Goal: Task Accomplishment & Management: Manage account settings

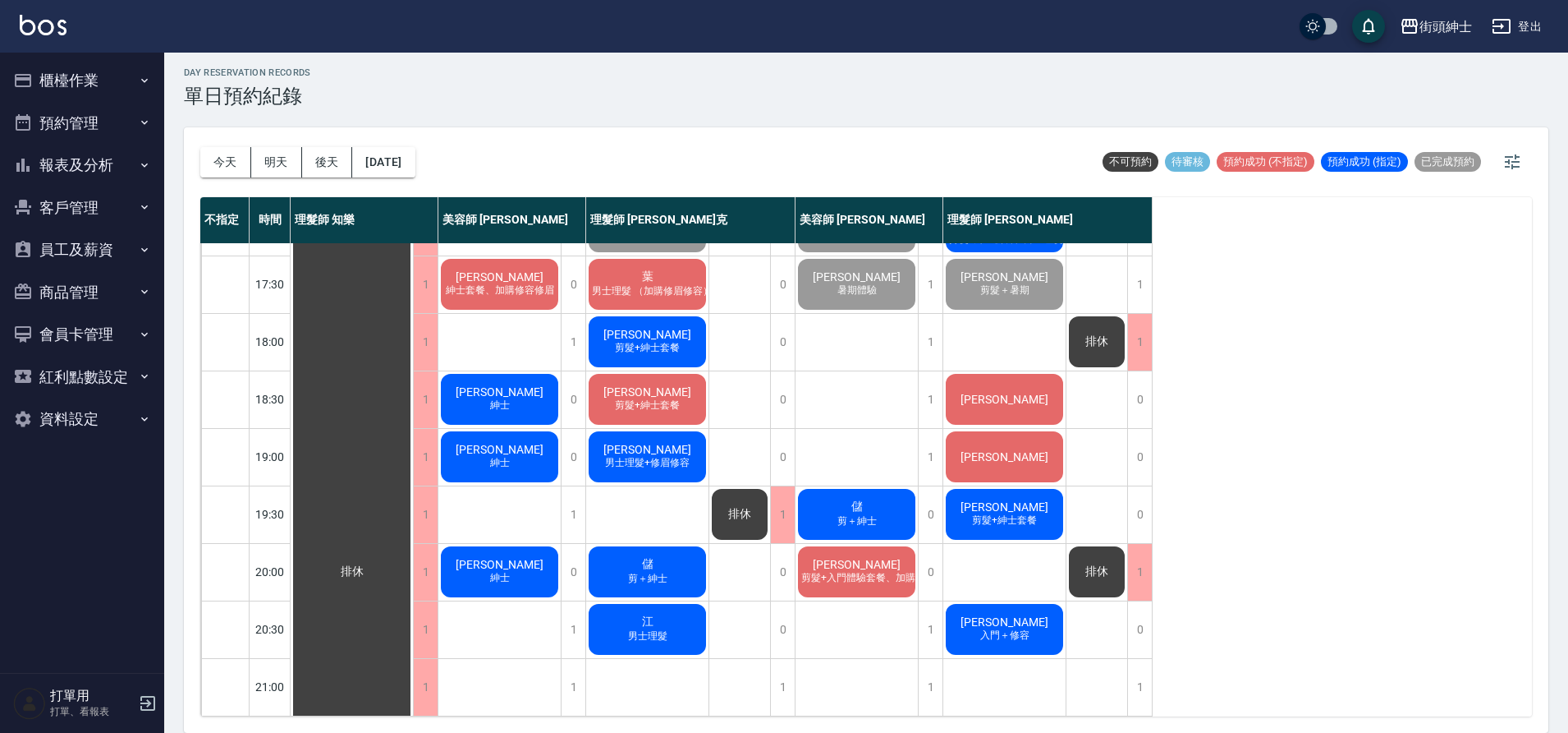
scroll to position [748, 0]
click at [406, 170] on button "2025/09/13" at bounding box center [384, 161] width 62 height 30
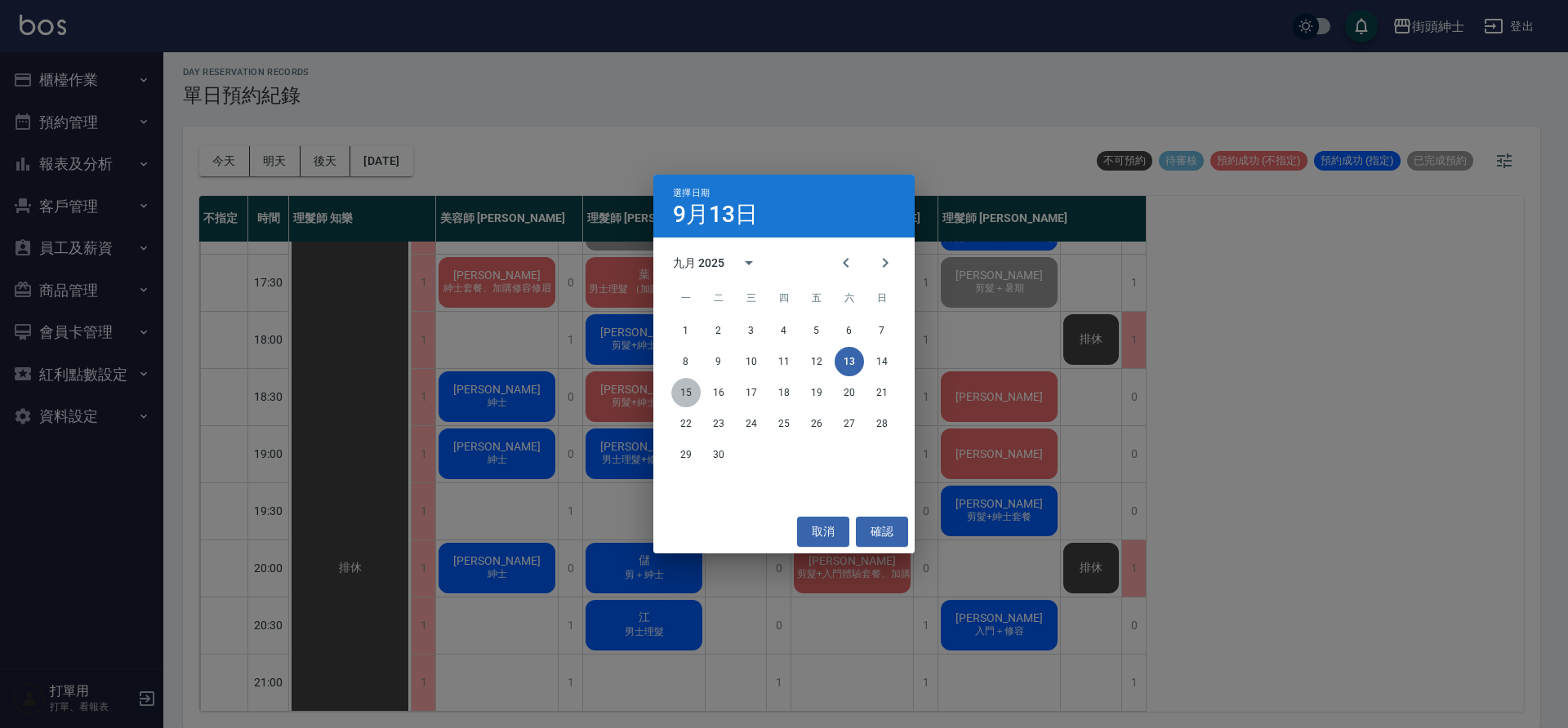
click at [691, 395] on button "15" at bounding box center [686, 392] width 29 height 29
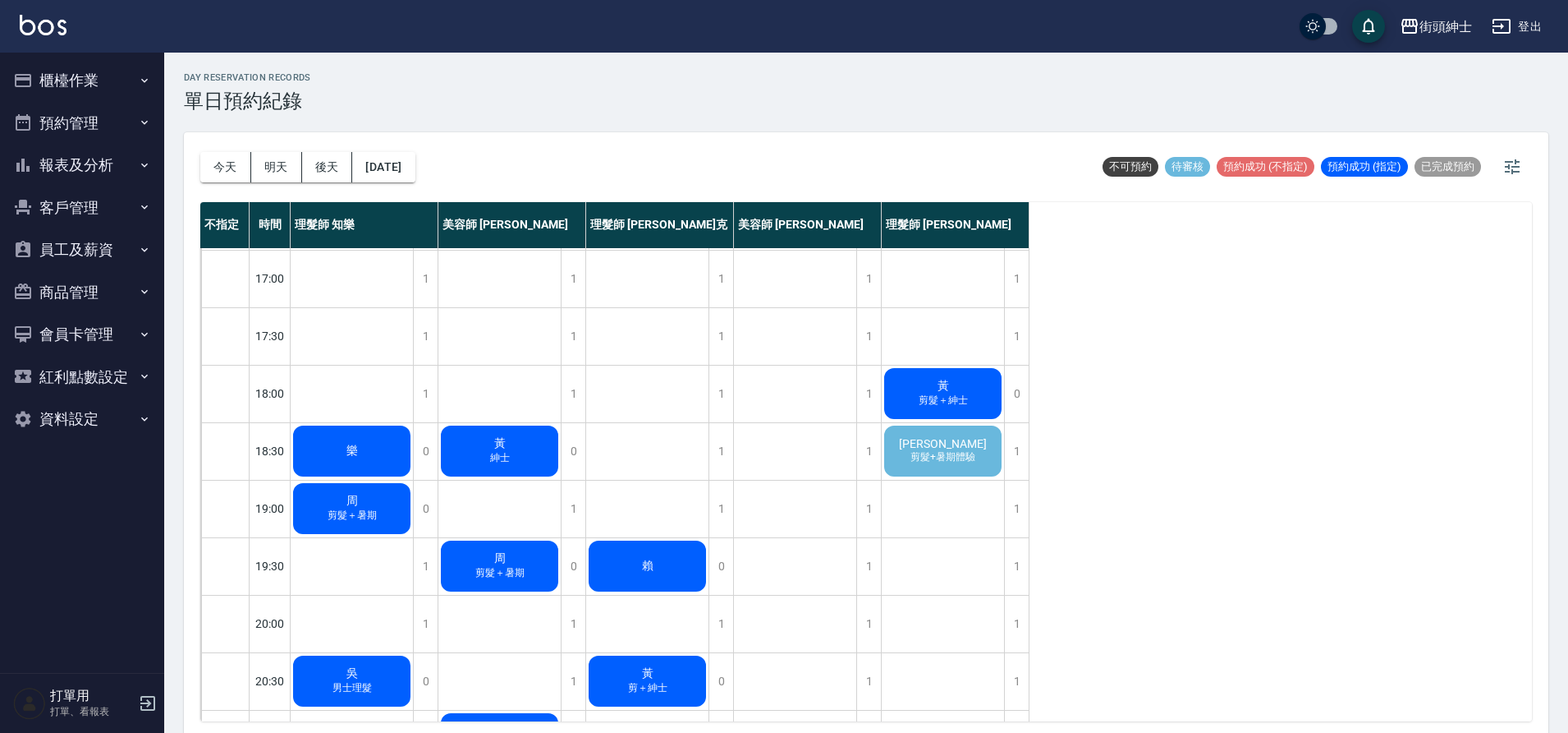
scroll to position [687, 0]
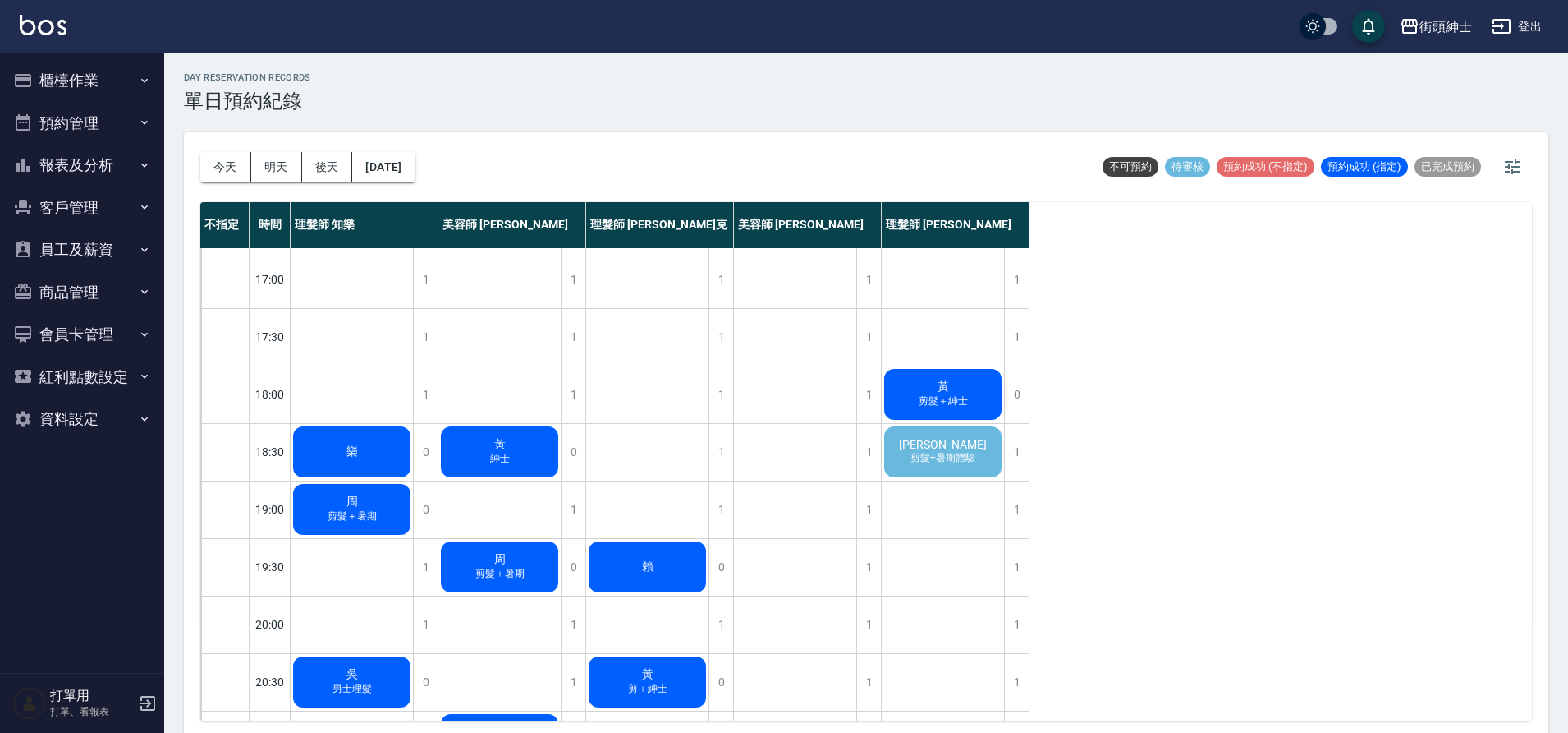
click at [931, 455] on span "剪髮+暑期體驗" at bounding box center [943, 458] width 72 height 14
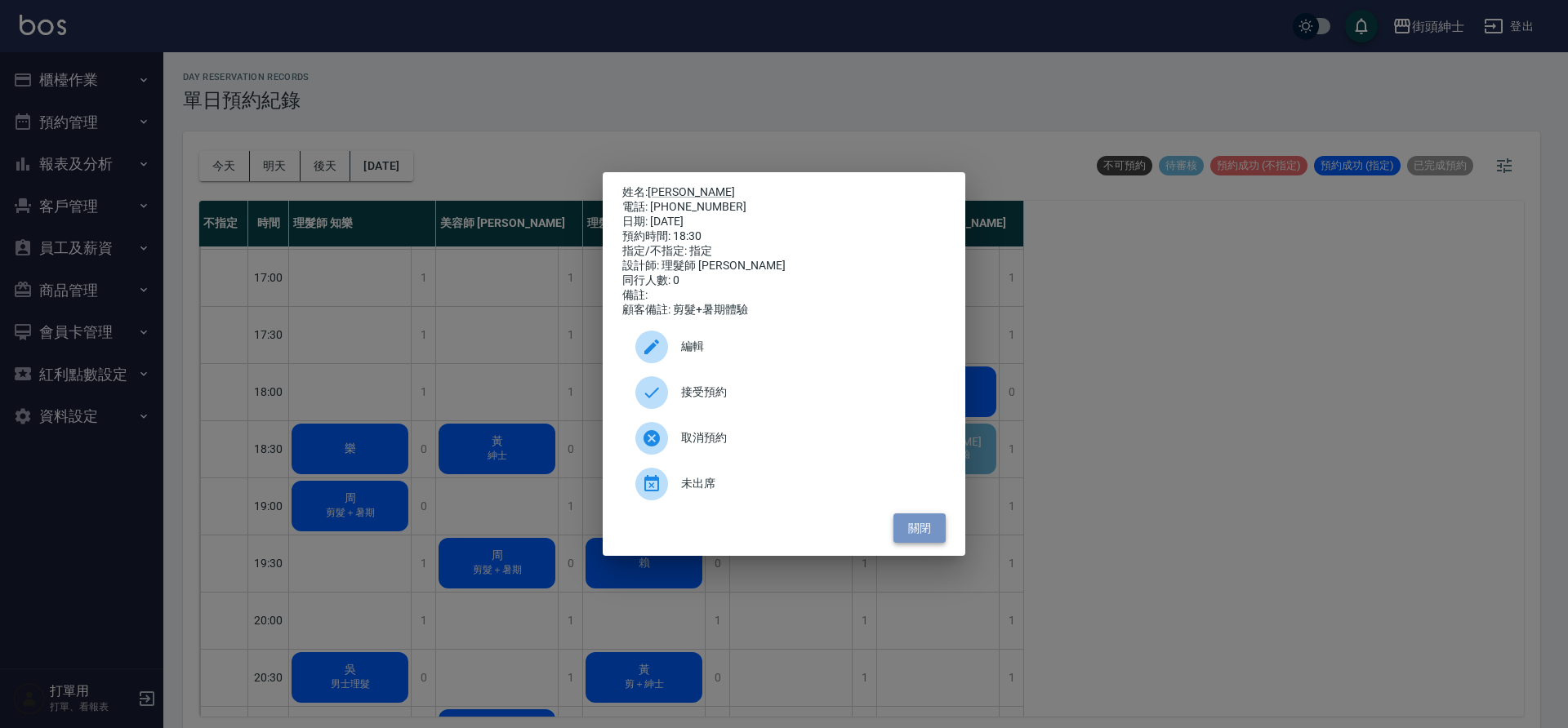
click at [925, 527] on button "關閉" at bounding box center [920, 528] width 52 height 30
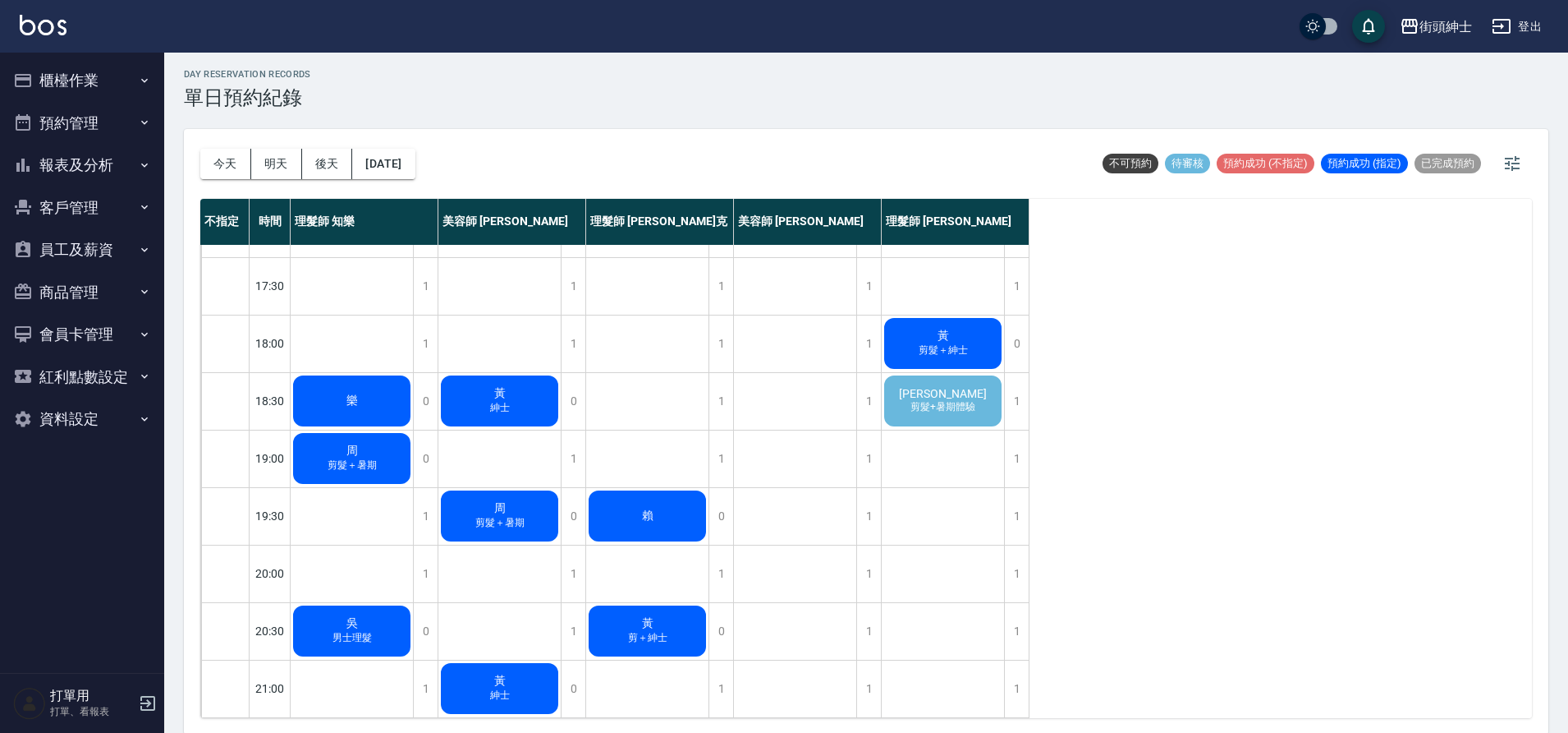
scroll to position [0, 0]
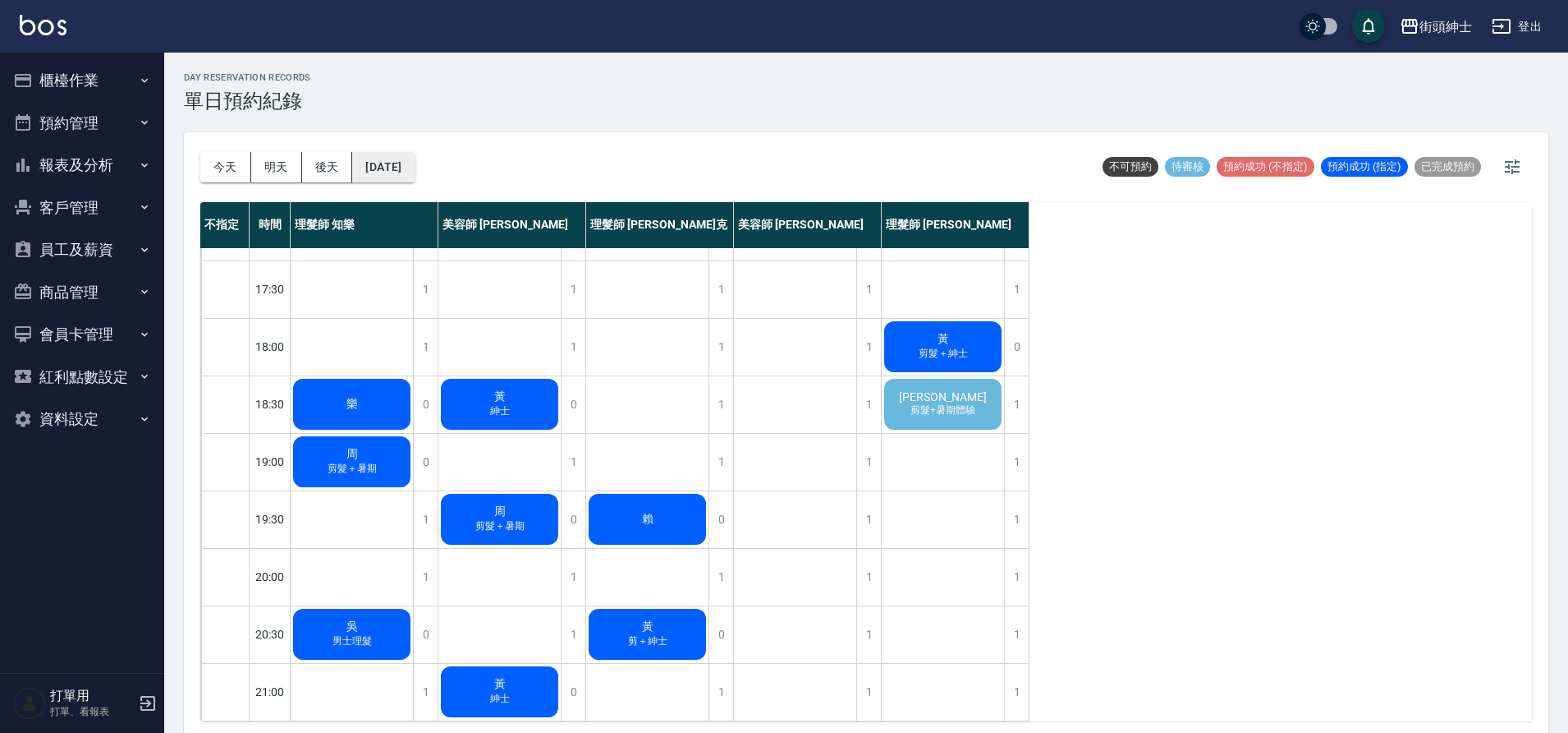
click at [375, 168] on button "2025/09/15" at bounding box center [384, 166] width 62 height 30
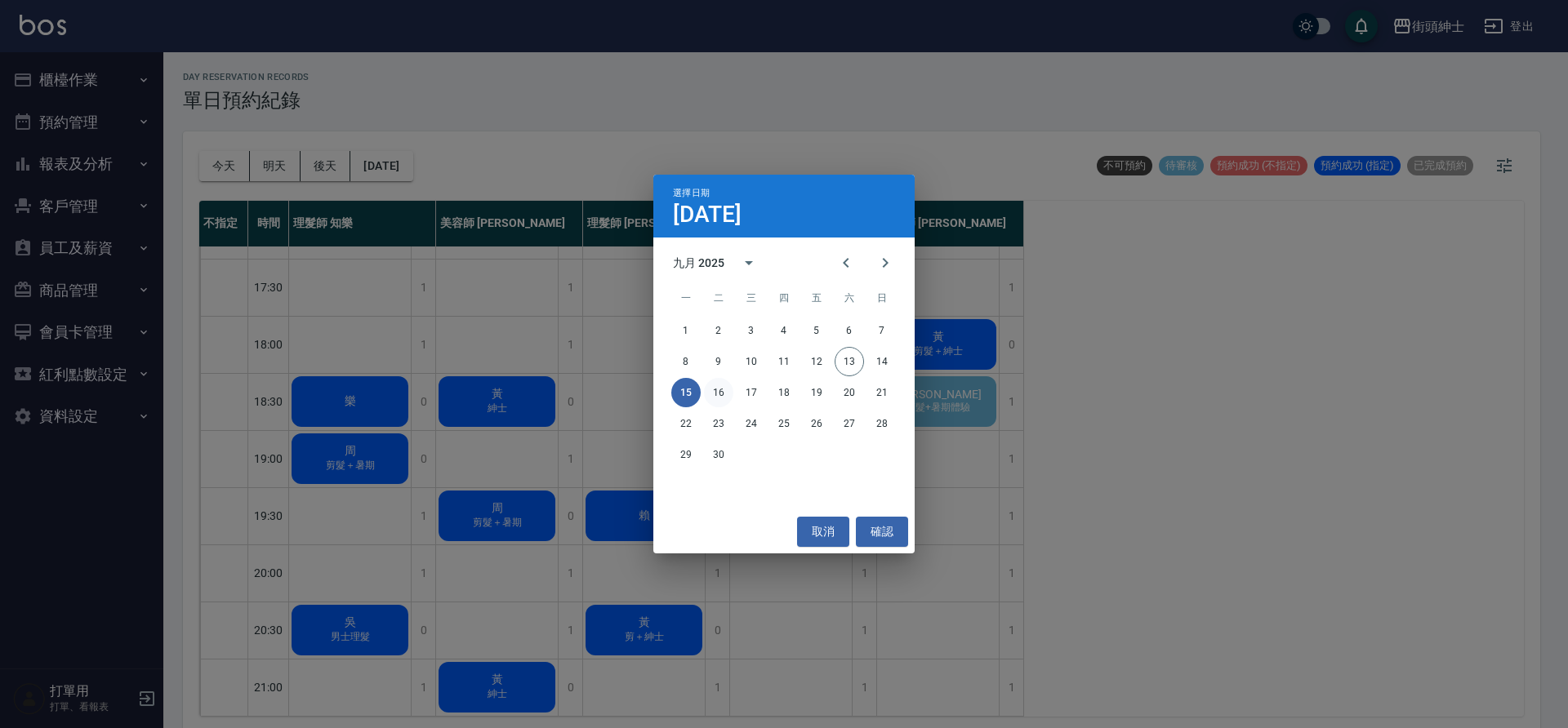
click at [710, 392] on button "16" at bounding box center [719, 392] width 29 height 29
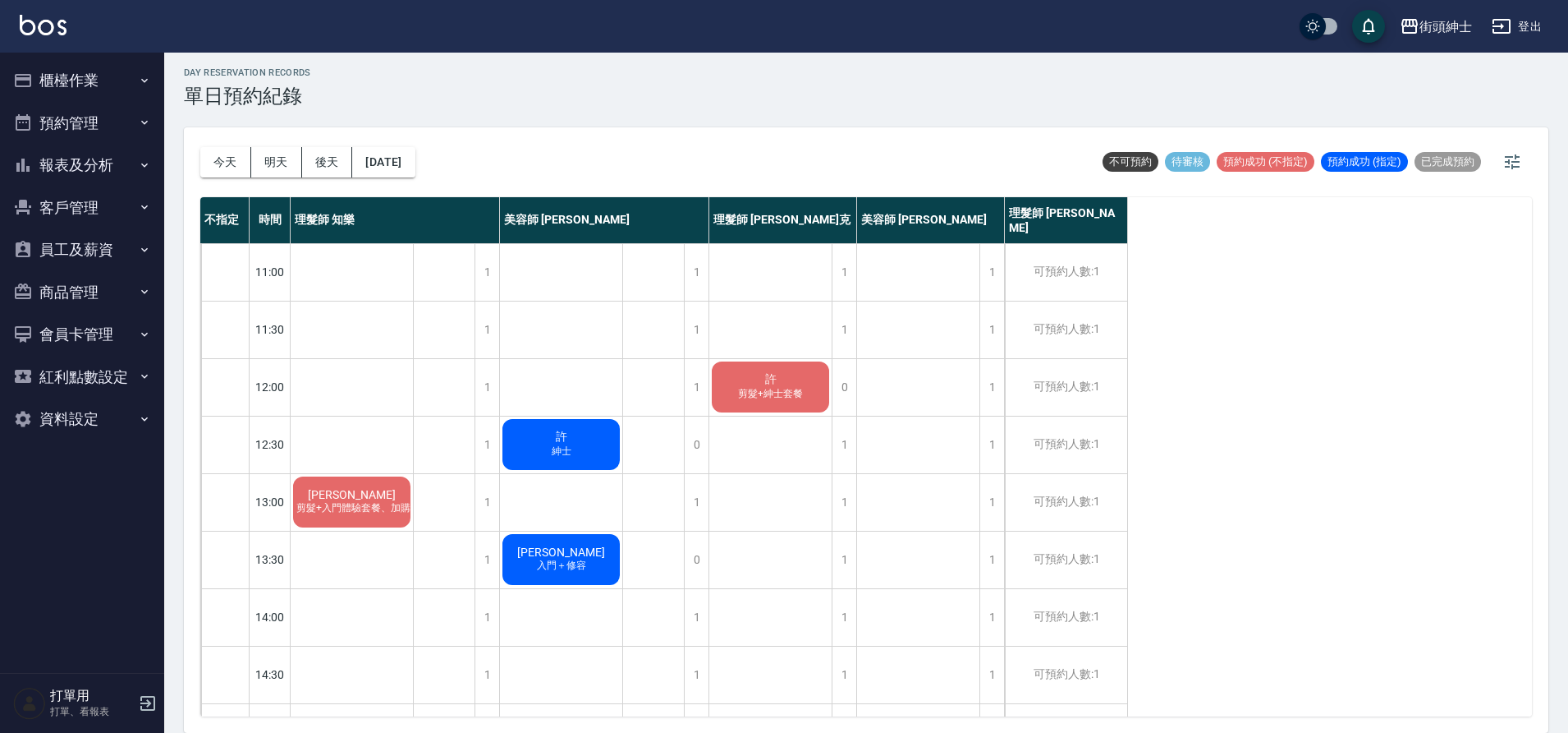
click at [357, 209] on div "理髮師 知樂" at bounding box center [395, 220] width 210 height 46
click at [387, 171] on button "2025/09/16" at bounding box center [384, 161] width 62 height 30
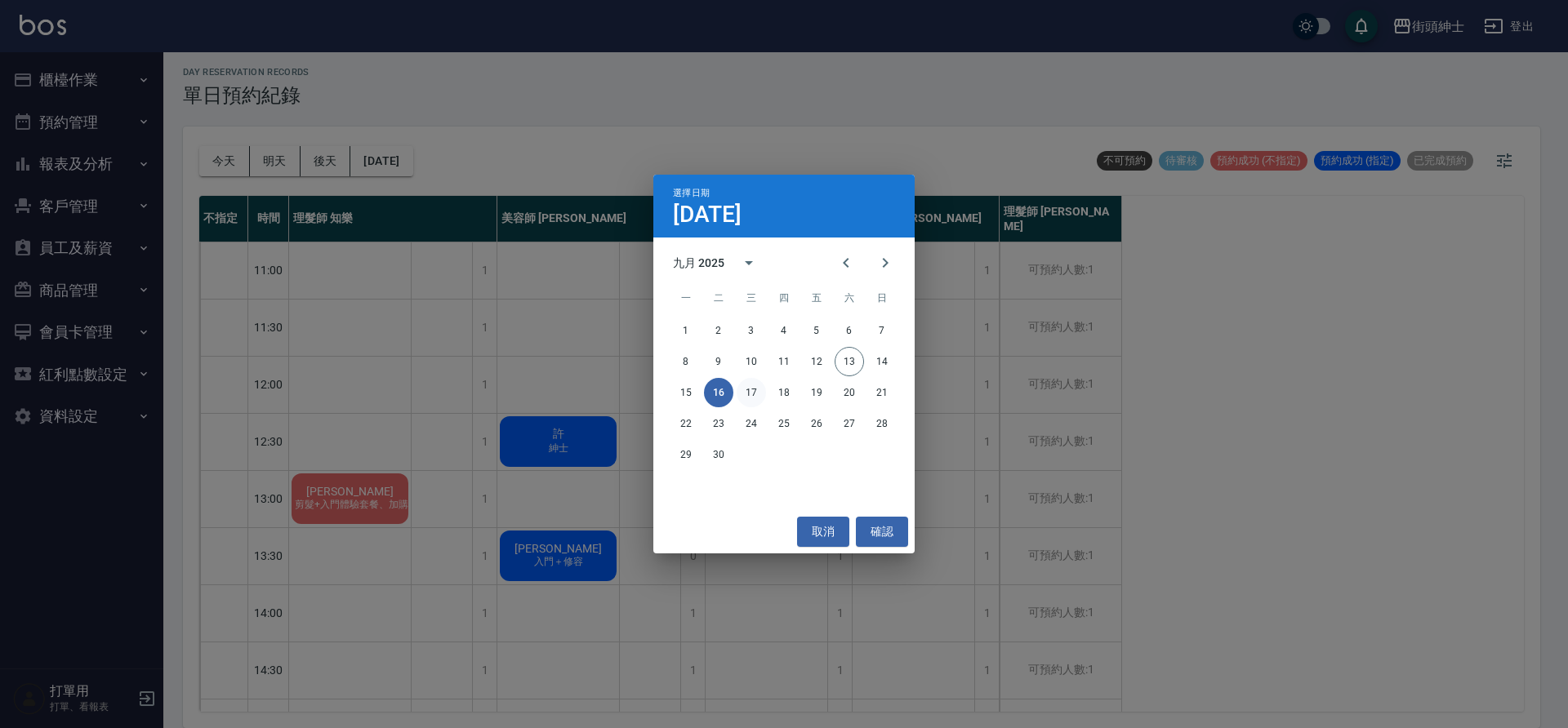
click at [755, 386] on button "17" at bounding box center [751, 392] width 29 height 29
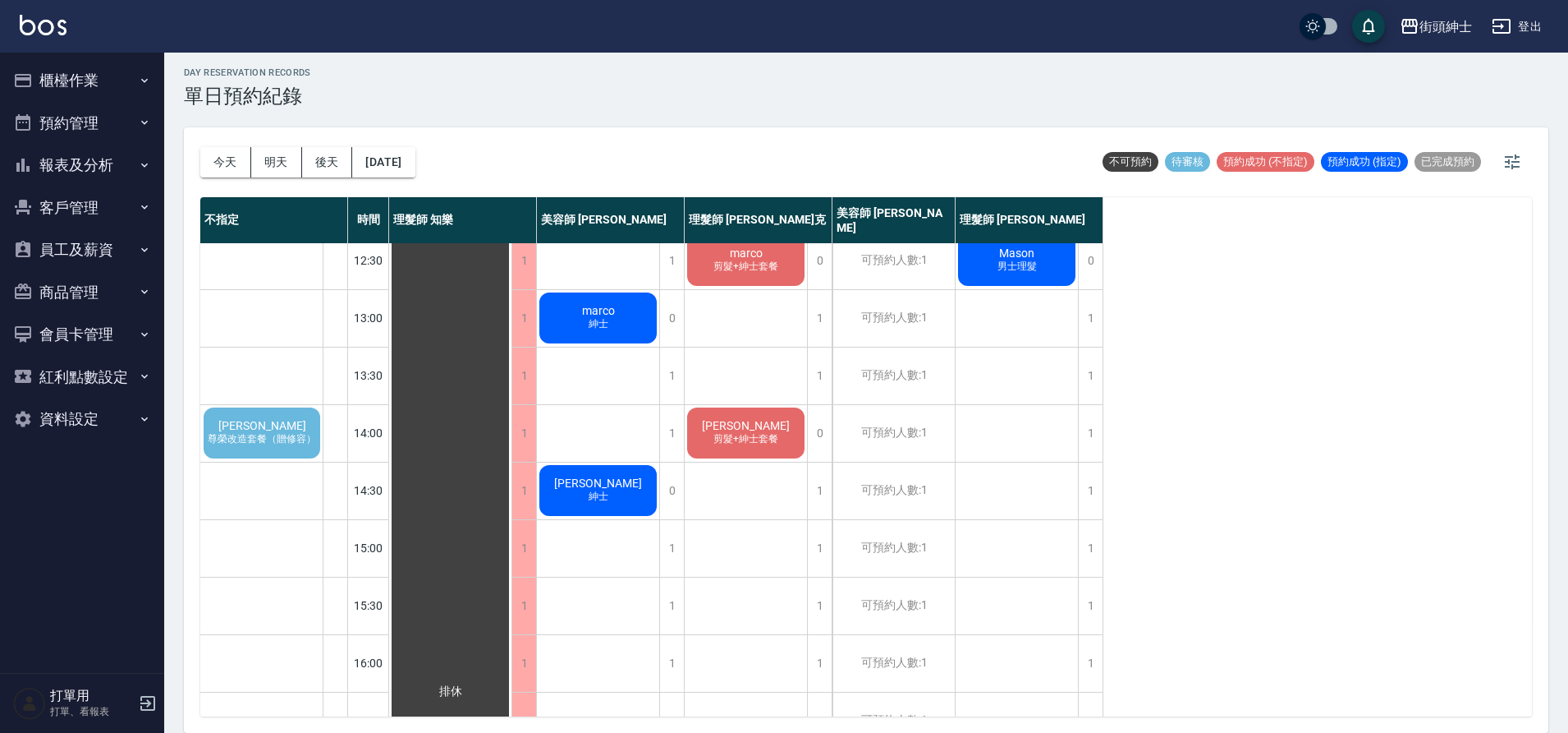
scroll to position [202, 0]
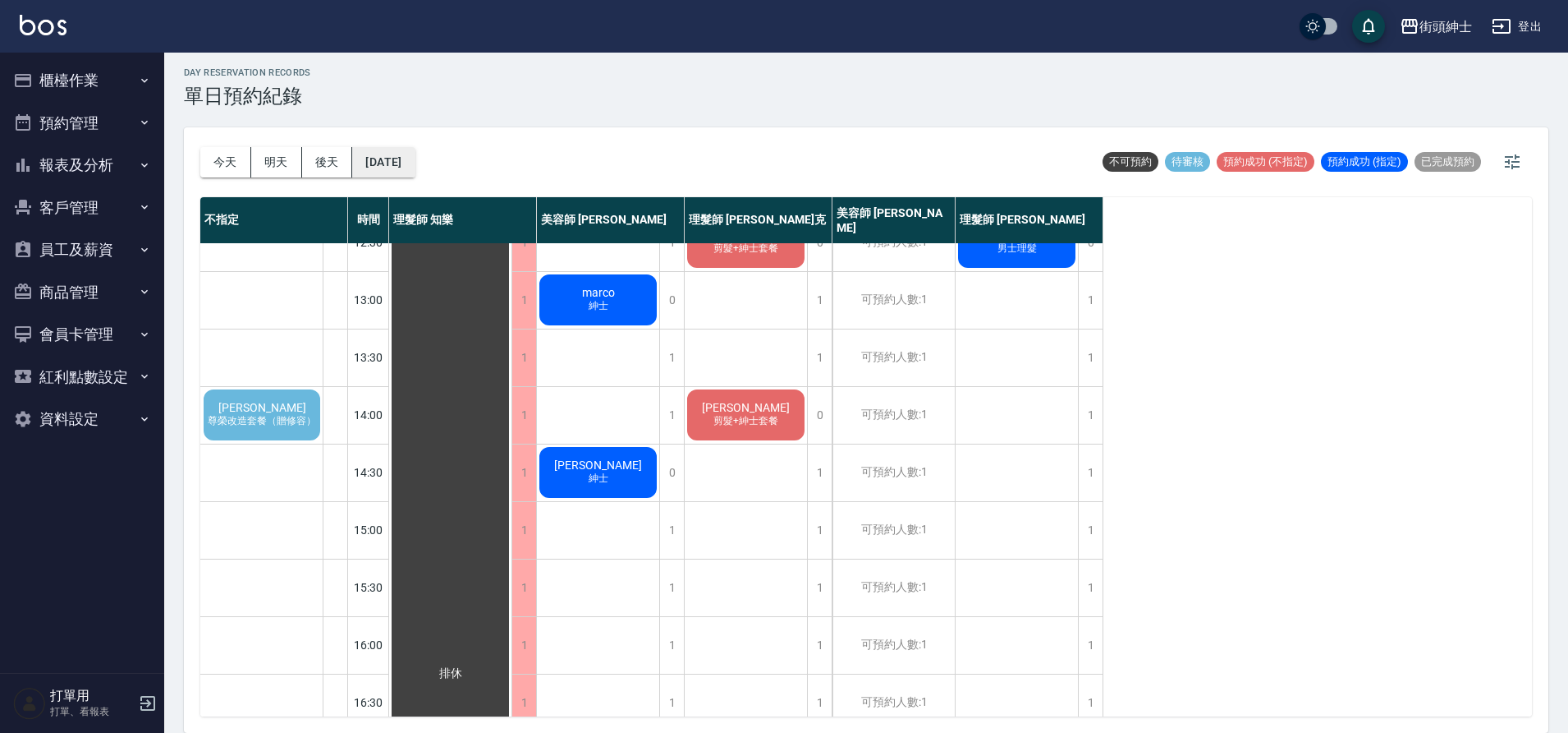
click at [384, 161] on button "2025/09/17" at bounding box center [384, 161] width 62 height 30
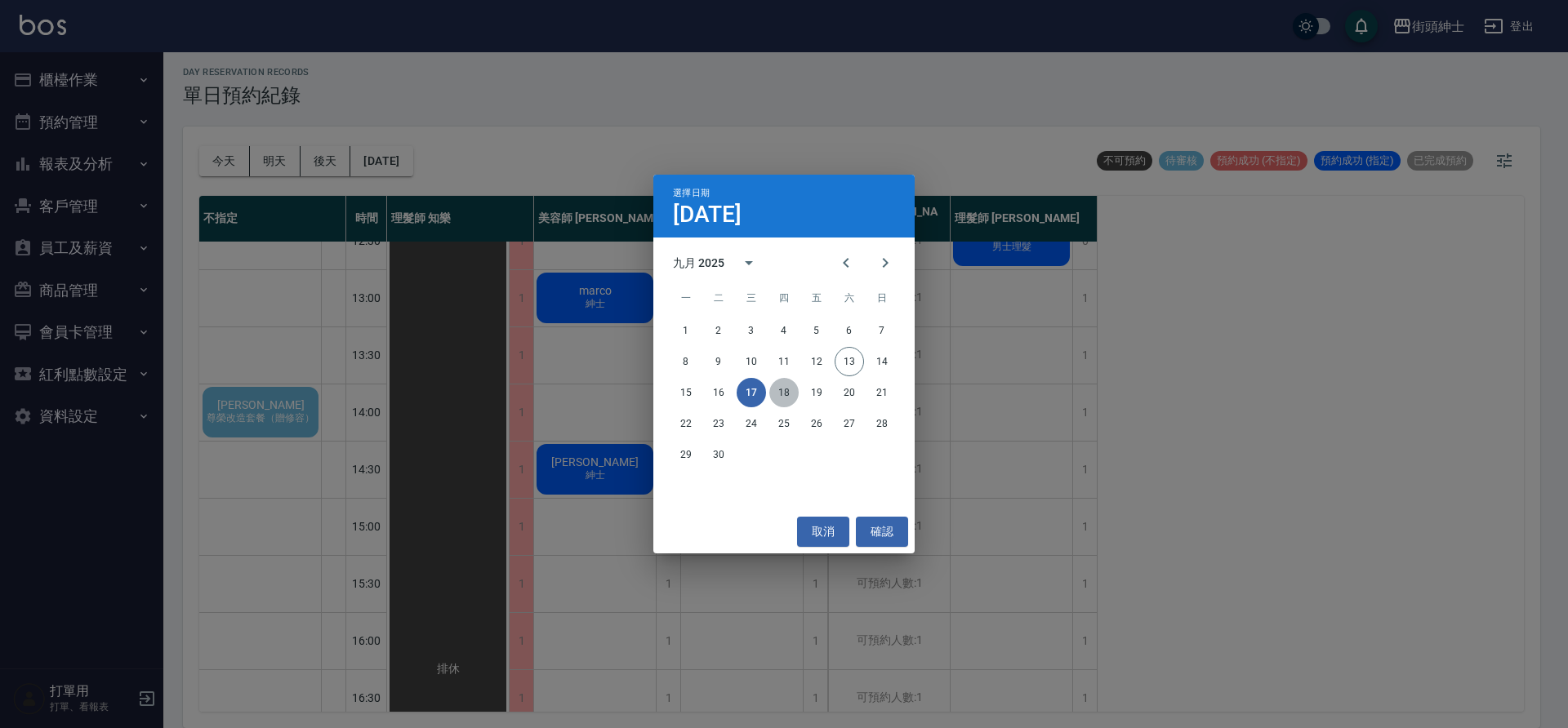
click at [780, 394] on button "18" at bounding box center [784, 392] width 29 height 29
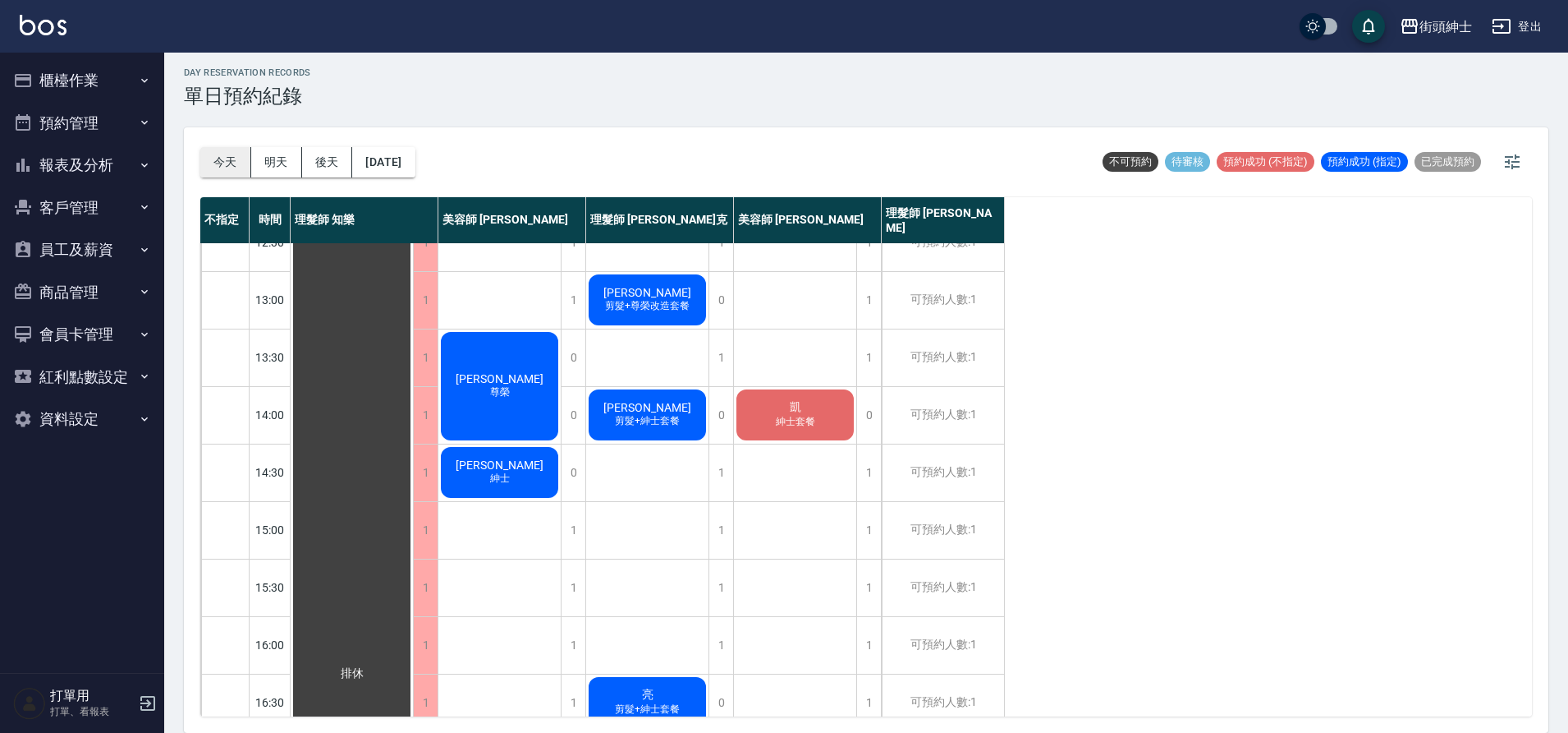
click at [217, 172] on button "今天" at bounding box center [225, 161] width 51 height 30
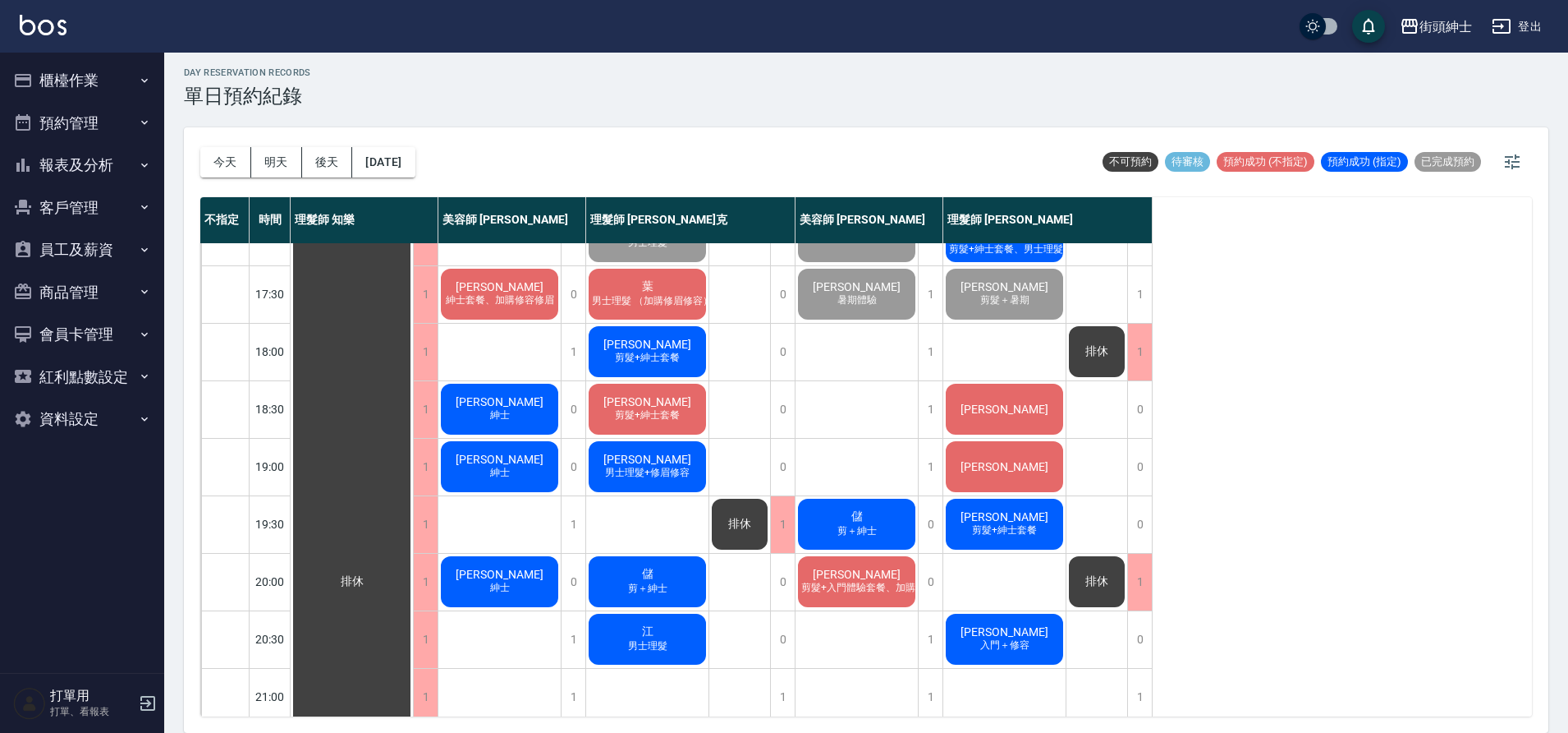
scroll to position [748, 0]
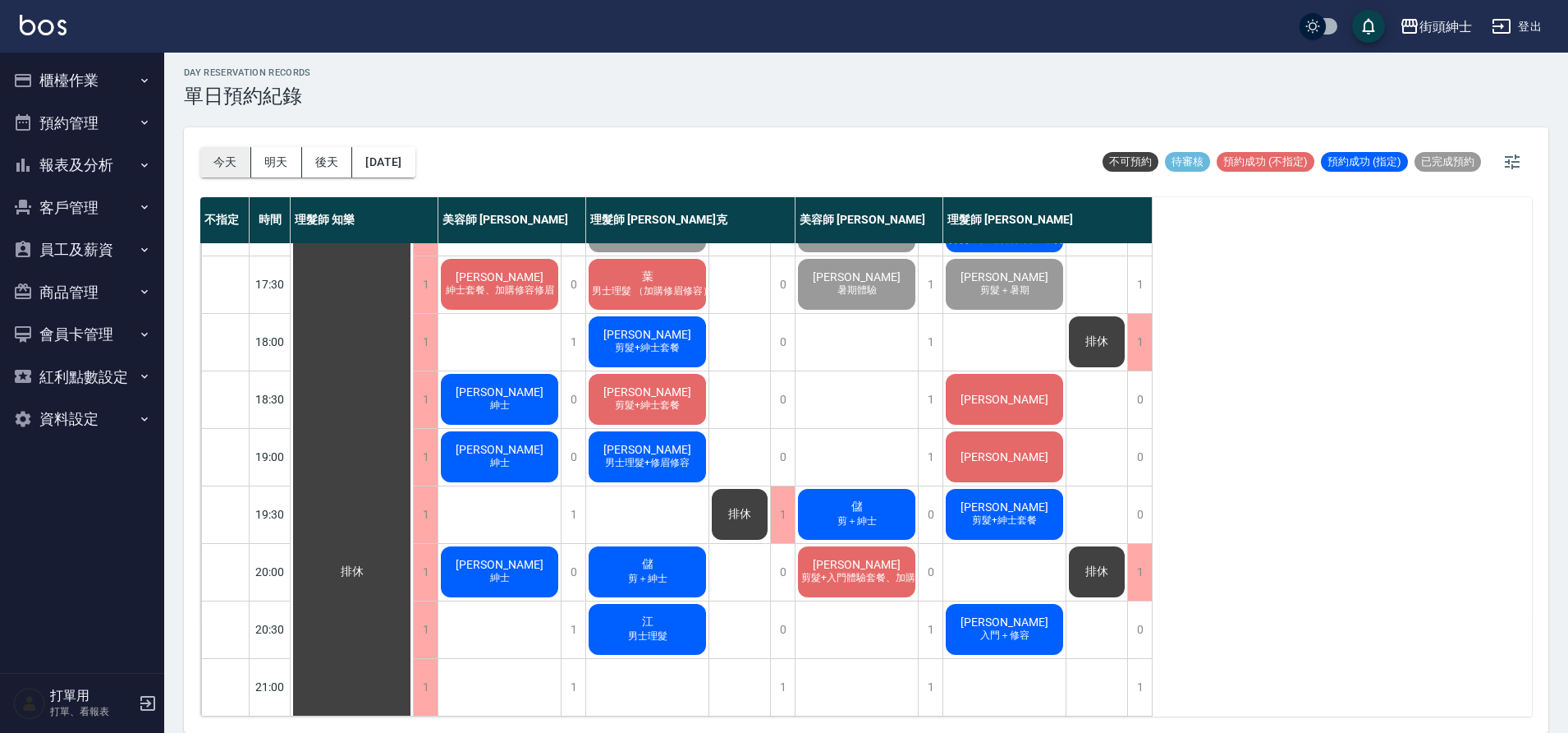
click at [227, 158] on button "今天" at bounding box center [225, 161] width 51 height 30
click at [1041, 392] on div "[PERSON_NAME]" at bounding box center [1005, 399] width 122 height 55
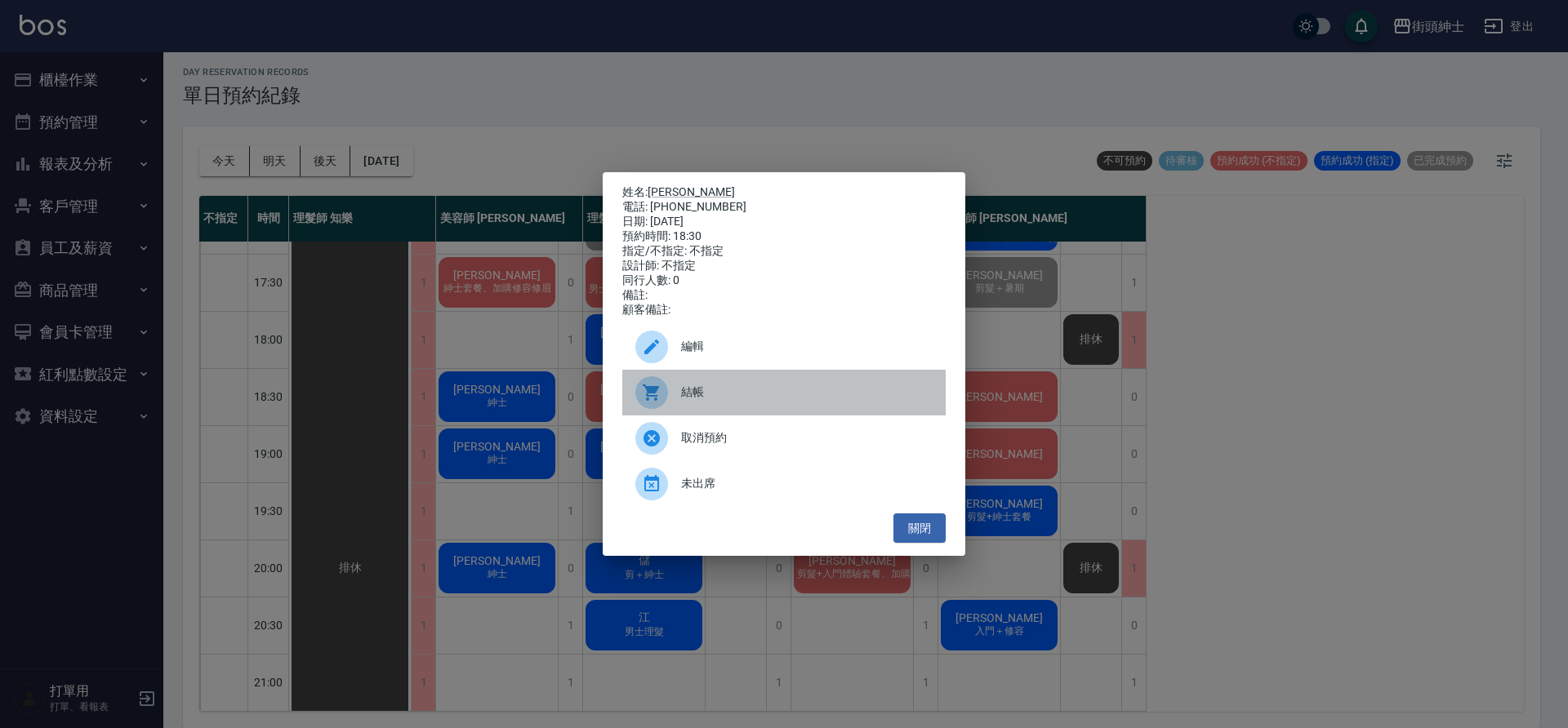
click at [714, 401] on span "結帳" at bounding box center [807, 392] width 251 height 17
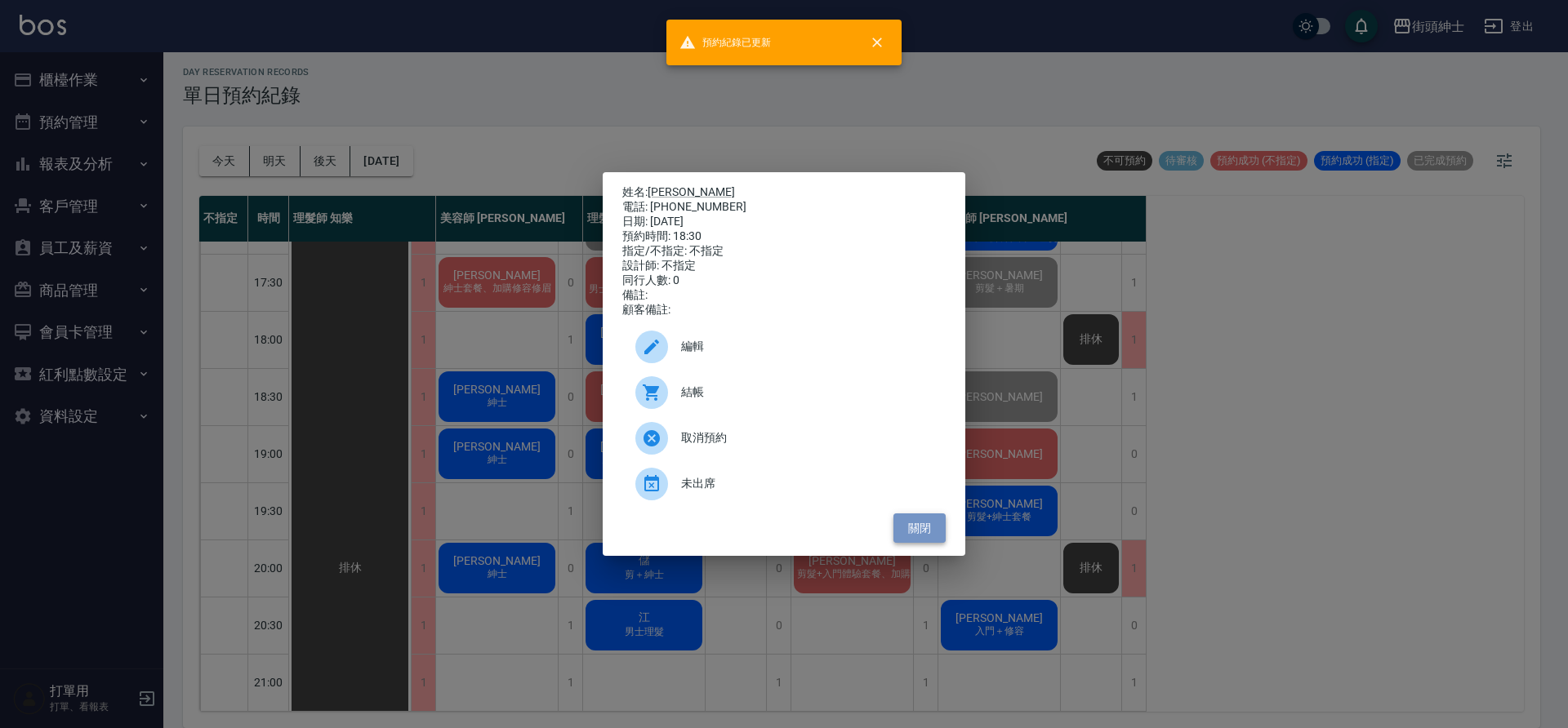
click at [921, 535] on button "關閉" at bounding box center [920, 528] width 52 height 30
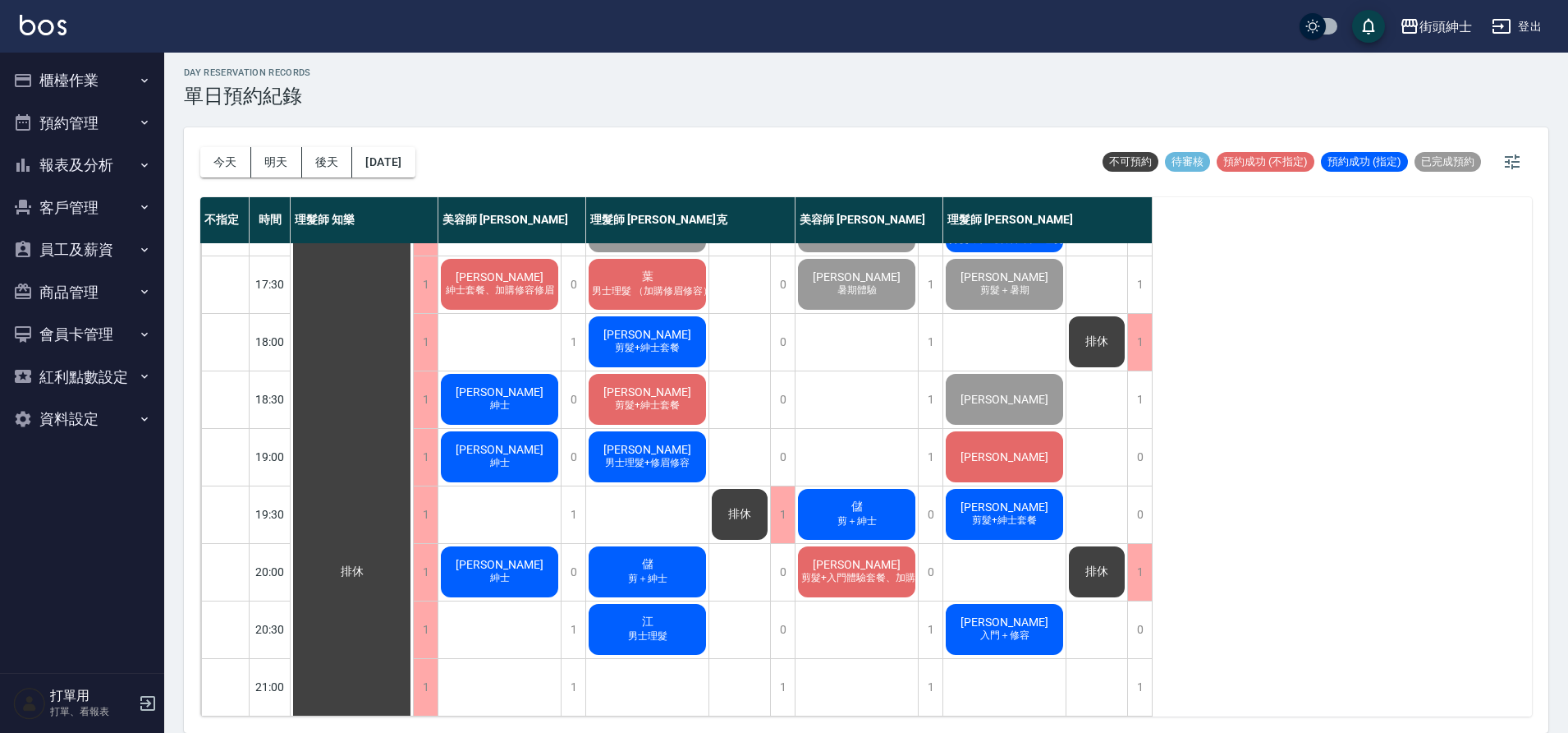
click at [1031, 448] on div "[PERSON_NAME]" at bounding box center [1005, 456] width 122 height 55
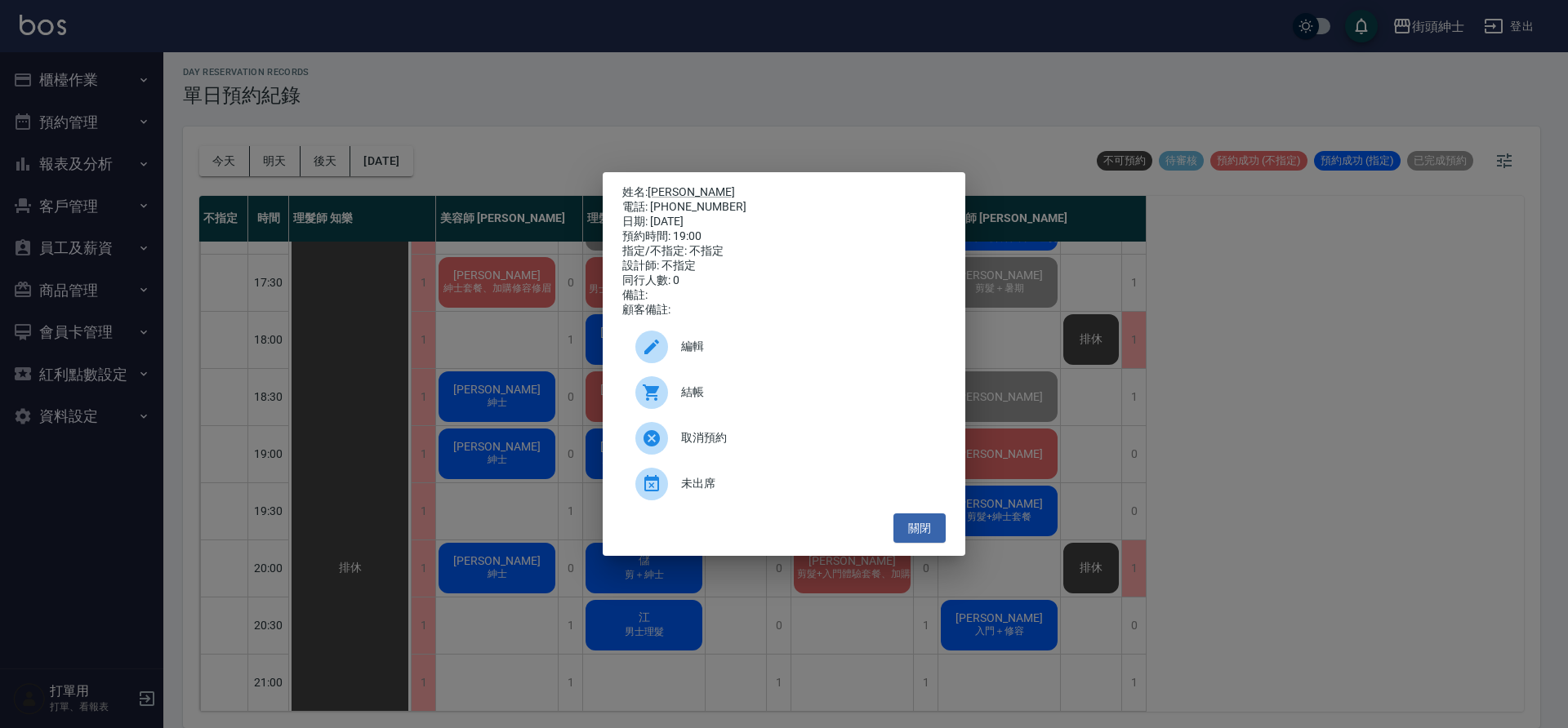
click at [801, 401] on span "結帳" at bounding box center [807, 392] width 251 height 17
click at [940, 544] on button "關閉" at bounding box center [920, 528] width 52 height 30
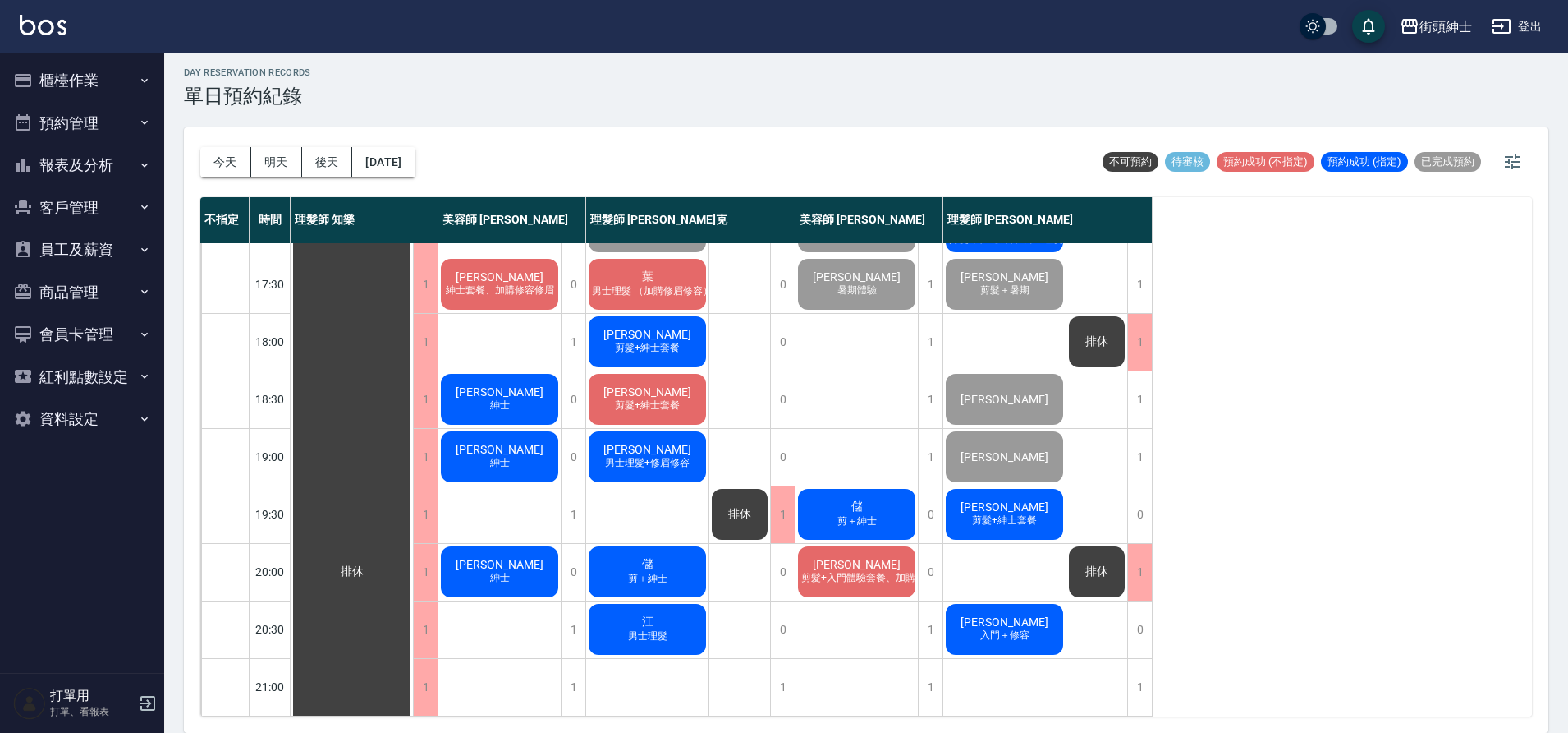
click at [998, 615] on span "[PERSON_NAME]" at bounding box center [1005, 622] width 94 height 14
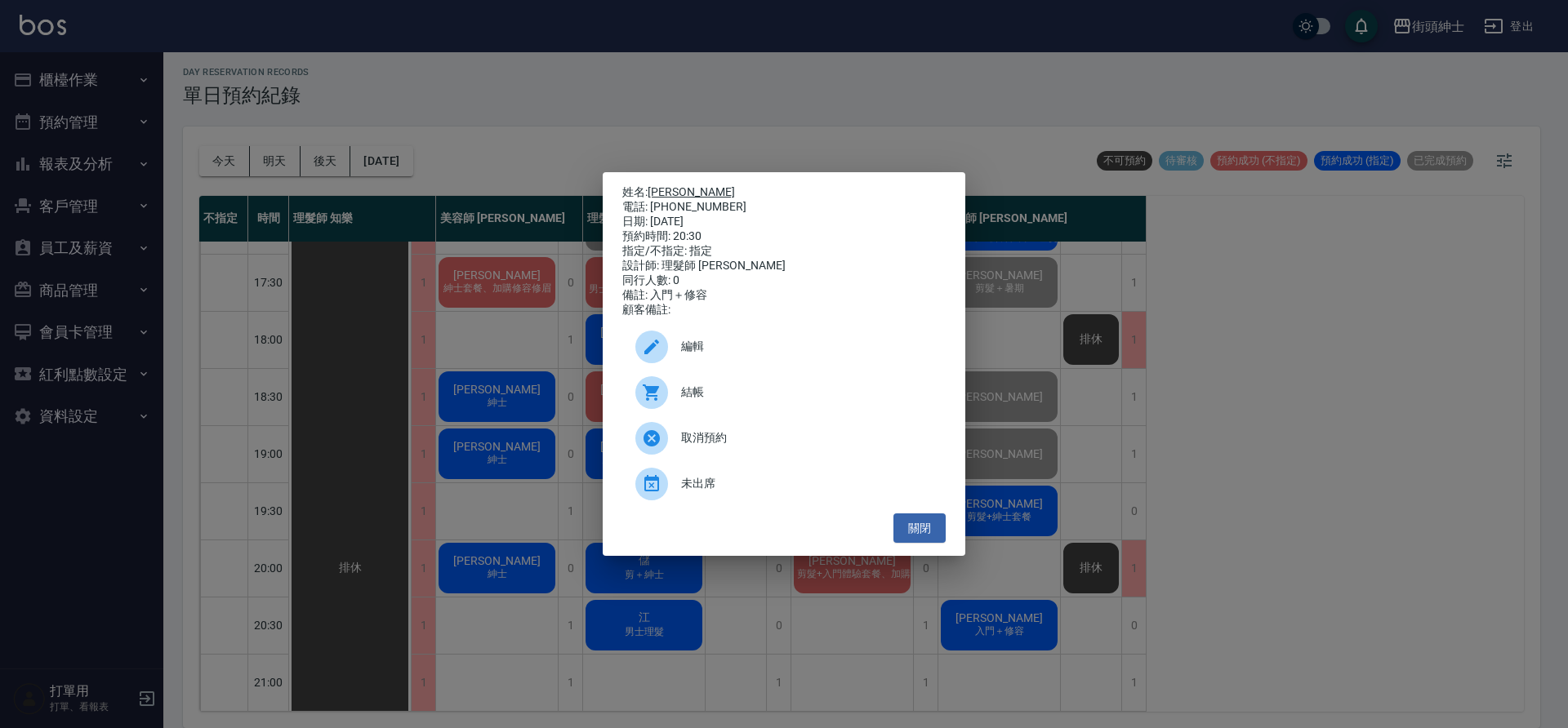
click at [678, 185] on link "[PERSON_NAME]" at bounding box center [691, 192] width 87 height 14
click at [918, 530] on button "關閉" at bounding box center [920, 528] width 52 height 30
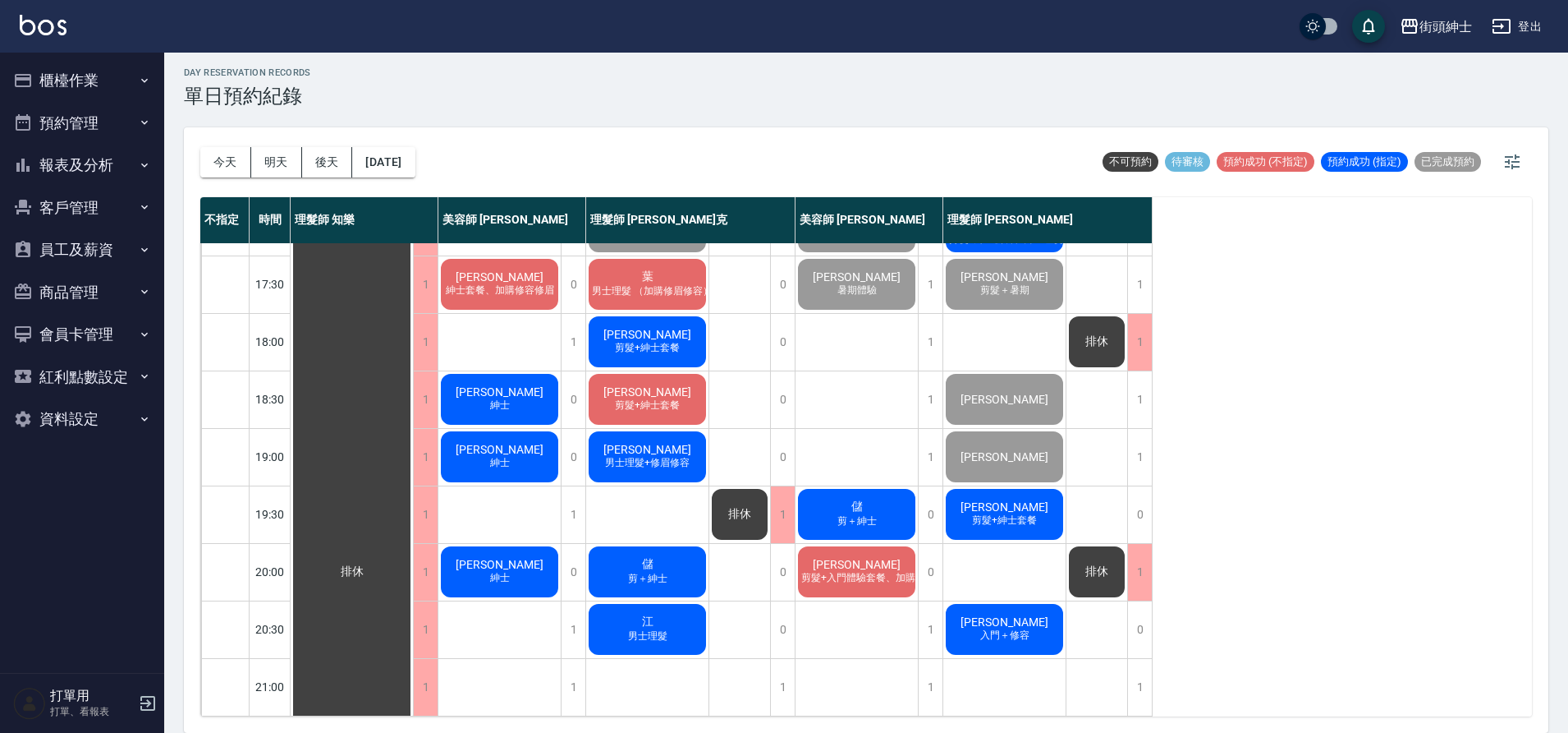
click at [1038, 513] on span "剪髮+紳士套餐" at bounding box center [1005, 520] width 72 height 14
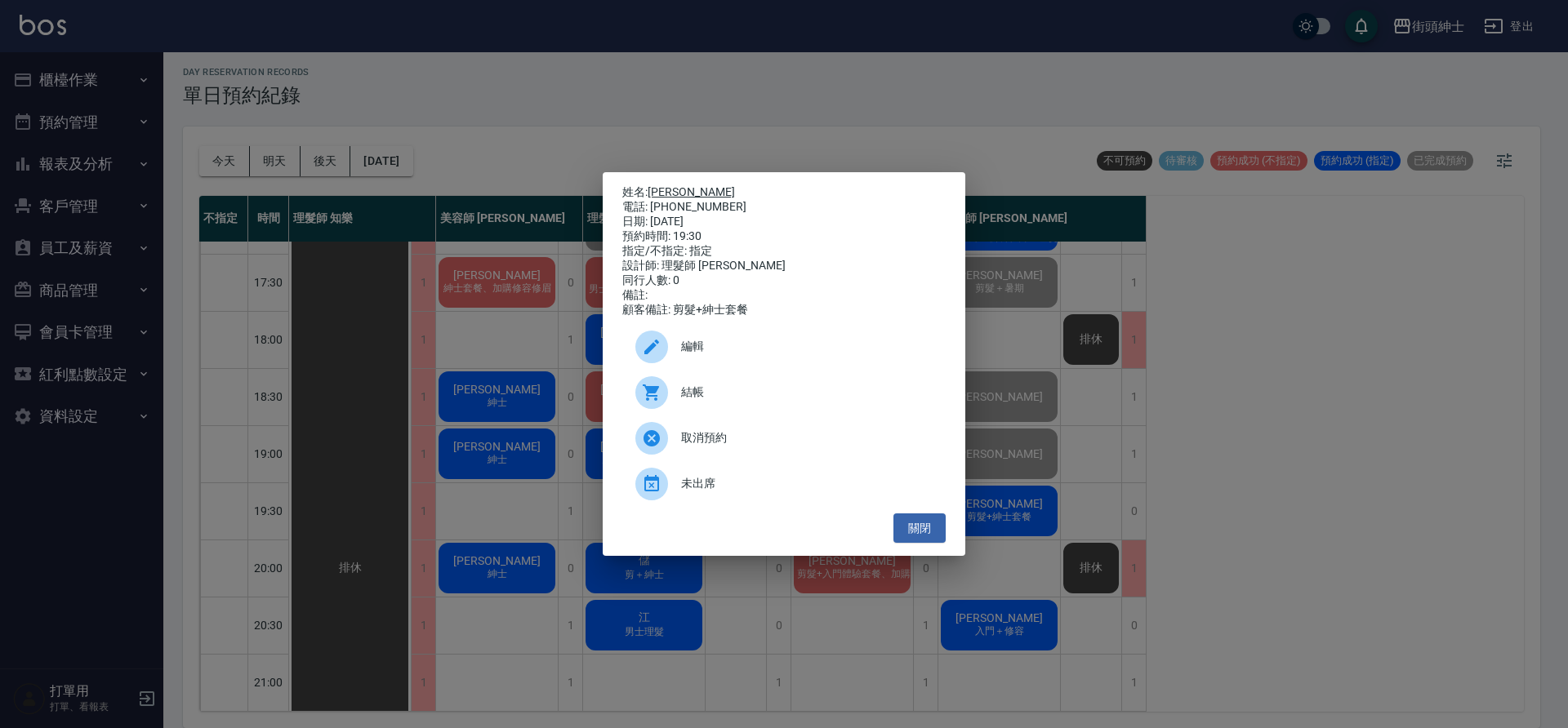
click at [670, 190] on link "[PERSON_NAME]" at bounding box center [691, 192] width 87 height 14
click at [935, 535] on button "關閉" at bounding box center [920, 528] width 52 height 30
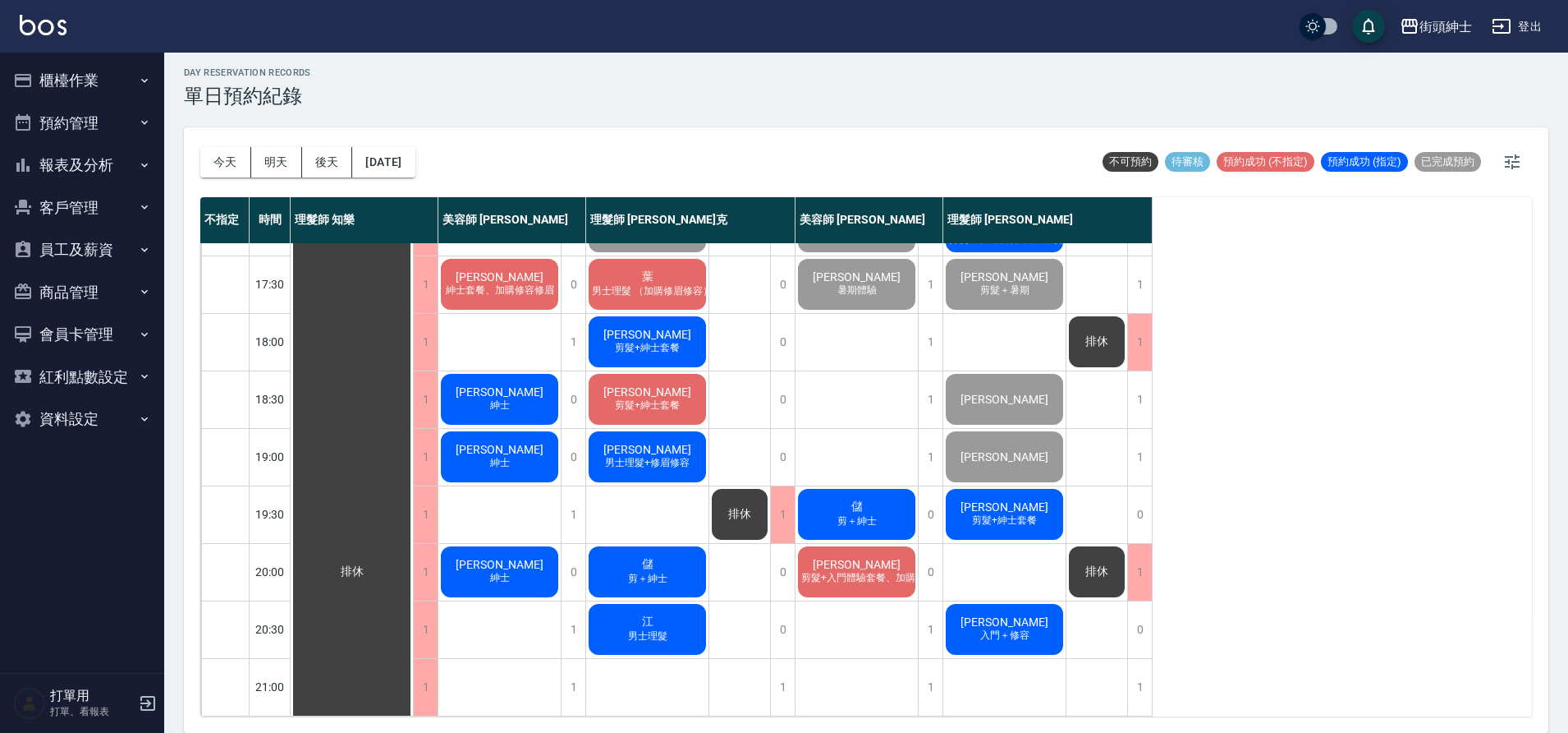
click at [696, 552] on div "儲 剪＋紳士" at bounding box center [647, 572] width 122 height 55
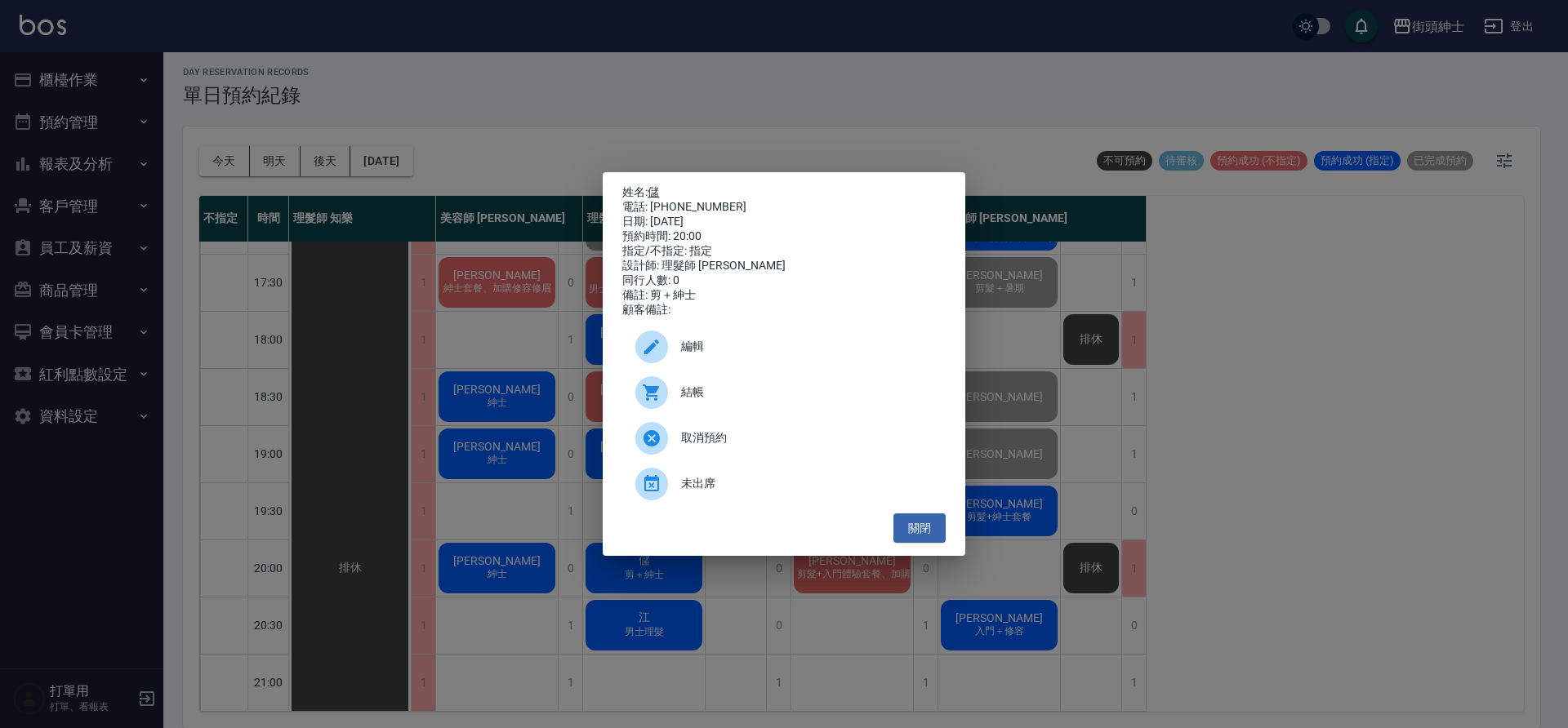
click at [655, 188] on link "儲" at bounding box center [653, 192] width 12 height 14
click at [921, 535] on button "關閉" at bounding box center [920, 528] width 52 height 30
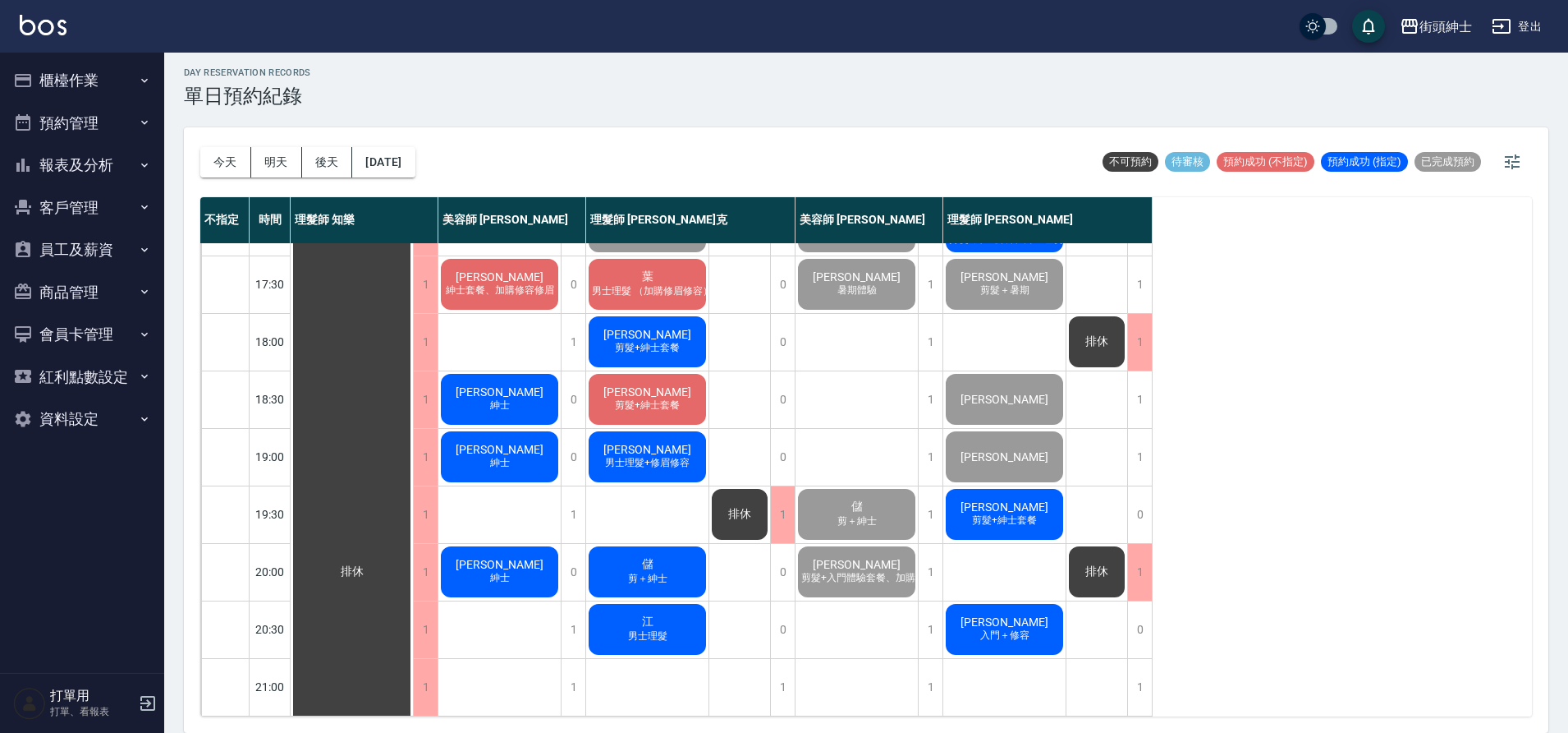
click at [1005, 615] on span "[PERSON_NAME]" at bounding box center [1005, 622] width 94 height 14
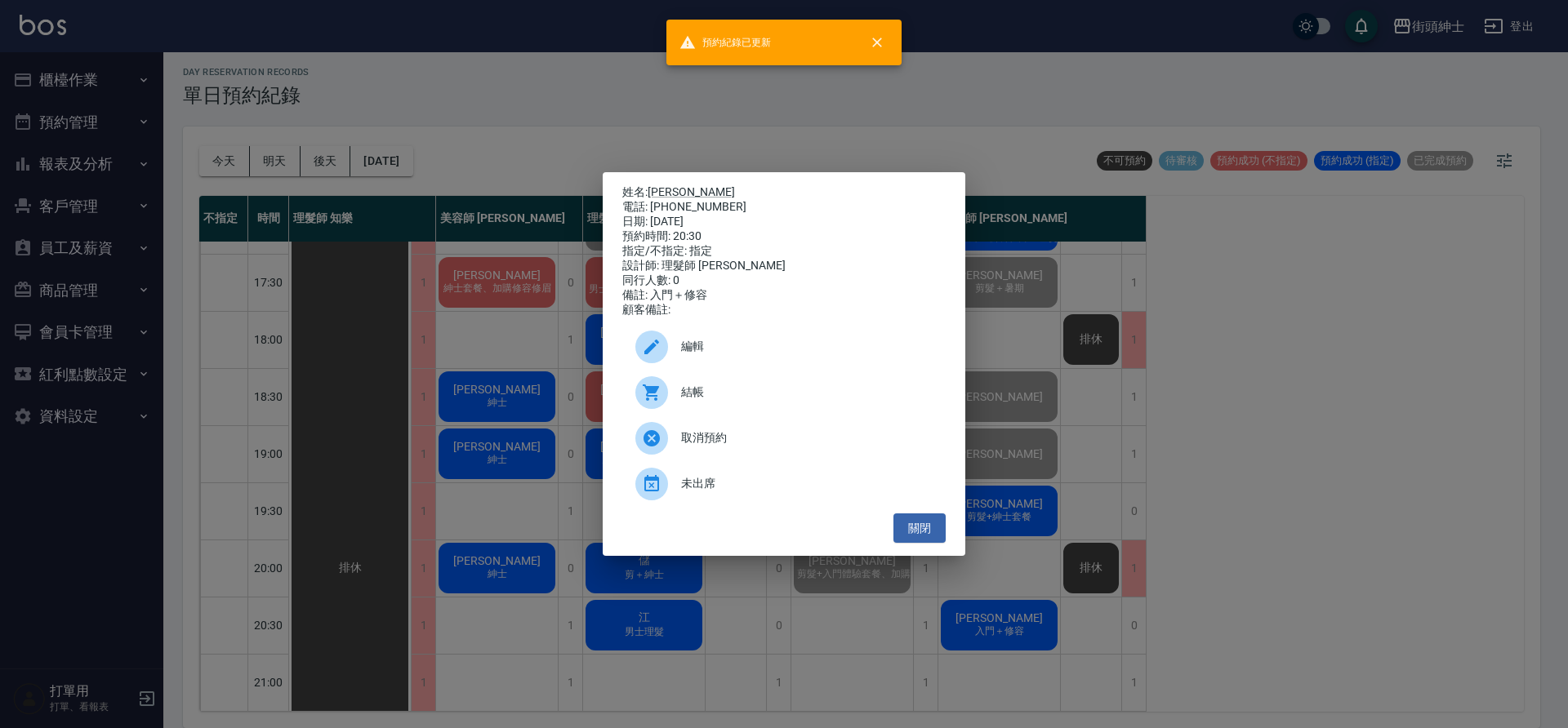
click at [823, 414] on div "結帳" at bounding box center [784, 392] width 324 height 45
click at [933, 541] on button "關閉" at bounding box center [920, 528] width 52 height 30
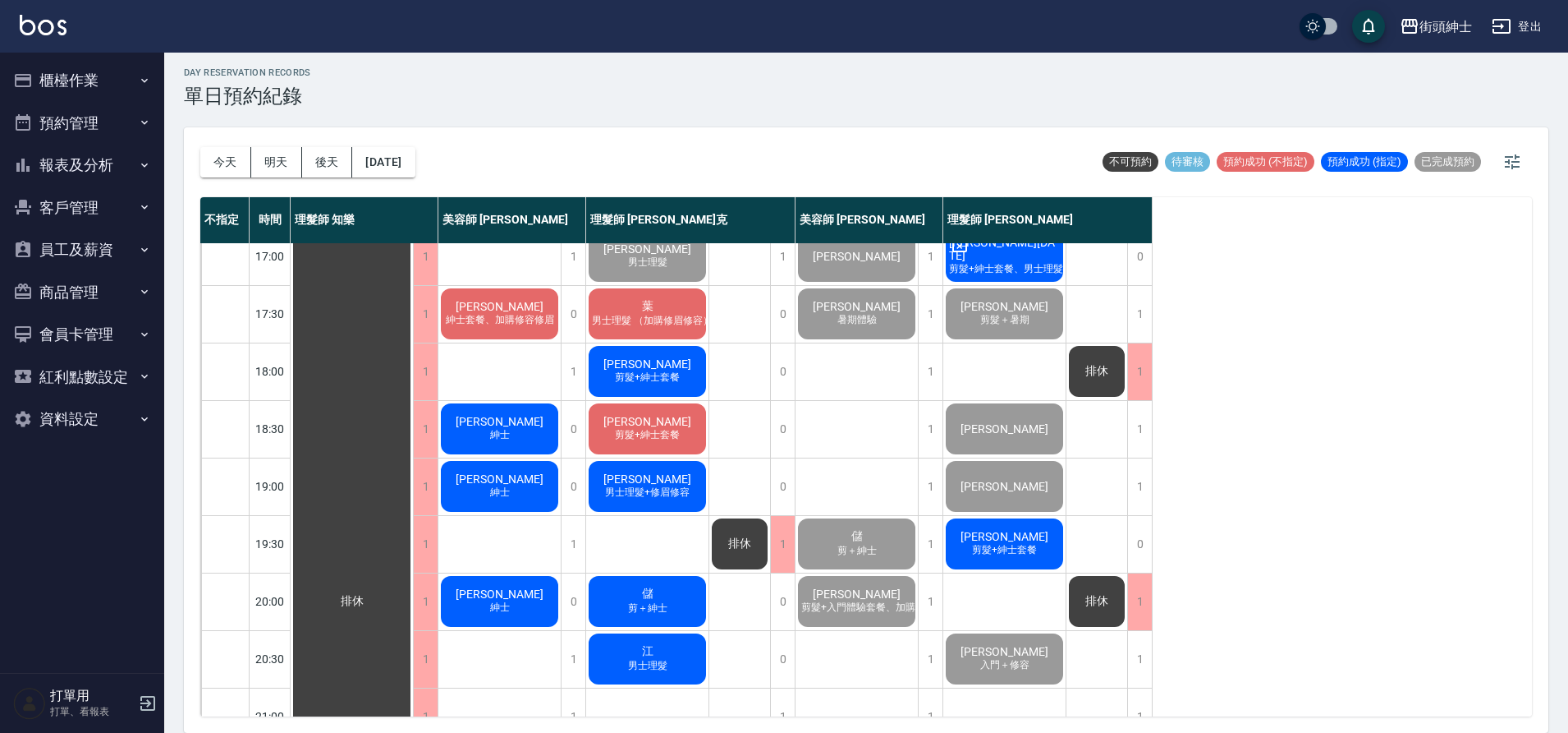
scroll to position [698, 0]
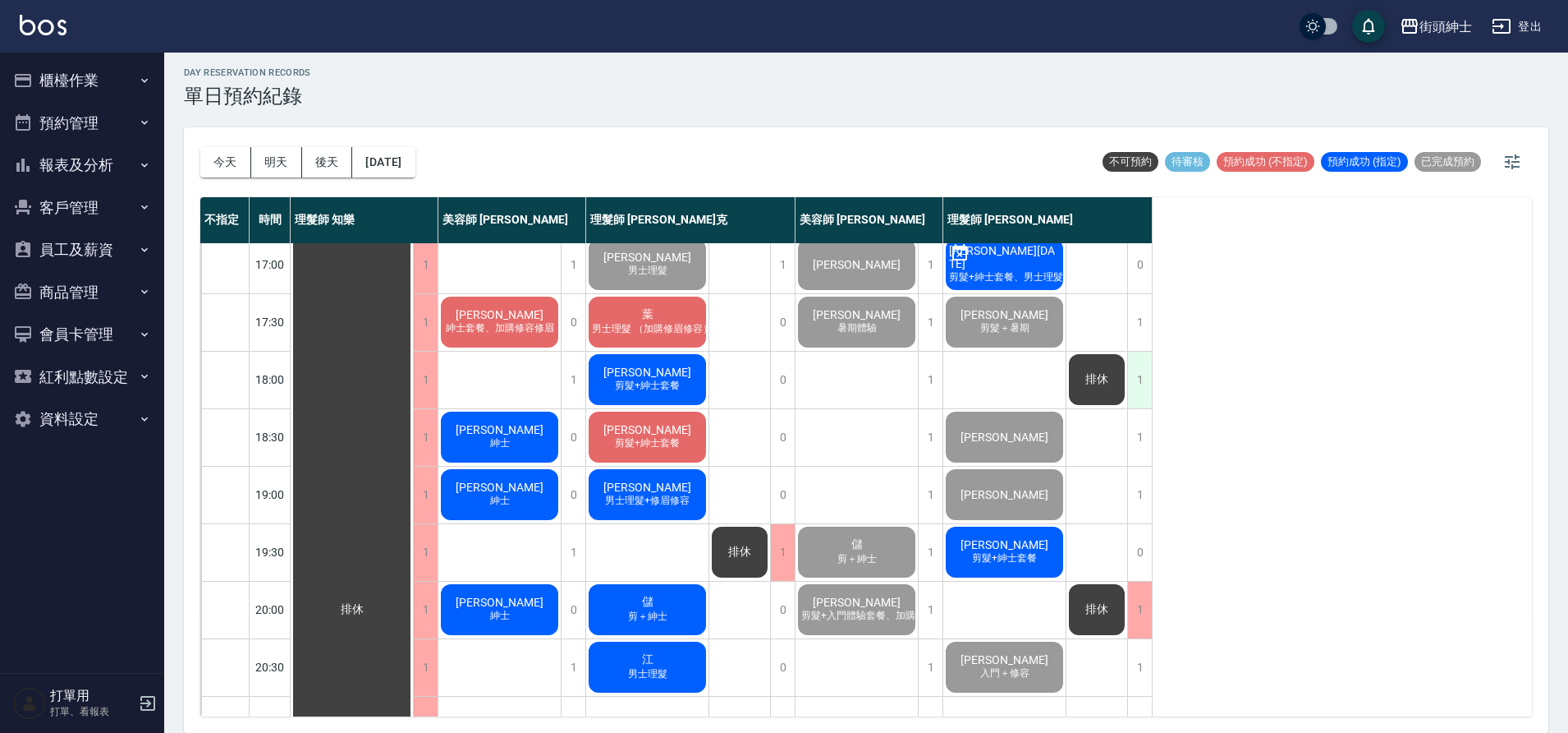
click at [1128, 395] on div "1" at bounding box center [1139, 380] width 24 height 56
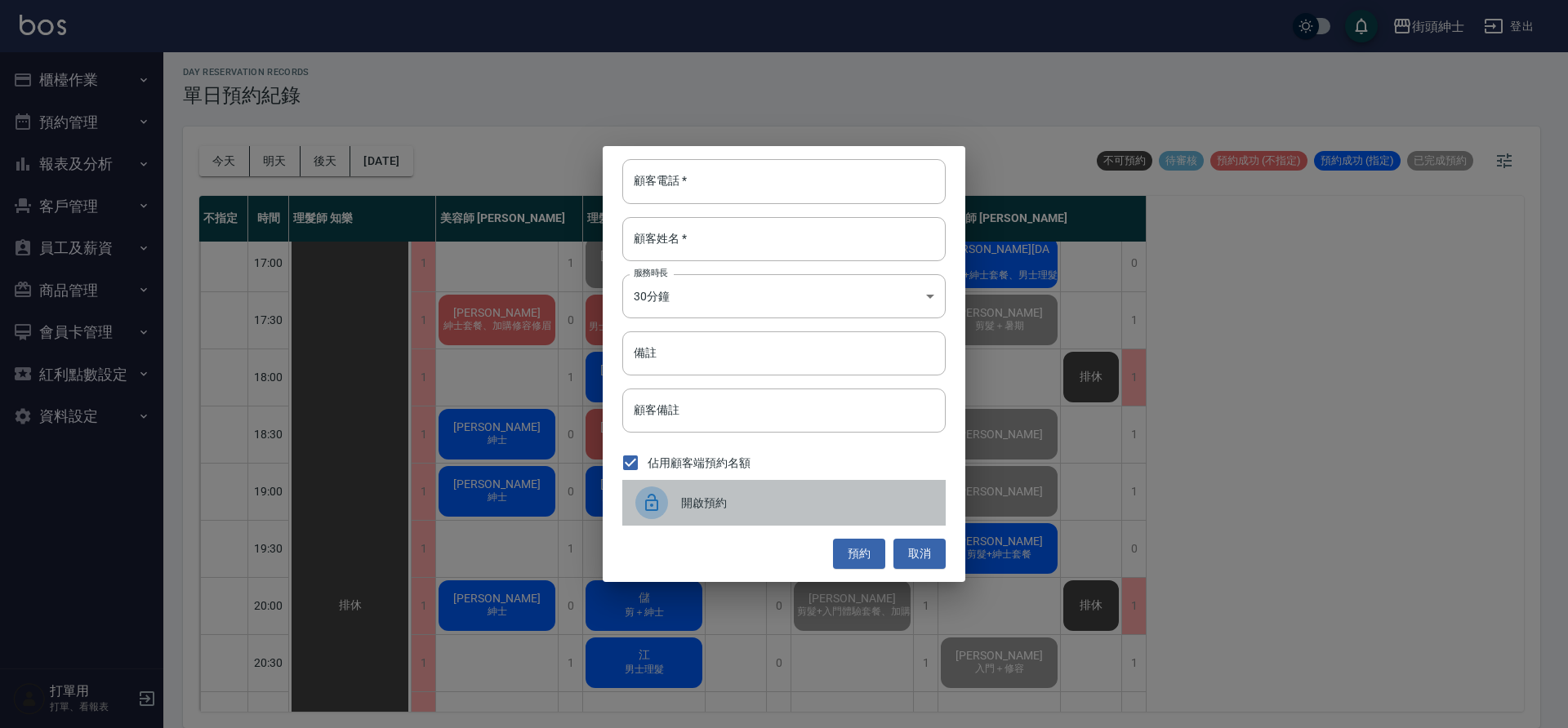
click at [778, 498] on span "開啟預約" at bounding box center [807, 503] width 251 height 17
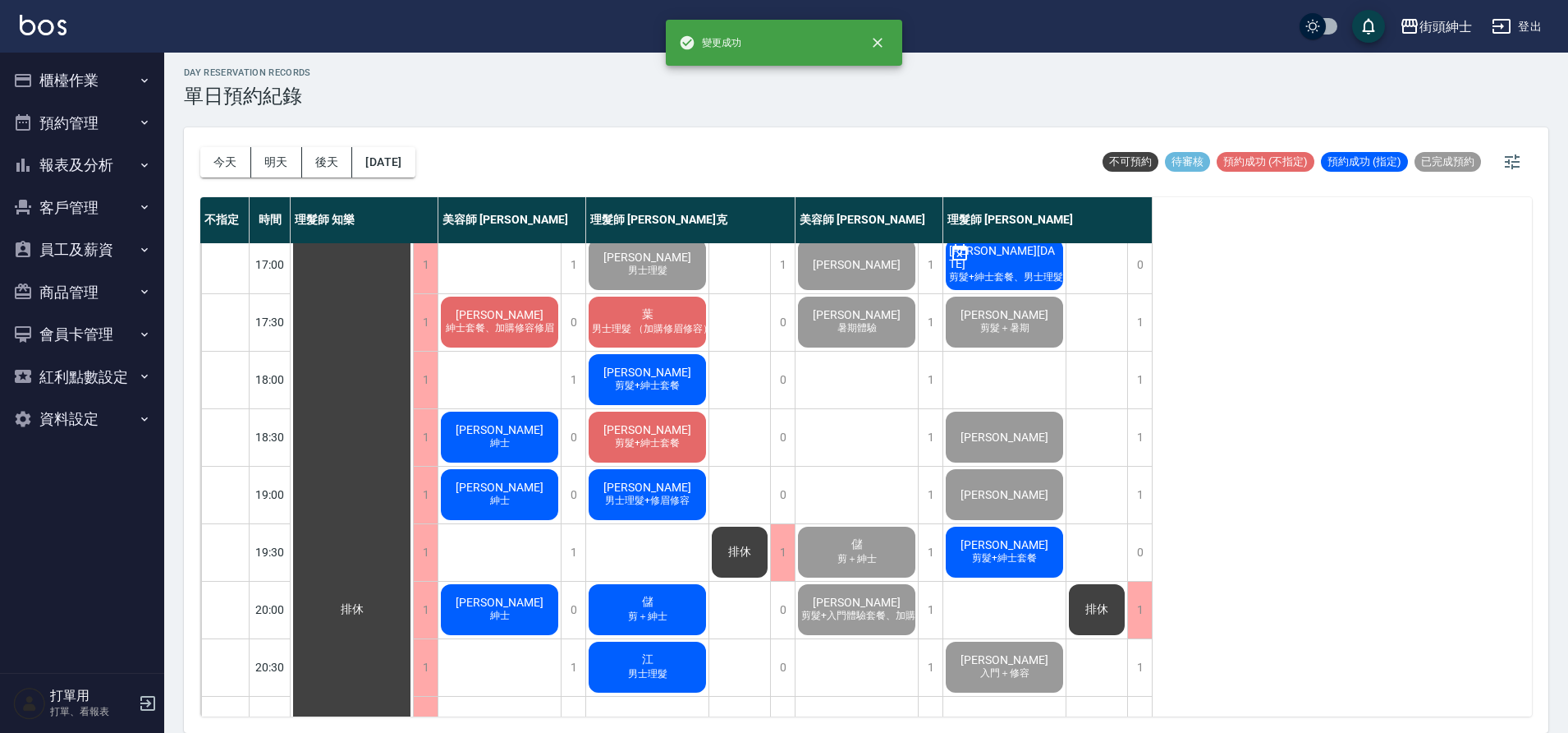
click at [691, 332] on span "男士理髮 （加購修眉修容）" at bounding box center [652, 329] width 127 height 14
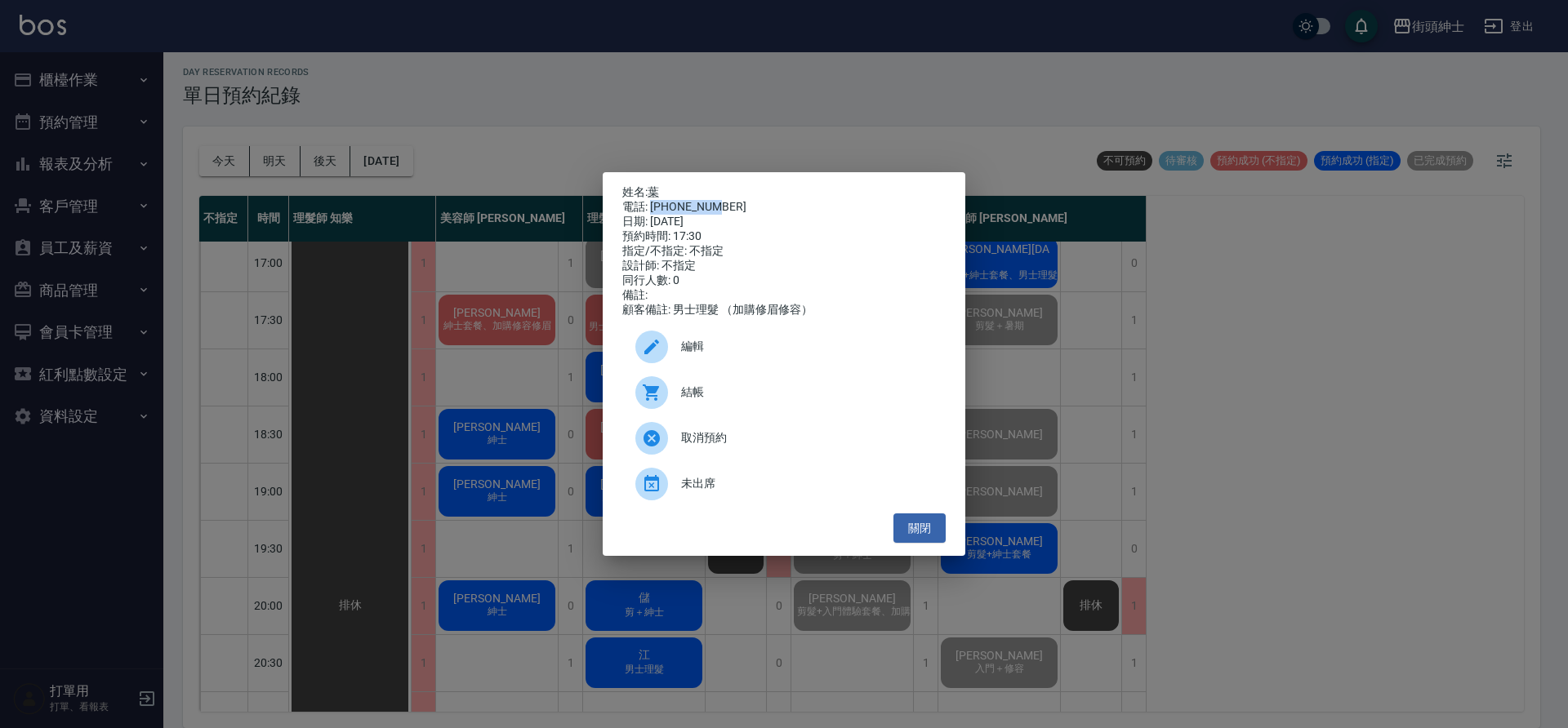
drag, startPoint x: 650, startPoint y: 204, endPoint x: 736, endPoint y: 201, distance: 86.1
click at [736, 201] on div "電話: 0936118378" at bounding box center [784, 207] width 324 height 14
copy div "0936118378"
drag, startPoint x: 1065, startPoint y: 333, endPoint x: 1087, endPoint y: 378, distance: 50.1
click at [1065, 334] on div "姓名: 葉 電話: 0936118378 日期: 2025/09/13 預約時間: 17:30 指定/不指定: 不指定 設計師: 不指定 同行人數: 0 備註…" at bounding box center [784, 364] width 1568 height 728
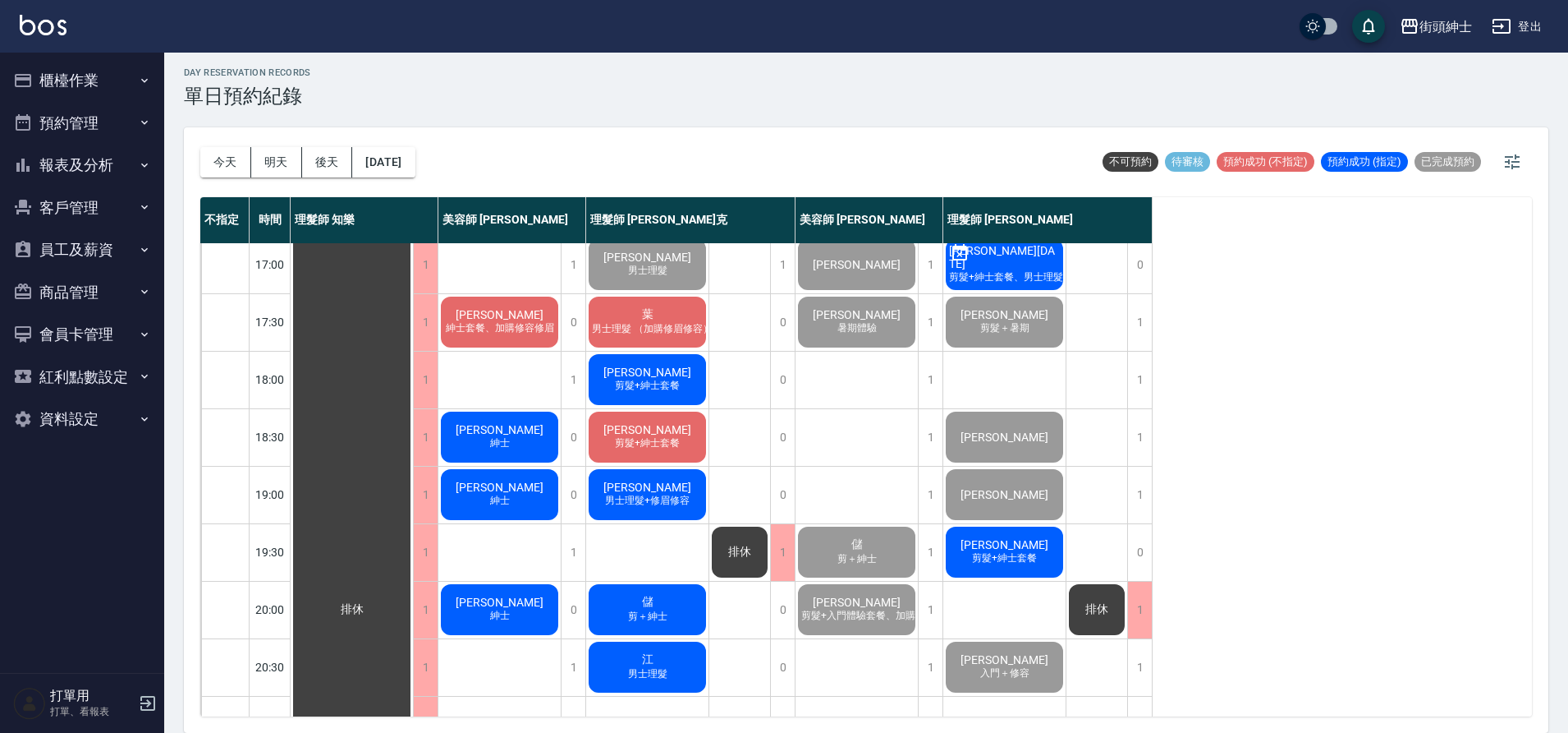
click at [1049, 374] on div "陳 左益翔 剪髮+紳士套餐 過路 鍾 Otto 剪髮+入門體驗套餐 黃 黃 梁 剪髮+紳士套餐 陳俊廷 剪髮+紳士套餐 黃昱翔26.5.13 剪髮+紳士套餐、…" at bounding box center [1005, 150] width 123 height 1207
click at [1132, 385] on div "1" at bounding box center [1139, 380] width 24 height 56
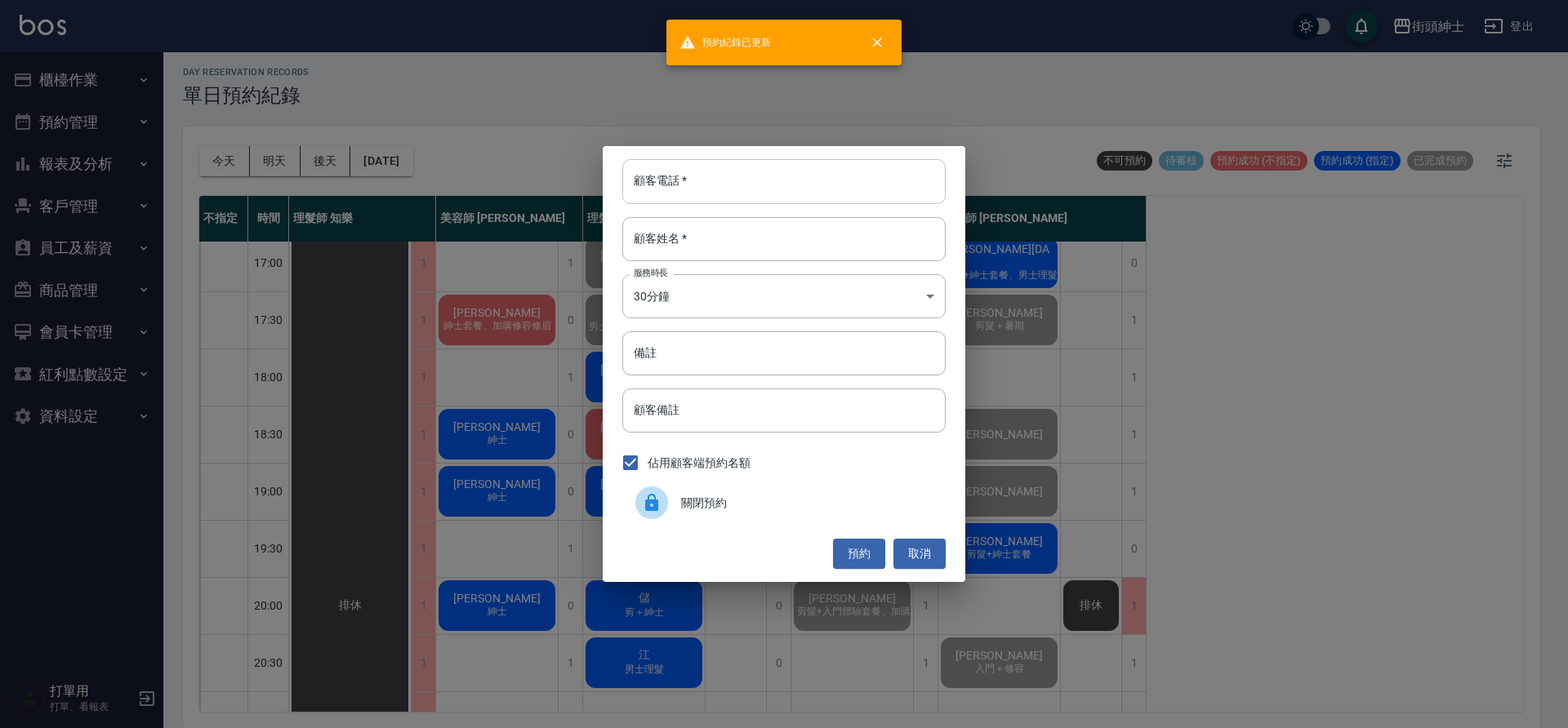
click at [784, 195] on input "顧客電話   *" at bounding box center [784, 182] width 324 height 44
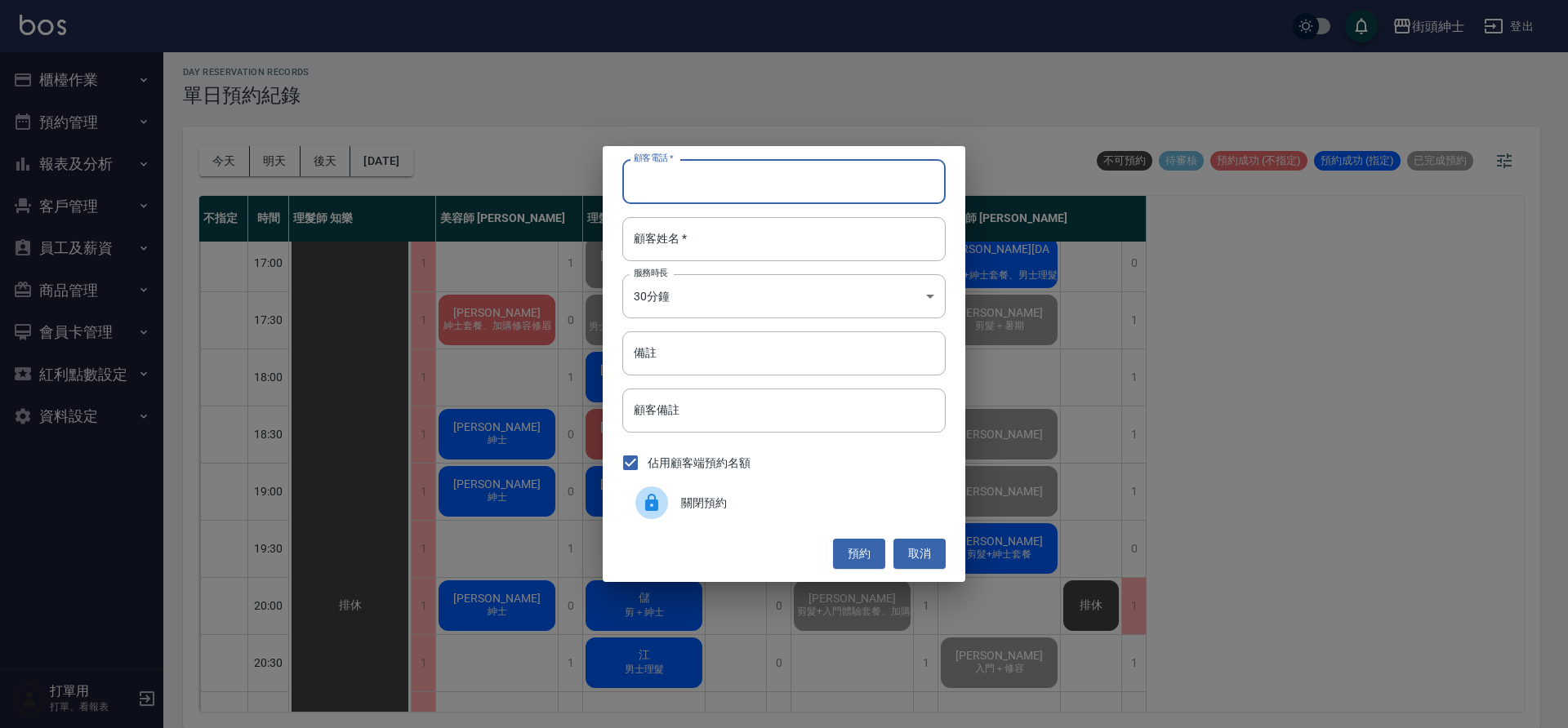
paste input "0936118378"
type input "0936118378"
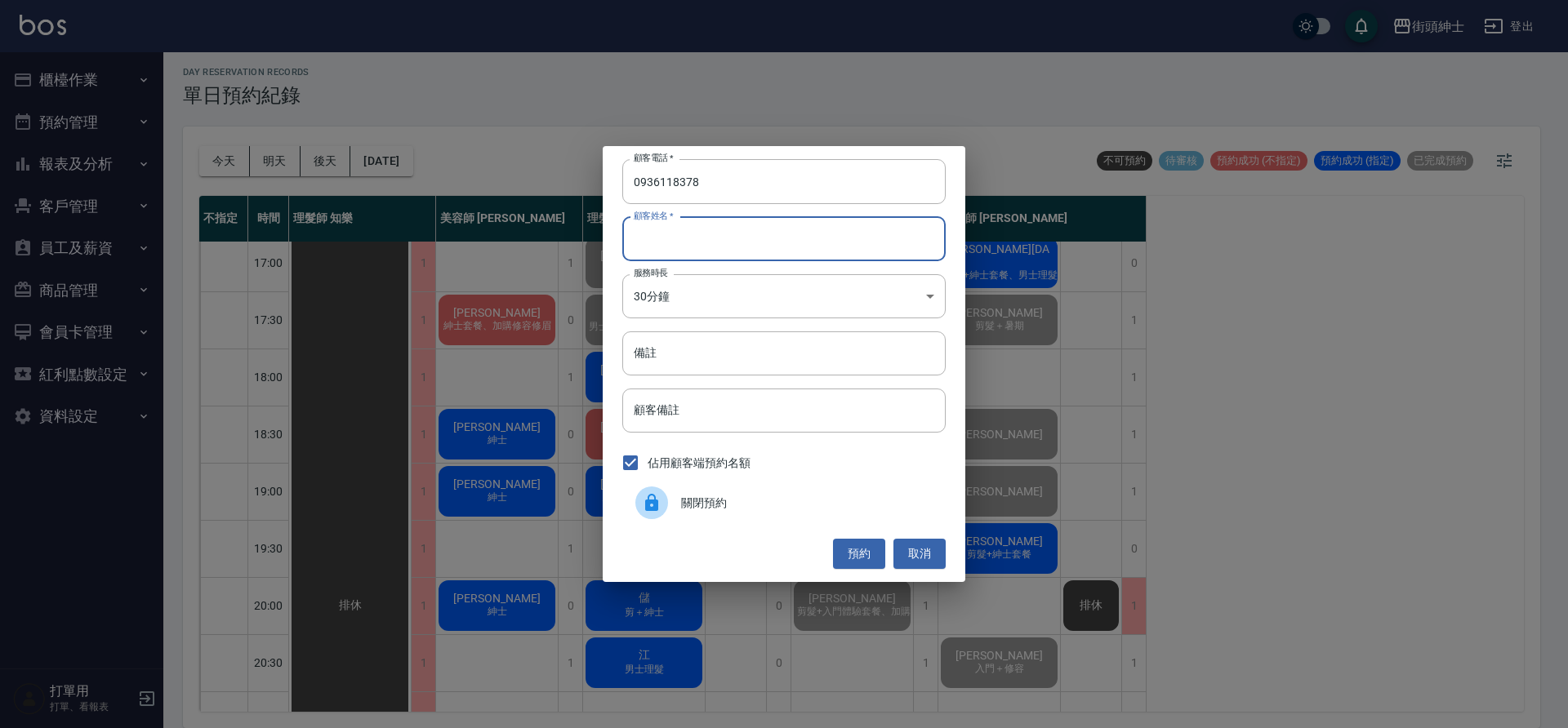
click at [749, 238] on input "顧客姓名   *" at bounding box center [784, 239] width 324 height 44
type input "葉"
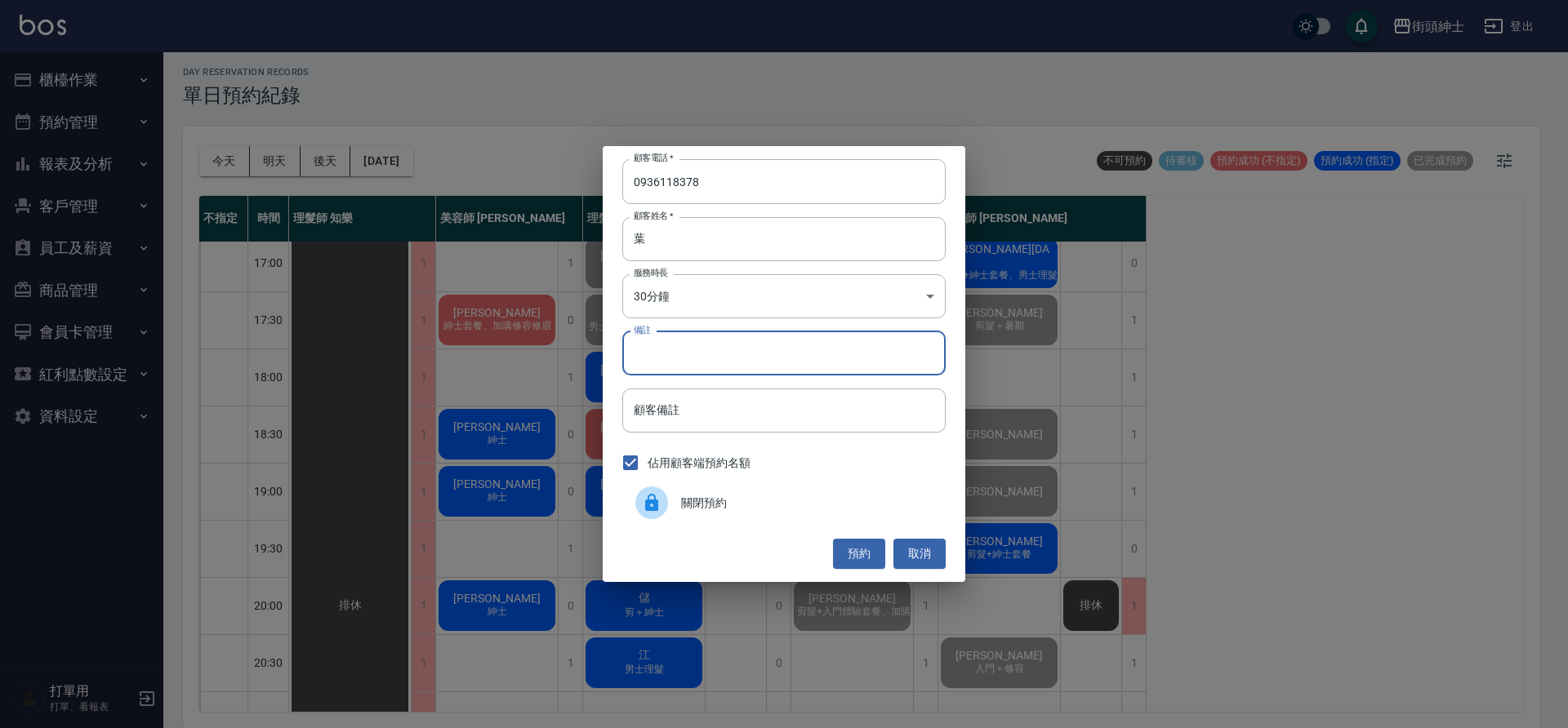
click at [794, 348] on input "備註" at bounding box center [784, 353] width 324 height 44
type input "加修容"
click at [864, 553] on button "預約" at bounding box center [859, 553] width 52 height 30
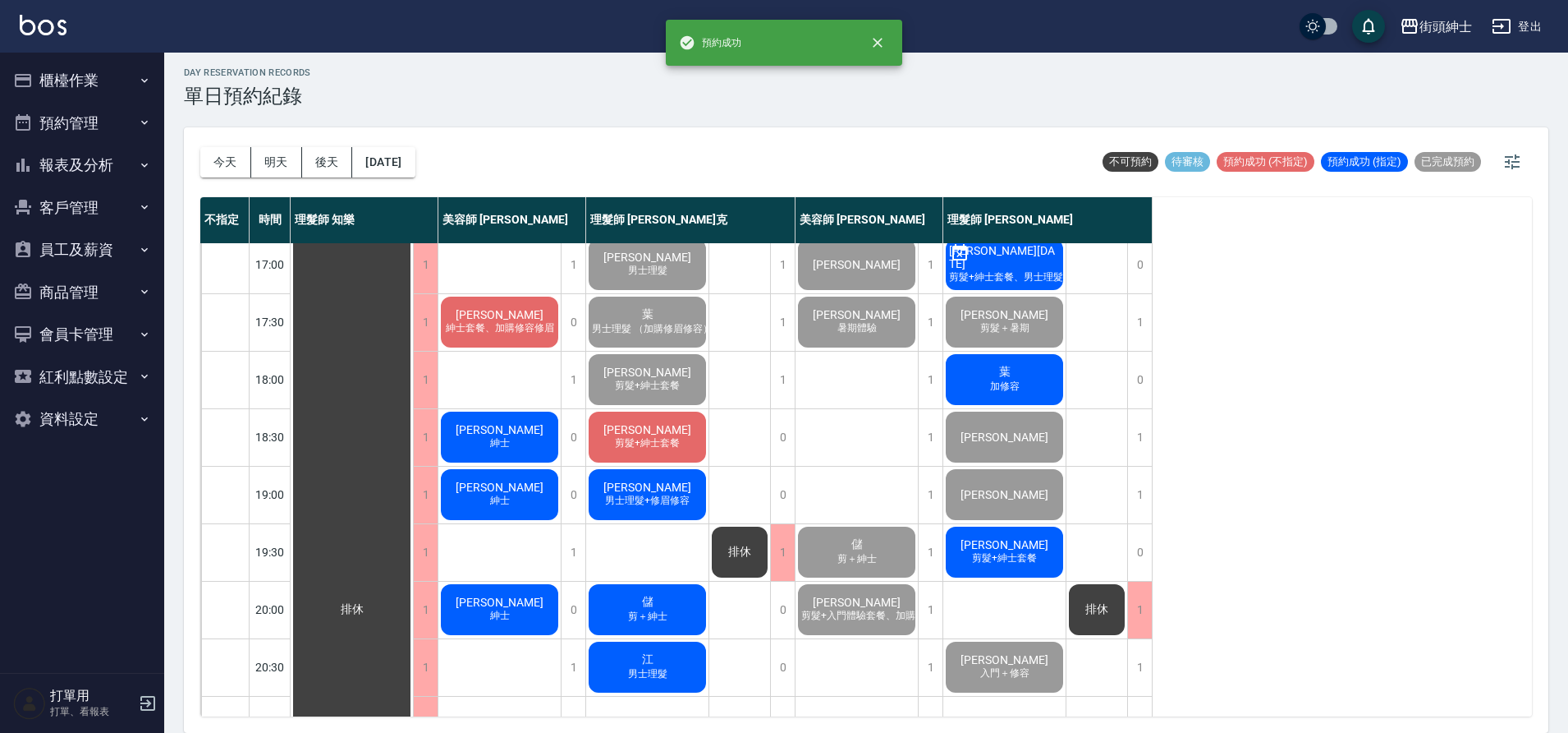
click at [1006, 383] on span "加修容" at bounding box center [1005, 386] width 36 height 14
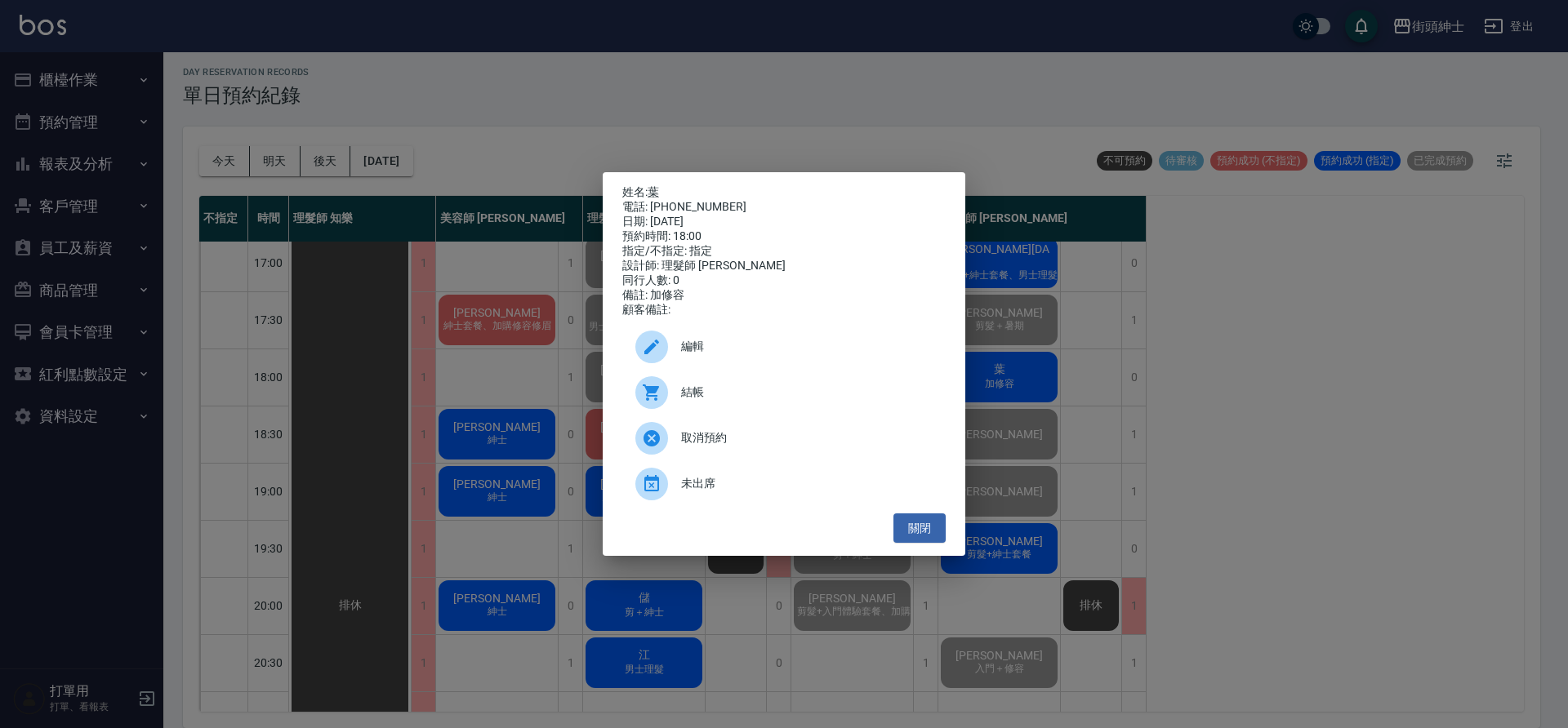
click at [727, 387] on div "結帳" at bounding box center [784, 392] width 324 height 45
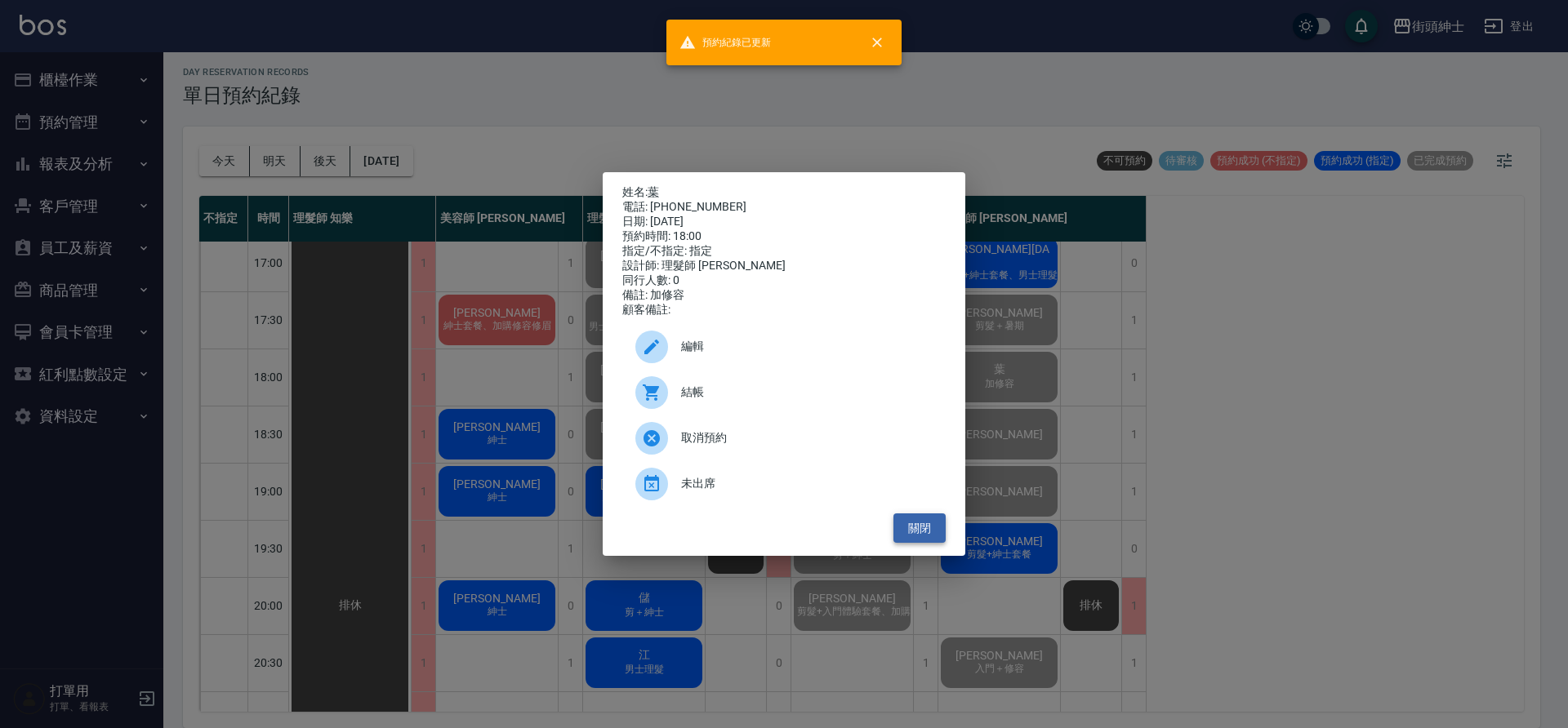
click at [938, 532] on button "關閉" at bounding box center [920, 528] width 52 height 30
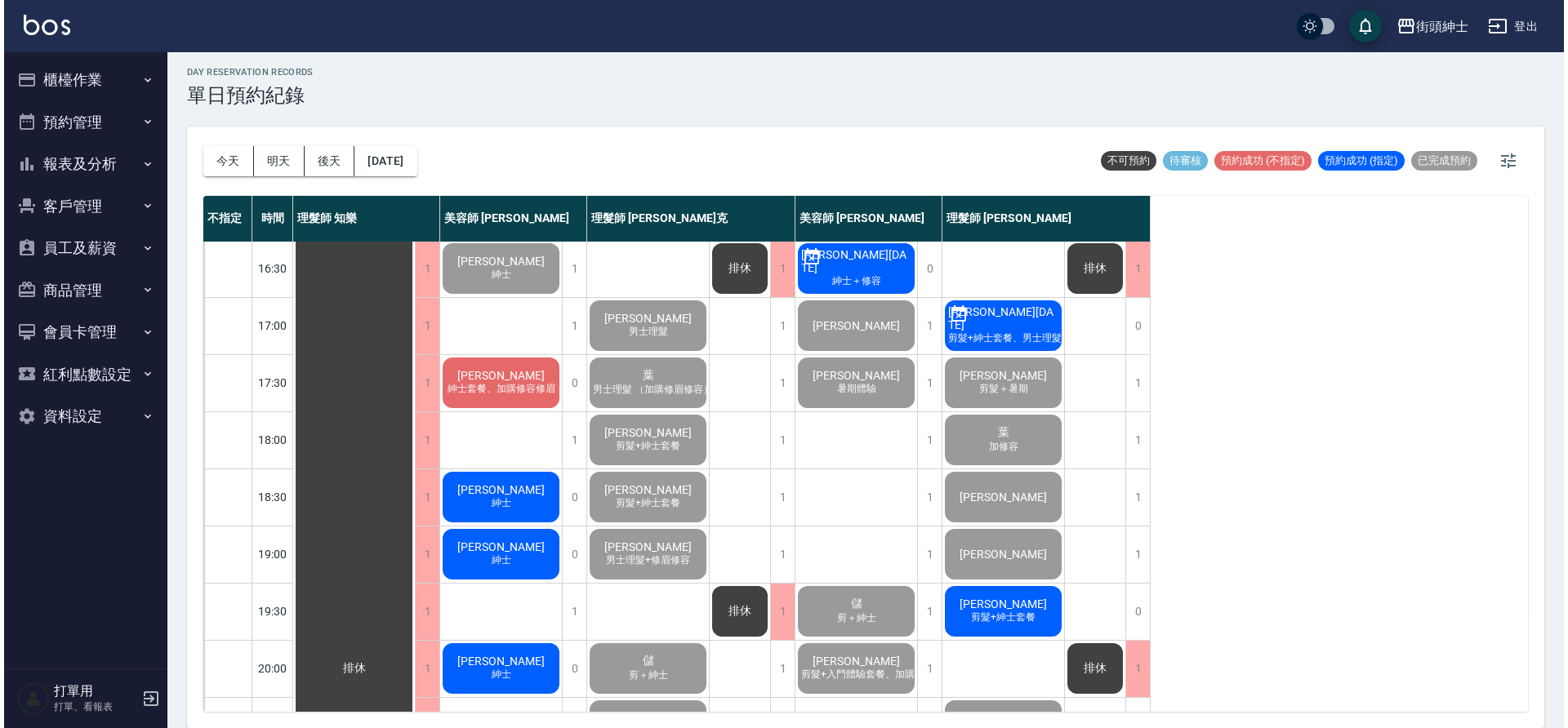
scroll to position [742, 0]
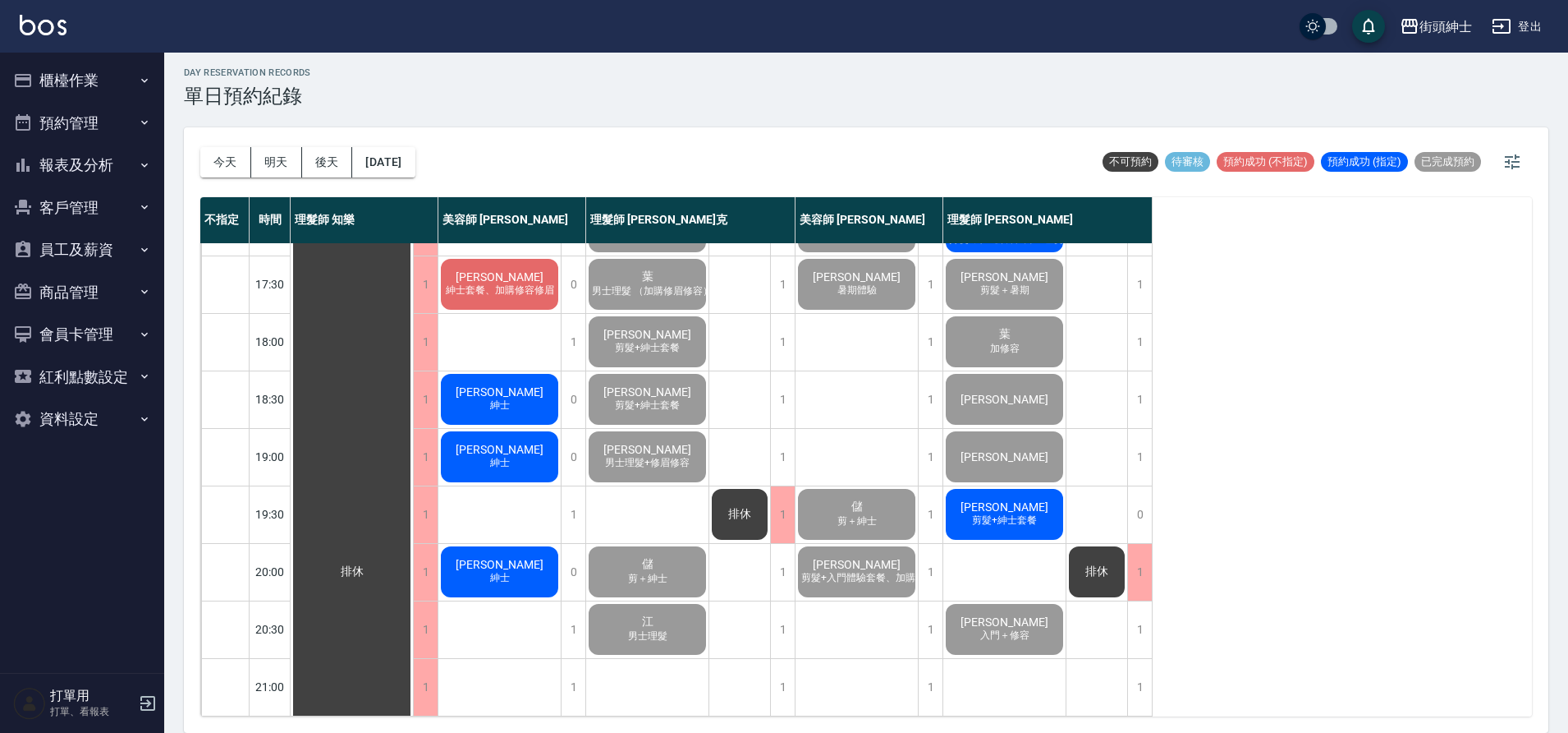
click at [1006, 501] on span "[PERSON_NAME]" at bounding box center [1005, 507] width 94 height 14
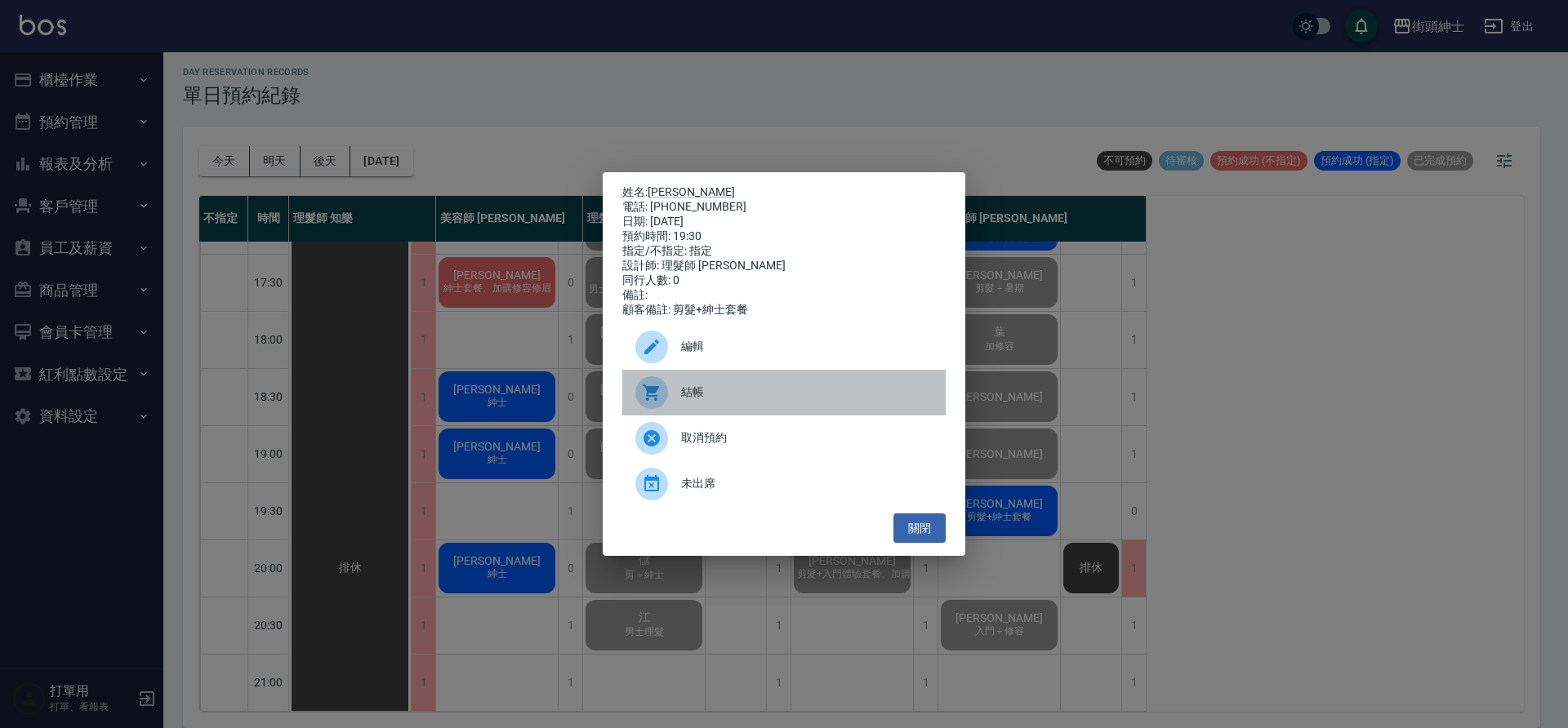
click at [744, 401] on span "結帳" at bounding box center [807, 392] width 251 height 17
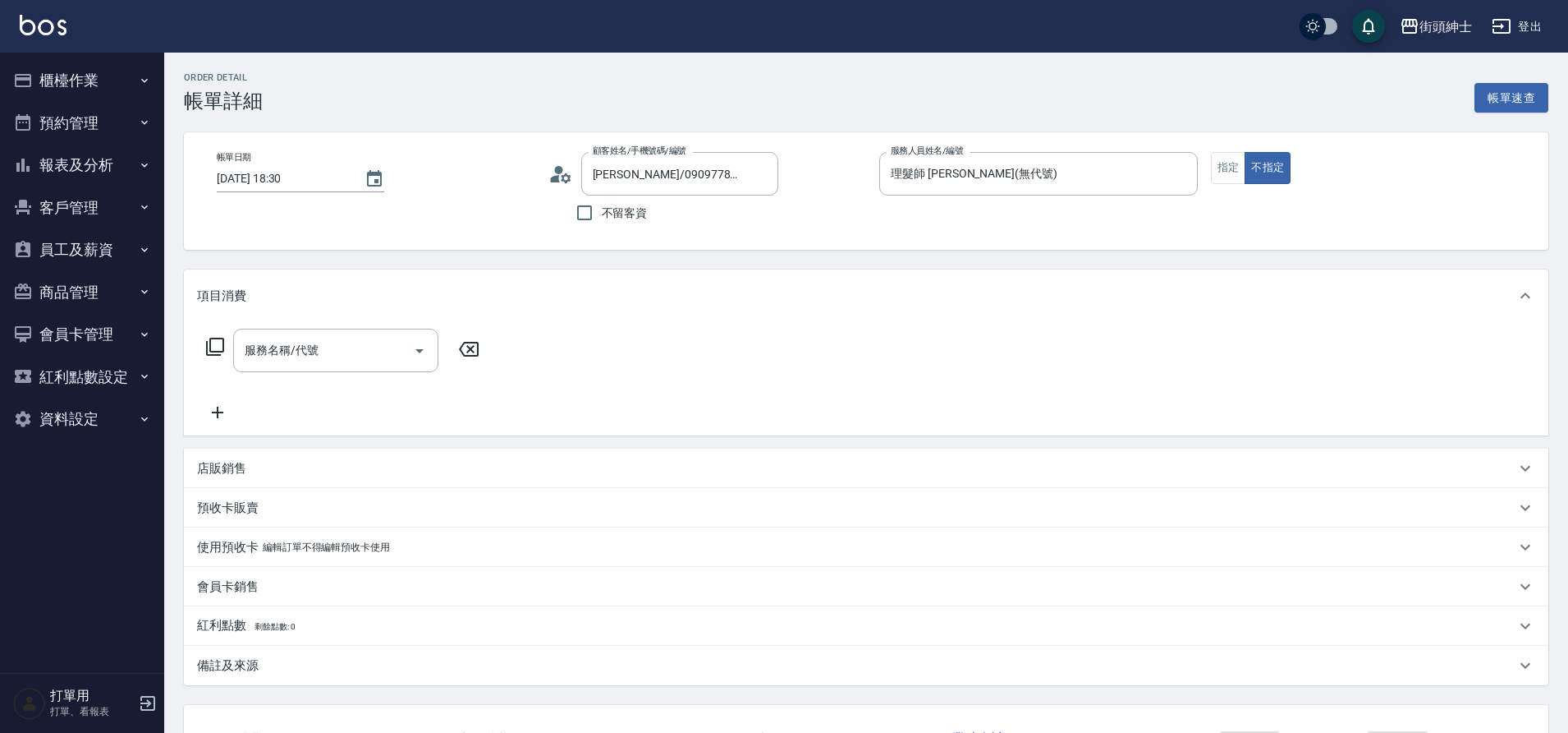
click at [400, 353] on input "服務名稱/代號" at bounding box center [324, 351] width 166 height 29
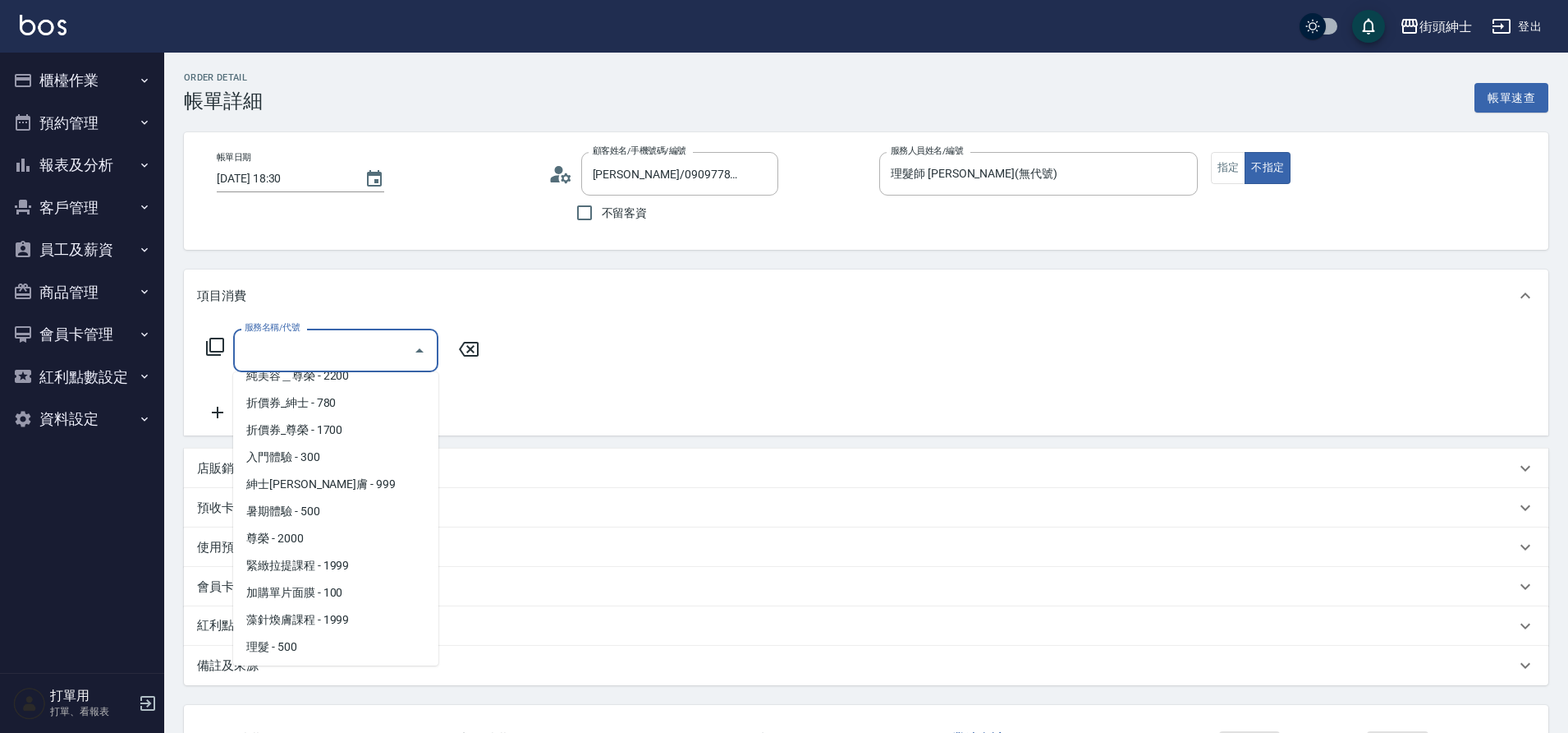
scroll to position [126, 0]
click at [309, 590] on span "理髮 - 500" at bounding box center [335, 591] width 205 height 27
type input "理髮(A02)"
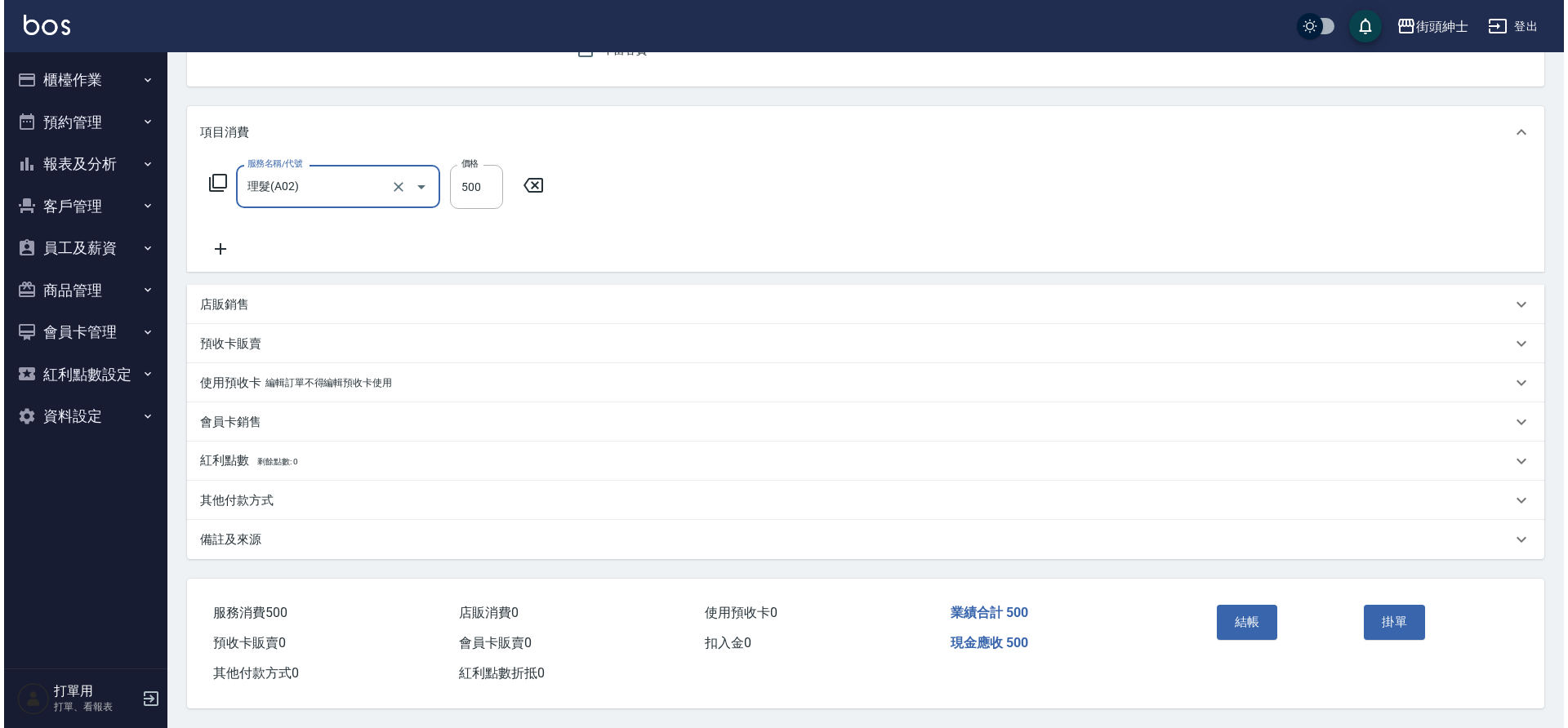
scroll to position [169, 0]
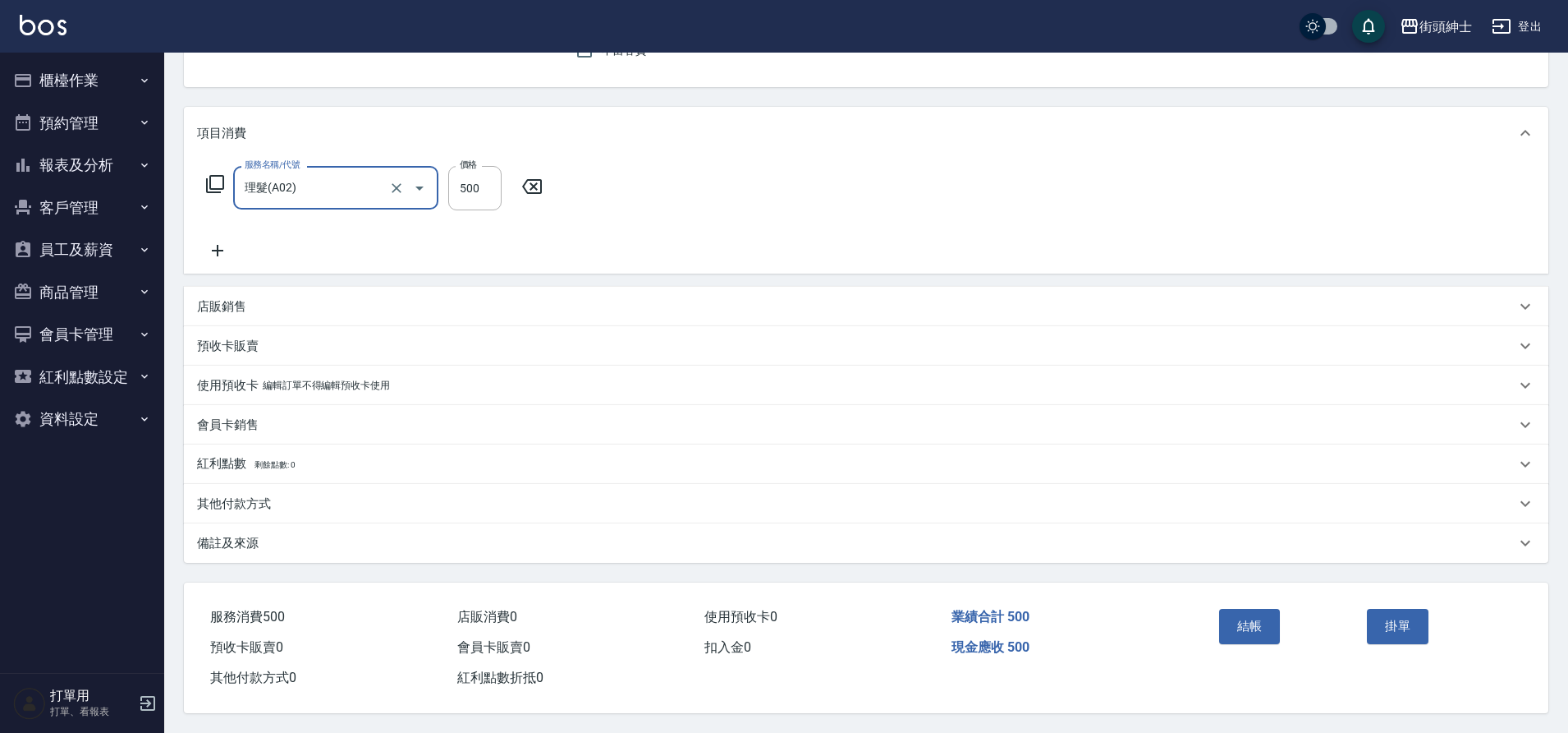
click at [1248, 611] on button "結帳" at bounding box center [1249, 625] width 61 height 34
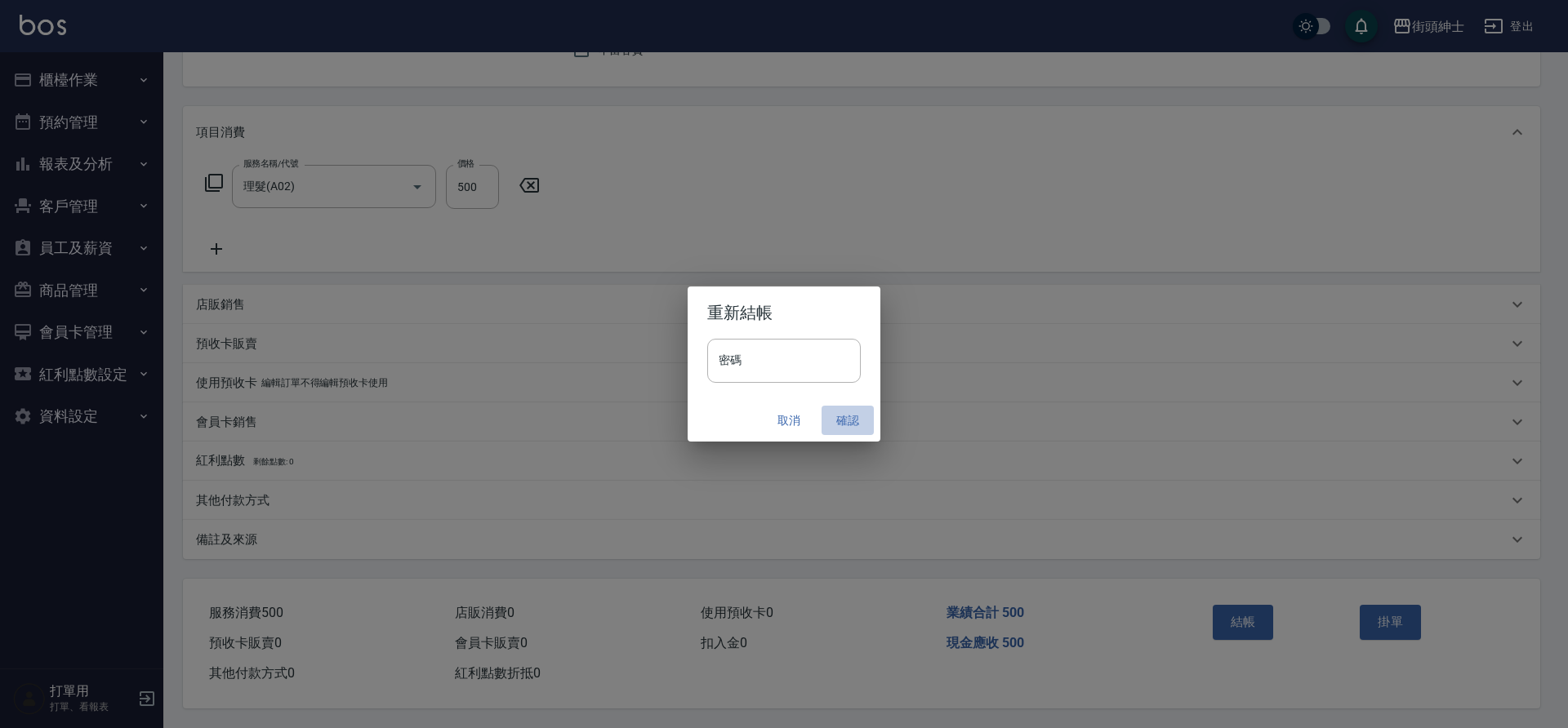
click at [841, 422] on button "確認" at bounding box center [847, 420] width 52 height 30
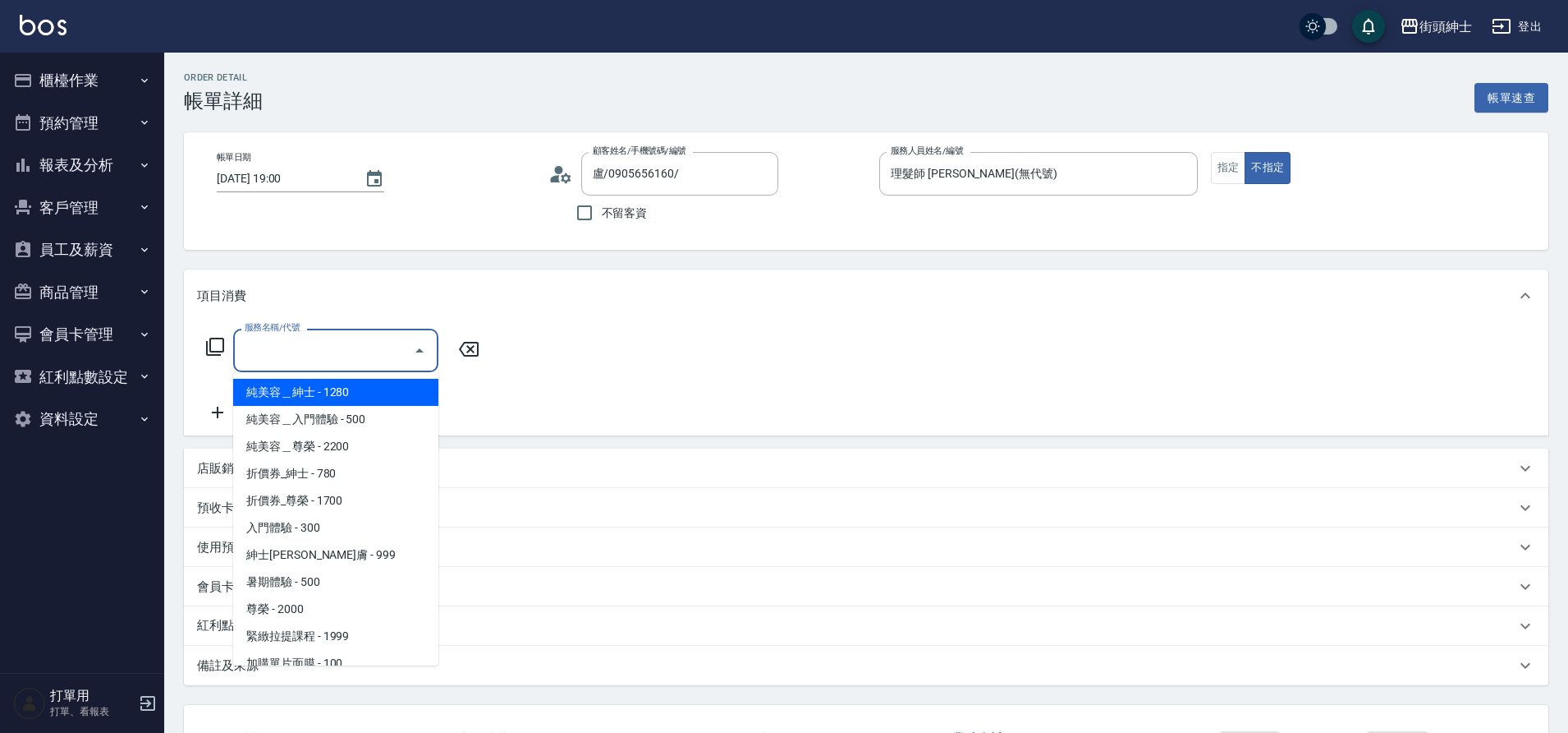
scroll to position [126, 0]
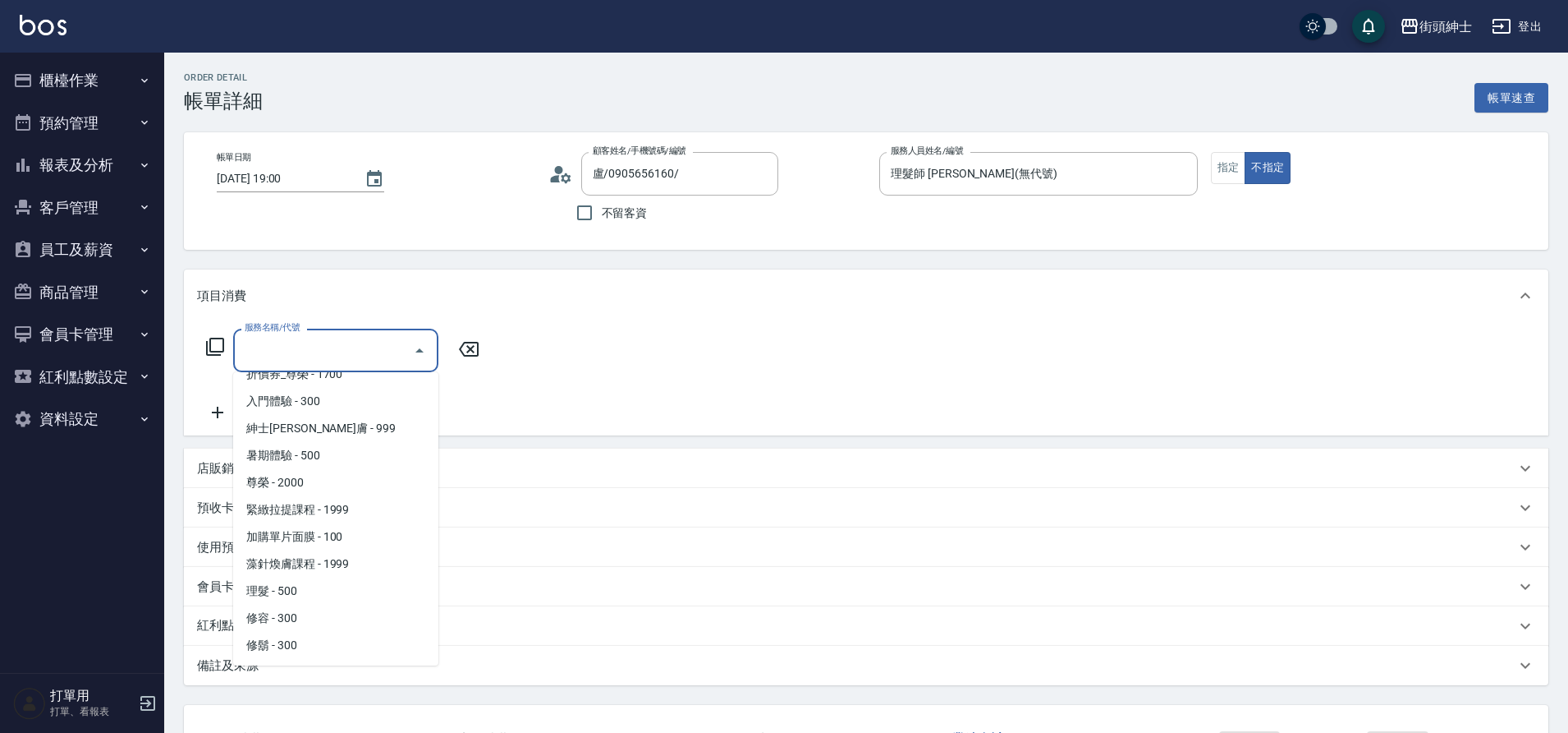
click at [303, 585] on span "理髮 - 500" at bounding box center [335, 591] width 205 height 27
type input "理髮(A02)"
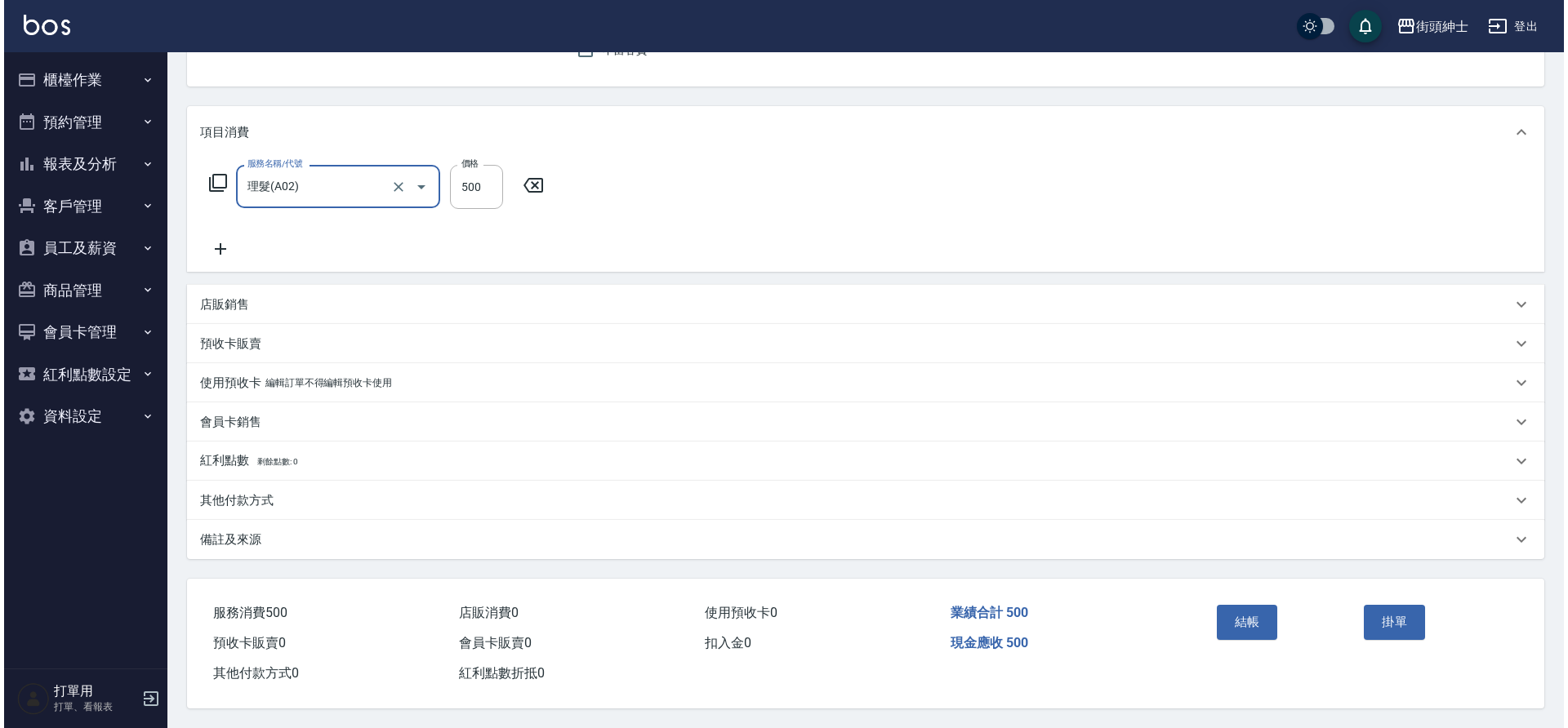
scroll to position [169, 0]
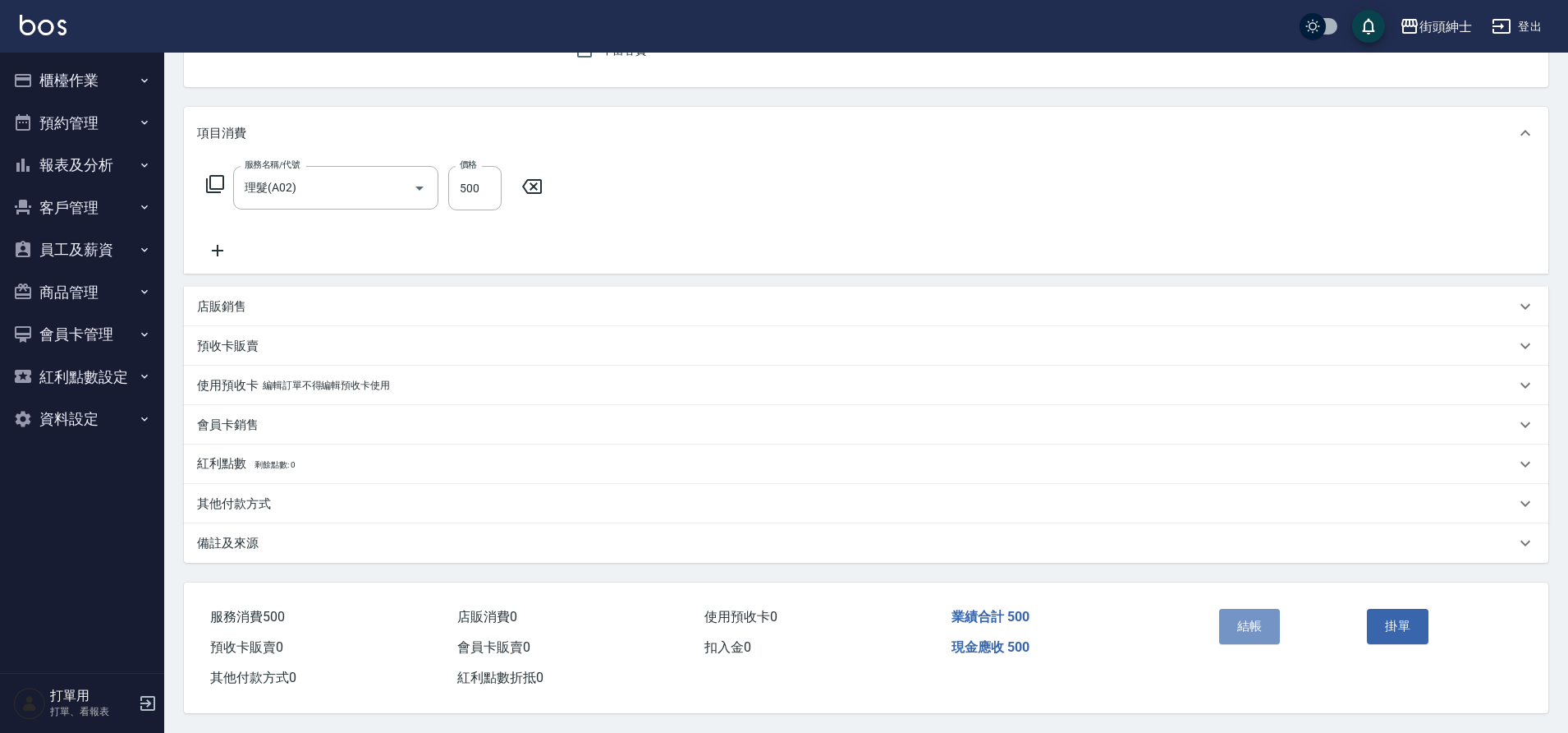
click at [1232, 630] on button "結帳" at bounding box center [1249, 625] width 61 height 34
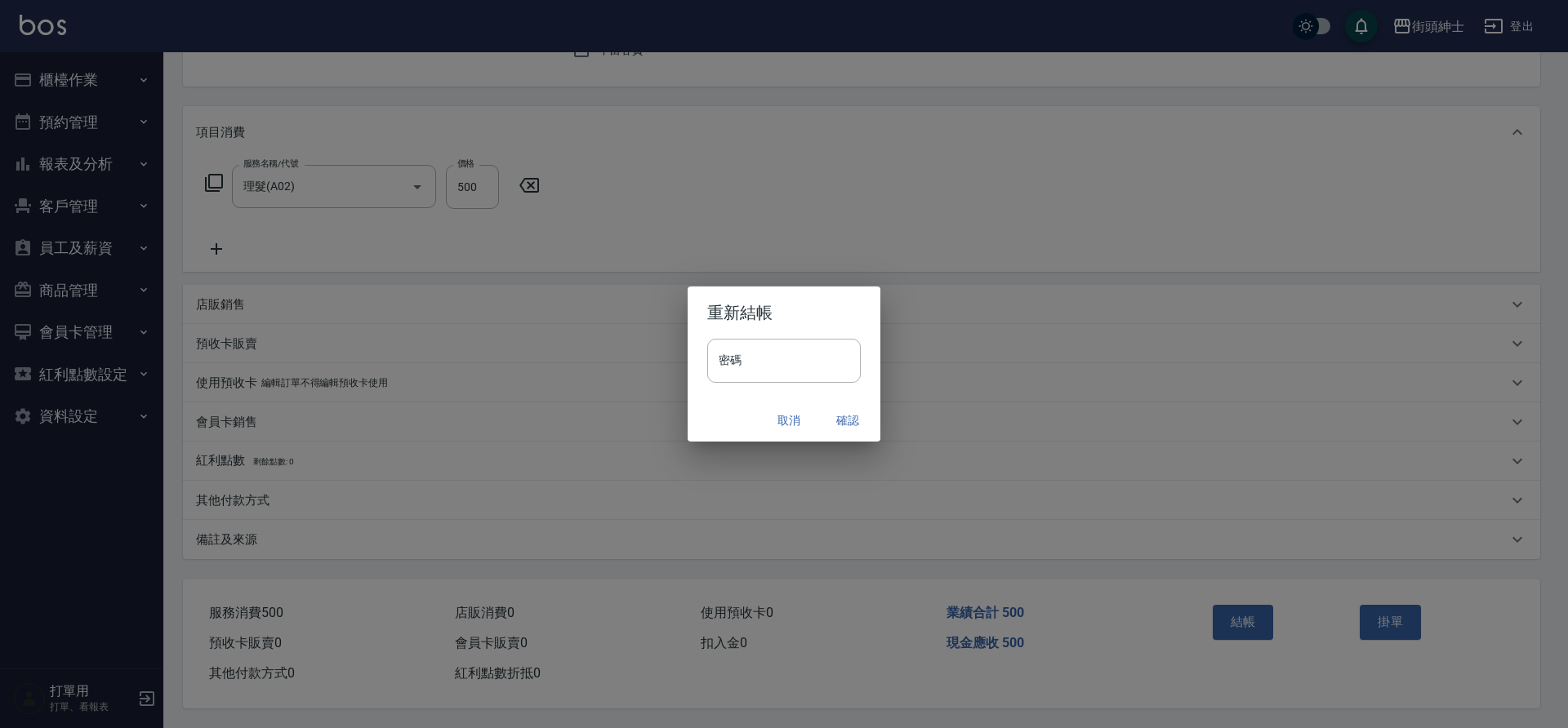
click at [852, 419] on button "確認" at bounding box center [847, 420] width 52 height 30
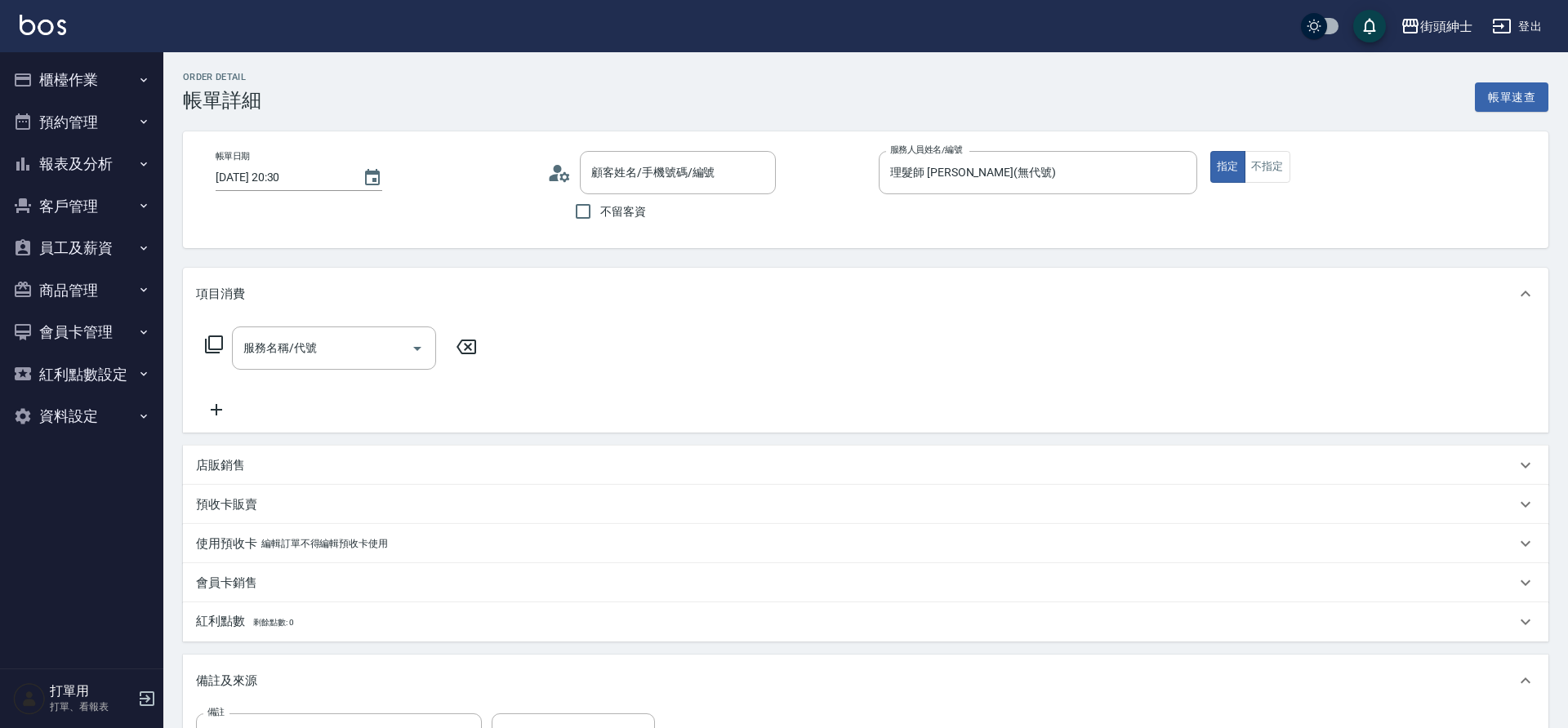
click at [404, 342] on div at bounding box center [415, 348] width 24 height 43
type input "段士宏/0911197180/null"
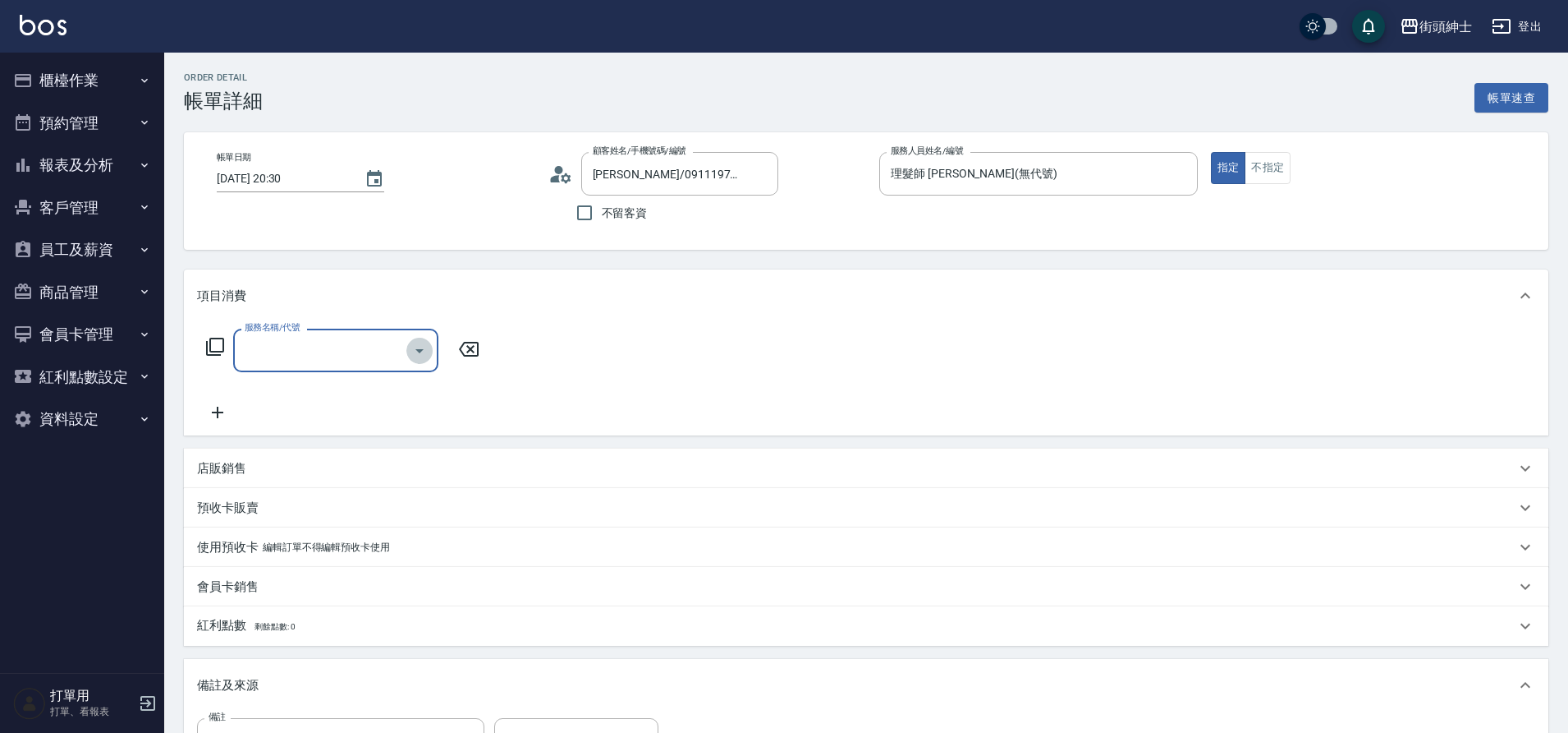
drag, startPoint x: 0, startPoint y: 0, endPoint x: 422, endPoint y: 352, distance: 549.5
click at [422, 352] on icon "Open" at bounding box center [420, 351] width 19 height 19
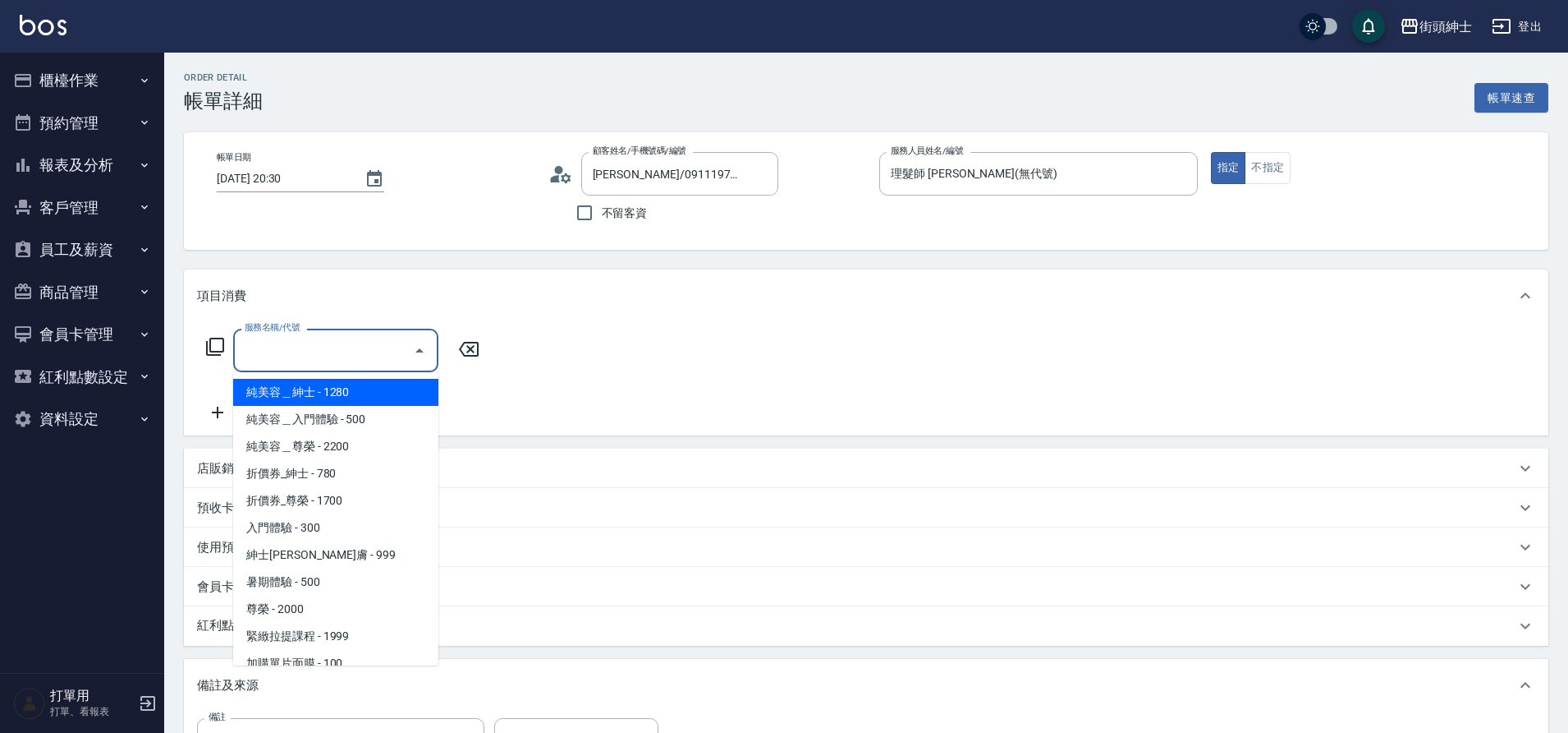
scroll to position [126, 0]
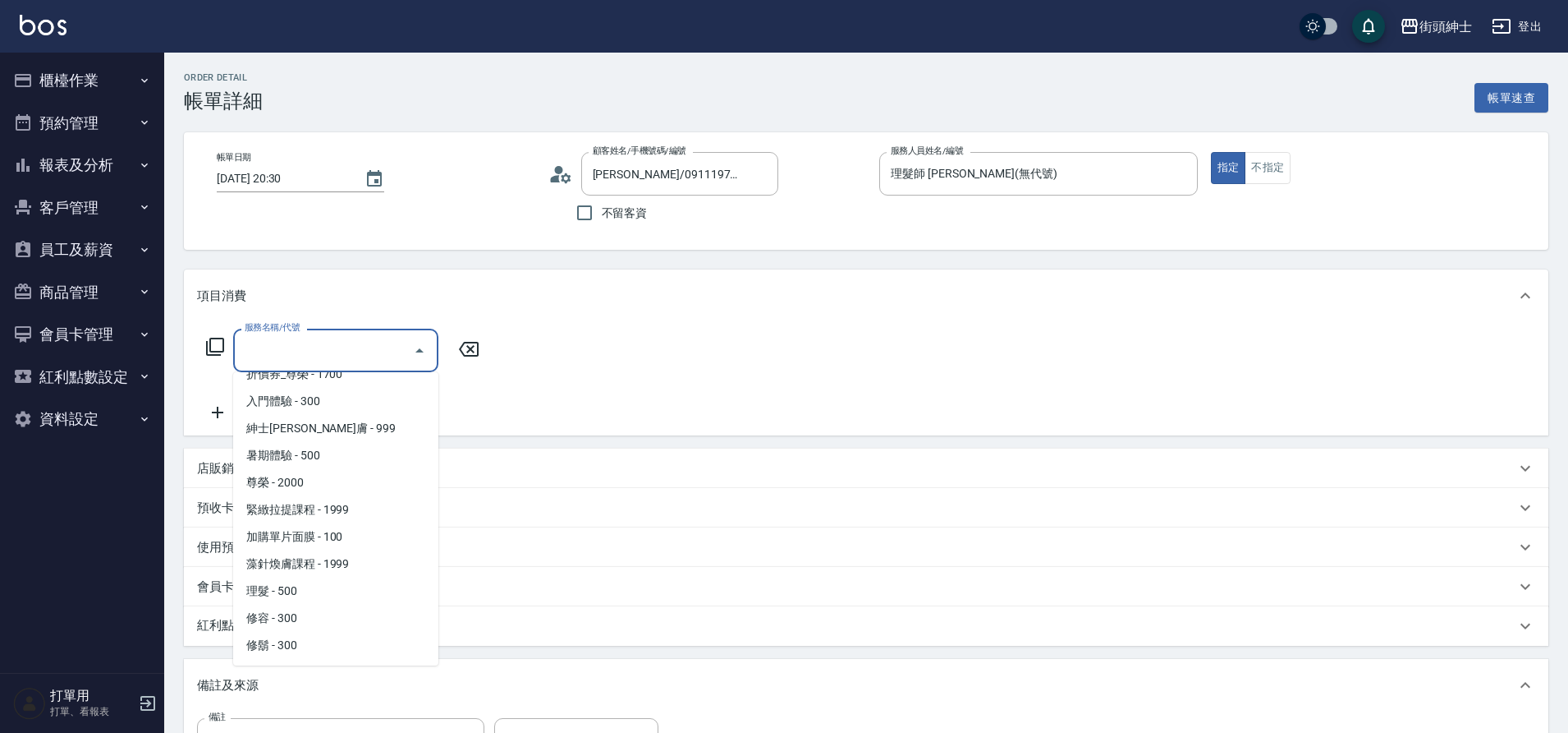
click at [316, 589] on span "理髮 - 500" at bounding box center [335, 591] width 205 height 27
type input "理髮(A02)"
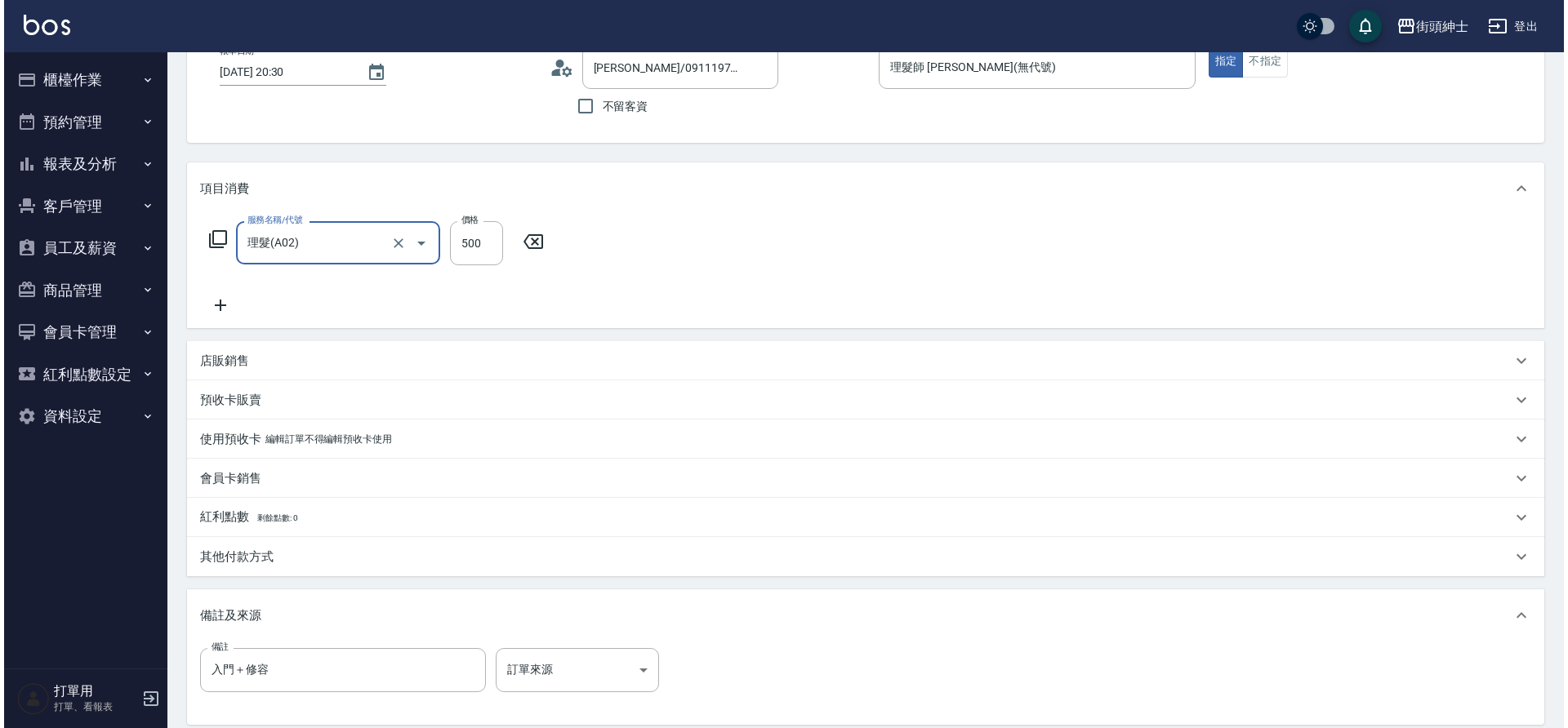
scroll to position [278, 0]
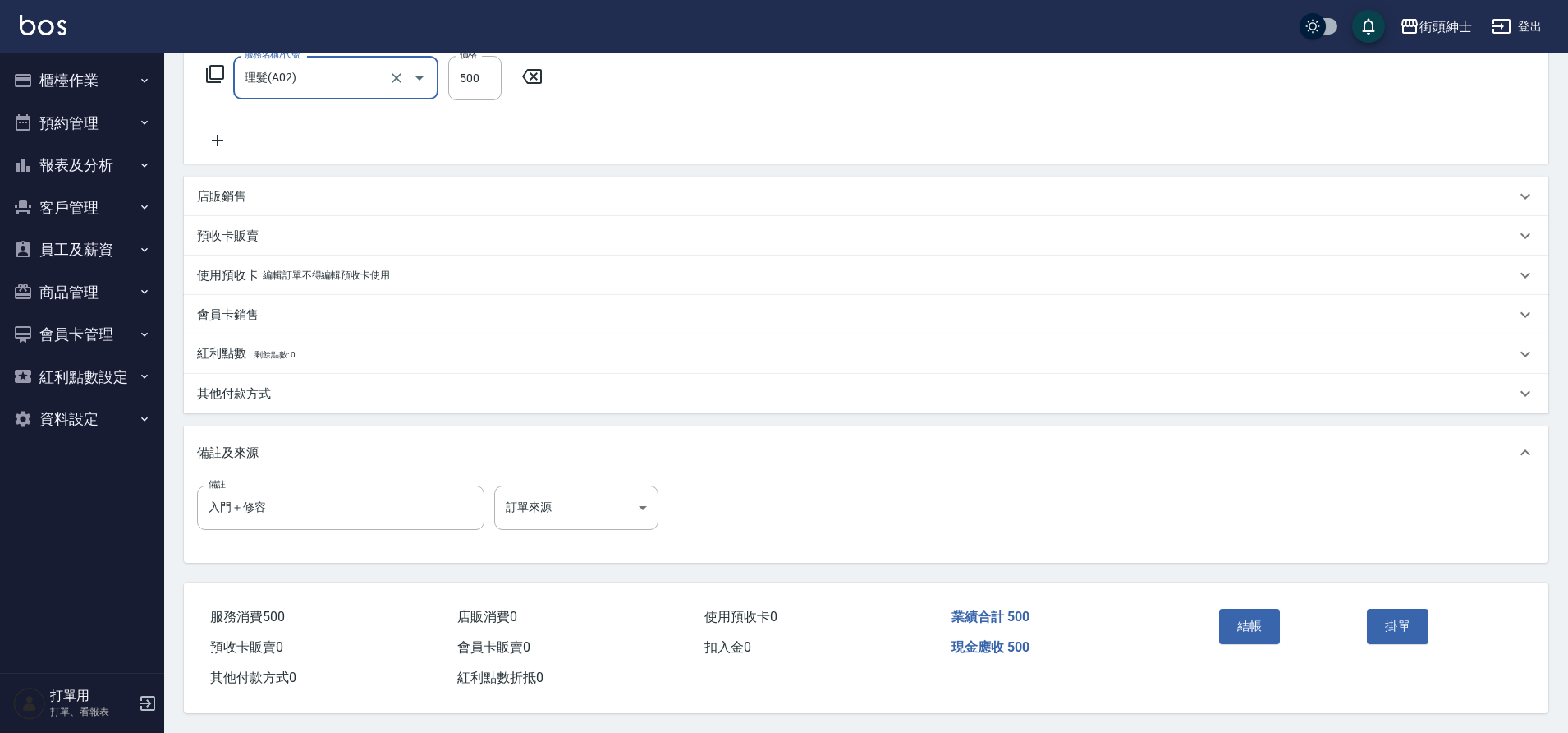
click at [1263, 610] on button "結帳" at bounding box center [1249, 625] width 61 height 34
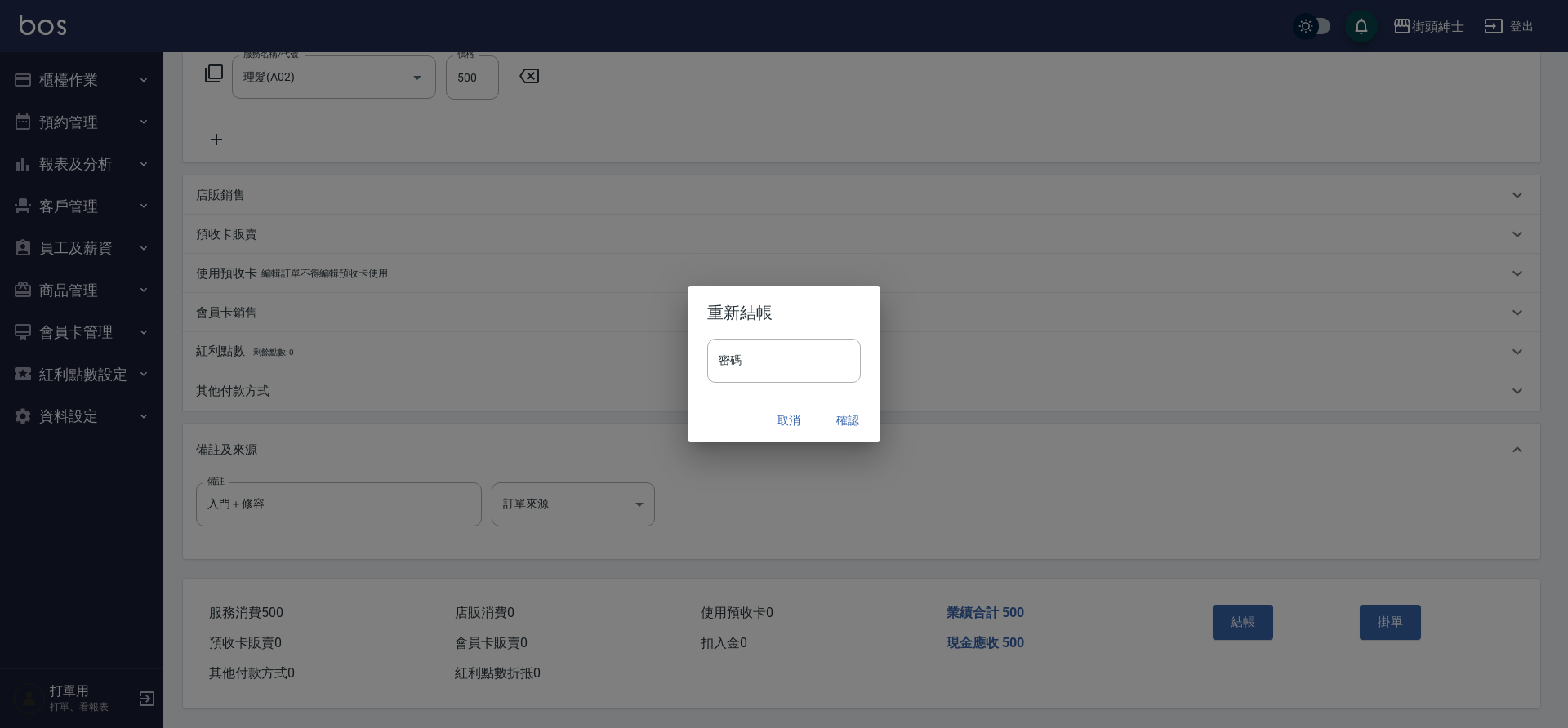
click at [1255, 605] on div "重新結帳 密碼 密碼 取消 確認" at bounding box center [784, 364] width 1568 height 728
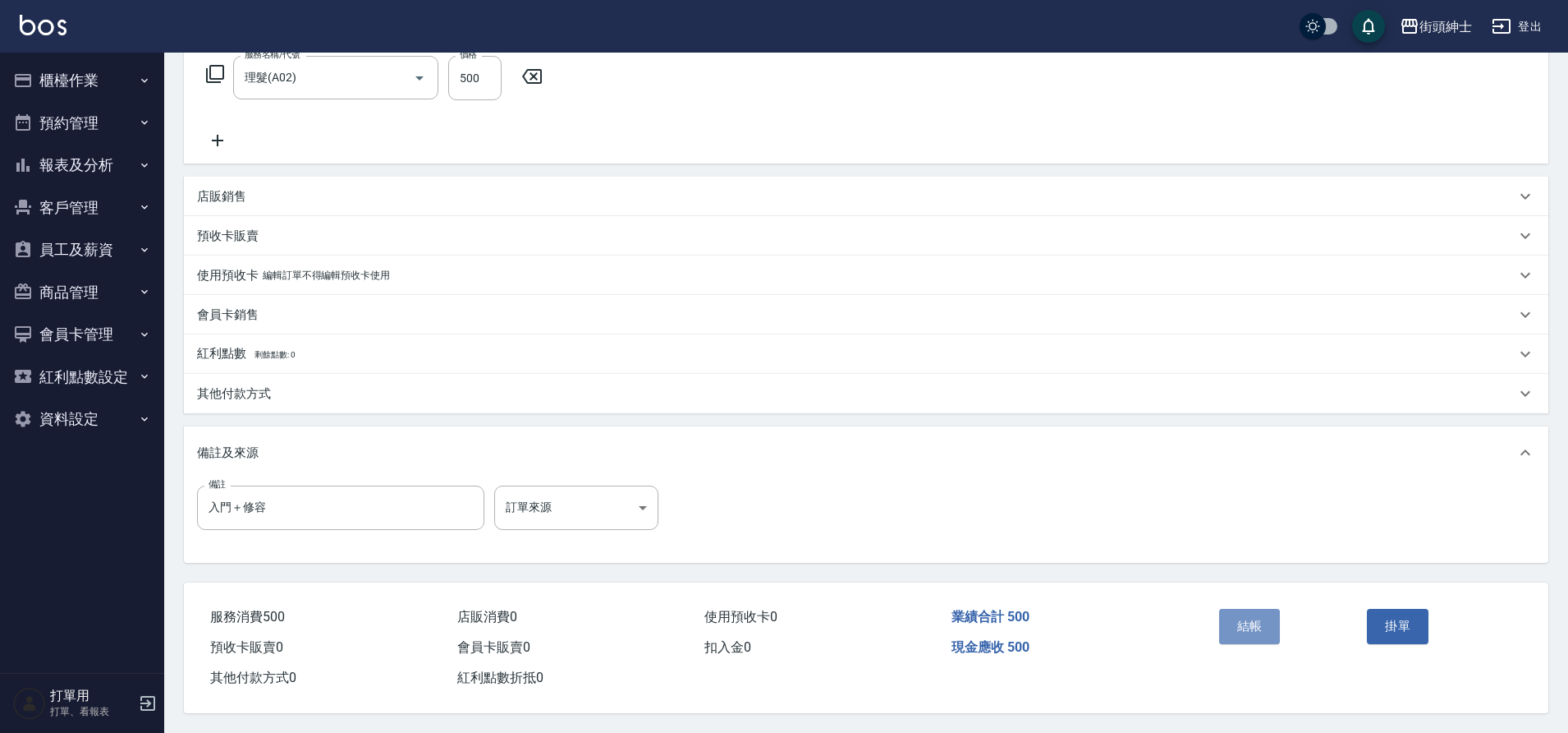
click at [1257, 611] on button "結帳" at bounding box center [1249, 625] width 61 height 34
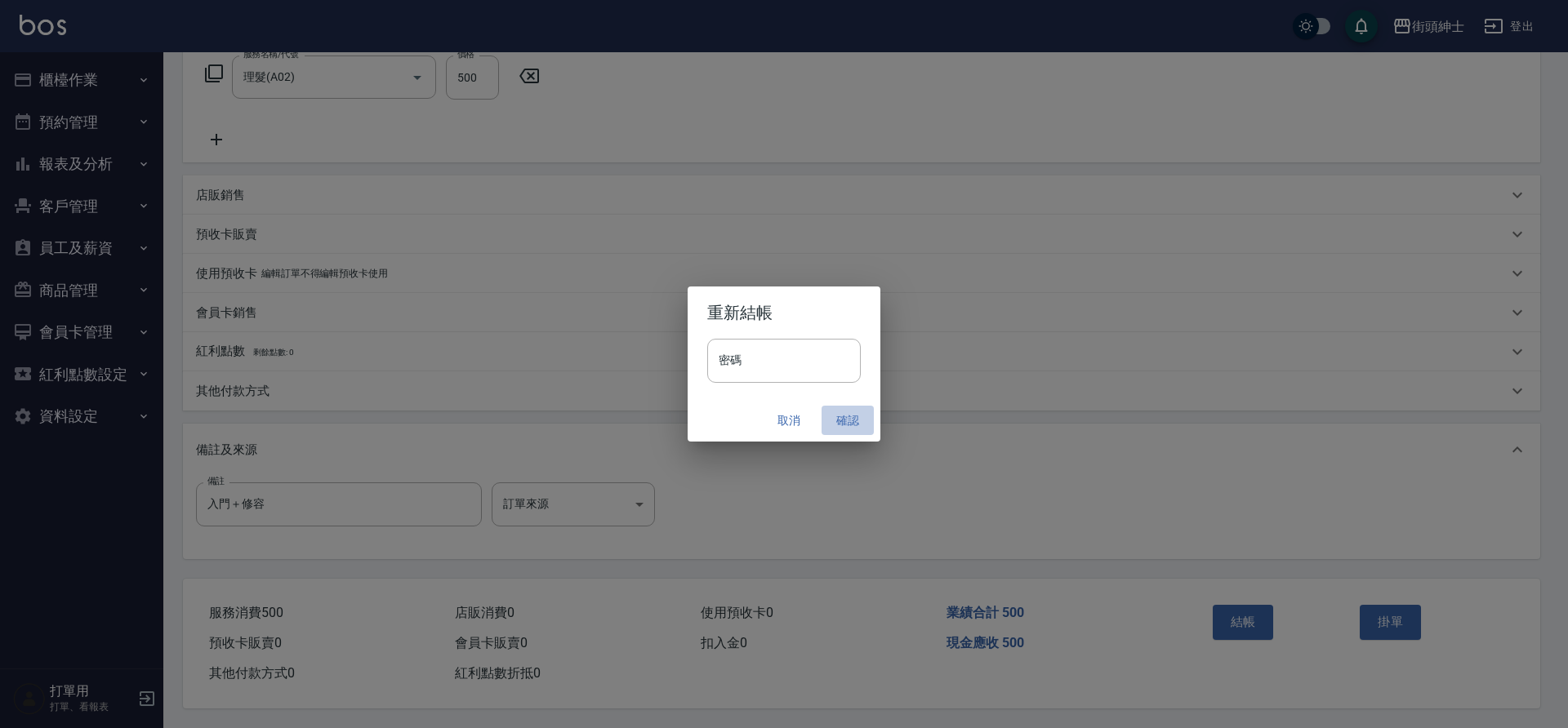
click at [842, 419] on button "確認" at bounding box center [847, 420] width 52 height 30
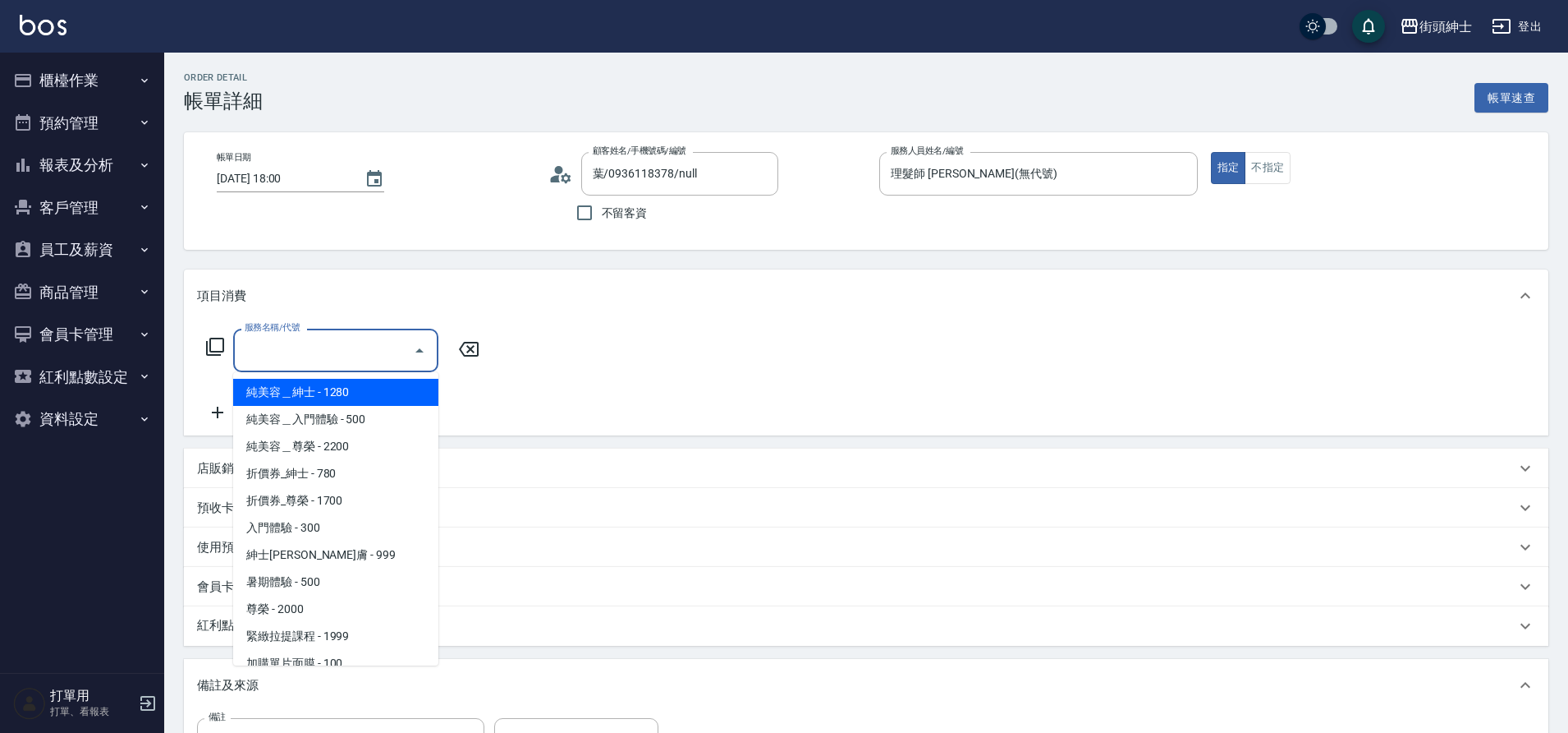
scroll to position [126, 0]
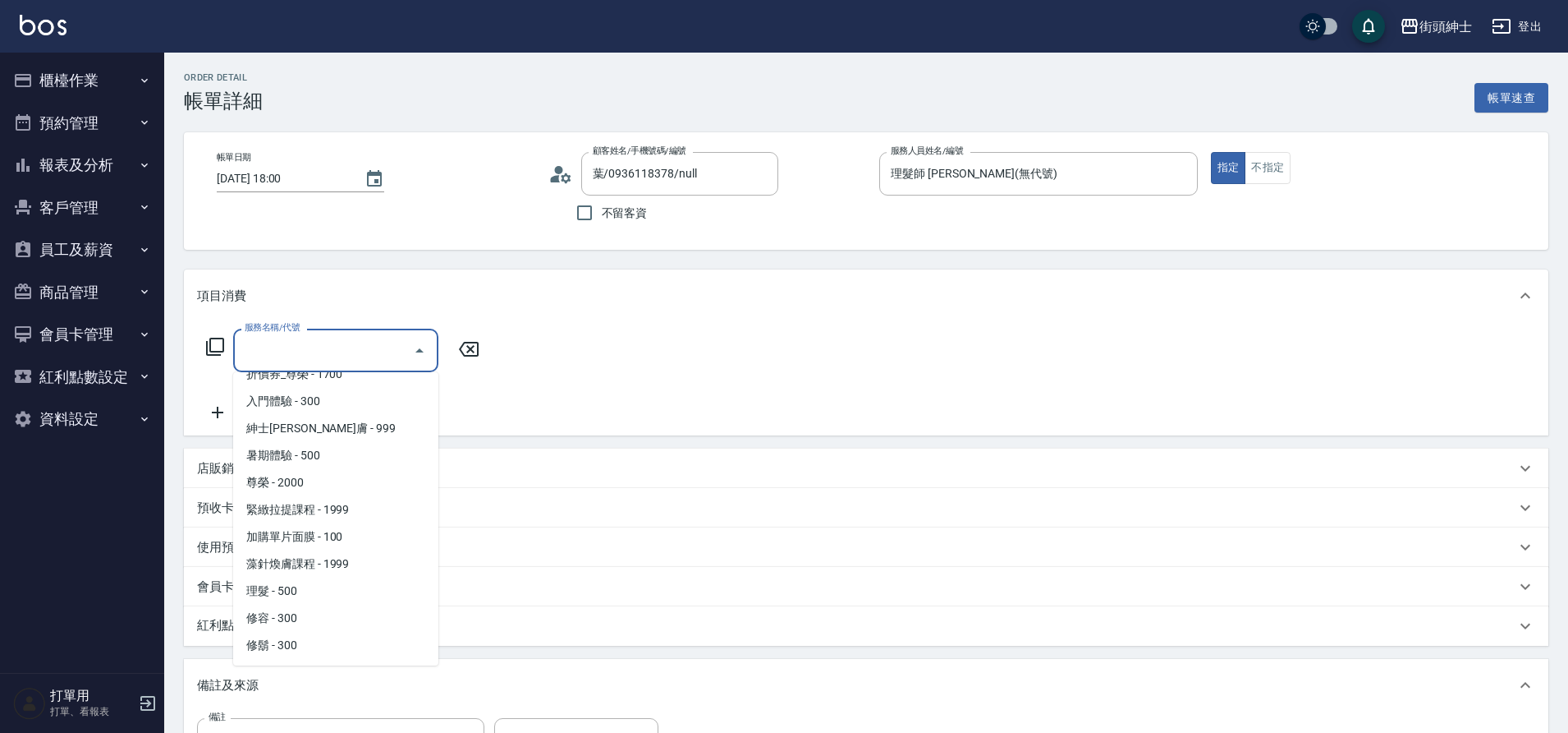
click at [290, 620] on span "修容 - 300" at bounding box center [335, 618] width 205 height 27
type input "修容(A03)"
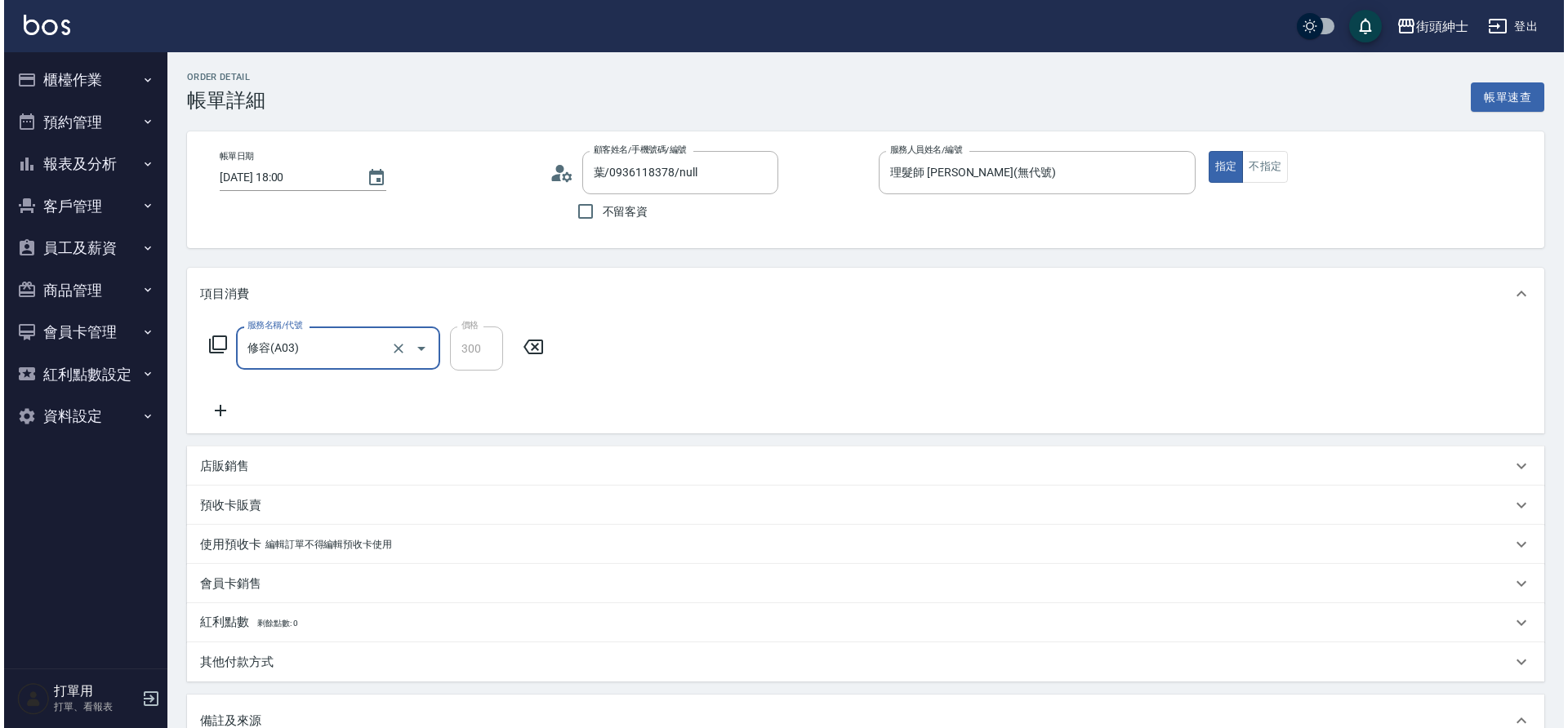
scroll to position [278, 0]
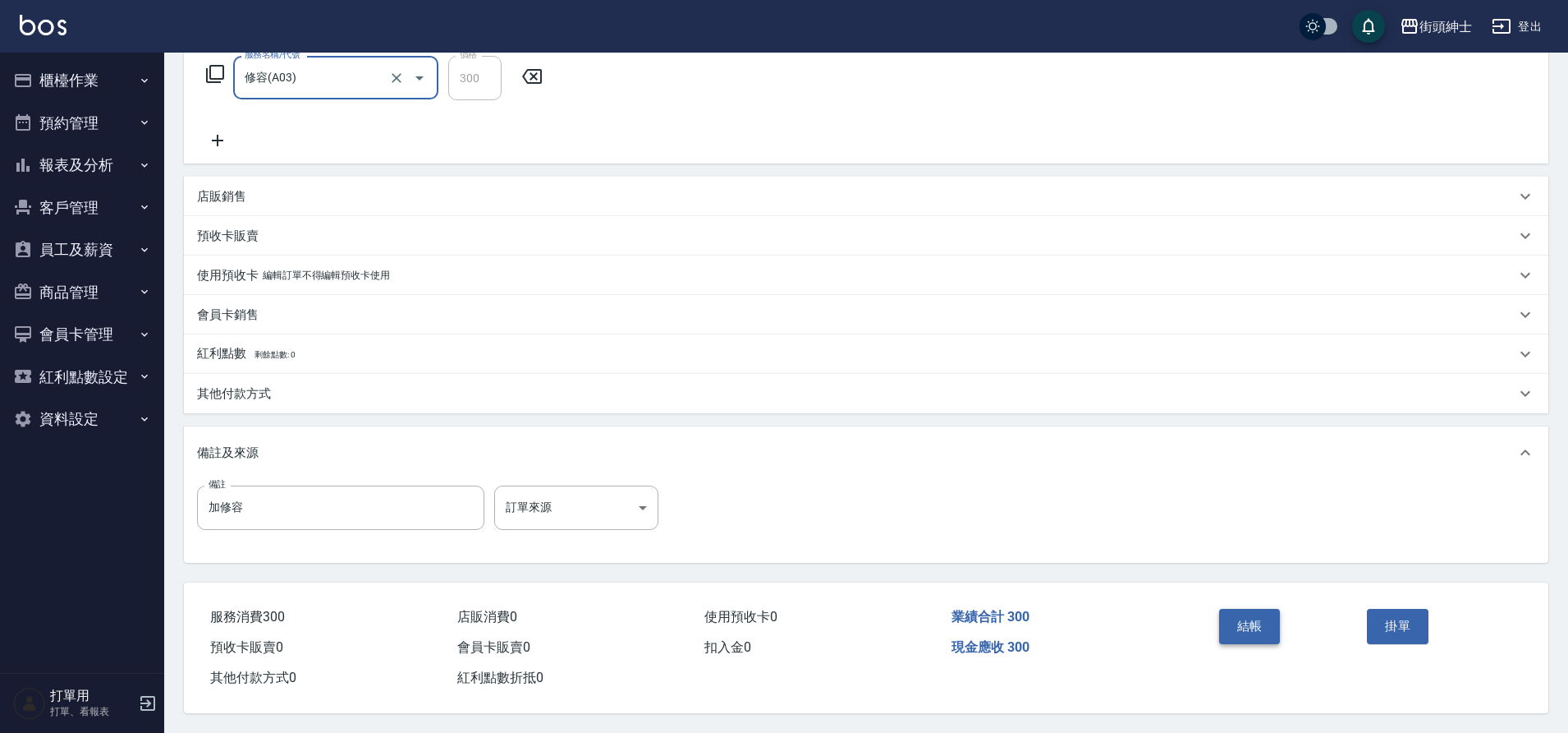
drag, startPoint x: 0, startPoint y: 0, endPoint x: 1243, endPoint y: 609, distance: 1384.2
click at [1243, 609] on button "結帳" at bounding box center [1249, 625] width 61 height 34
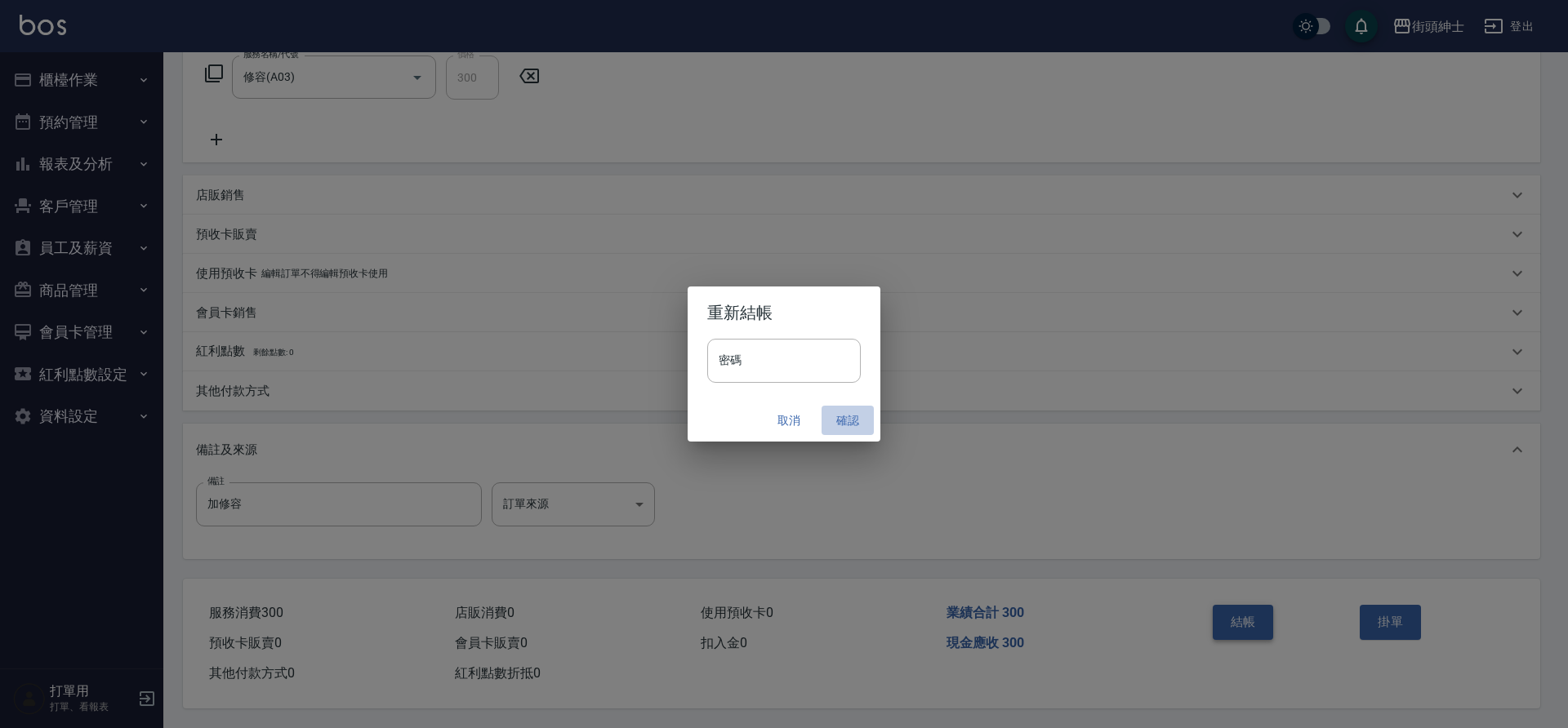
click at [848, 416] on button "確認" at bounding box center [847, 420] width 52 height 30
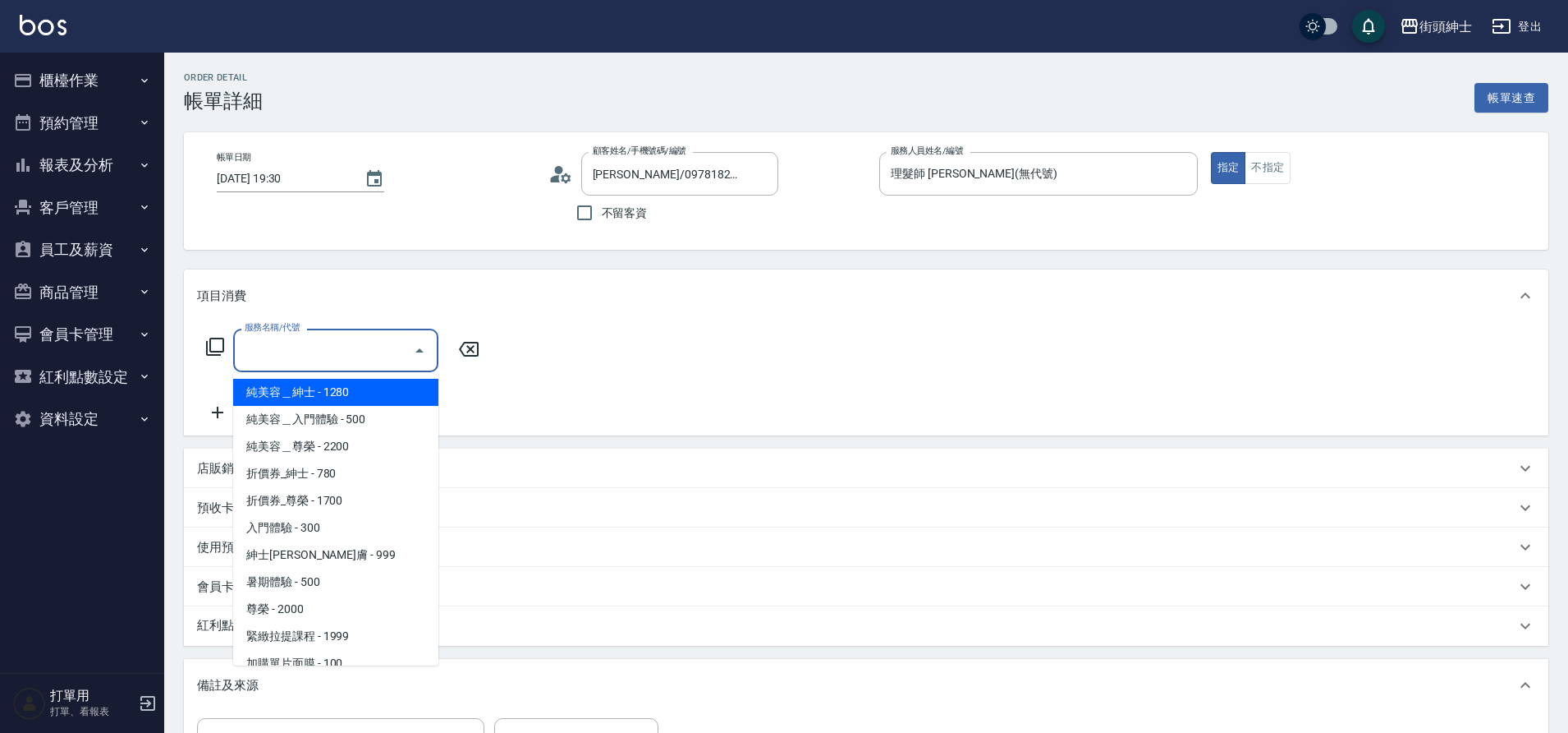
scroll to position [29, 0]
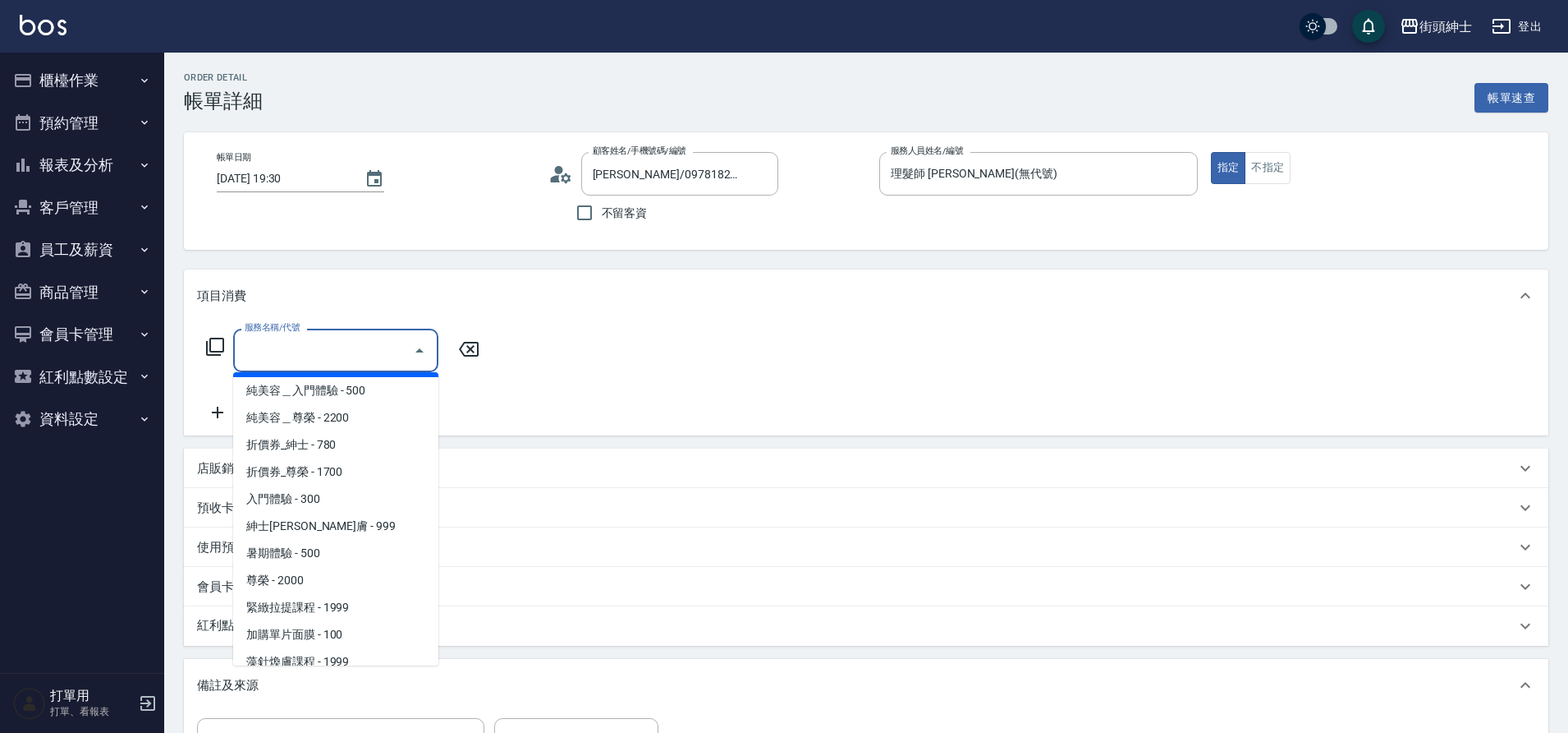
click at [348, 448] on span "折價券_紳士 - 780" at bounding box center [335, 445] width 205 height 27
type input "折價券_紳士"
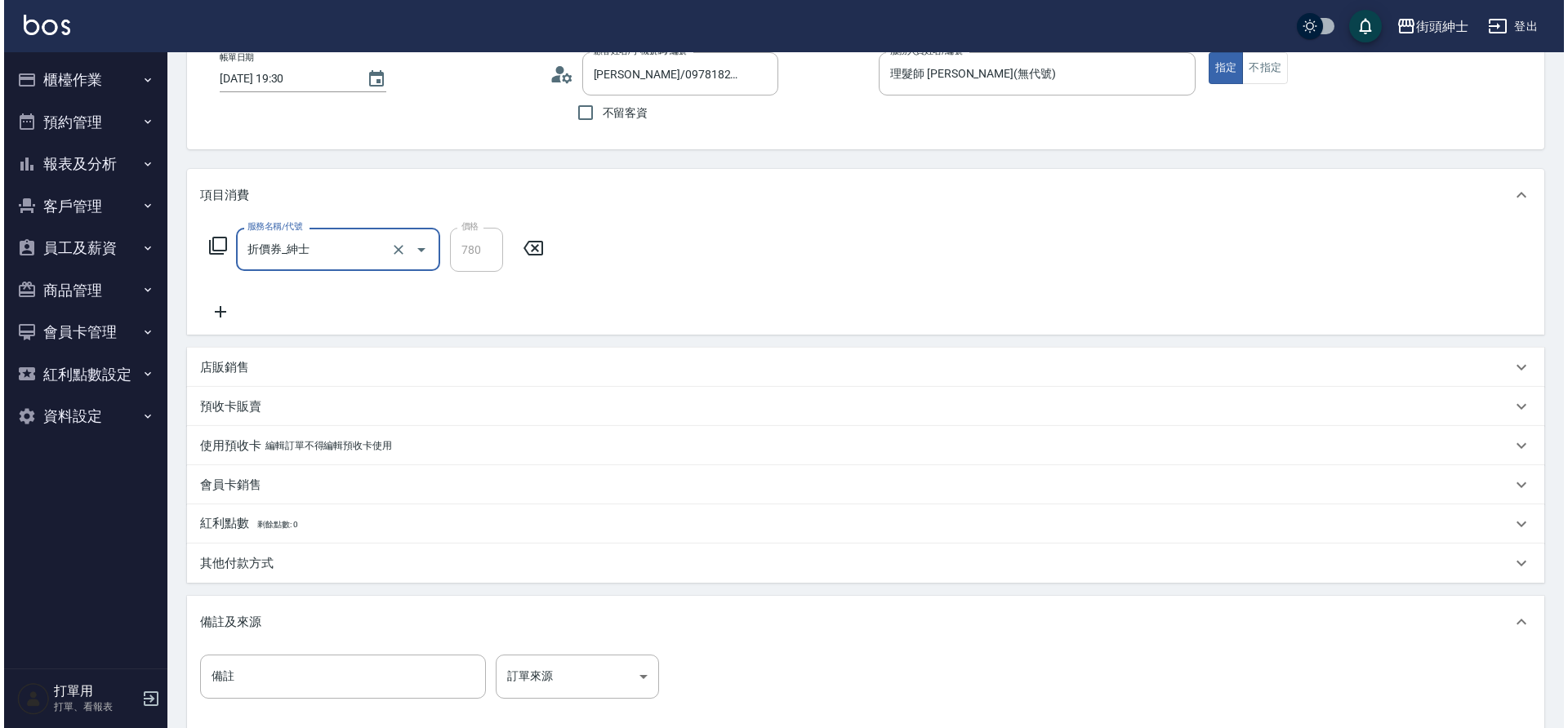
scroll to position [278, 0]
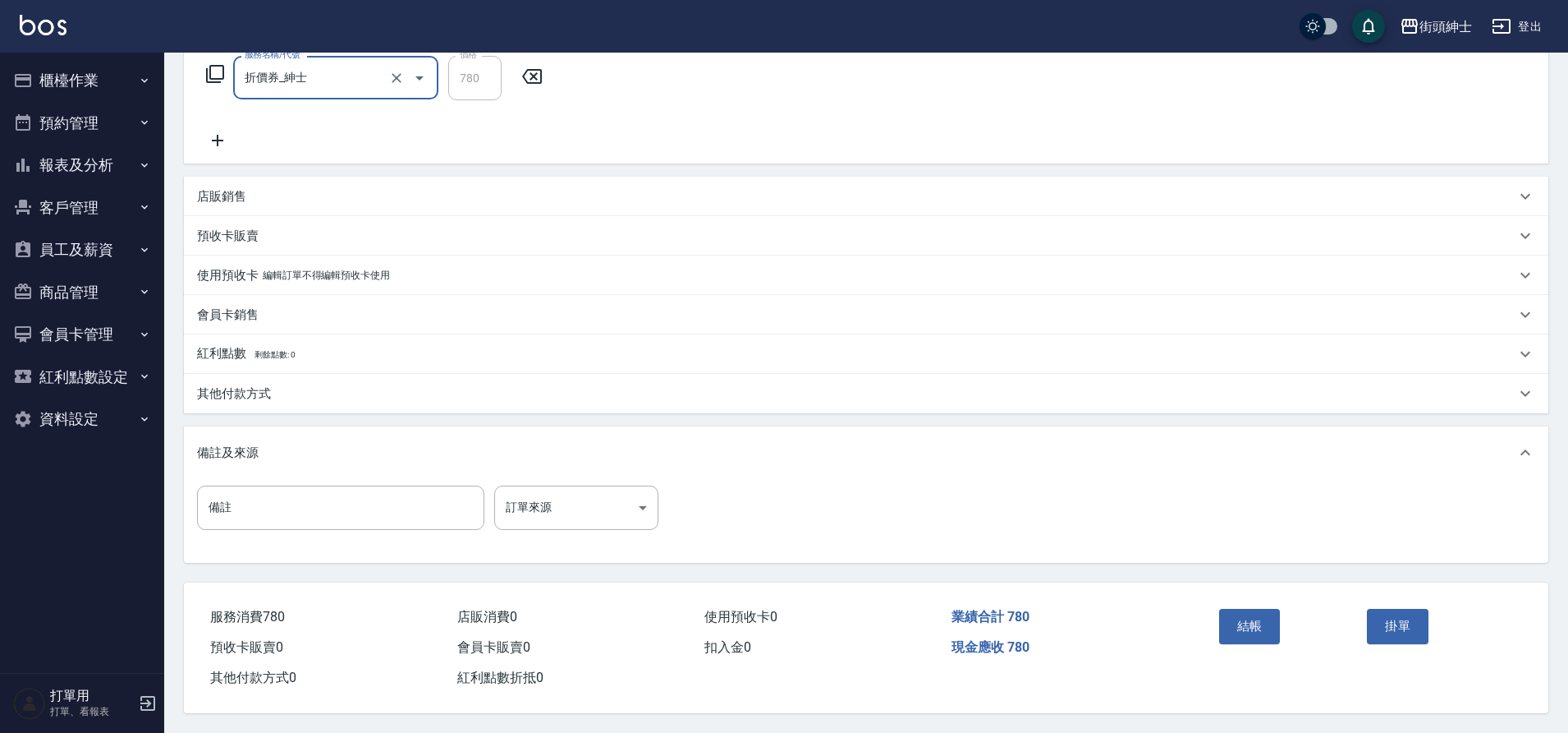
click at [1228, 622] on button "結帳" at bounding box center [1249, 625] width 61 height 34
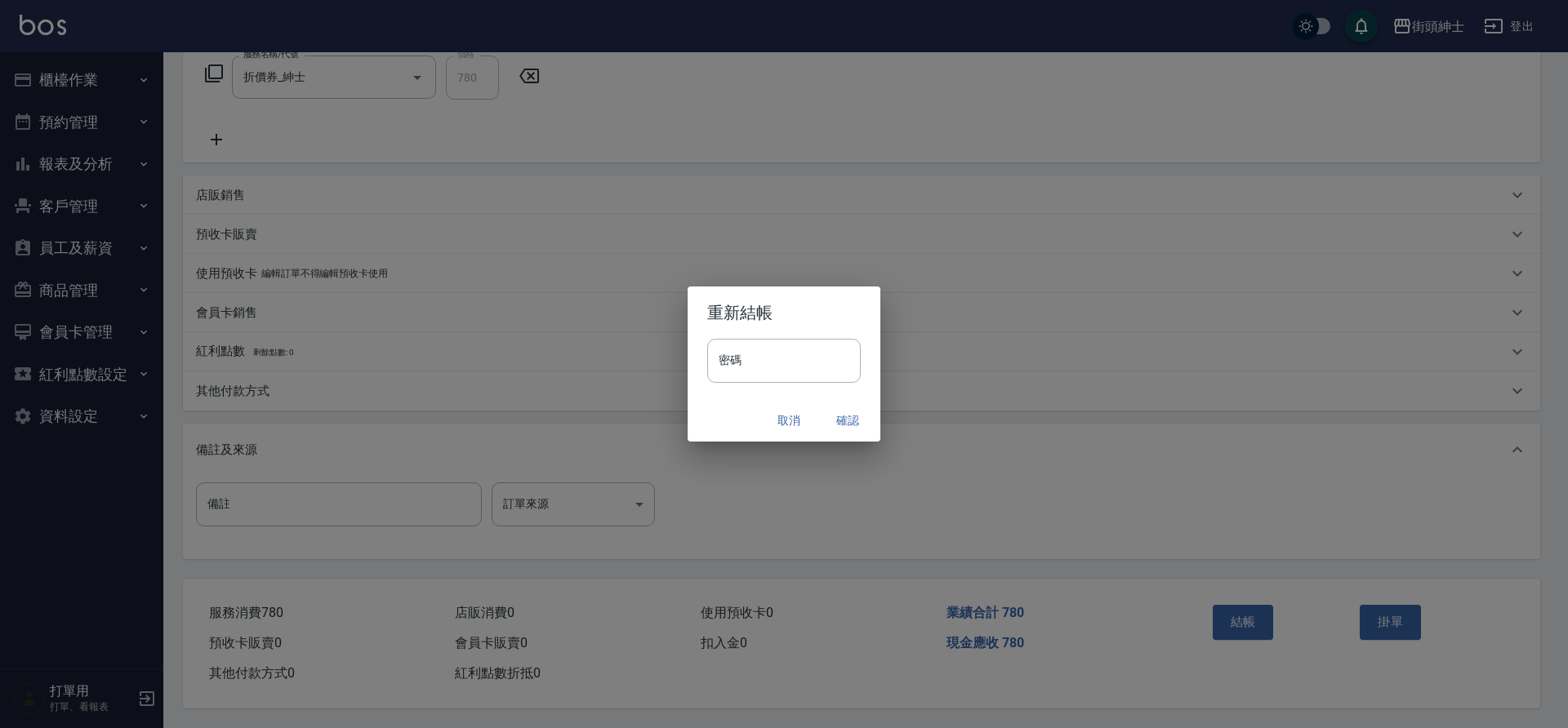
click at [852, 422] on button "確認" at bounding box center [847, 420] width 52 height 30
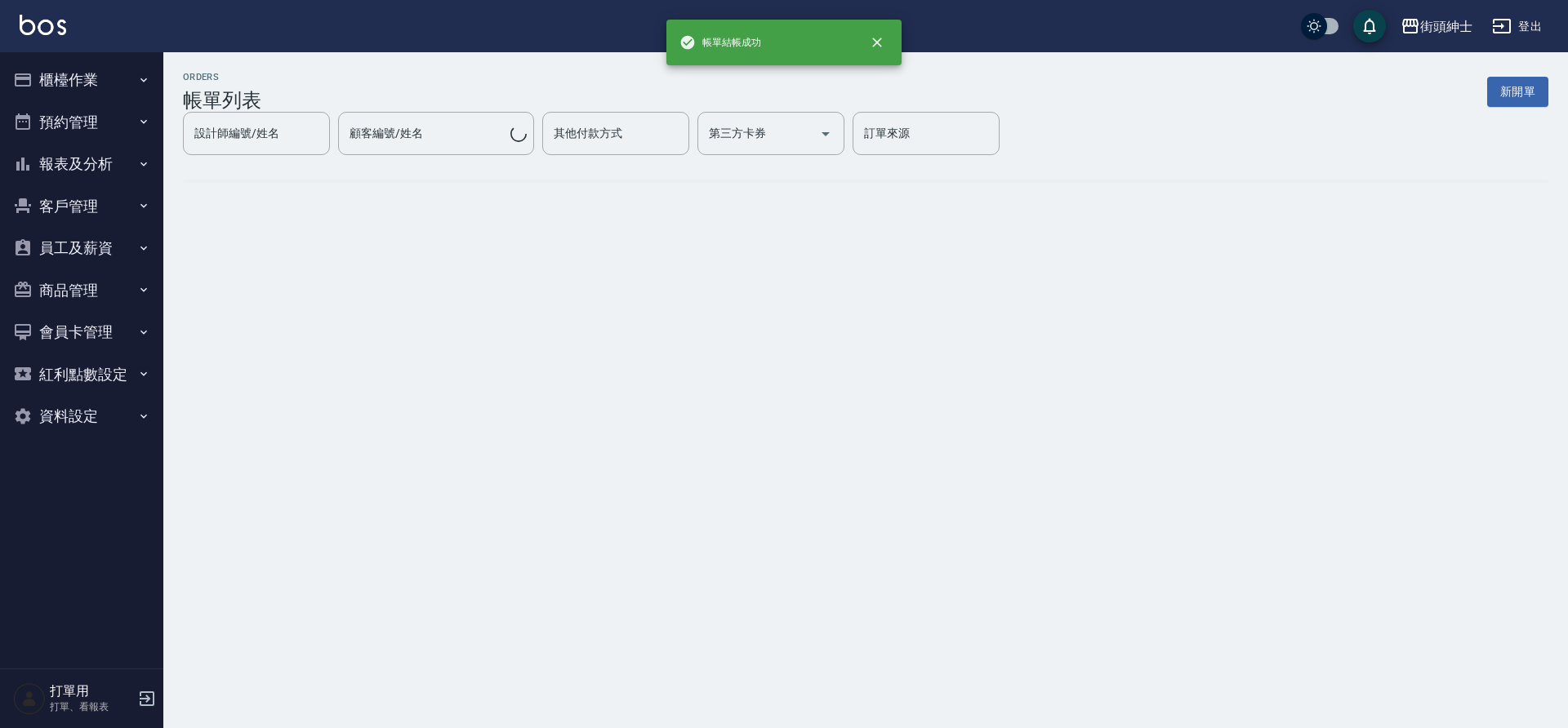
click at [82, 131] on button "預約管理" at bounding box center [82, 123] width 151 height 42
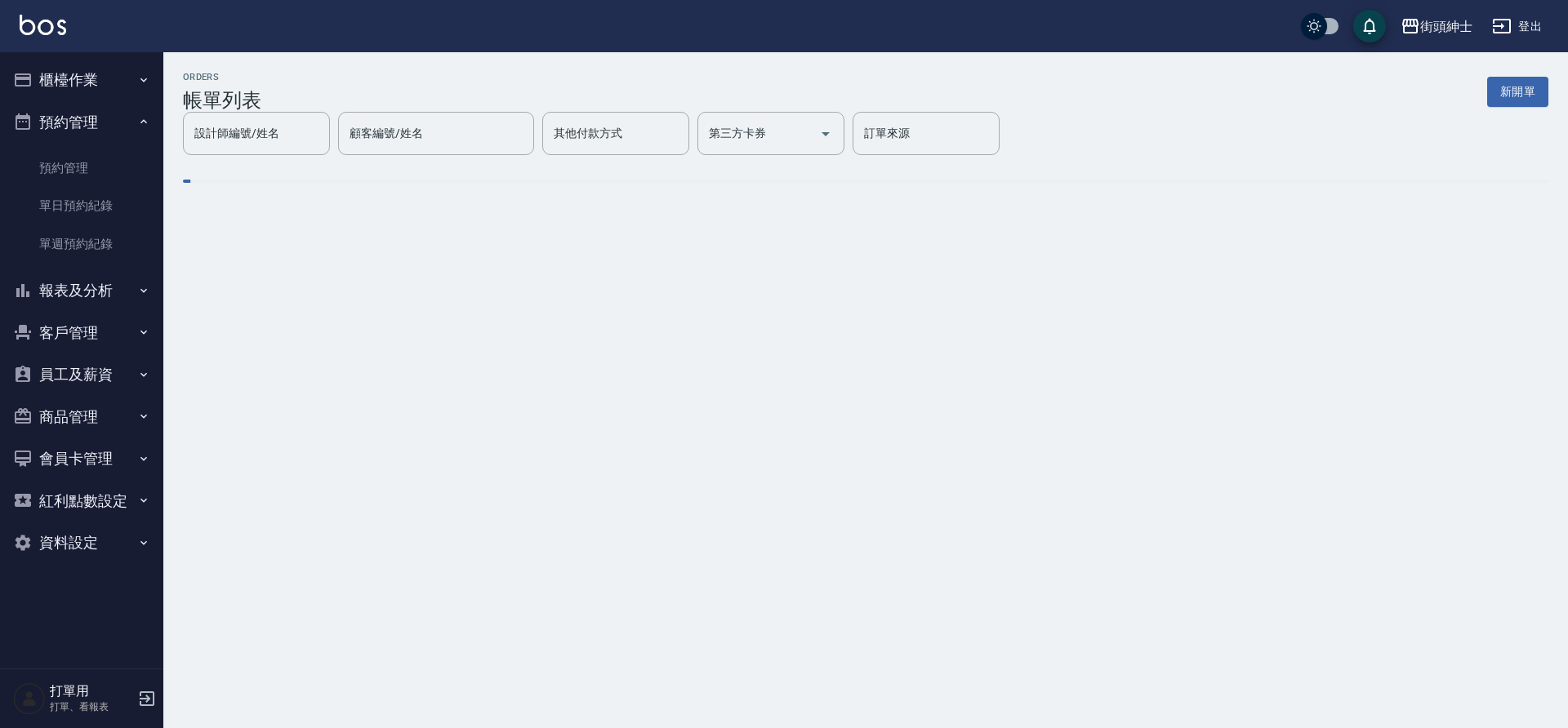
drag, startPoint x: 0, startPoint y: 0, endPoint x: 66, endPoint y: 216, distance: 225.9
click at [66, 216] on link "單日預約紀錄" at bounding box center [82, 206] width 151 height 38
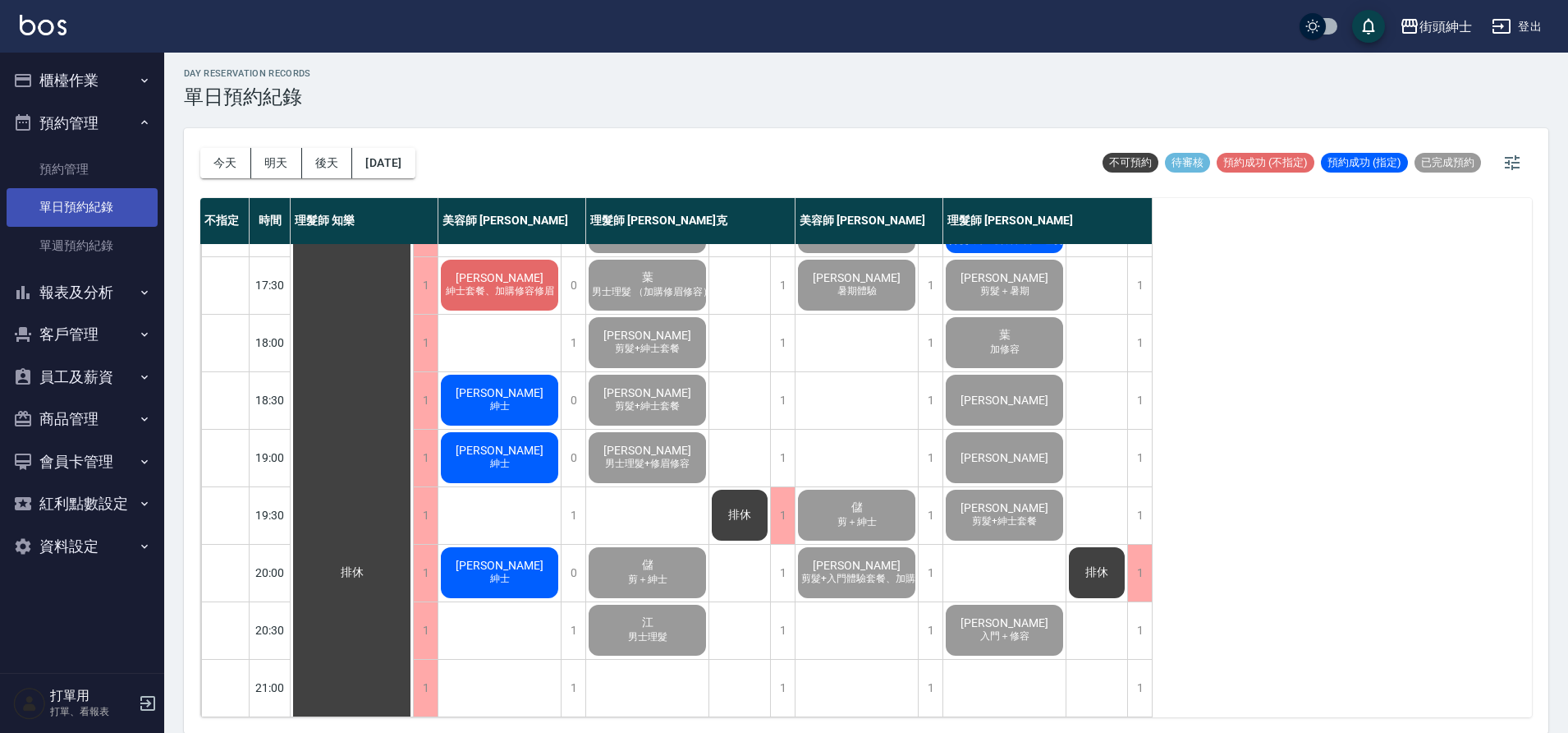
scroll to position [5, 0]
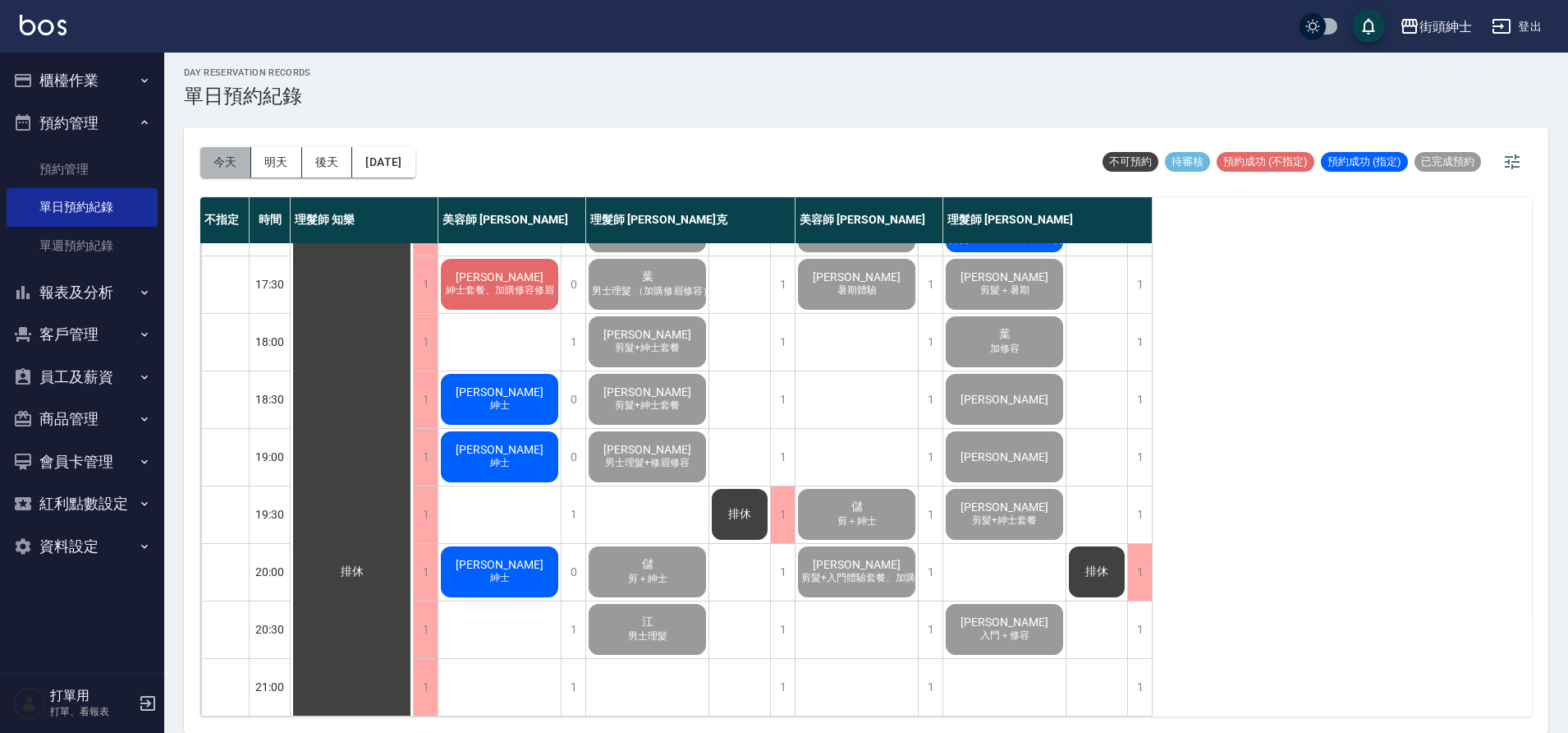
drag, startPoint x: 66, startPoint y: 218, endPoint x: 240, endPoint y: 155, distance: 185.1
click at [240, 155] on button "今天" at bounding box center [225, 161] width 51 height 30
click at [405, 160] on button "[DATE]" at bounding box center [384, 161] width 62 height 30
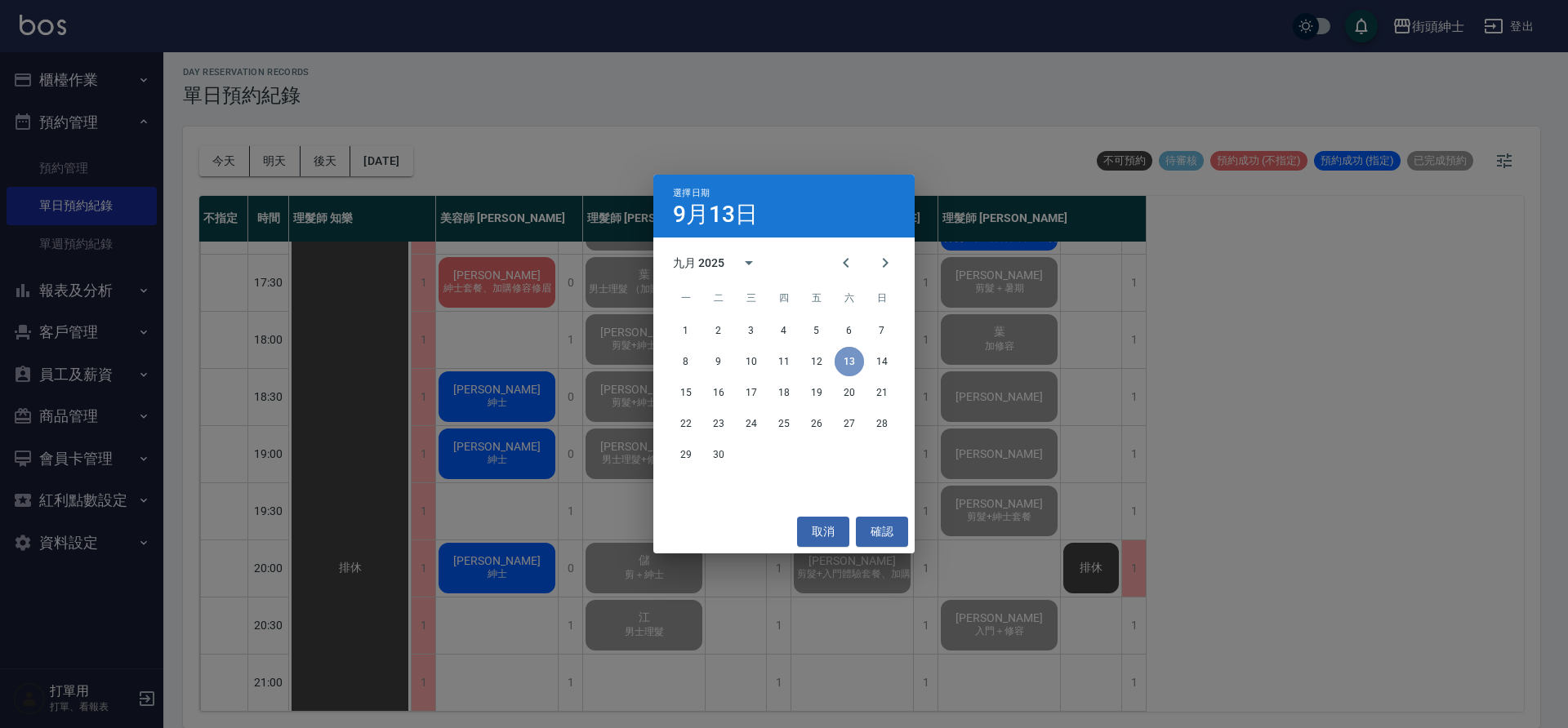
drag, startPoint x: 239, startPoint y: 154, endPoint x: 841, endPoint y: 367, distance: 638.6
click at [841, 367] on button "13" at bounding box center [849, 361] width 29 height 29
click at [819, 533] on button "取消" at bounding box center [823, 531] width 52 height 30
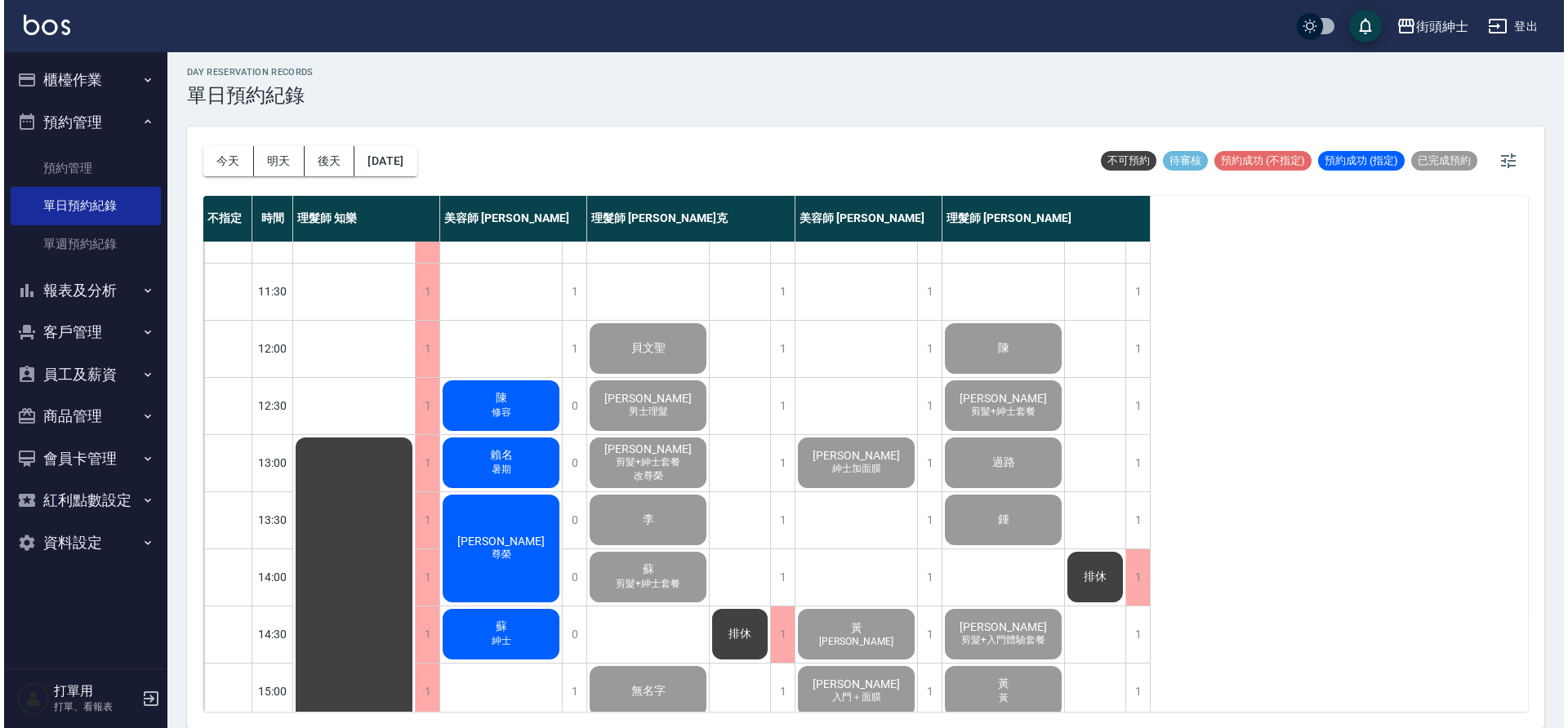
scroll to position [18, 0]
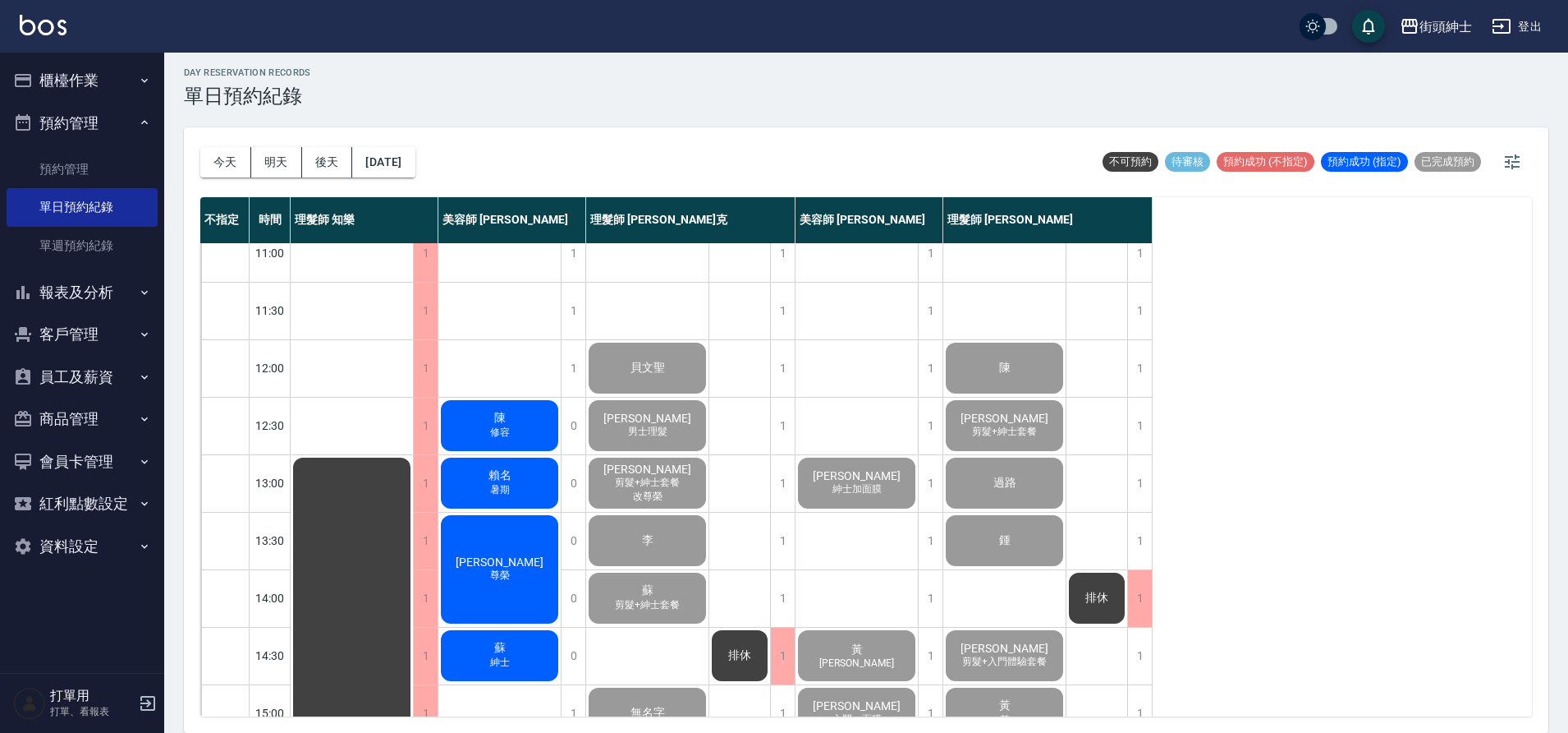
click at [531, 421] on div "陳 修容" at bounding box center [499, 425] width 122 height 55
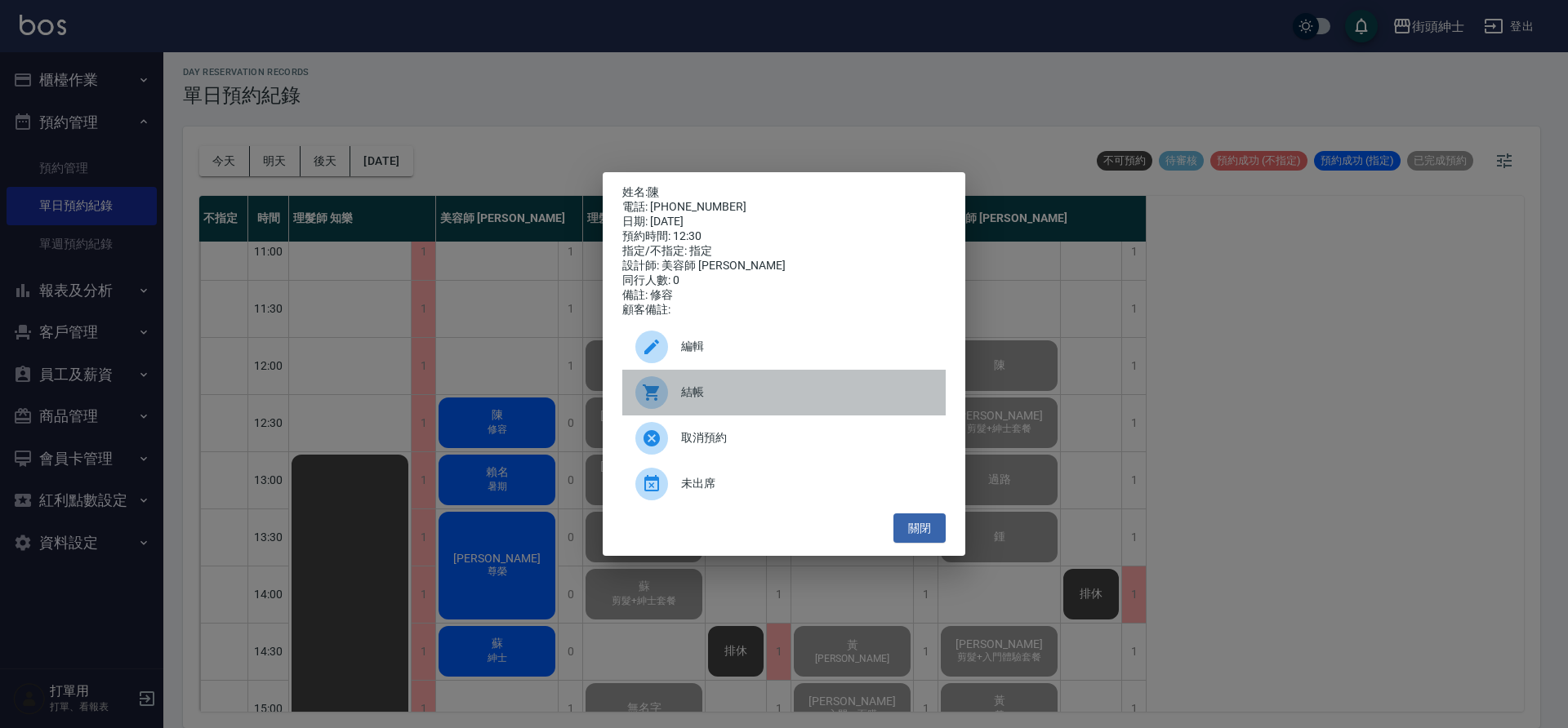
click at [718, 401] on span "結帳" at bounding box center [807, 392] width 251 height 17
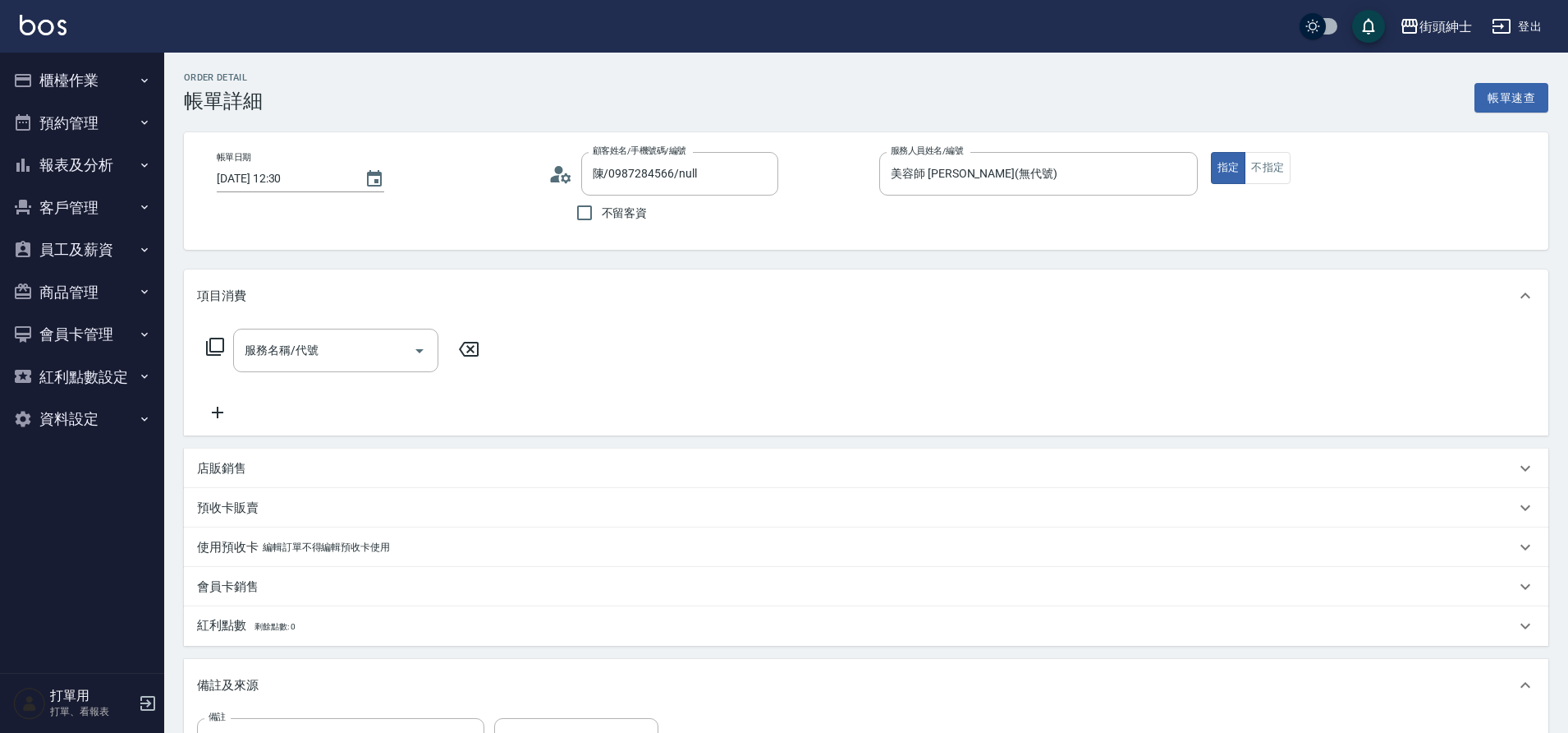
drag, startPoint x: 0, startPoint y: 0, endPoint x: 309, endPoint y: 356, distance: 471.4
click at [309, 356] on div "服務名稱/代號 服務名稱/代號" at bounding box center [335, 350] width 205 height 44
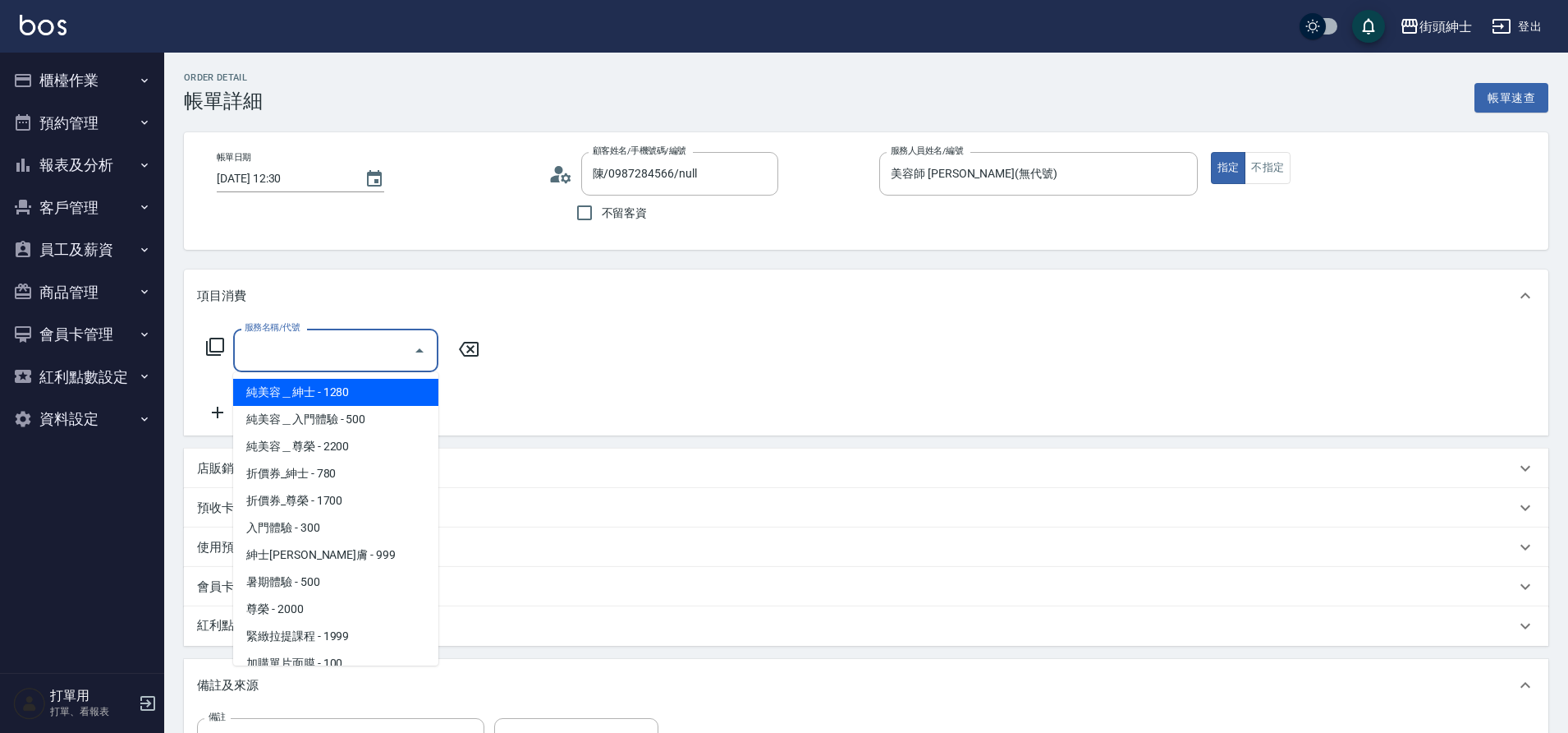
scroll to position [126, 0]
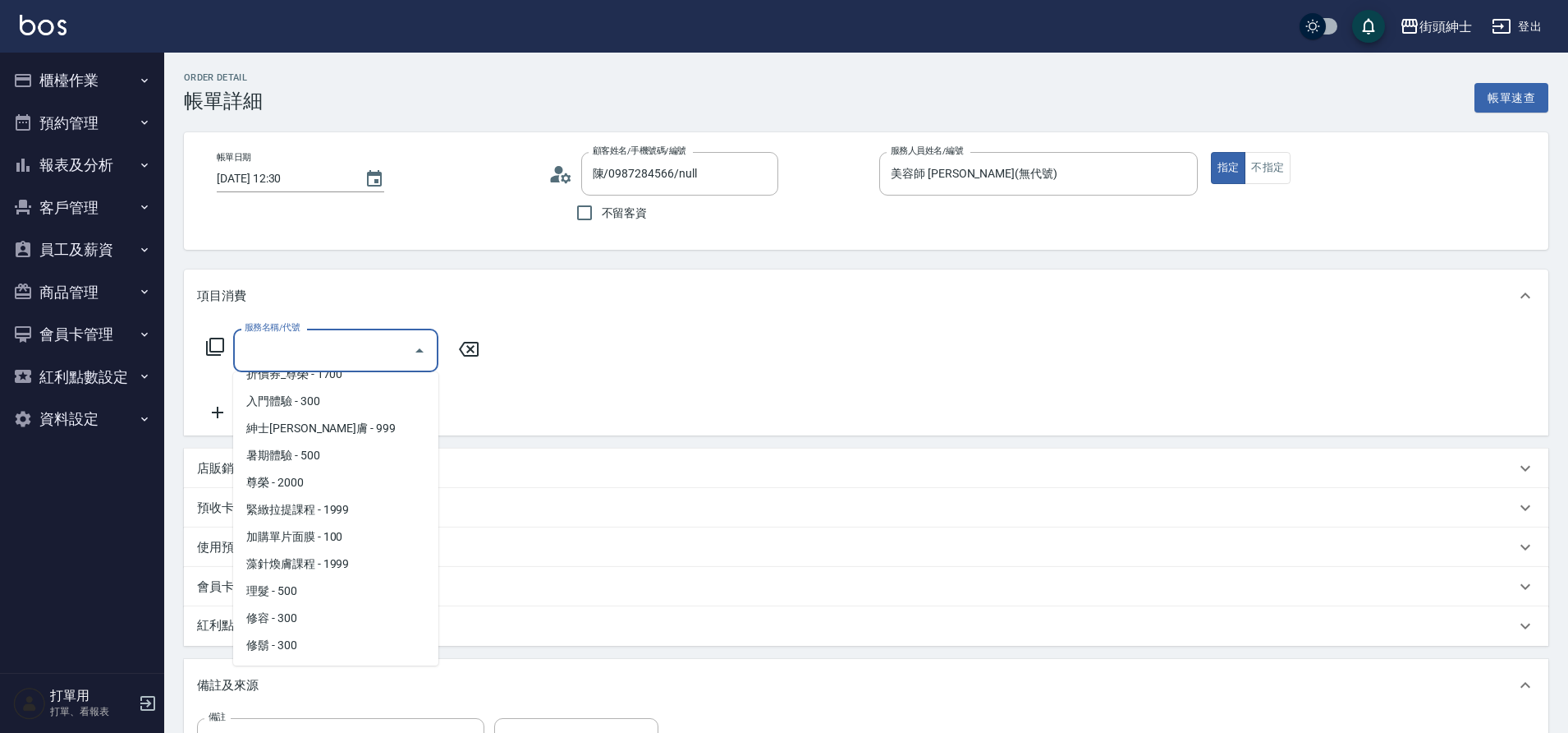
click at [301, 621] on span "修容 - 300" at bounding box center [335, 618] width 205 height 27
type input "修容(A03)"
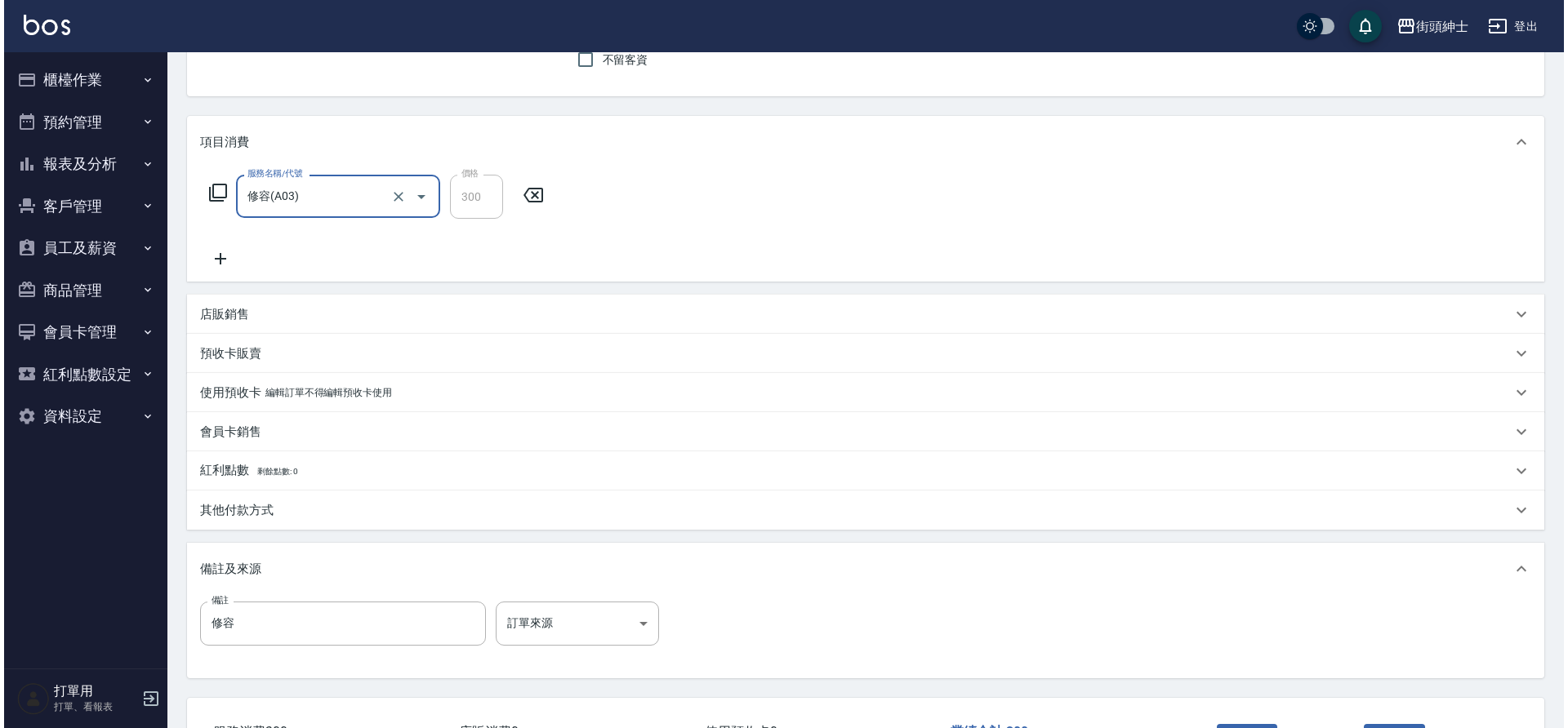
scroll to position [278, 0]
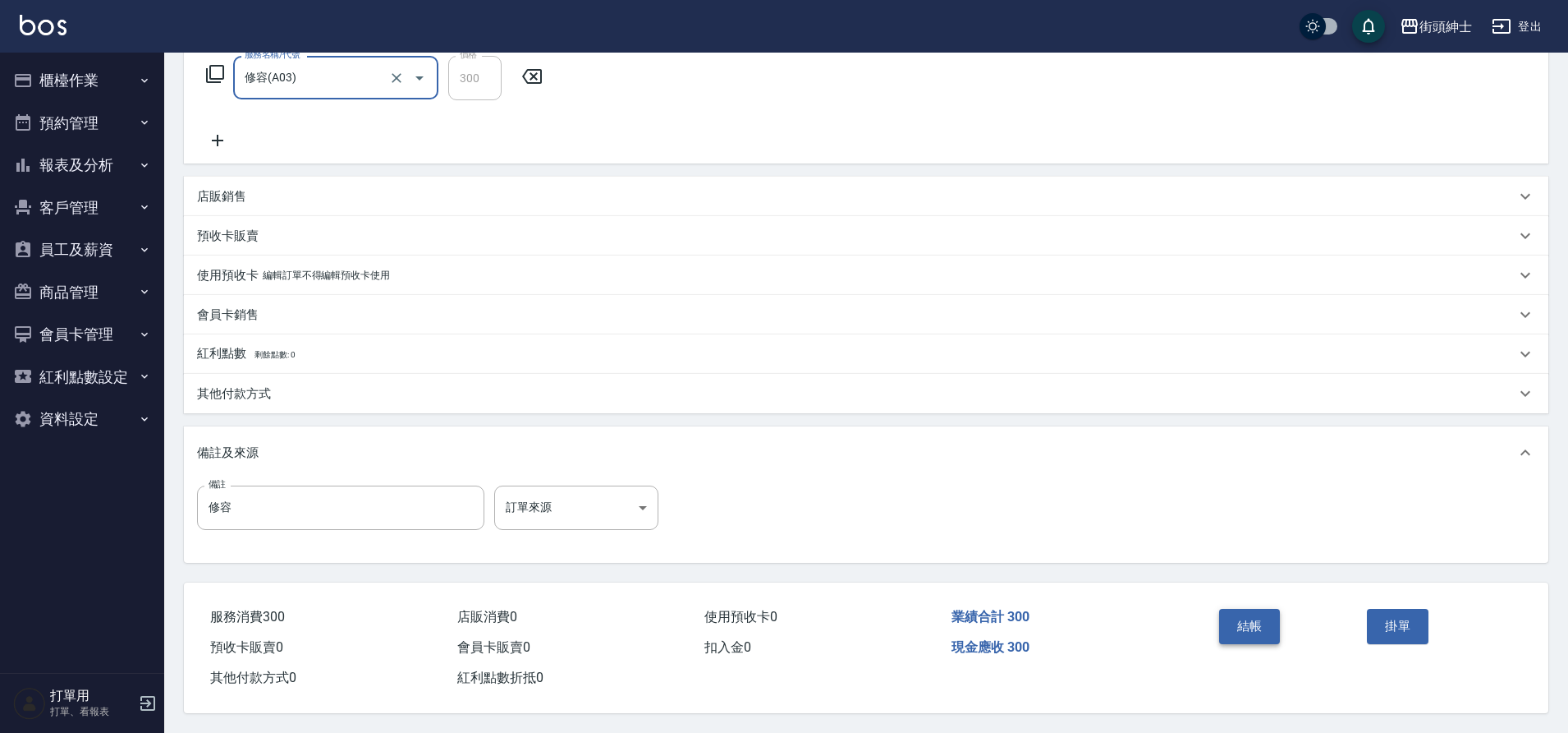
drag, startPoint x: 309, startPoint y: 356, endPoint x: 1250, endPoint y: 616, distance: 976.3
click at [1250, 616] on button "結帳" at bounding box center [1249, 625] width 61 height 34
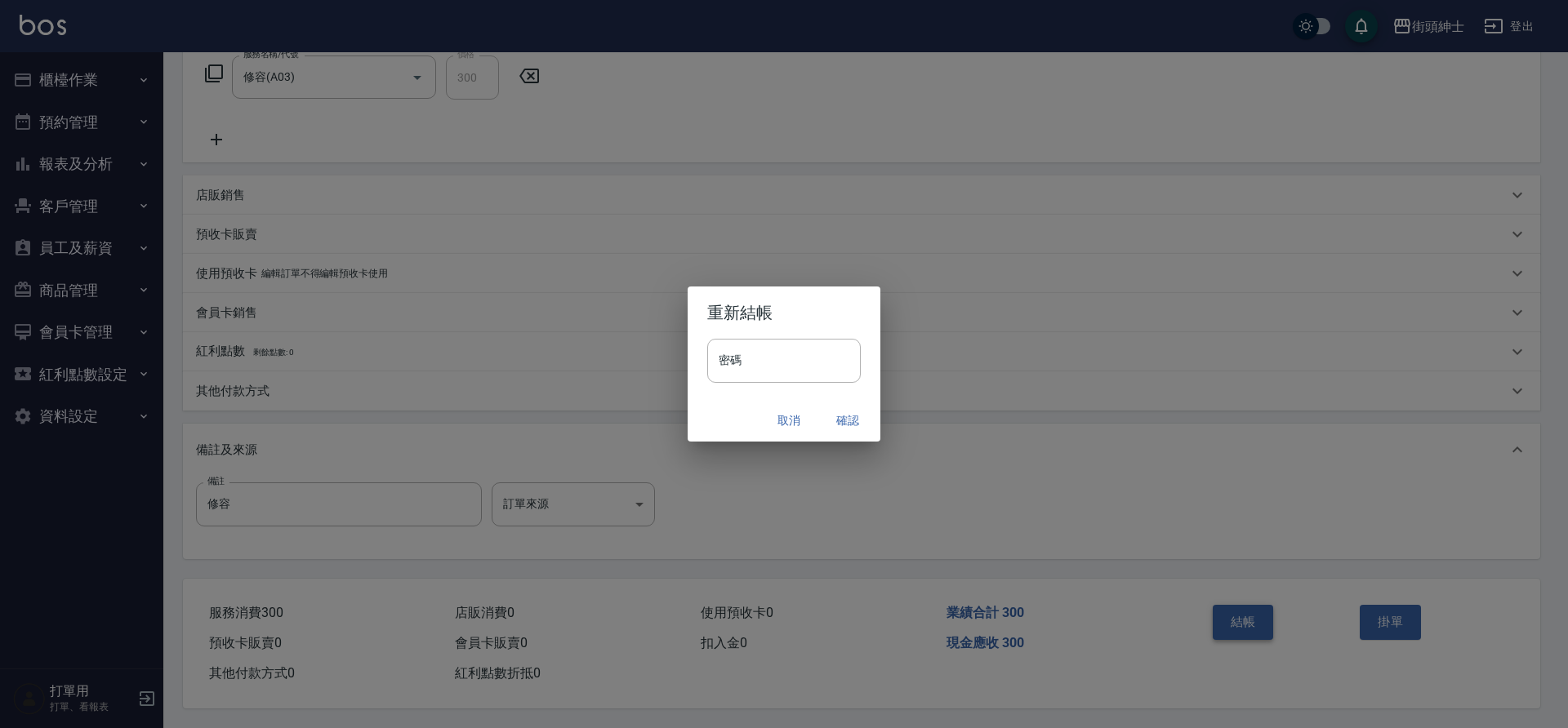
click at [840, 409] on button "確認" at bounding box center [847, 420] width 52 height 30
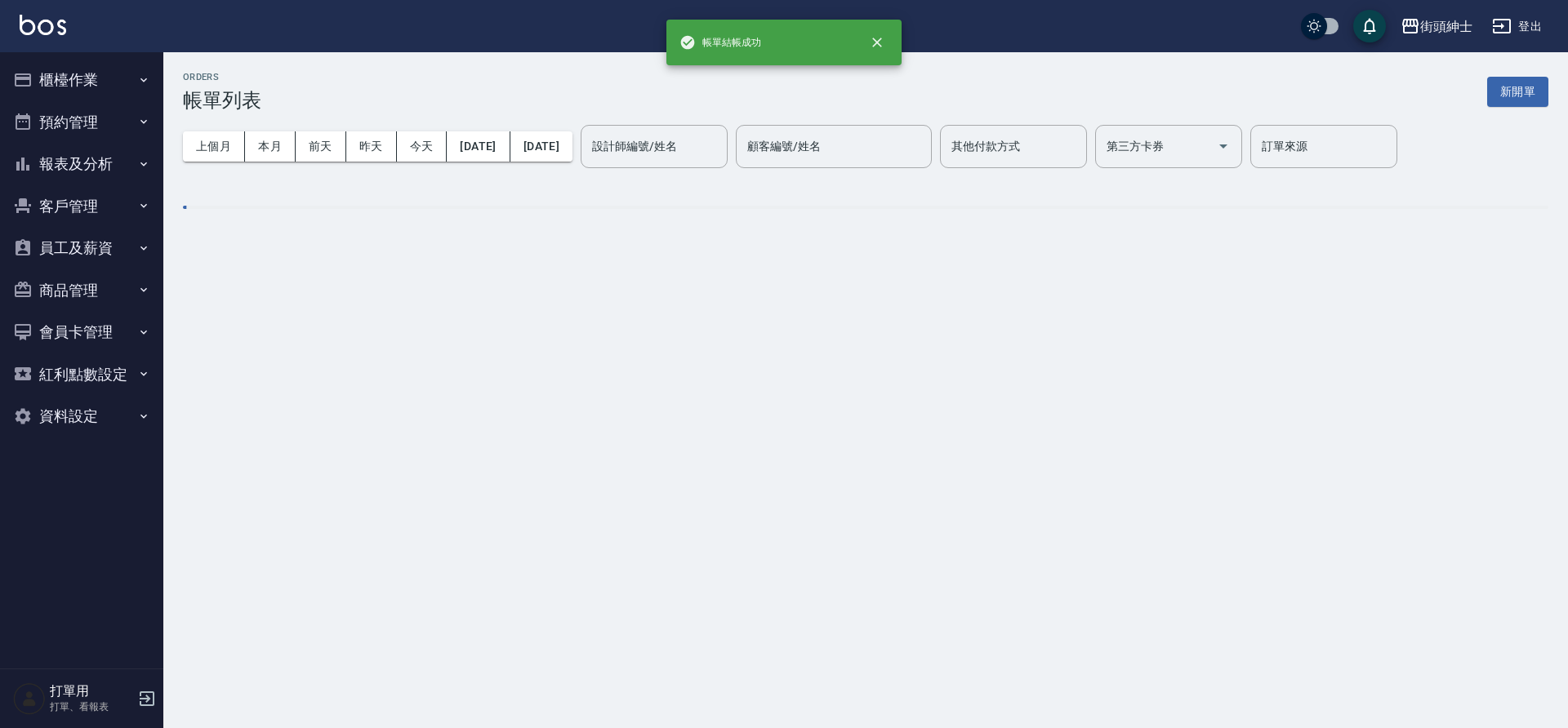
drag, startPoint x: 1243, startPoint y: 612, endPoint x: 93, endPoint y: 126, distance: 1248.5
click at [93, 126] on button "預約管理" at bounding box center [82, 123] width 151 height 42
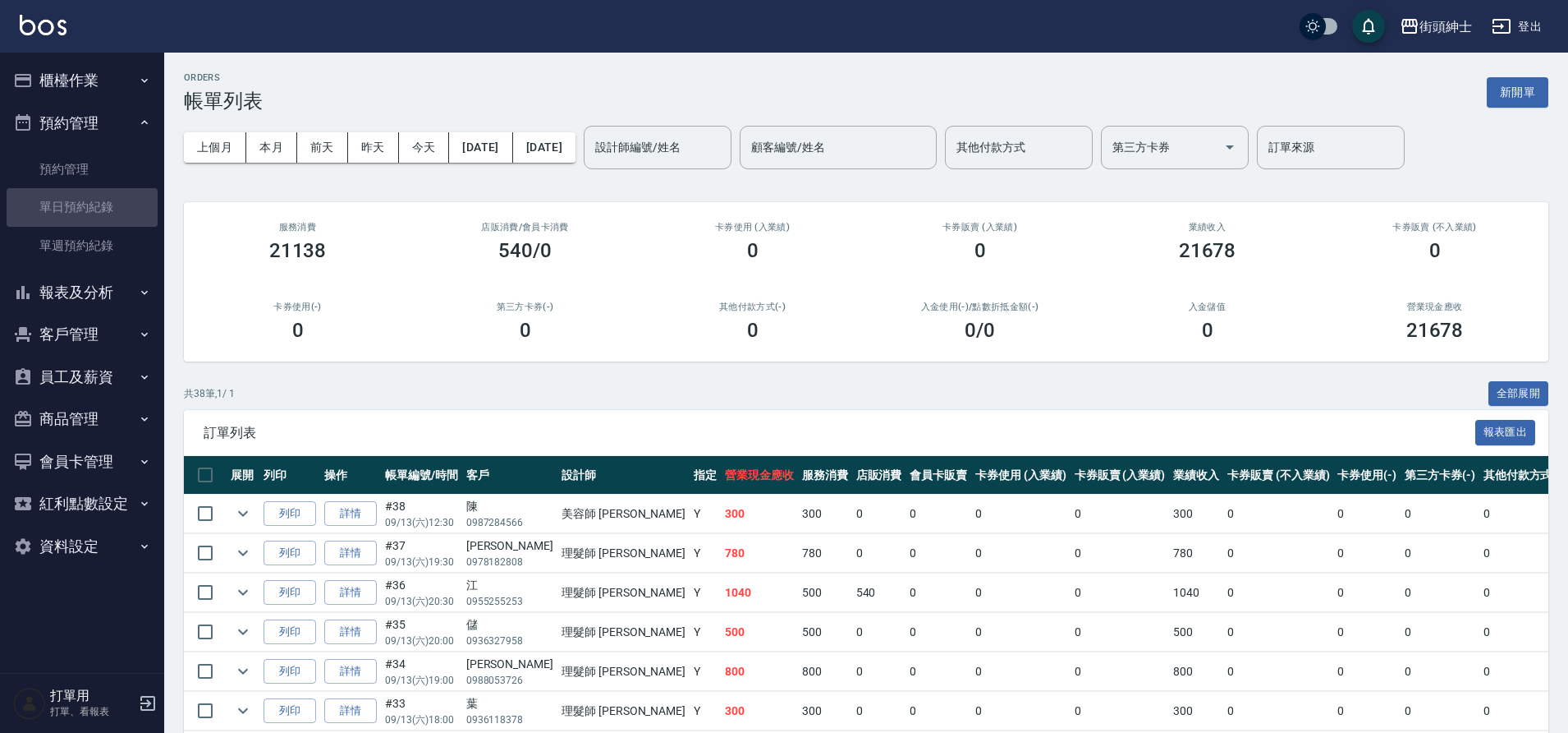
click at [115, 195] on link "單日預約紀錄" at bounding box center [83, 207] width 152 height 38
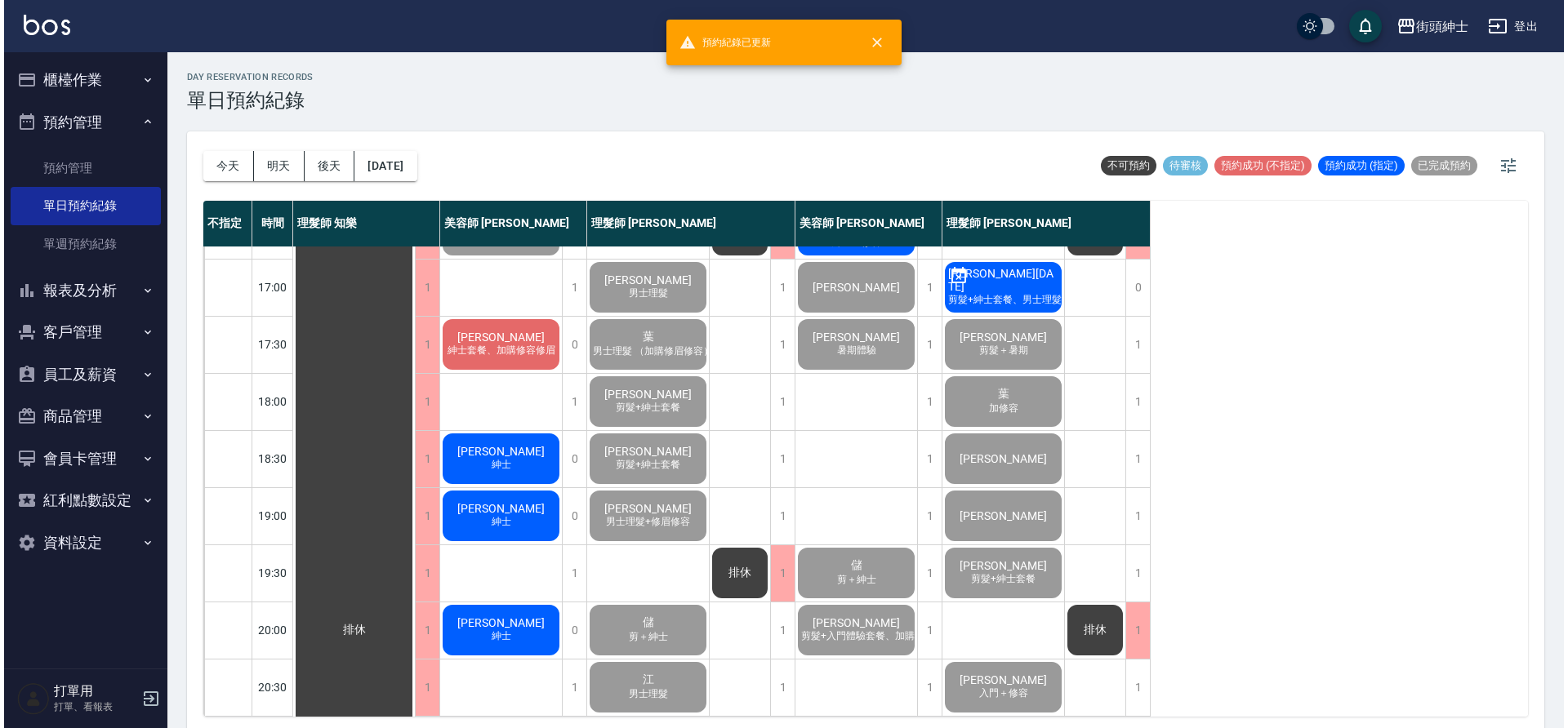
scroll to position [742, 0]
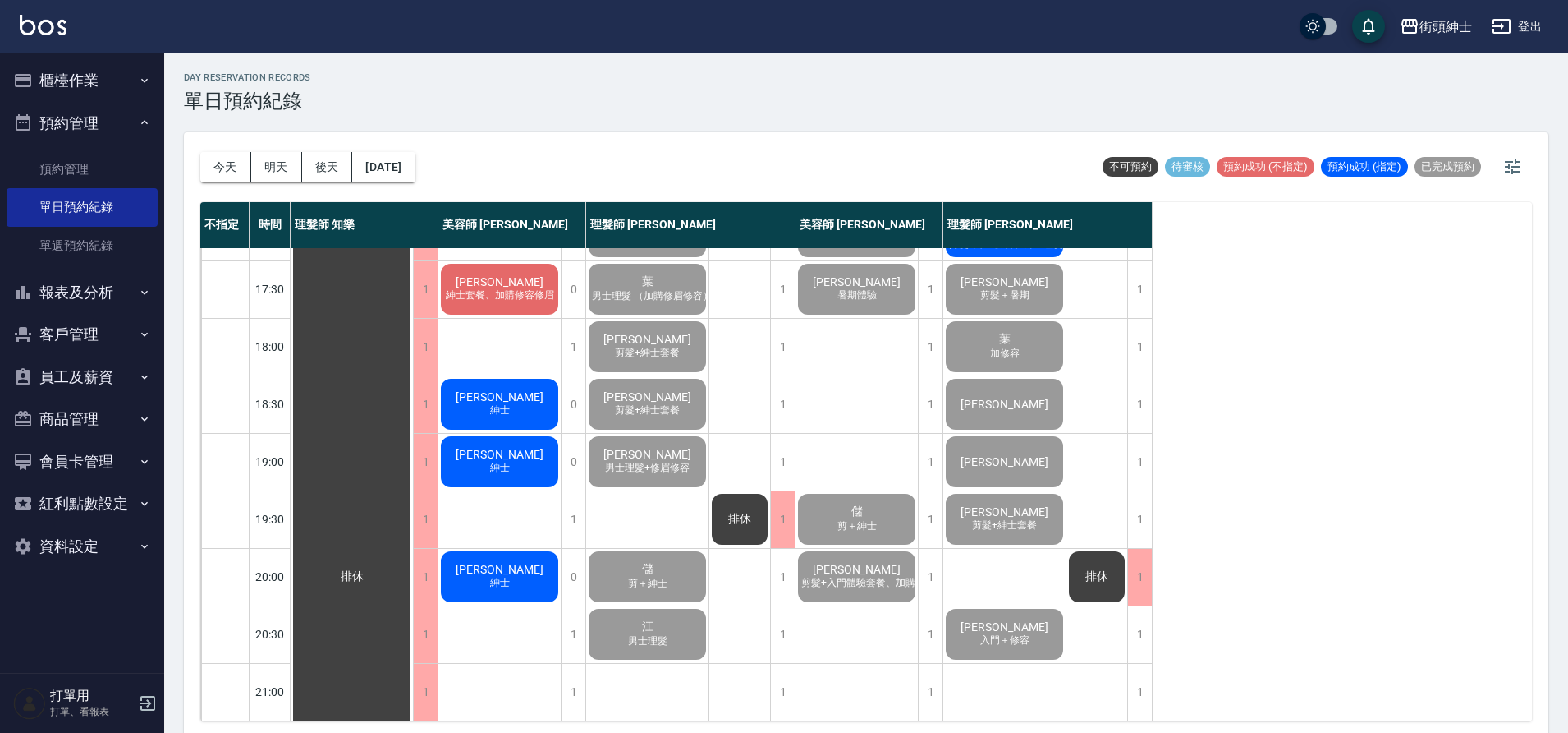
click at [487, 563] on span "[PERSON_NAME]" at bounding box center [499, 570] width 94 height 14
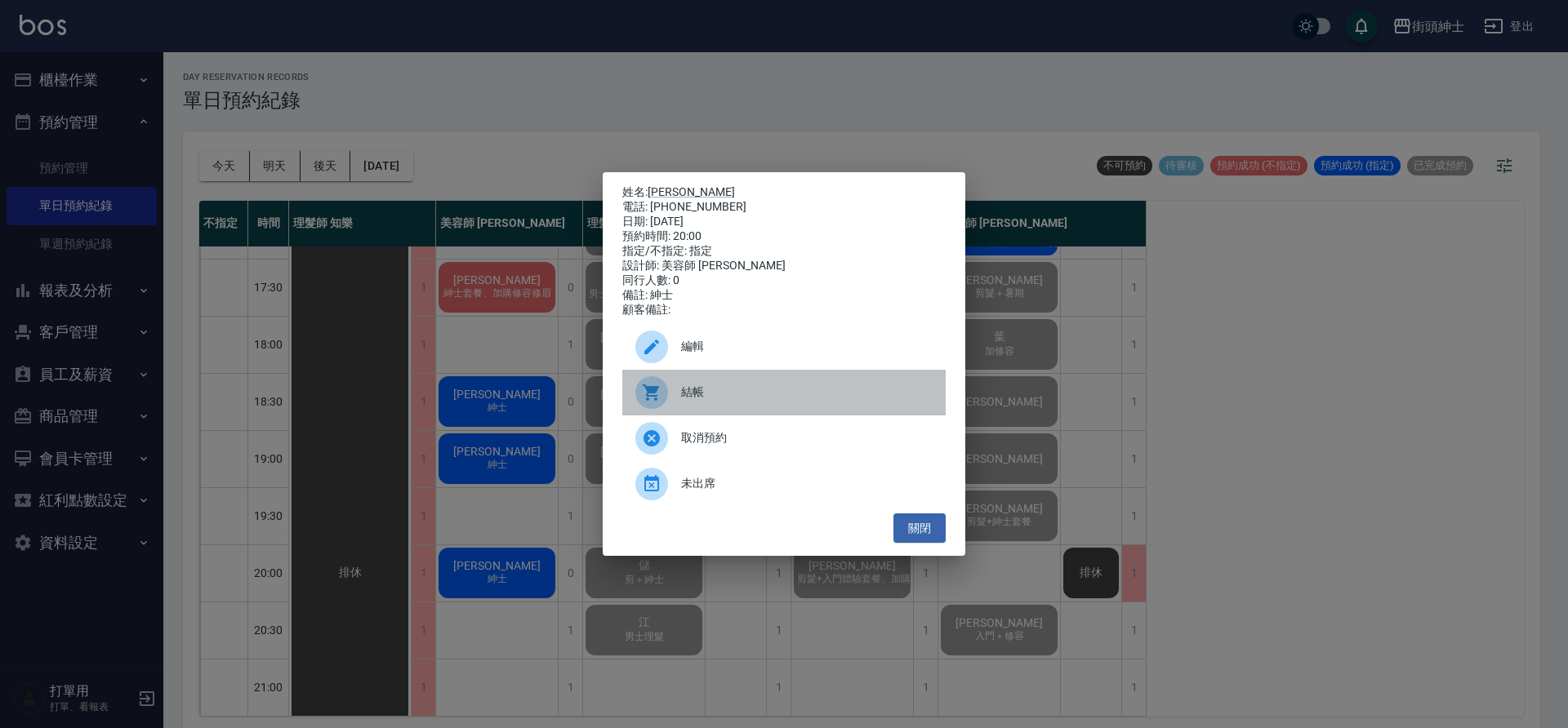
drag, startPoint x: 93, startPoint y: 126, endPoint x: 657, endPoint y: 393, distance: 624.0
click at [657, 393] on icon at bounding box center [651, 392] width 19 height 19
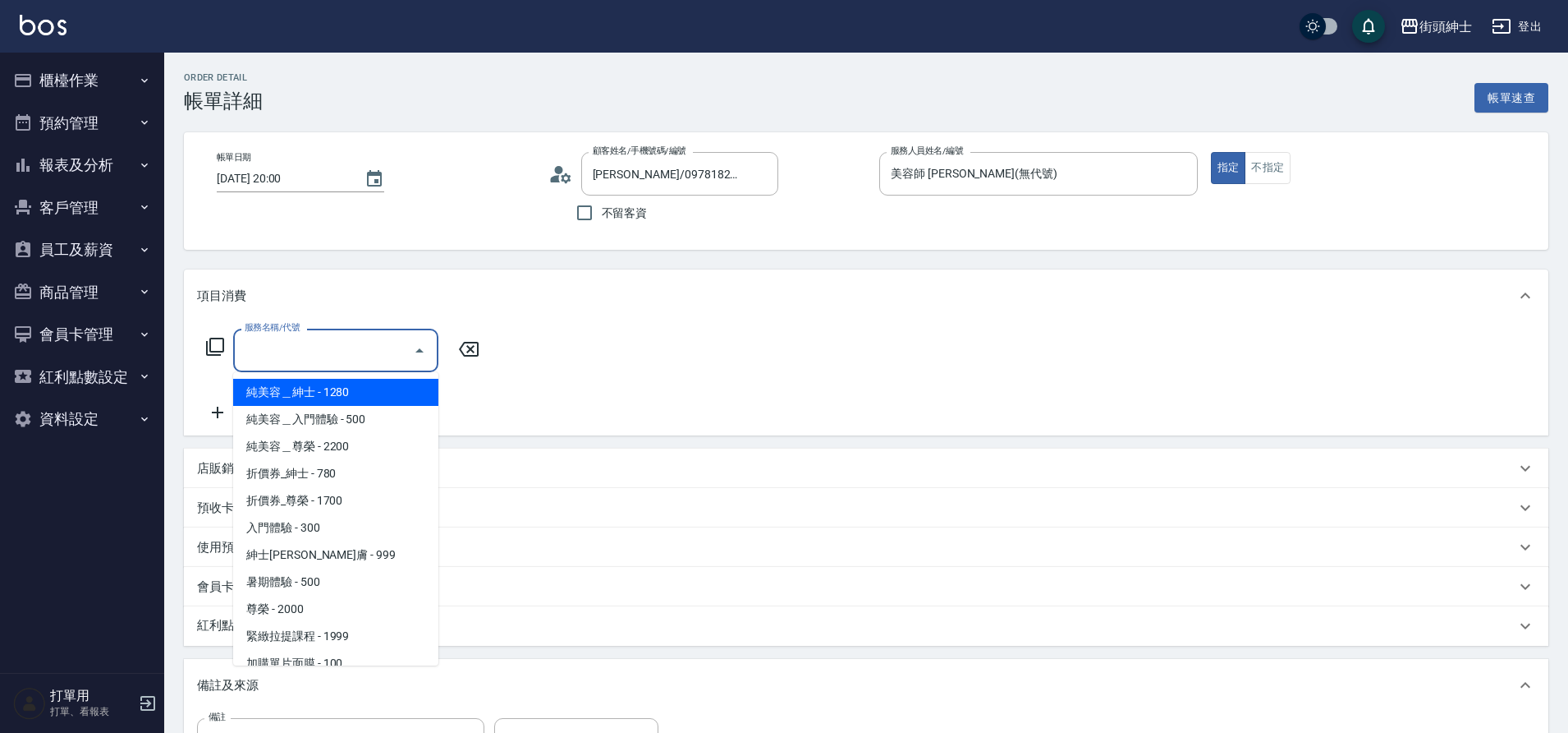
click at [321, 471] on span "折價券_紳士 - 780" at bounding box center [335, 473] width 205 height 27
type input "折價券_紳士"
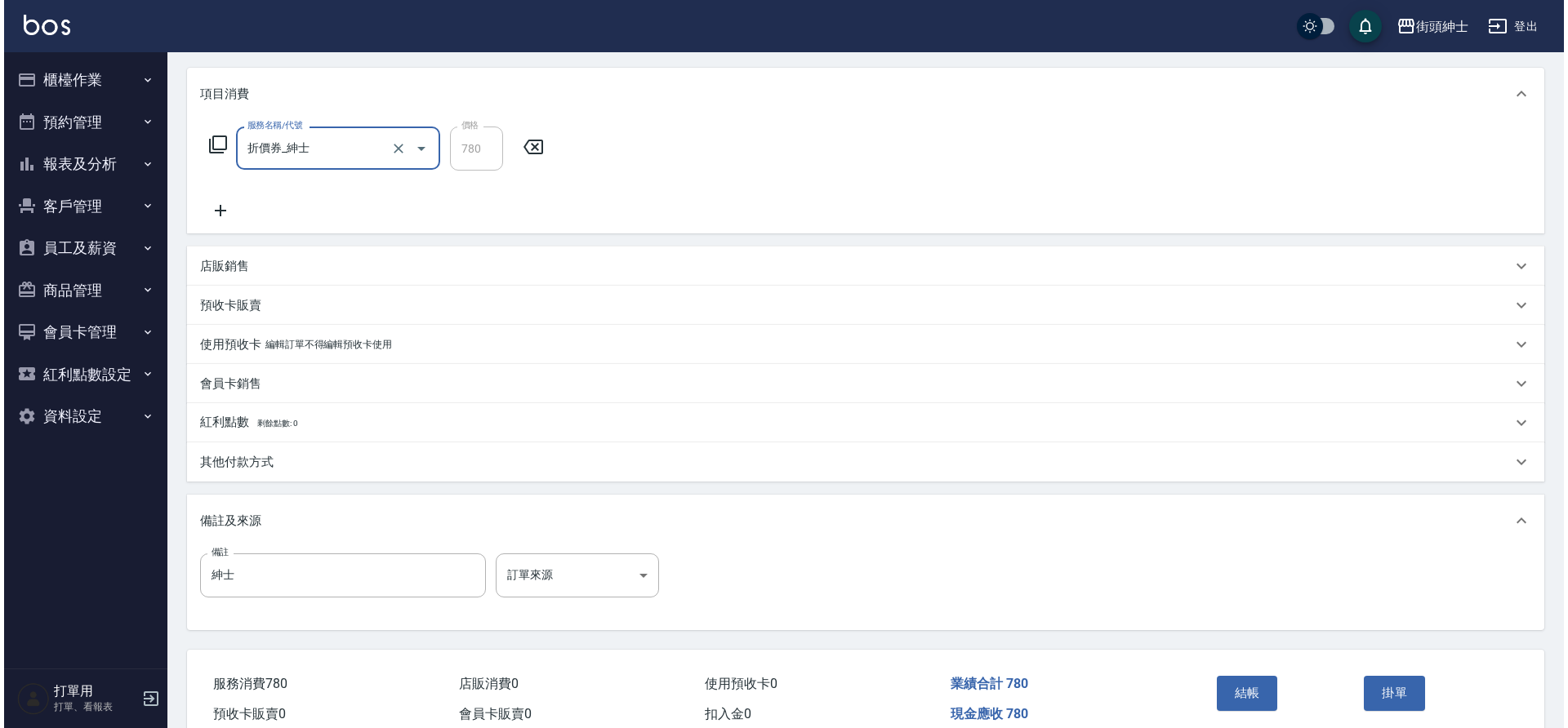
scroll to position [278, 0]
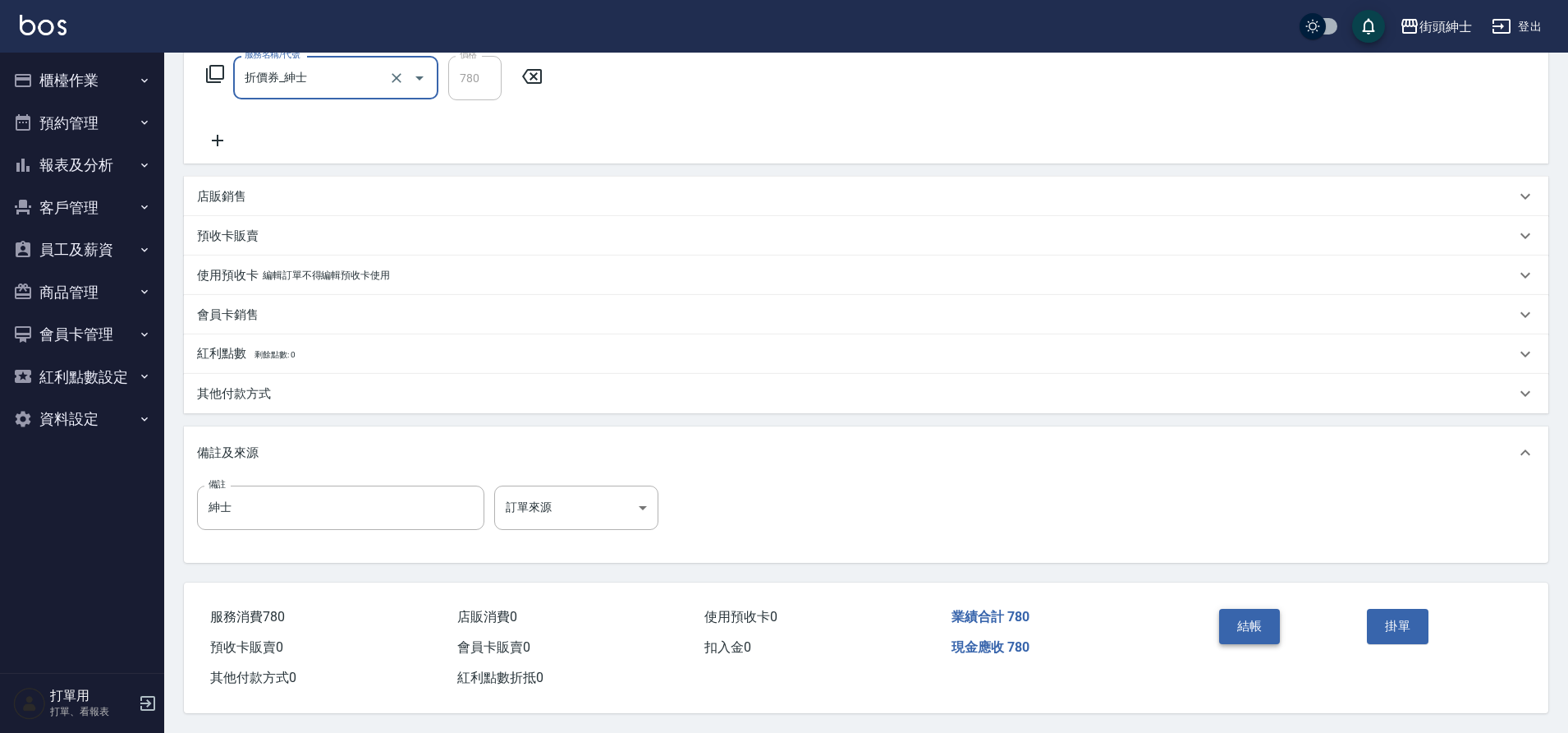
drag, startPoint x: 0, startPoint y: 0, endPoint x: 1263, endPoint y: 621, distance: 1407.4
click at [1263, 621] on button "結帳" at bounding box center [1249, 625] width 61 height 34
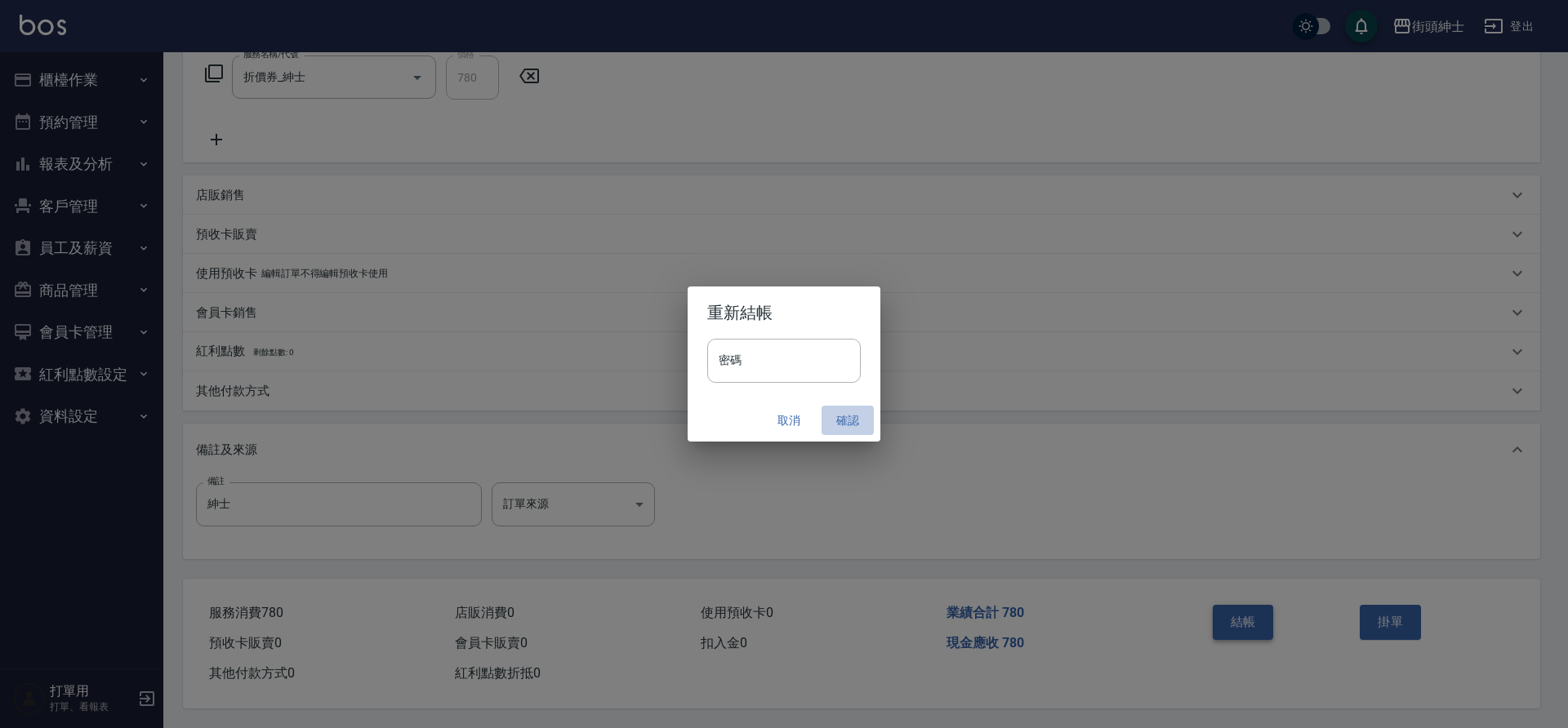
click at [852, 413] on button "確認" at bounding box center [847, 420] width 52 height 30
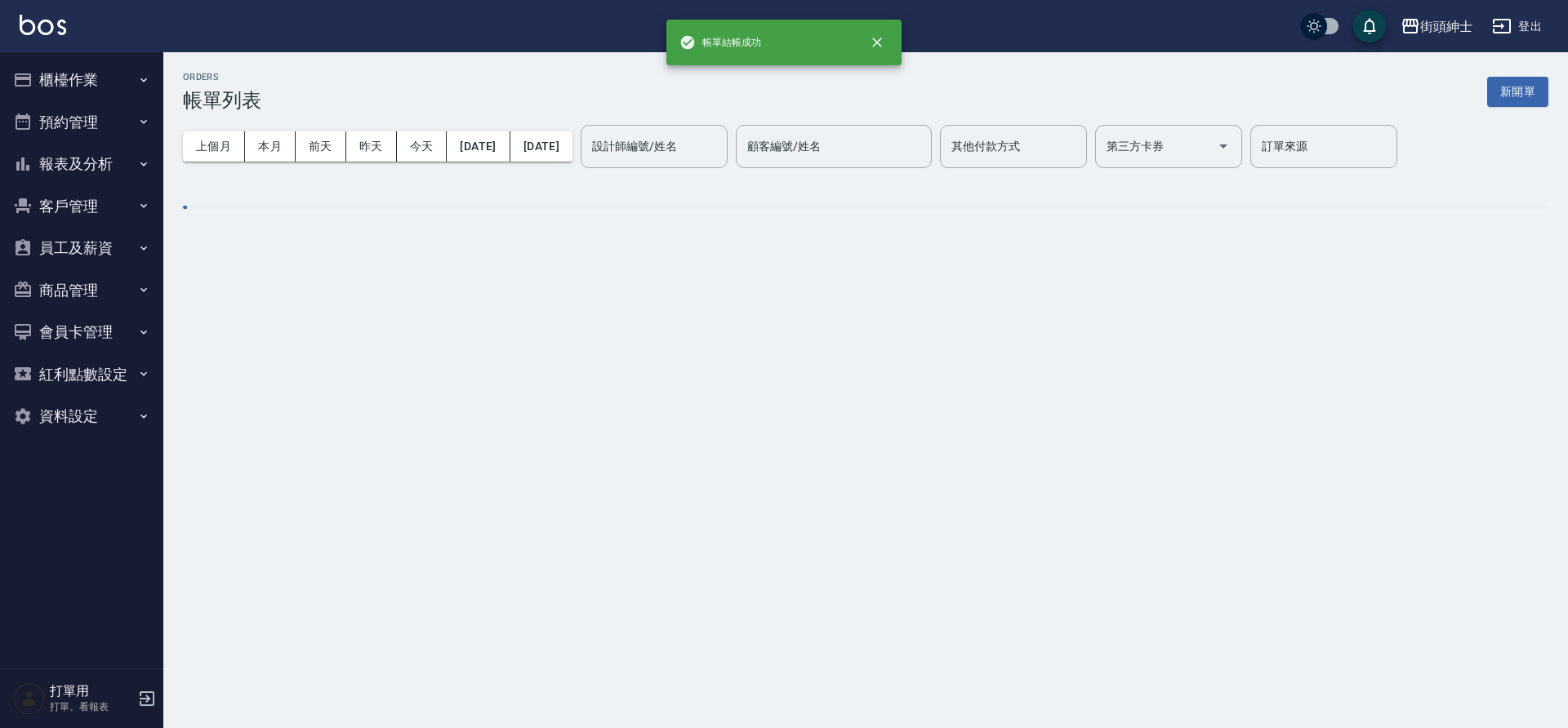
drag, startPoint x: 1256, startPoint y: 617, endPoint x: 73, endPoint y: 113, distance: 1285.9
click at [73, 113] on button "預約管理" at bounding box center [82, 123] width 151 height 42
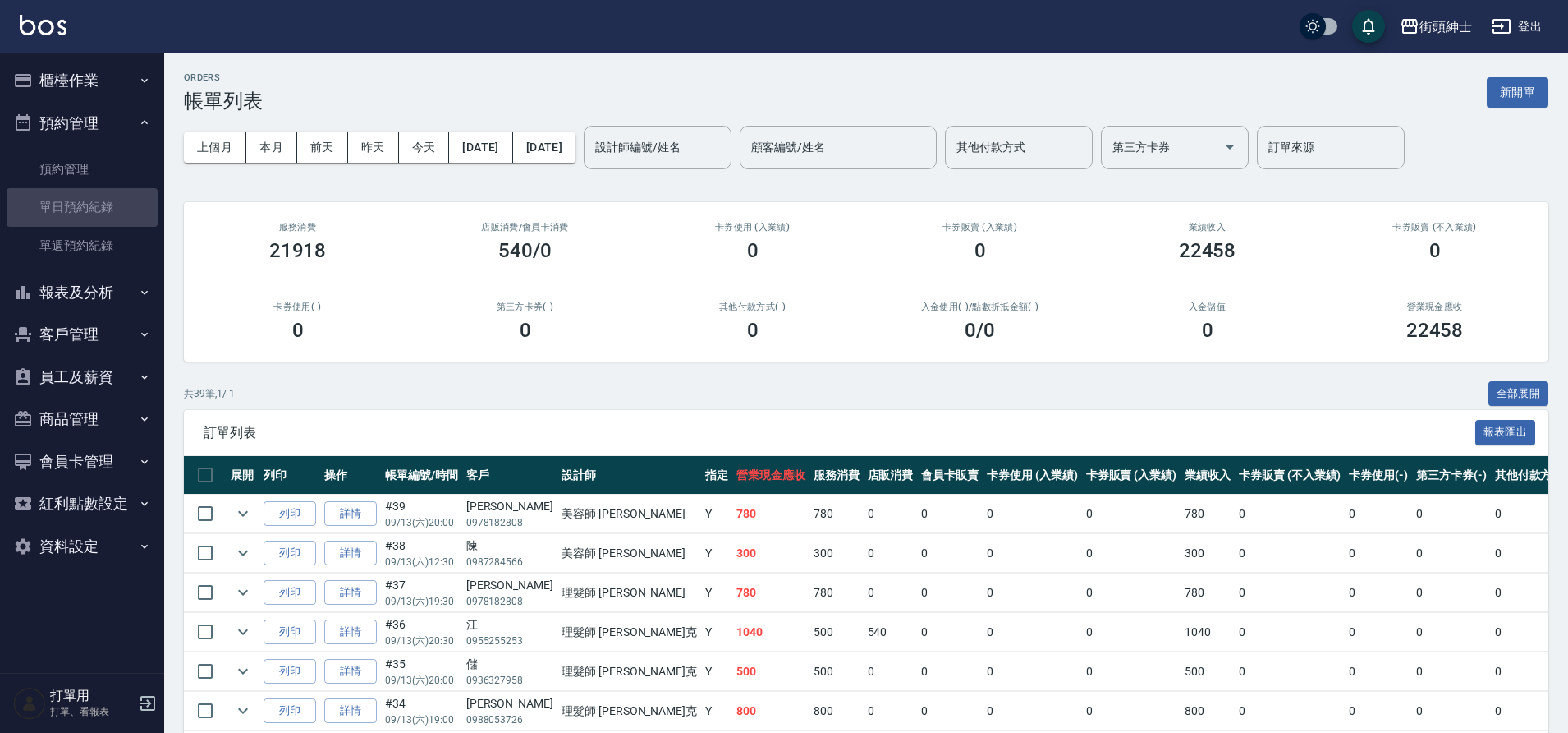
click at [101, 210] on link "單日預約紀錄" at bounding box center [83, 207] width 152 height 38
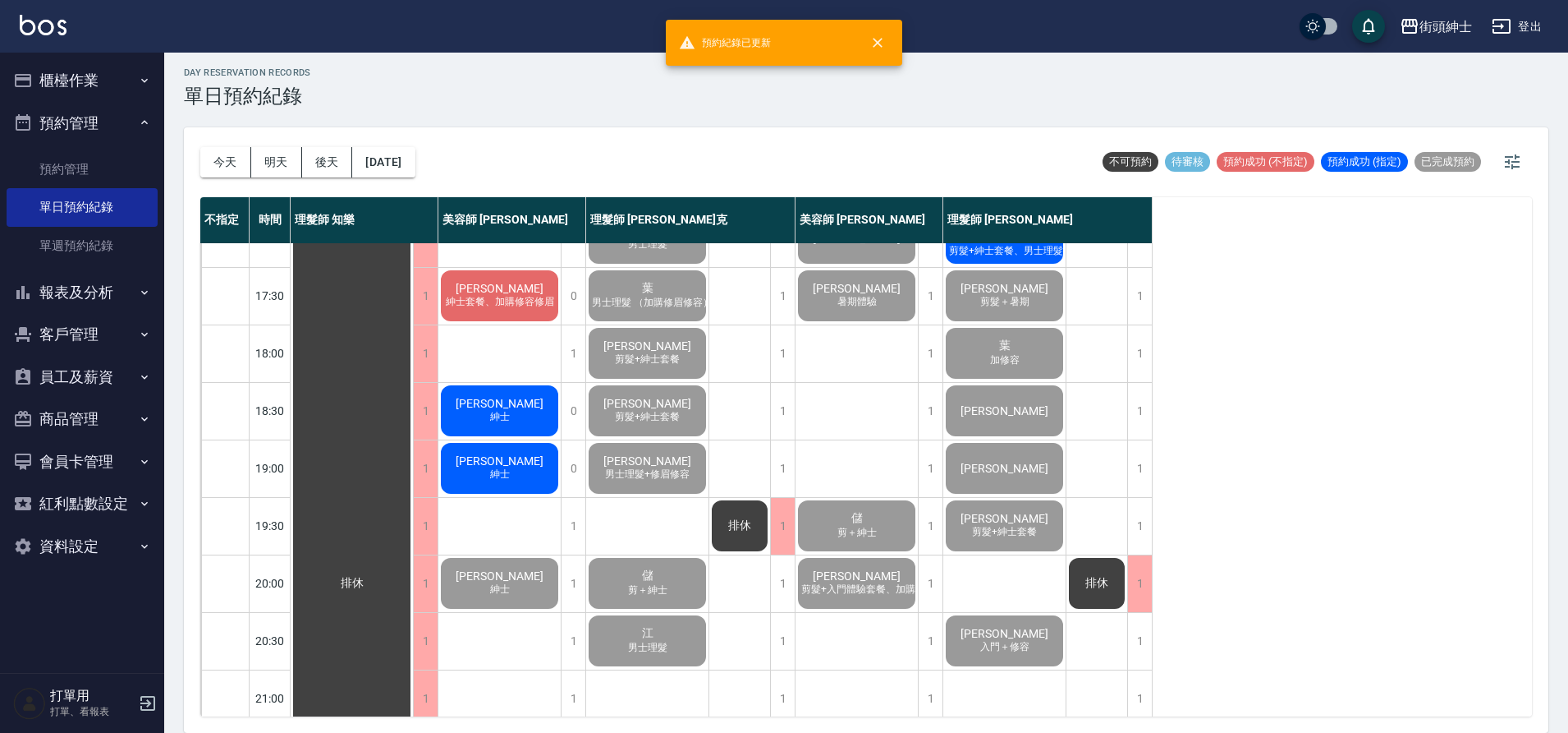
scroll to position [748, 0]
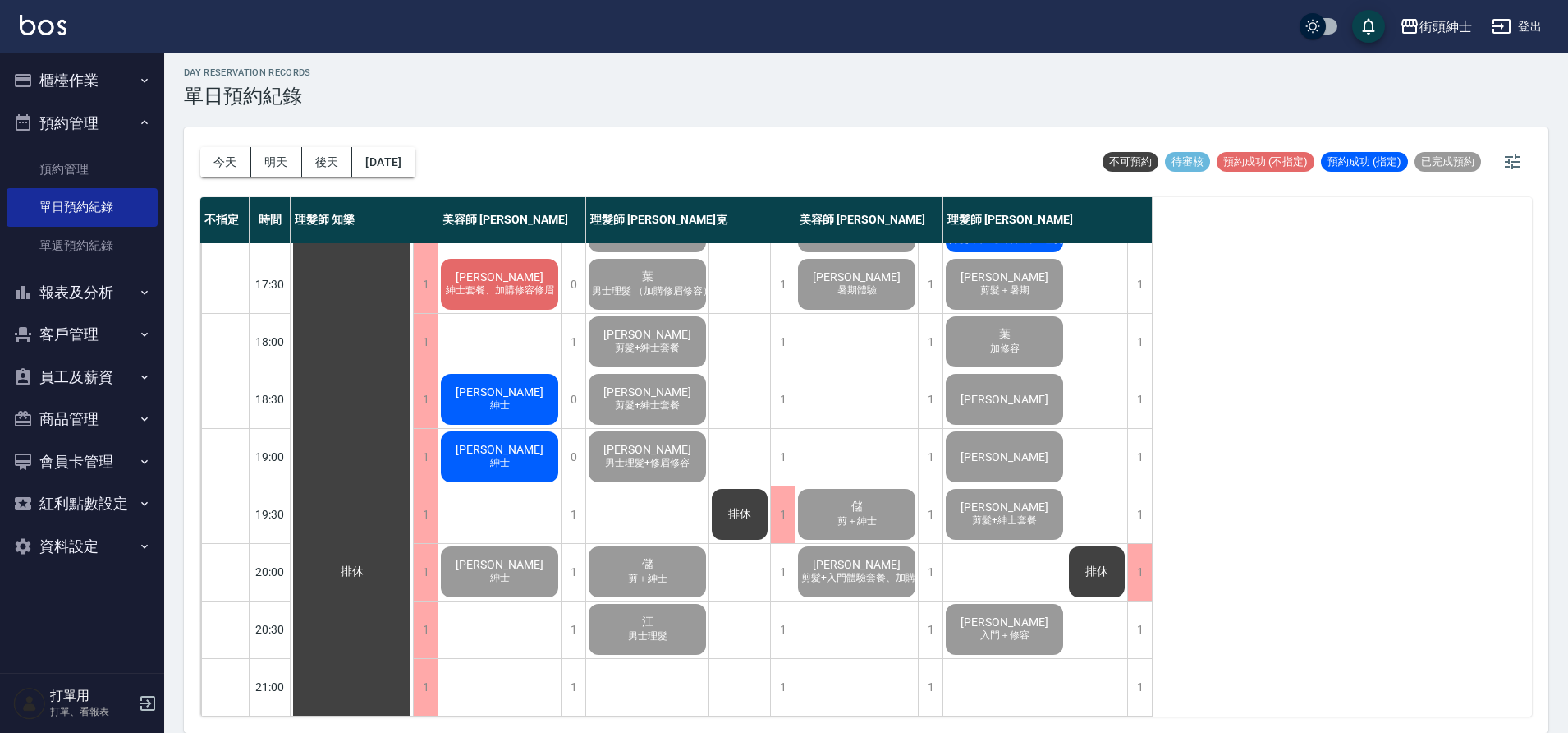
click at [1007, 513] on span "剪髮+紳士套餐" at bounding box center [1005, 520] width 72 height 14
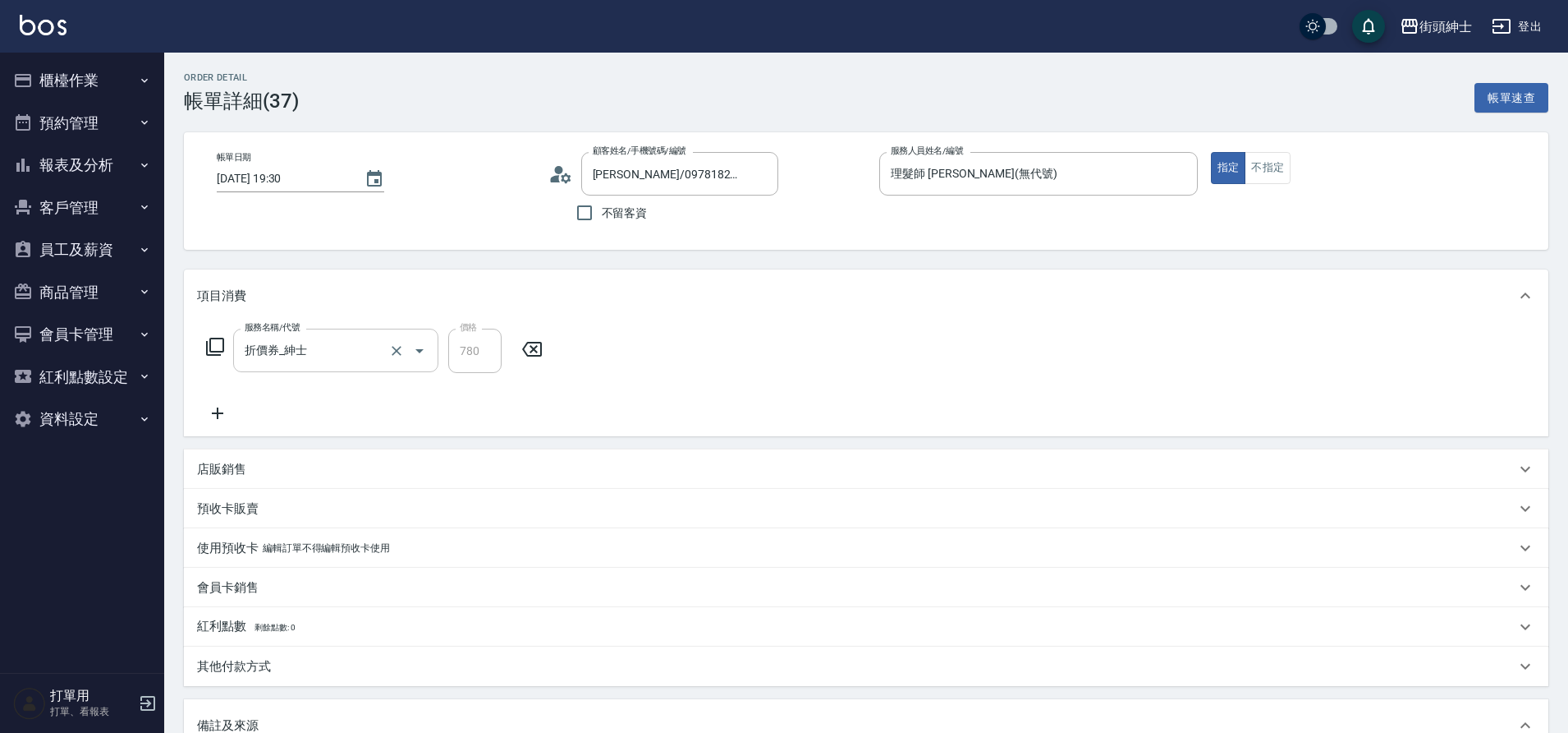
click at [402, 363] on div at bounding box center [407, 350] width 46 height 44
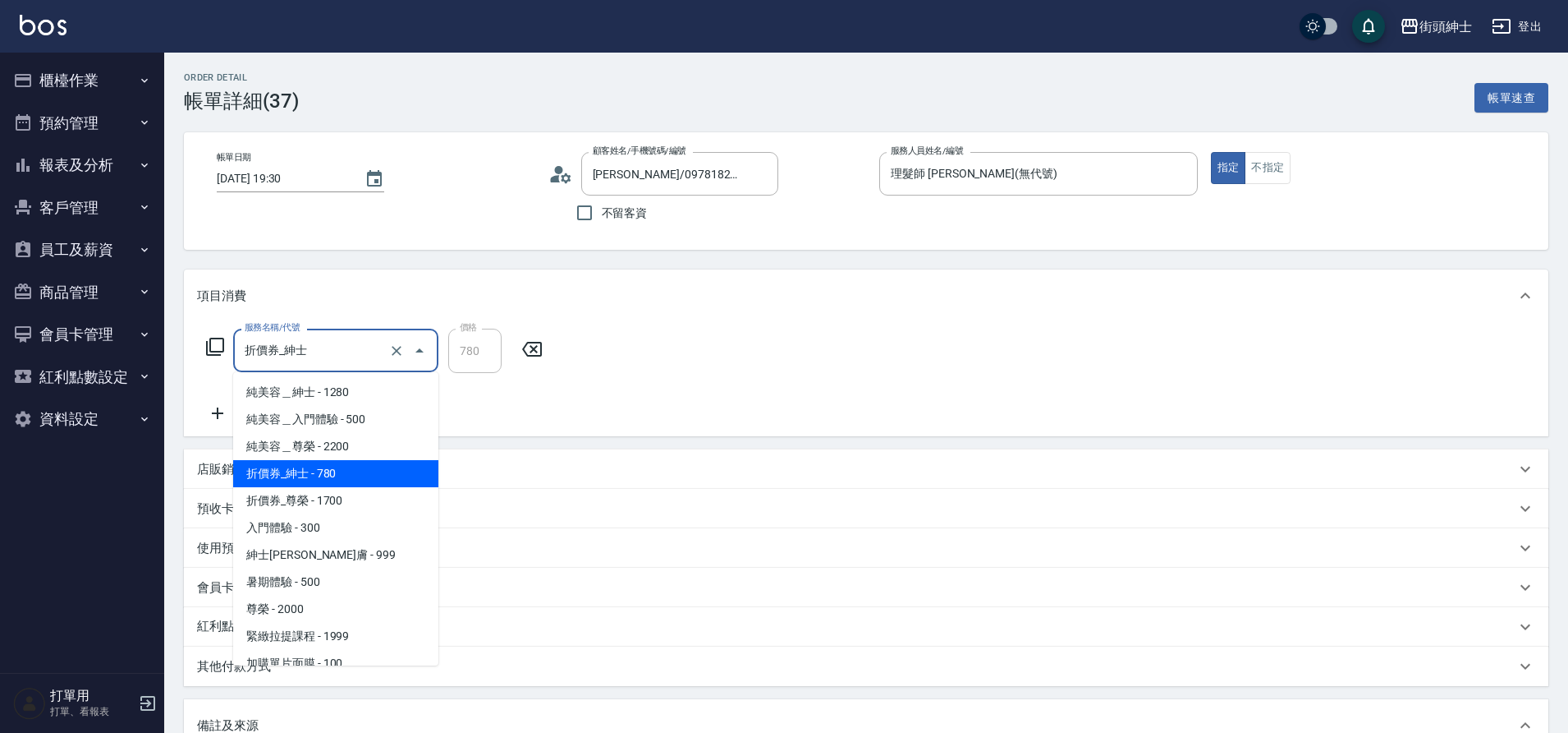
click at [292, 359] on input "折價券_紳士" at bounding box center [313, 351] width 145 height 29
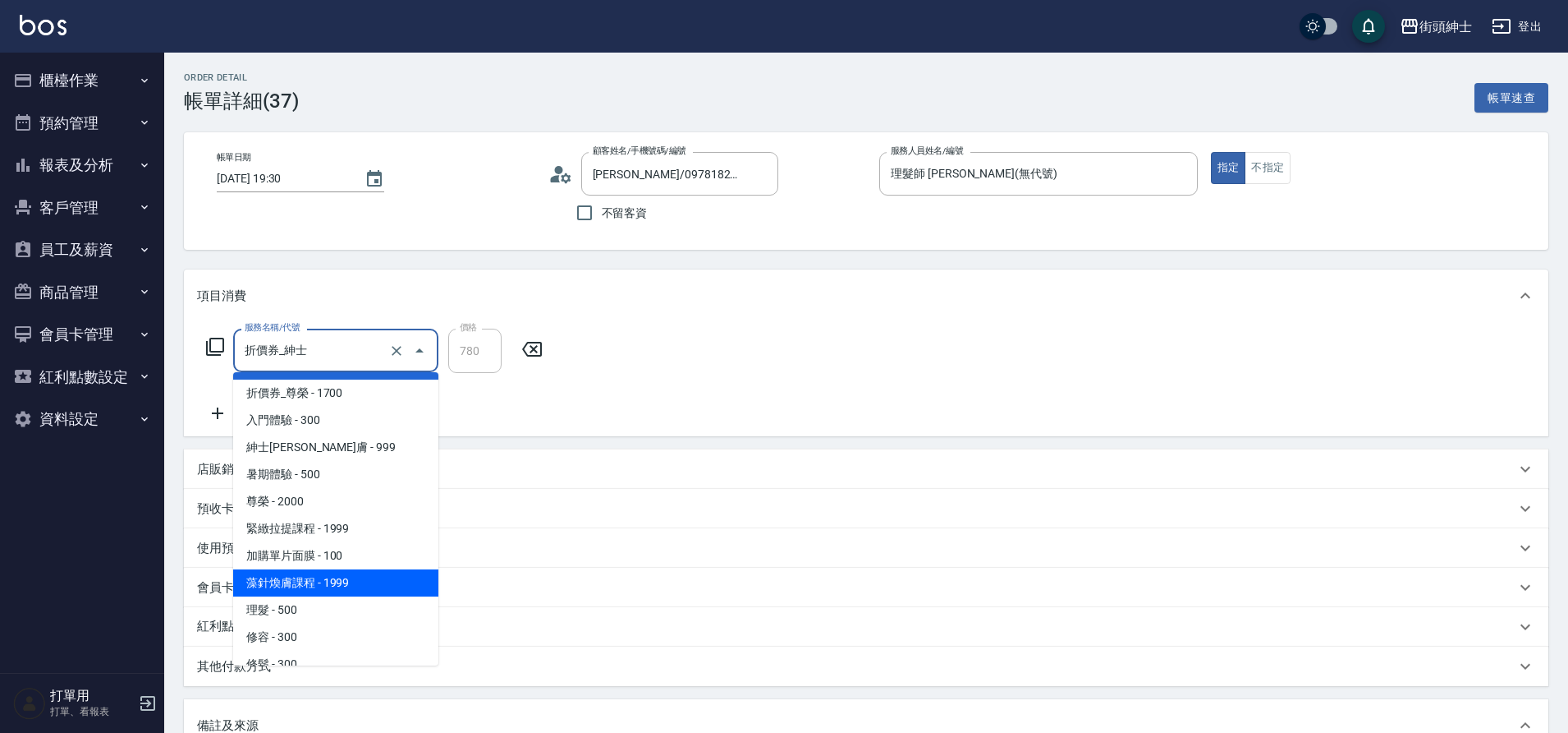
scroll to position [126, 0]
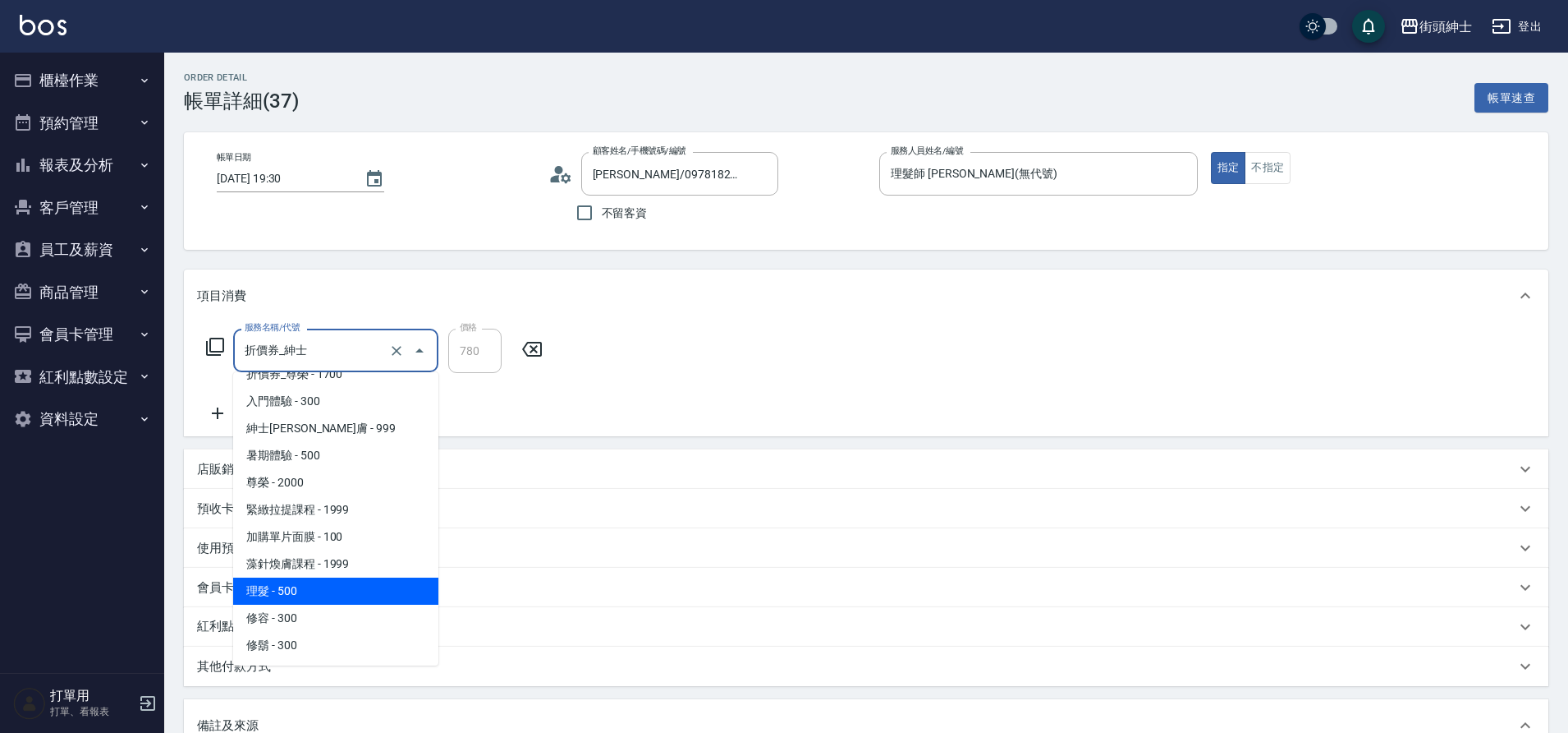
click at [331, 579] on span "理髮 - 500" at bounding box center [335, 591] width 205 height 27
type input "理髮(A02)"
type input "500"
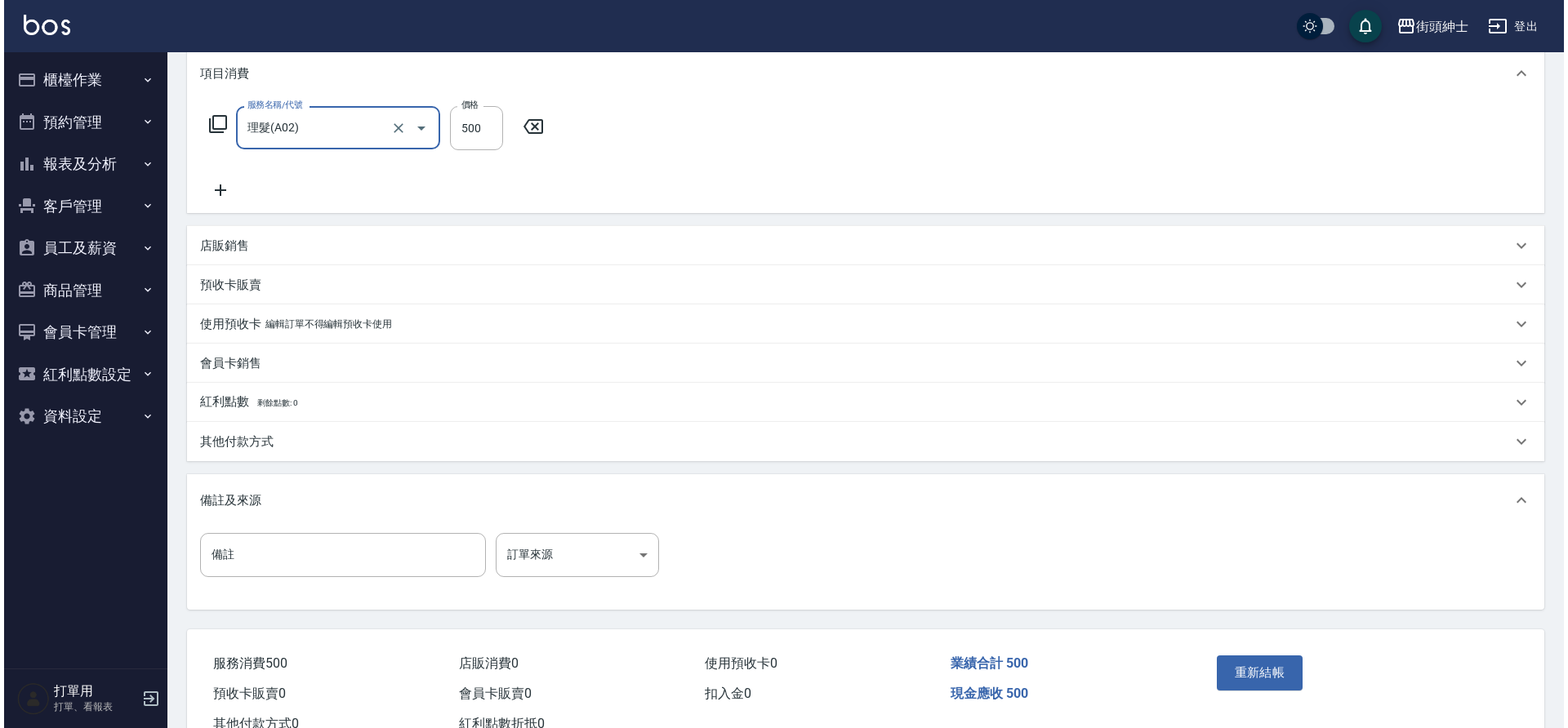
scroll to position [278, 0]
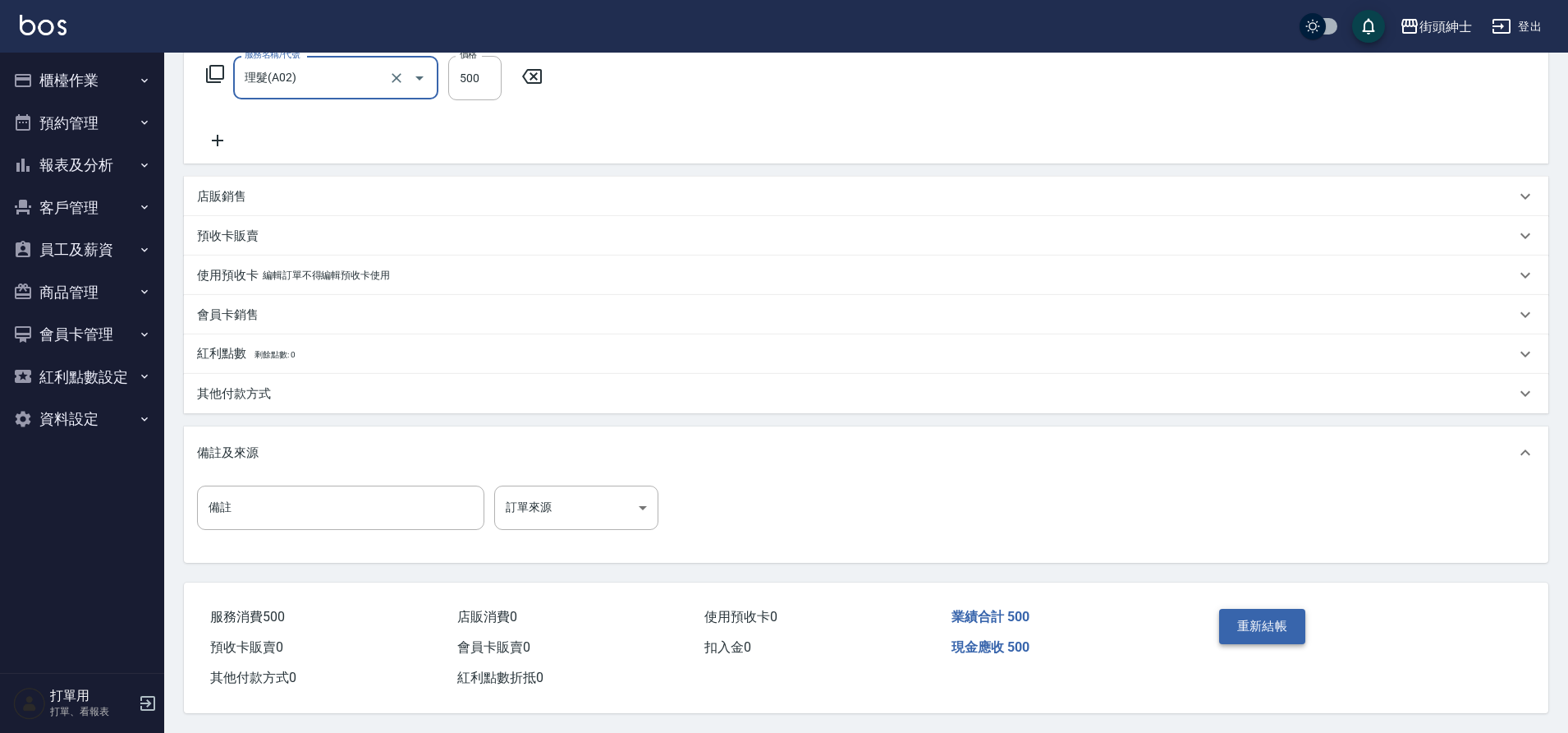
click at [1300, 618] on button "重新結帳" at bounding box center [1263, 625] width 87 height 34
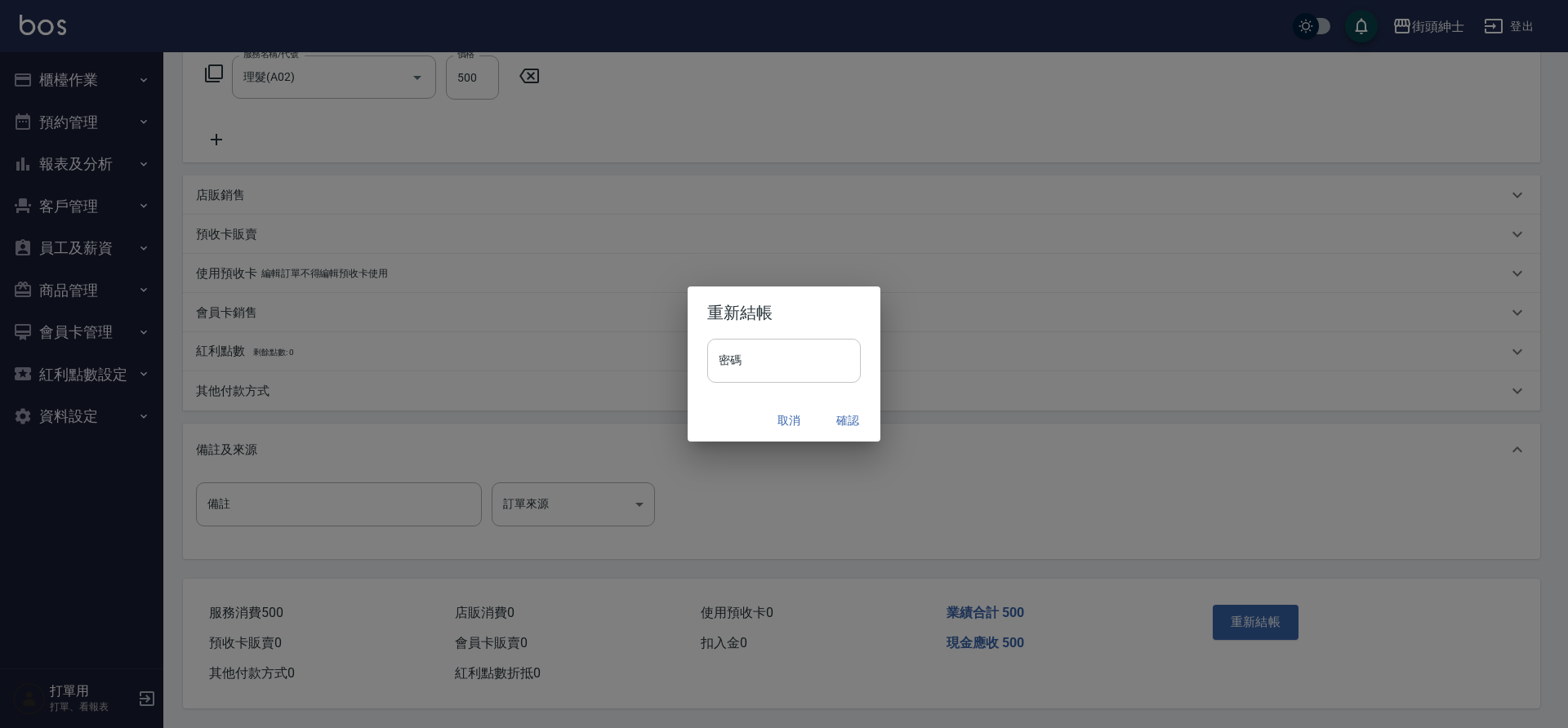
click at [802, 363] on input "密碼" at bounding box center [784, 361] width 154 height 44
type input "********"
click at [860, 421] on button "確認" at bounding box center [847, 420] width 52 height 30
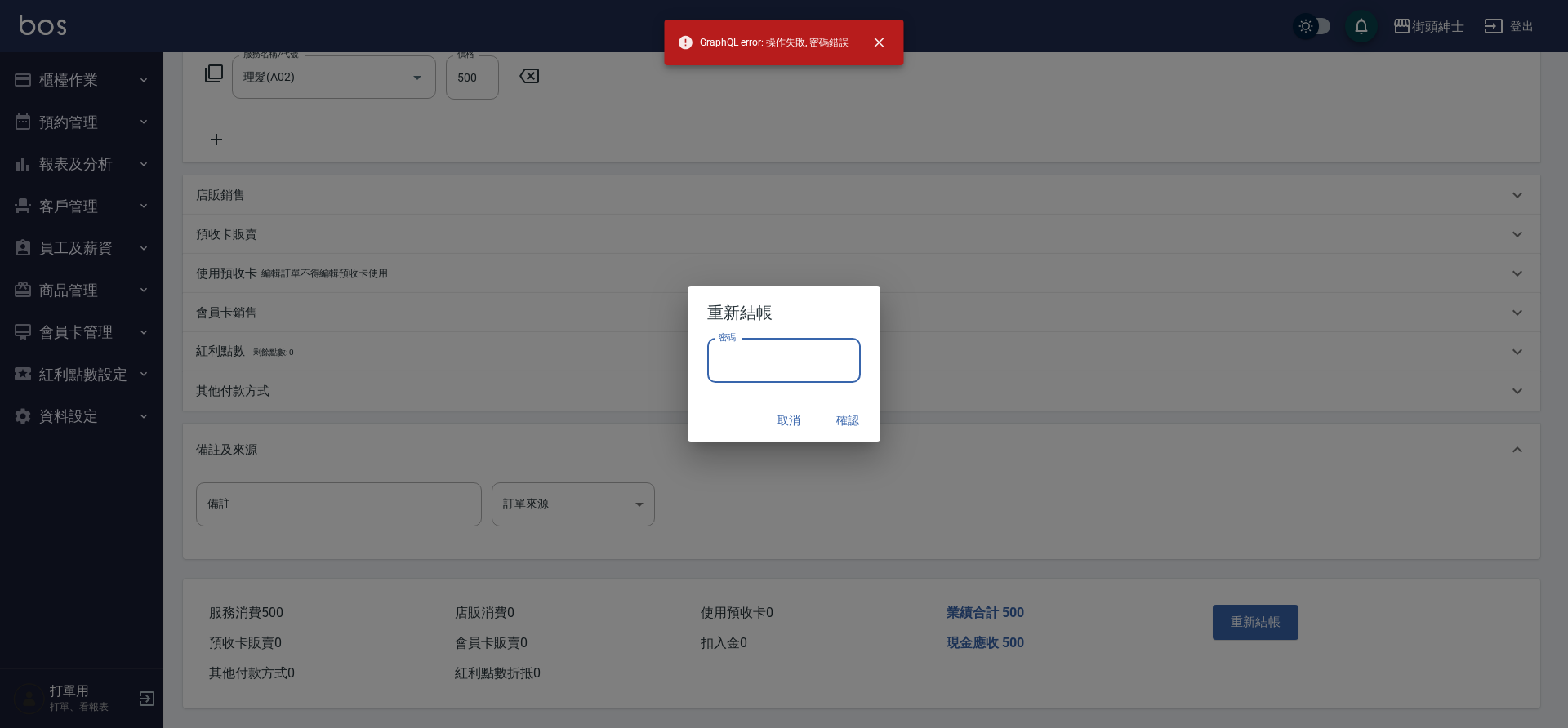
click at [781, 369] on input "密碼" at bounding box center [784, 361] width 154 height 44
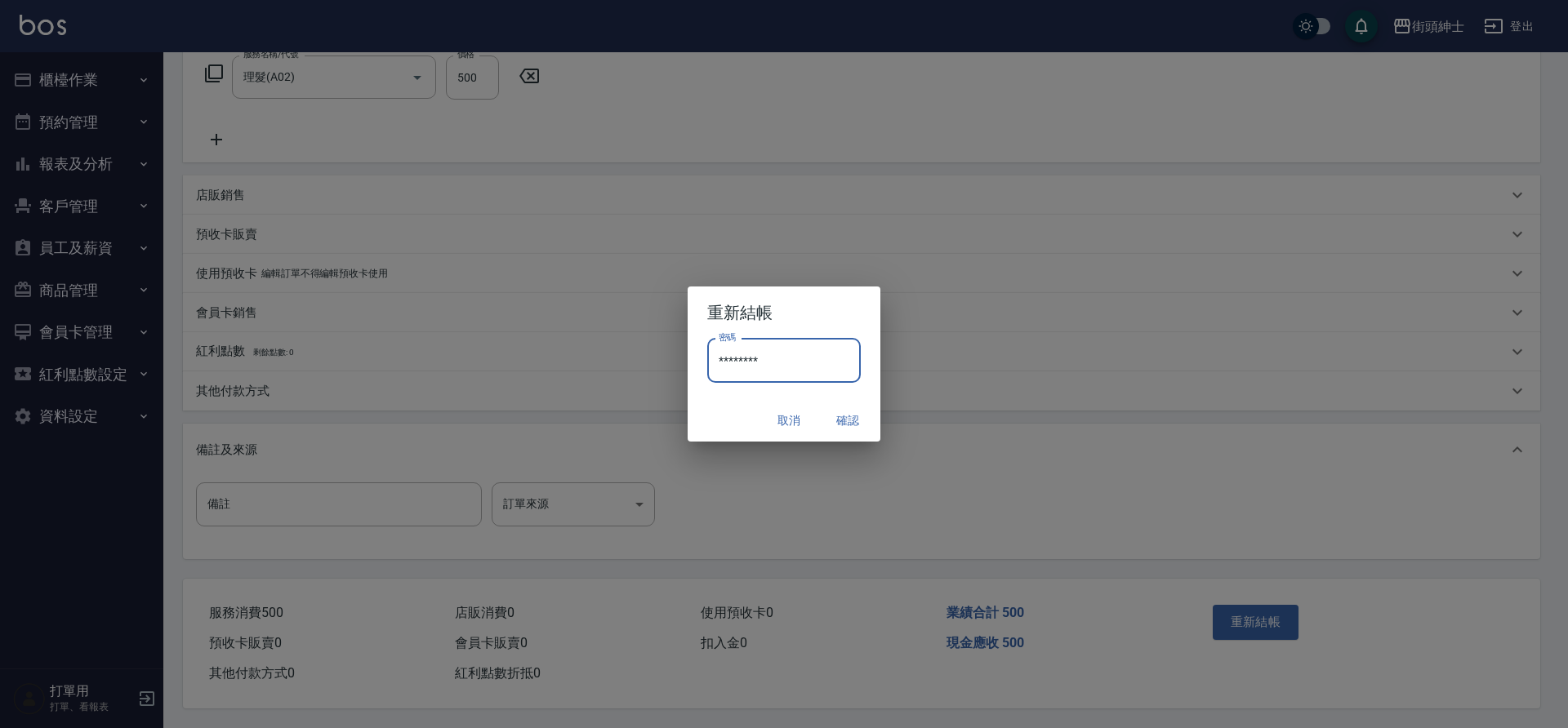
type input "********"
click at [846, 419] on button "確認" at bounding box center [847, 420] width 52 height 30
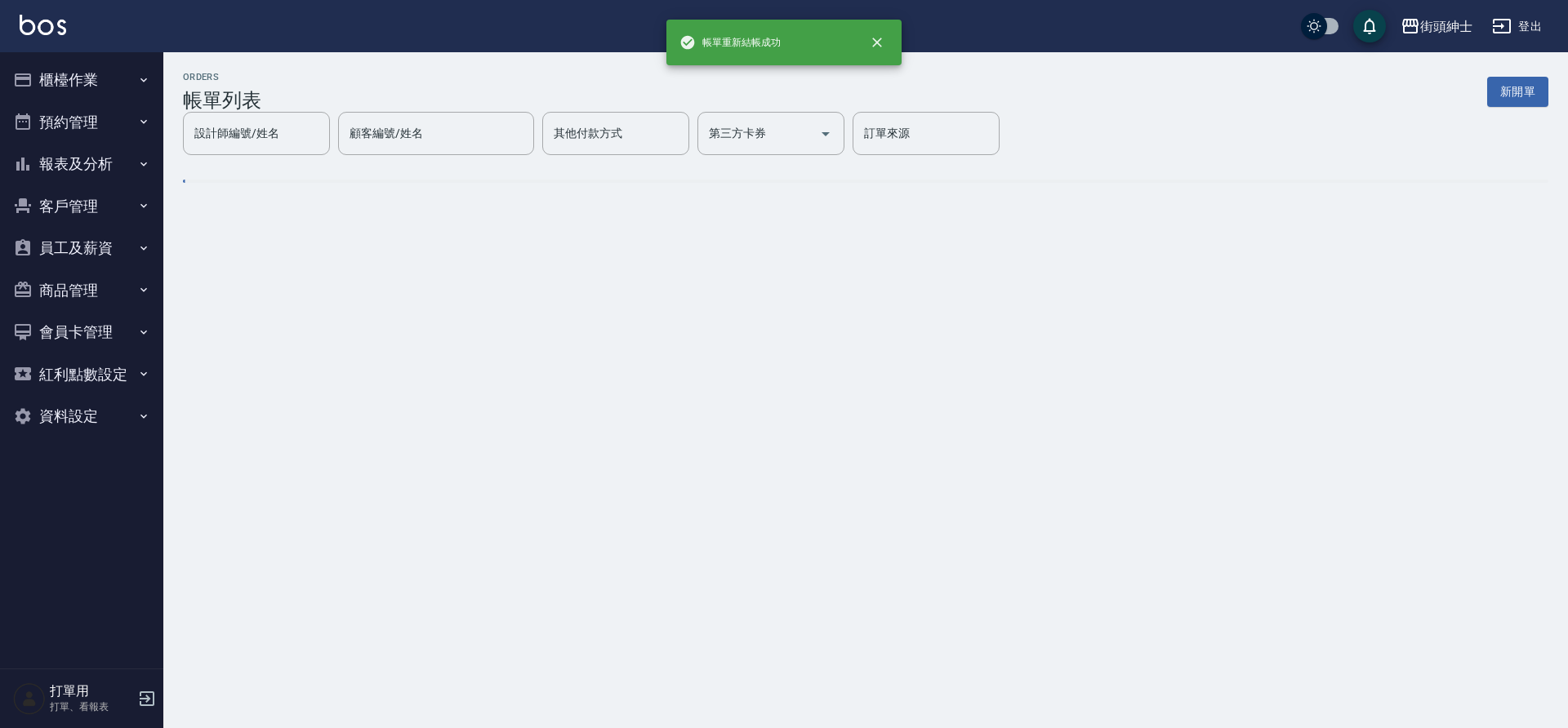
click at [89, 129] on button "預約管理" at bounding box center [82, 123] width 151 height 42
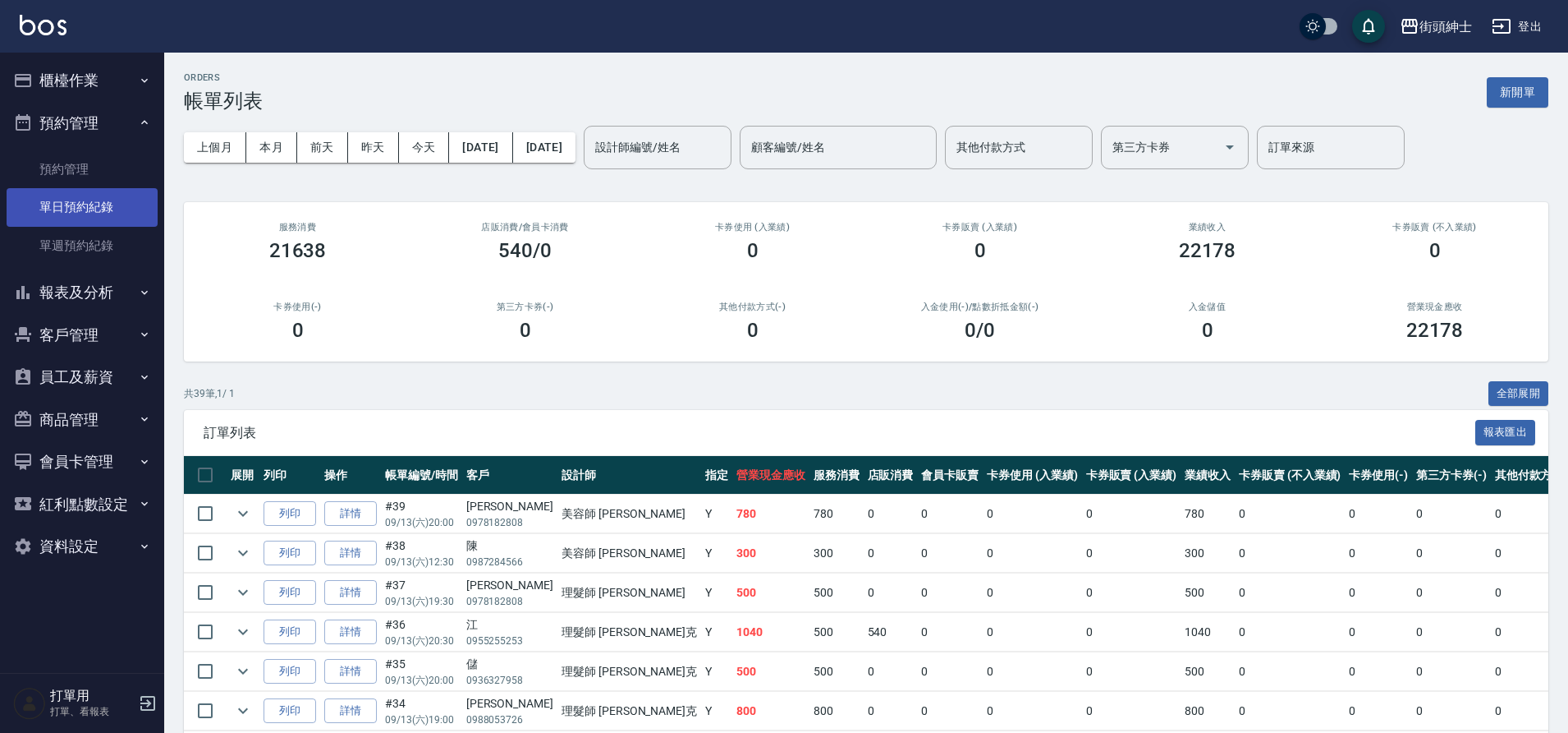
click at [89, 207] on link "單日預約紀錄" at bounding box center [83, 207] width 152 height 38
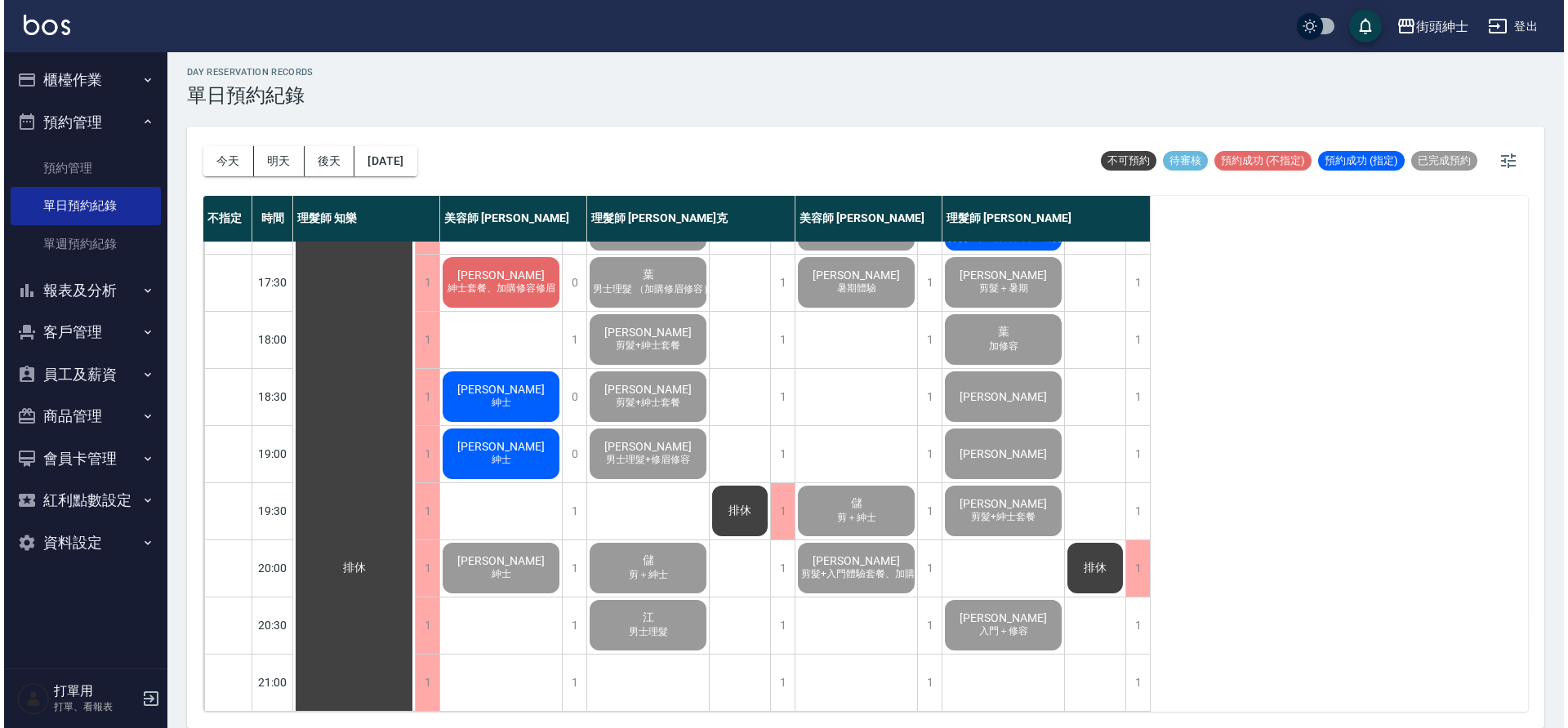
scroll to position [709, 0]
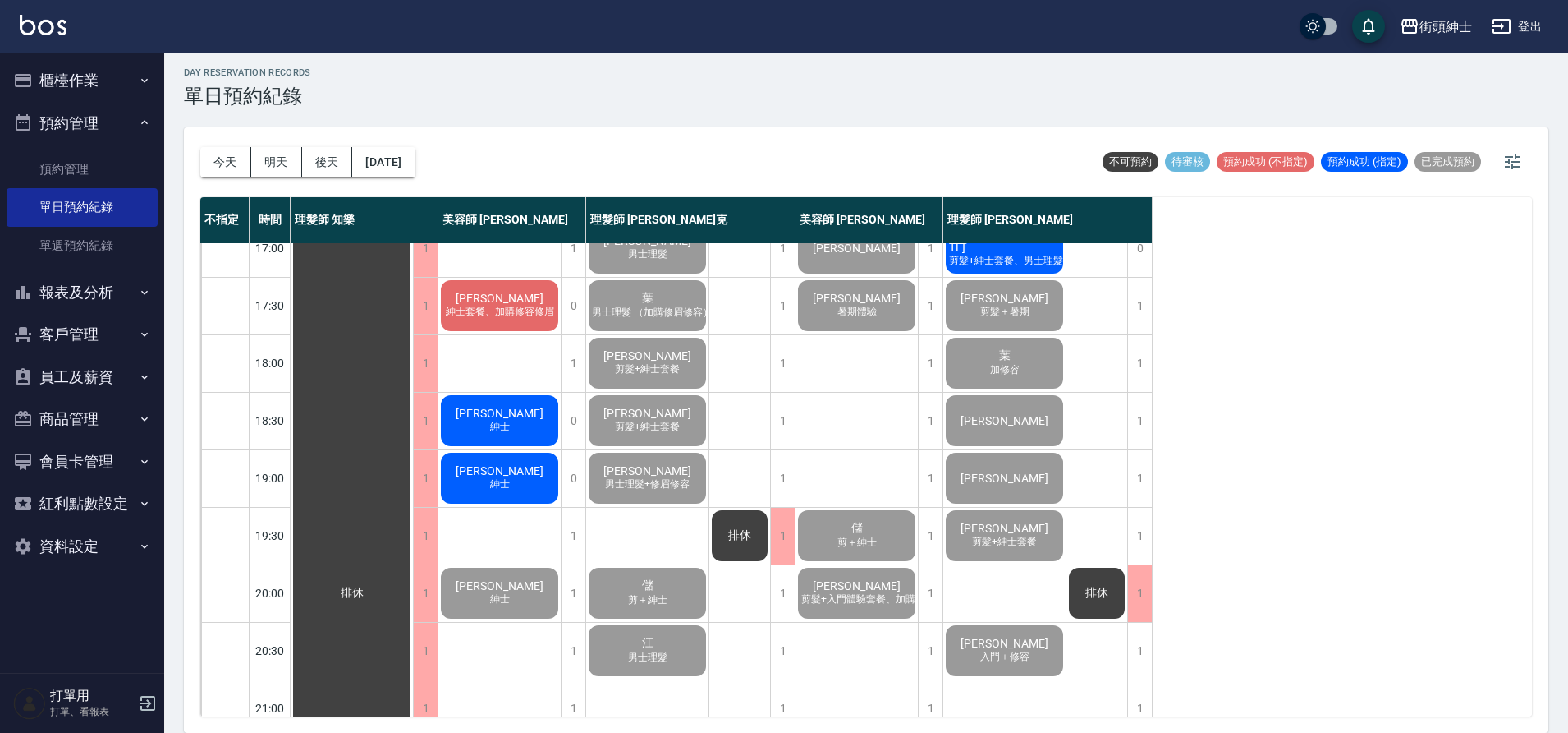
click at [528, 501] on div "[PERSON_NAME]" at bounding box center [499, 477] width 122 height 55
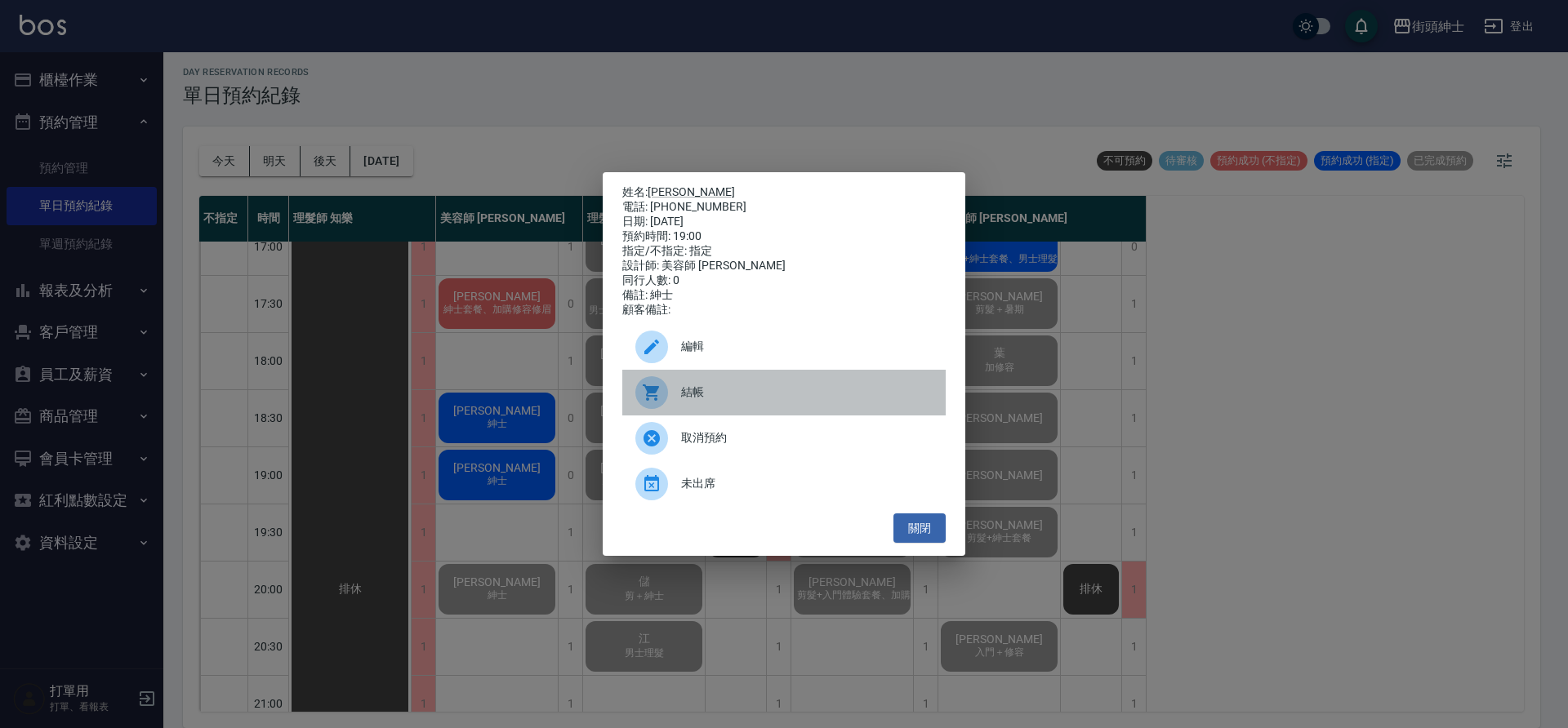
click at [749, 391] on span "結帳" at bounding box center [807, 392] width 251 height 17
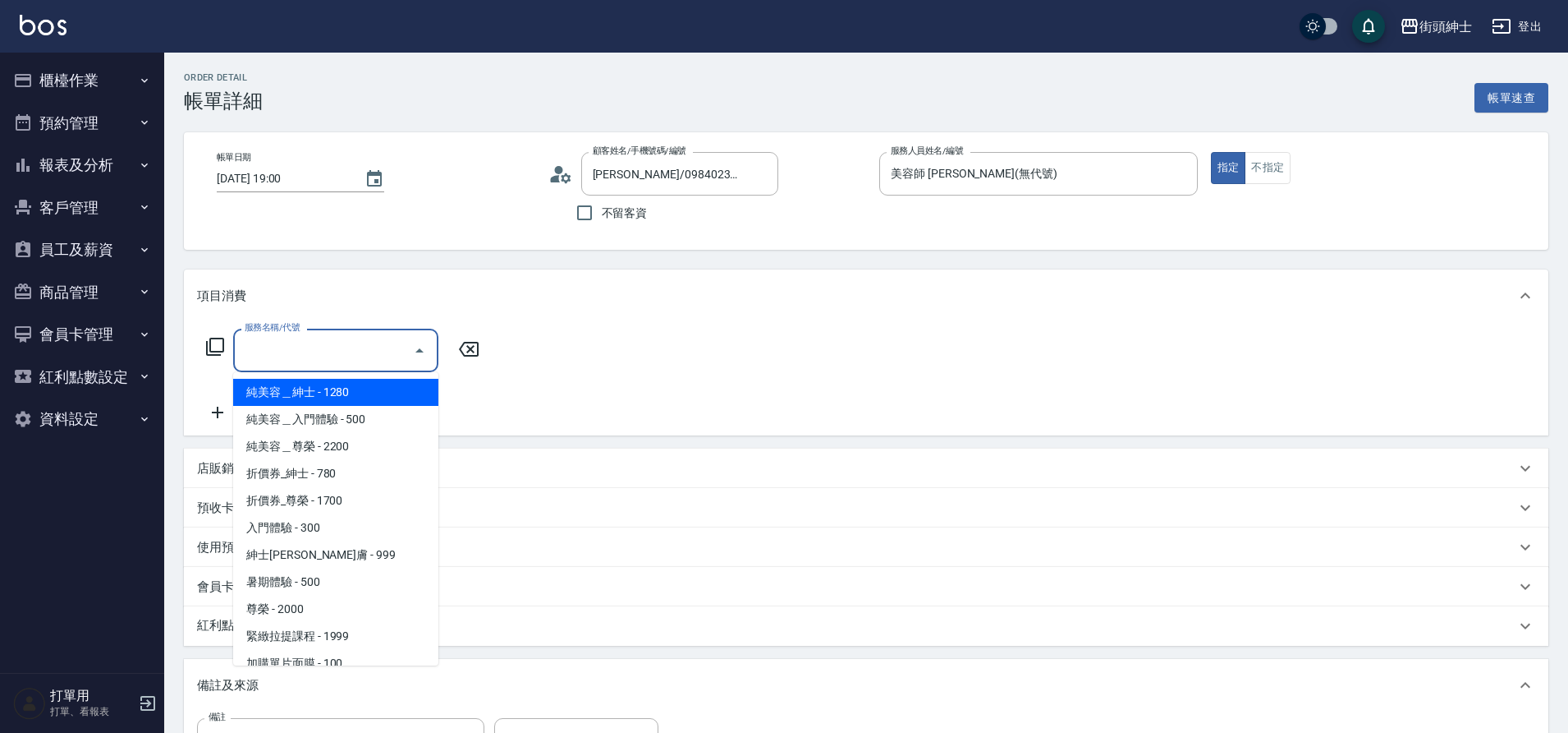
click at [340, 354] on input "服務名稱/代號" at bounding box center [324, 351] width 166 height 29
drag, startPoint x: 0, startPoint y: 0, endPoint x: 346, endPoint y: 555, distance: 654.0
click at [346, 555] on span "紳士[PERSON_NAME]膚 - 999" at bounding box center [335, 555] width 205 height 27
type input "紳士全效煥膚"
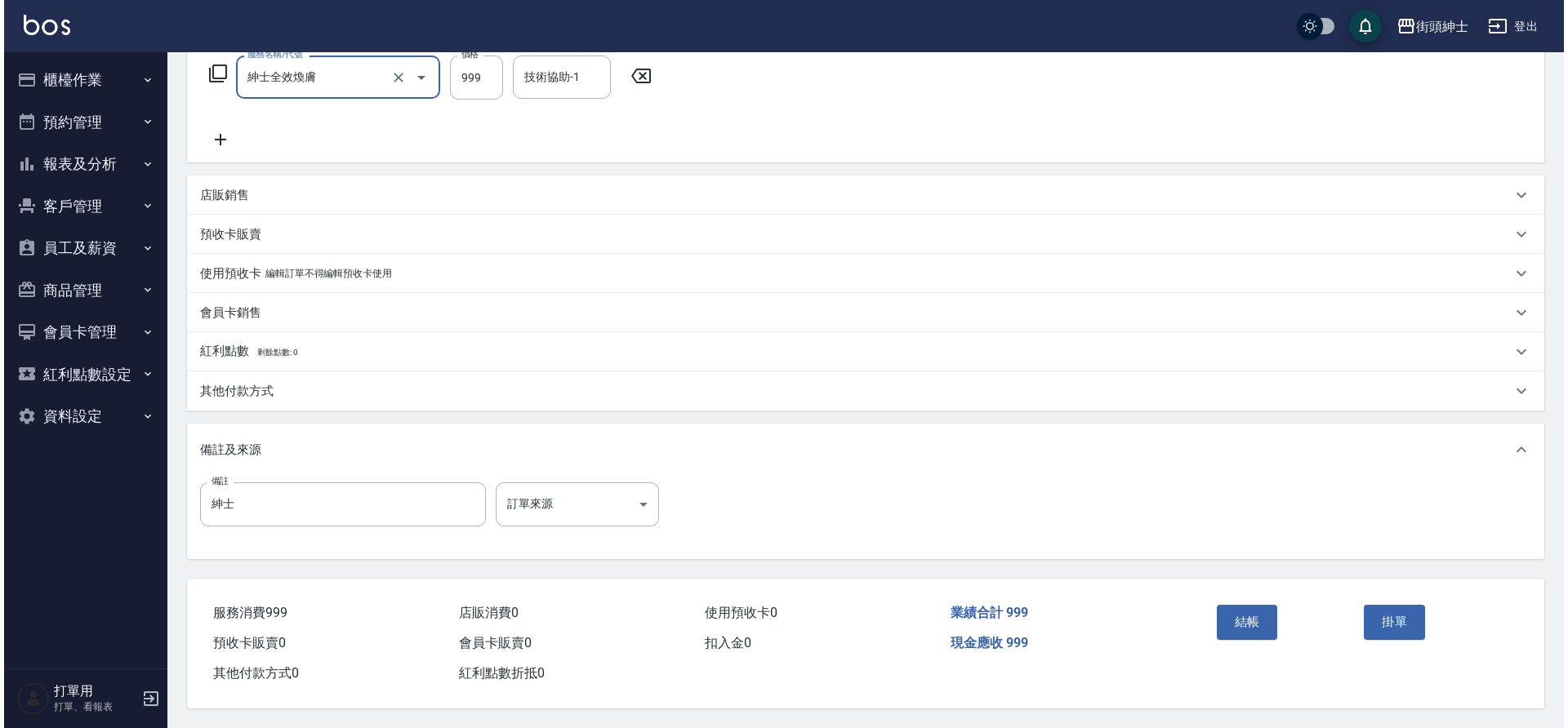
scroll to position [278, 0]
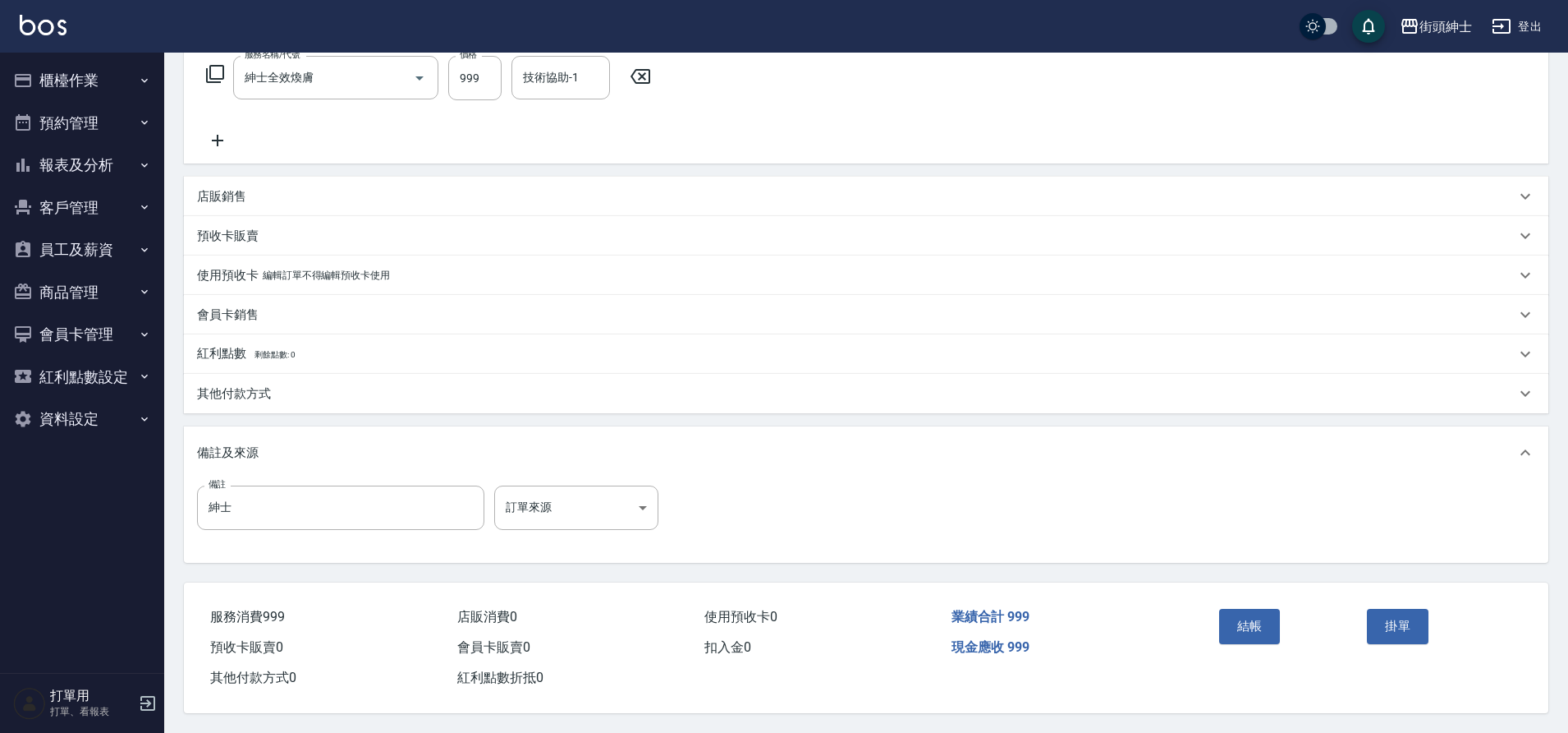
click at [1249, 638] on div "結帳" at bounding box center [1286, 639] width 149 height 72
click at [1244, 622] on button "結帳" at bounding box center [1249, 625] width 61 height 34
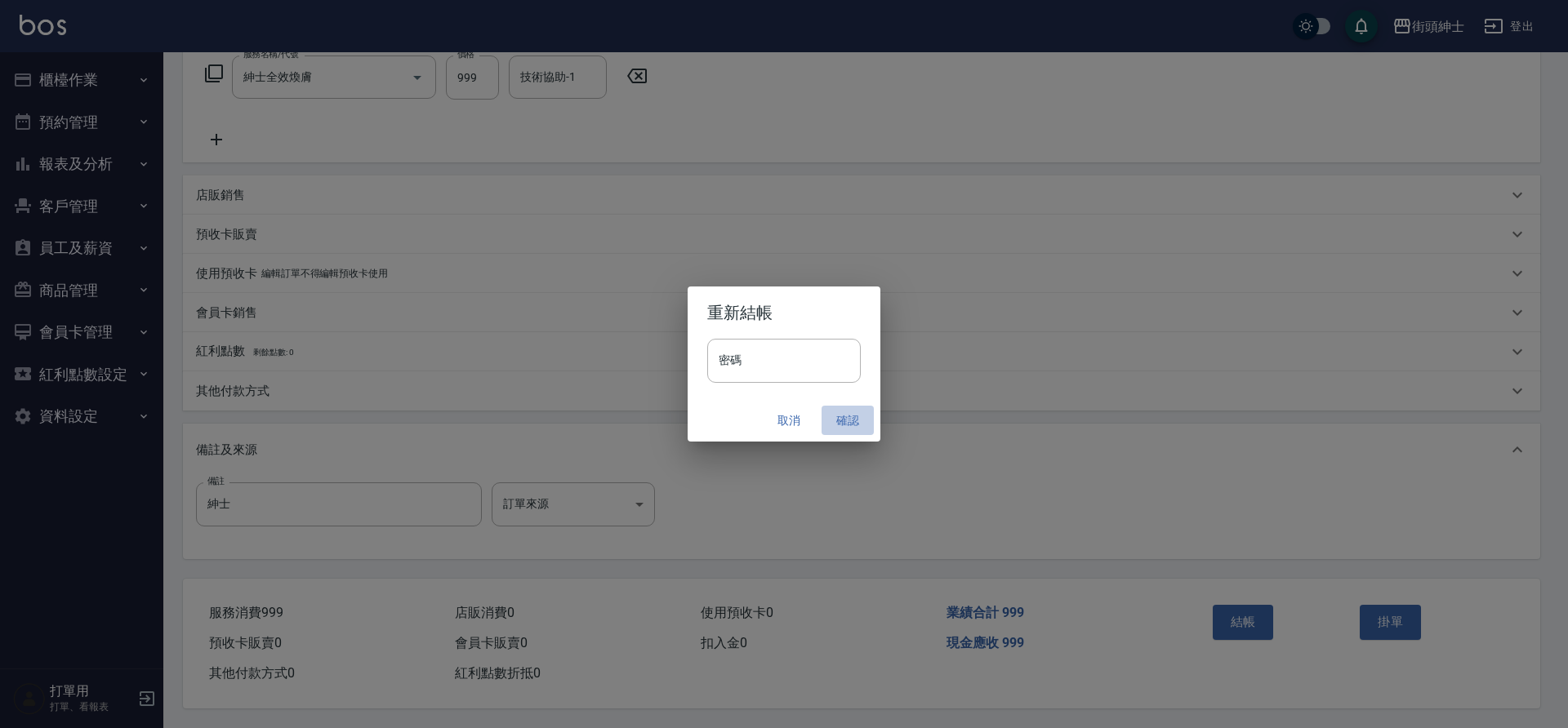
drag, startPoint x: 344, startPoint y: 551, endPoint x: 848, endPoint y: 418, distance: 521.3
click at [848, 418] on button "確認" at bounding box center [847, 420] width 52 height 30
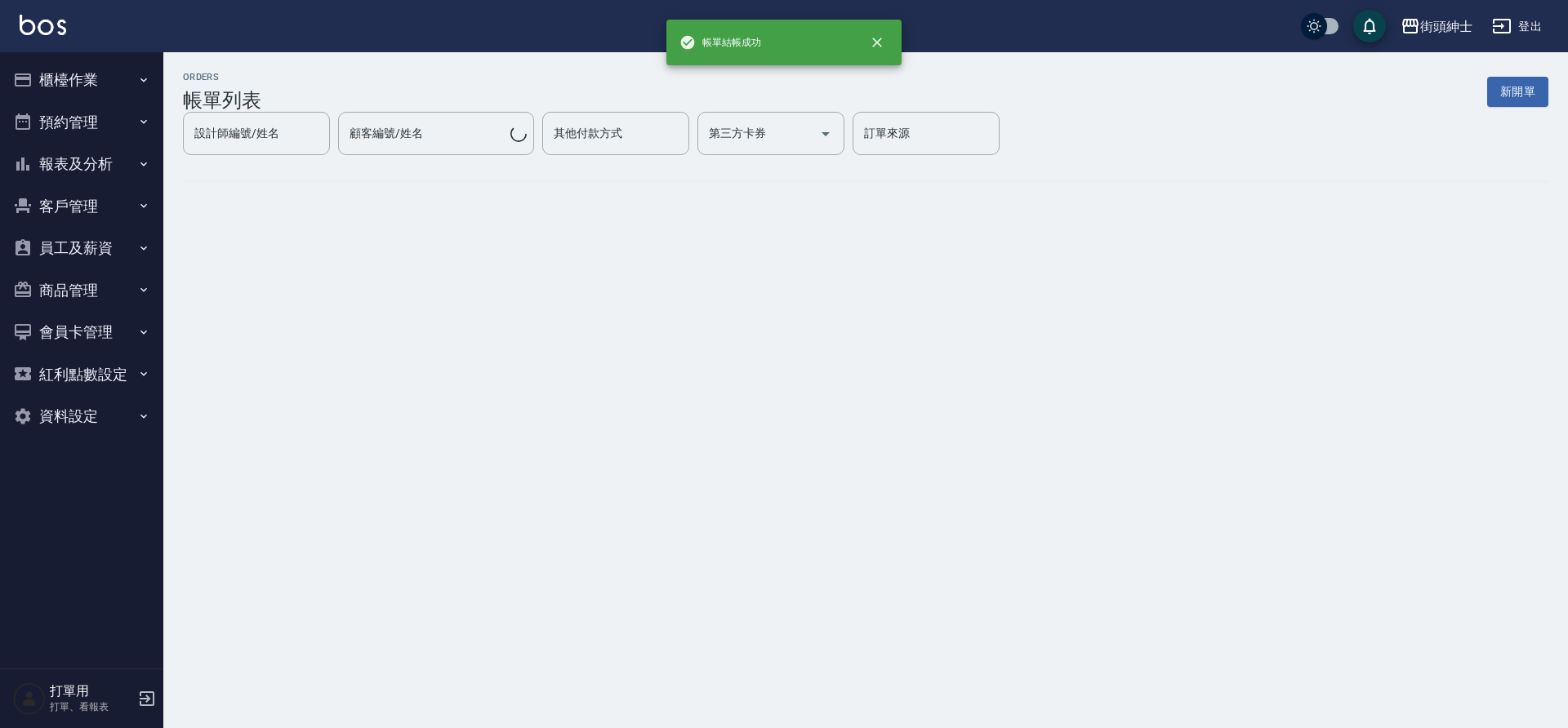
click at [102, 127] on button "預約管理" at bounding box center [82, 123] width 151 height 42
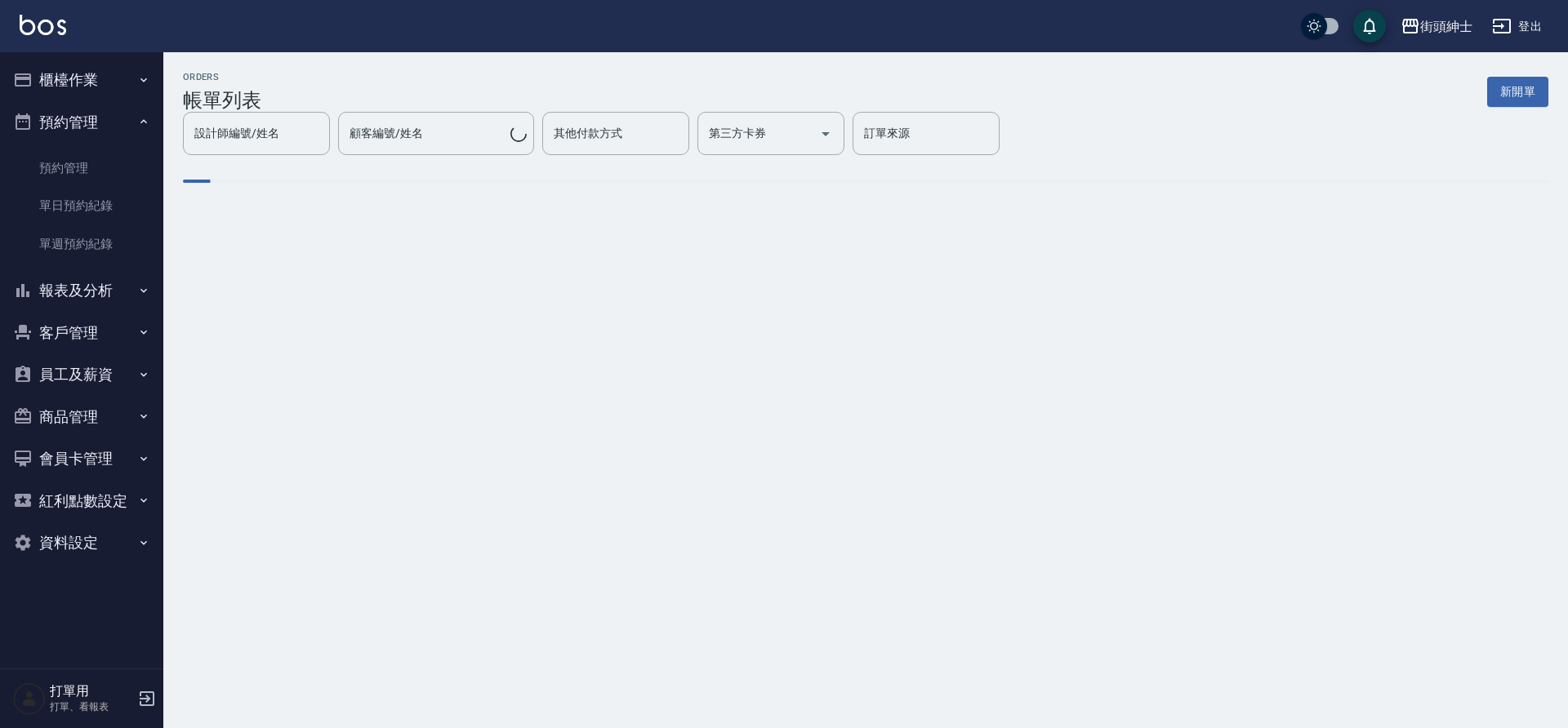
click at [102, 209] on link "單日預約紀錄" at bounding box center [82, 206] width 151 height 38
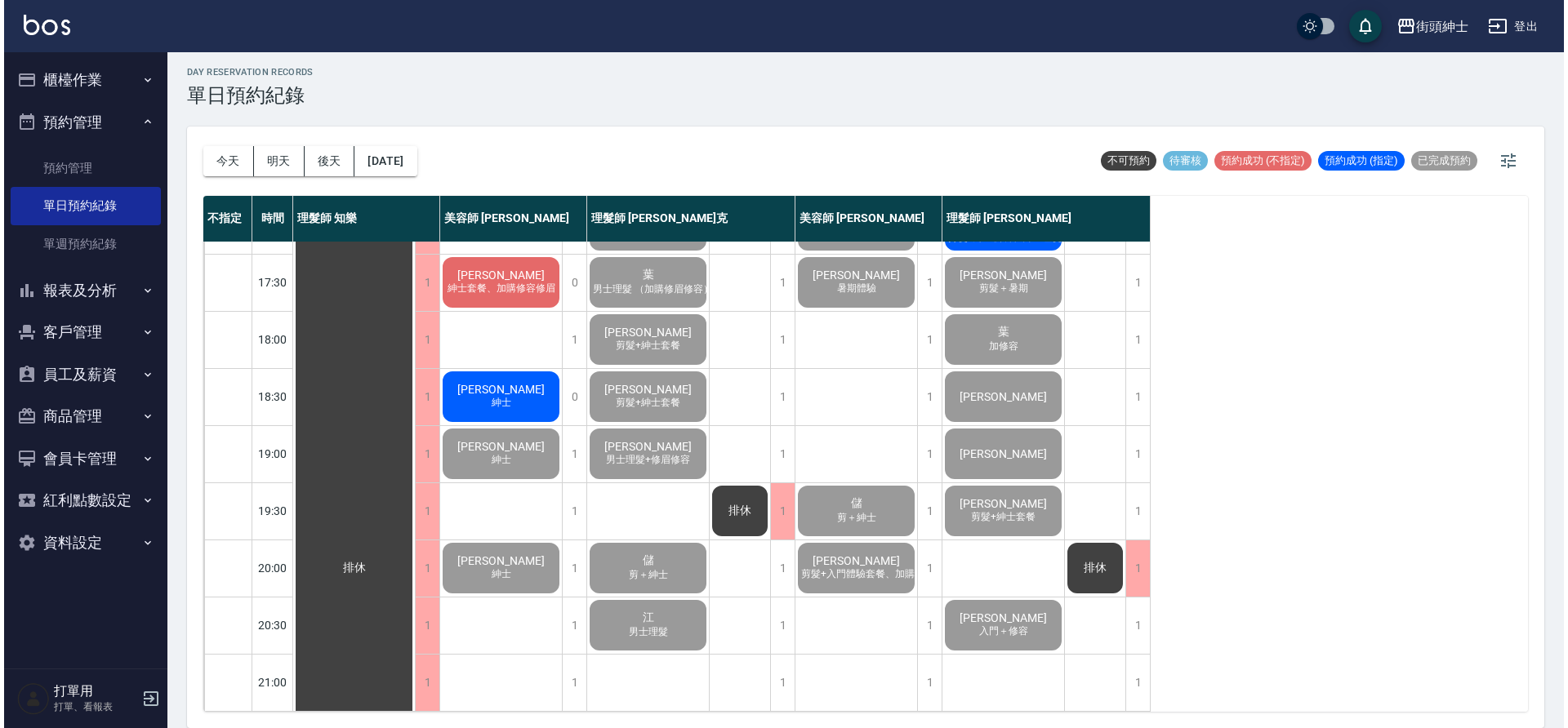
scroll to position [620, 0]
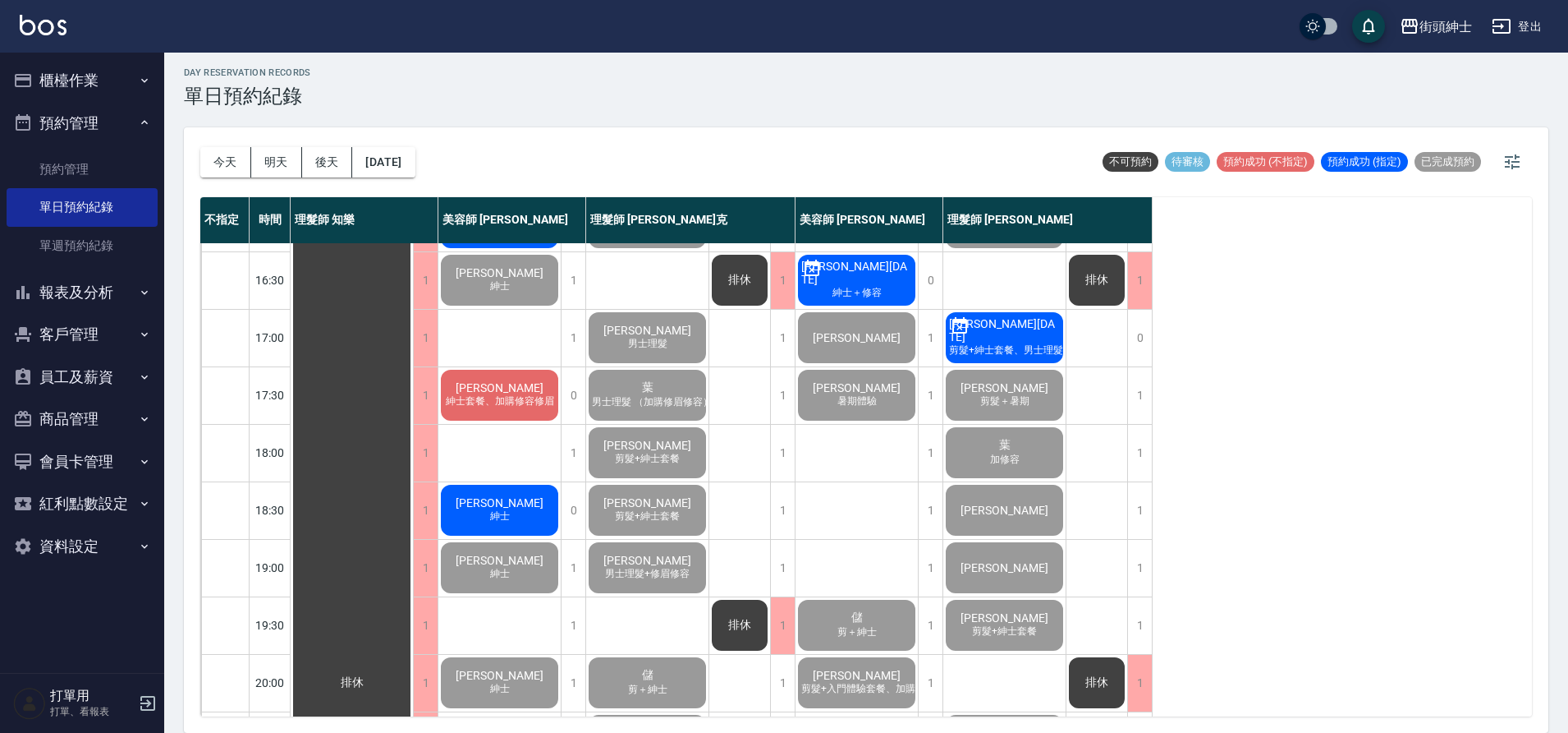
click at [517, 505] on span "[PERSON_NAME]" at bounding box center [499, 504] width 94 height 14
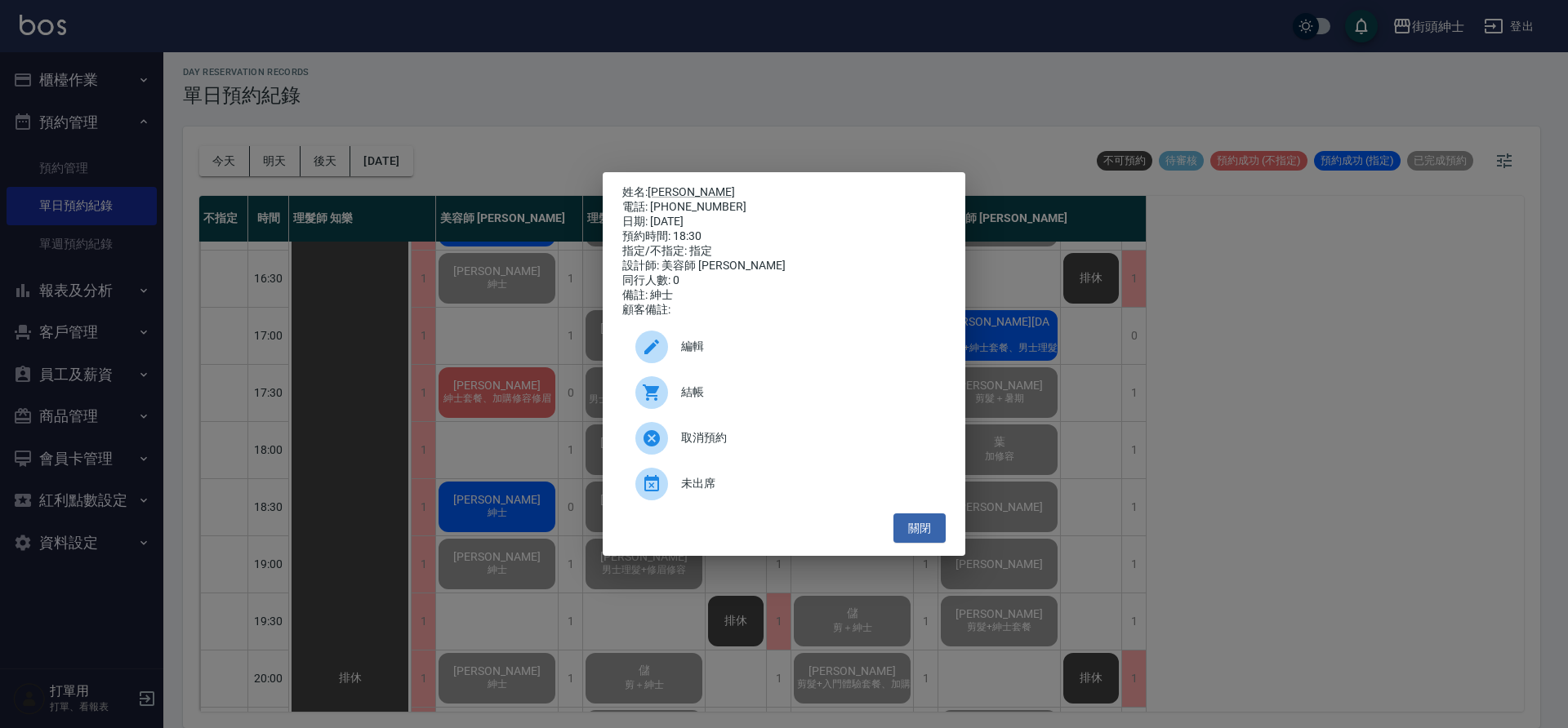
click at [694, 401] on span "結帳" at bounding box center [807, 392] width 251 height 17
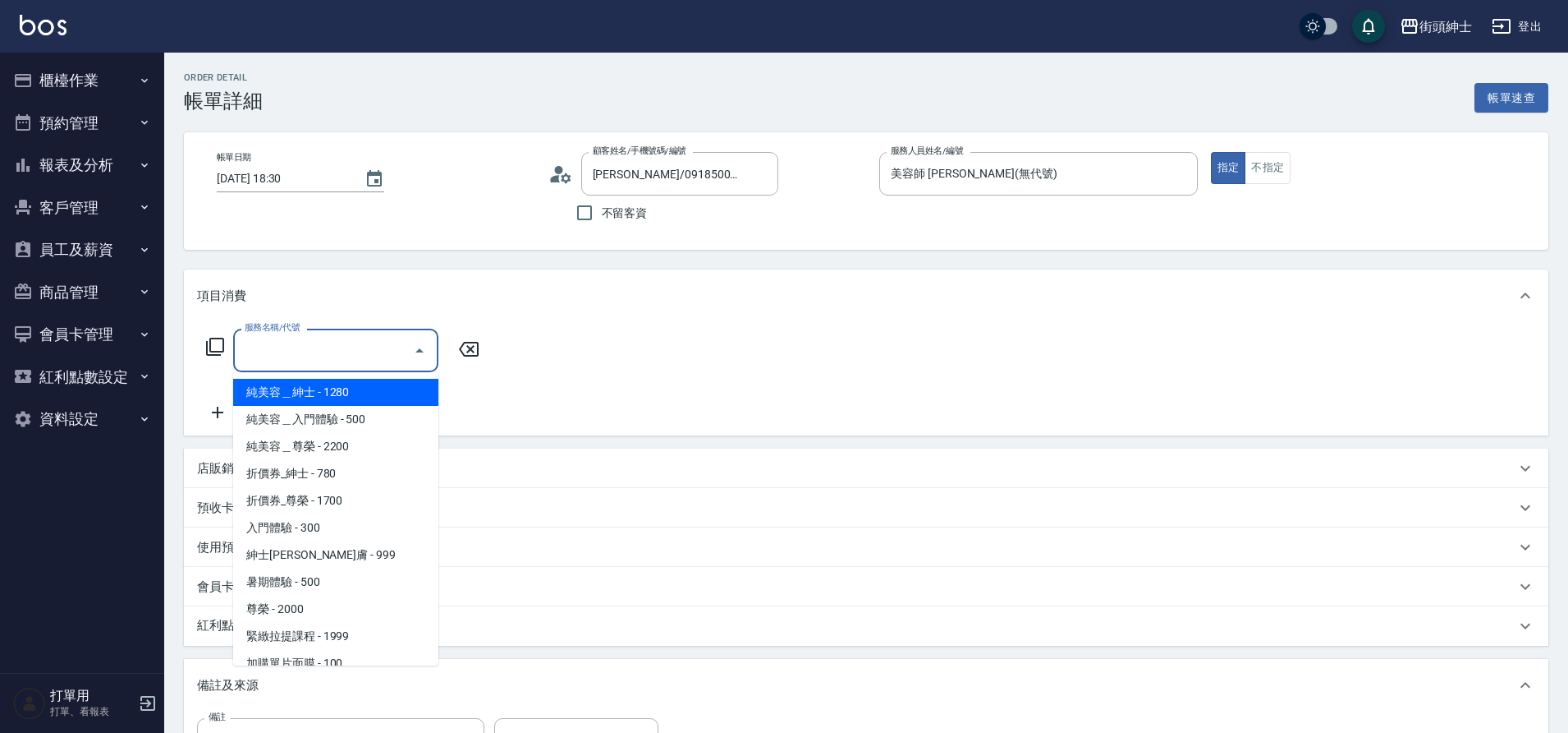
scroll to position [126, 0]
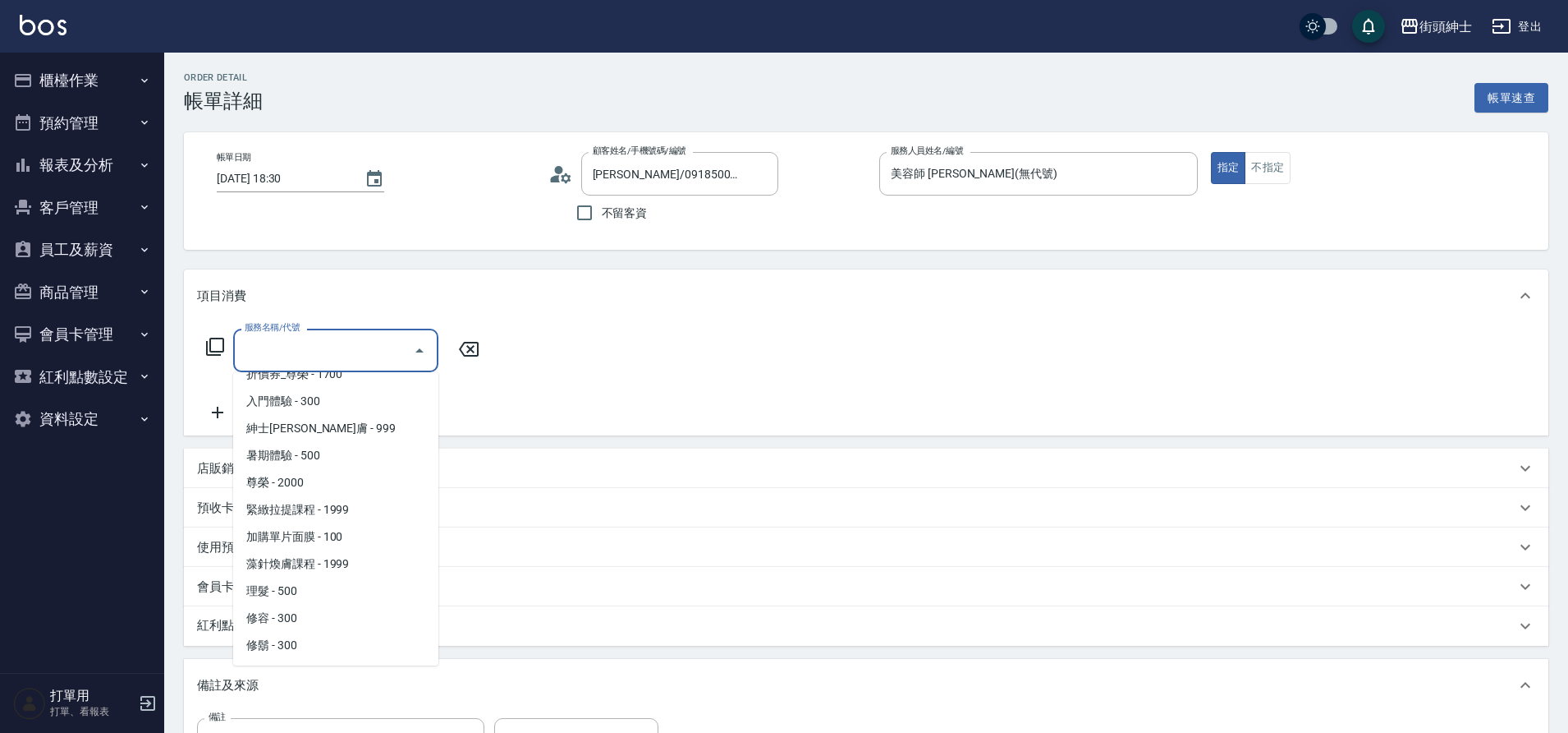
click at [356, 433] on span "紳士[PERSON_NAME]膚 - 999" at bounding box center [335, 429] width 205 height 27
type input "紳士全效煥膚"
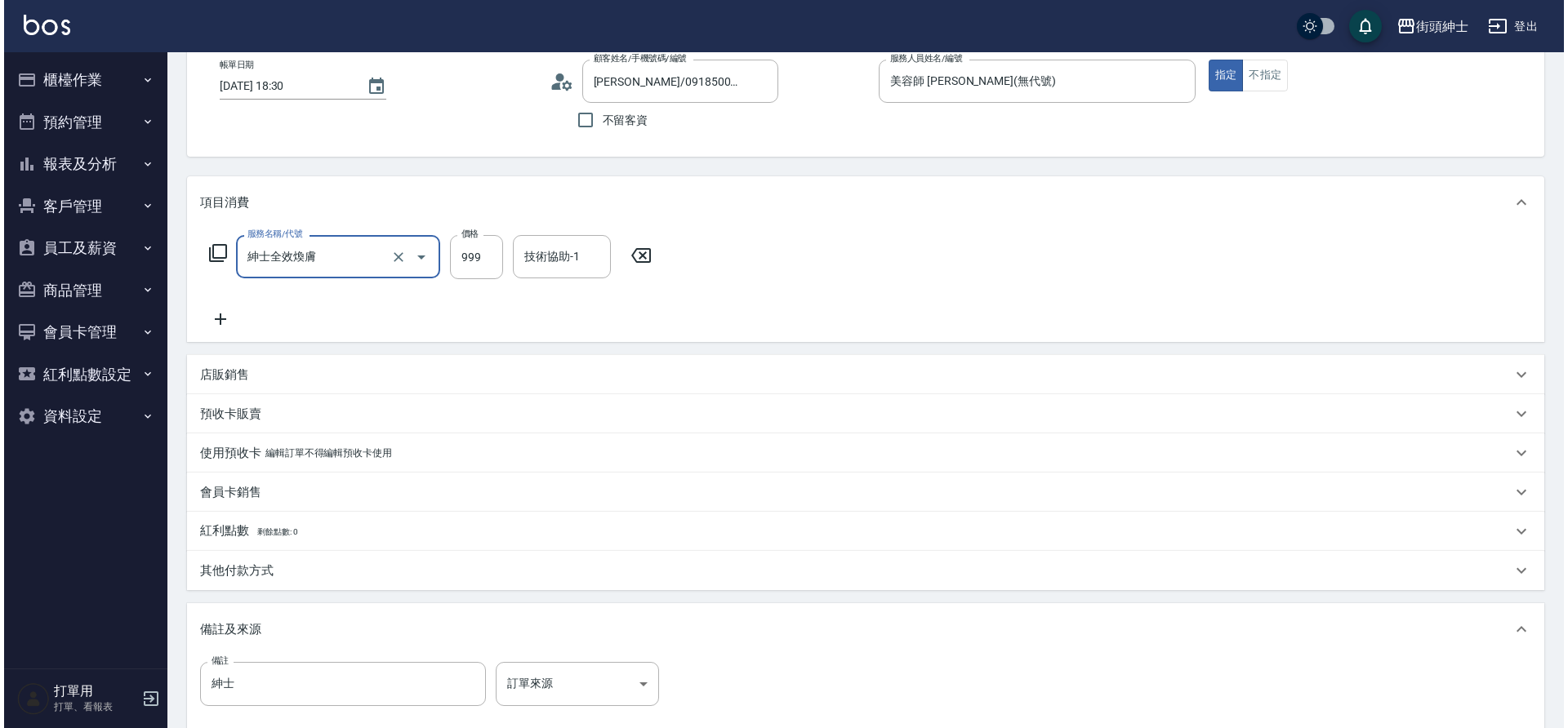
scroll to position [278, 0]
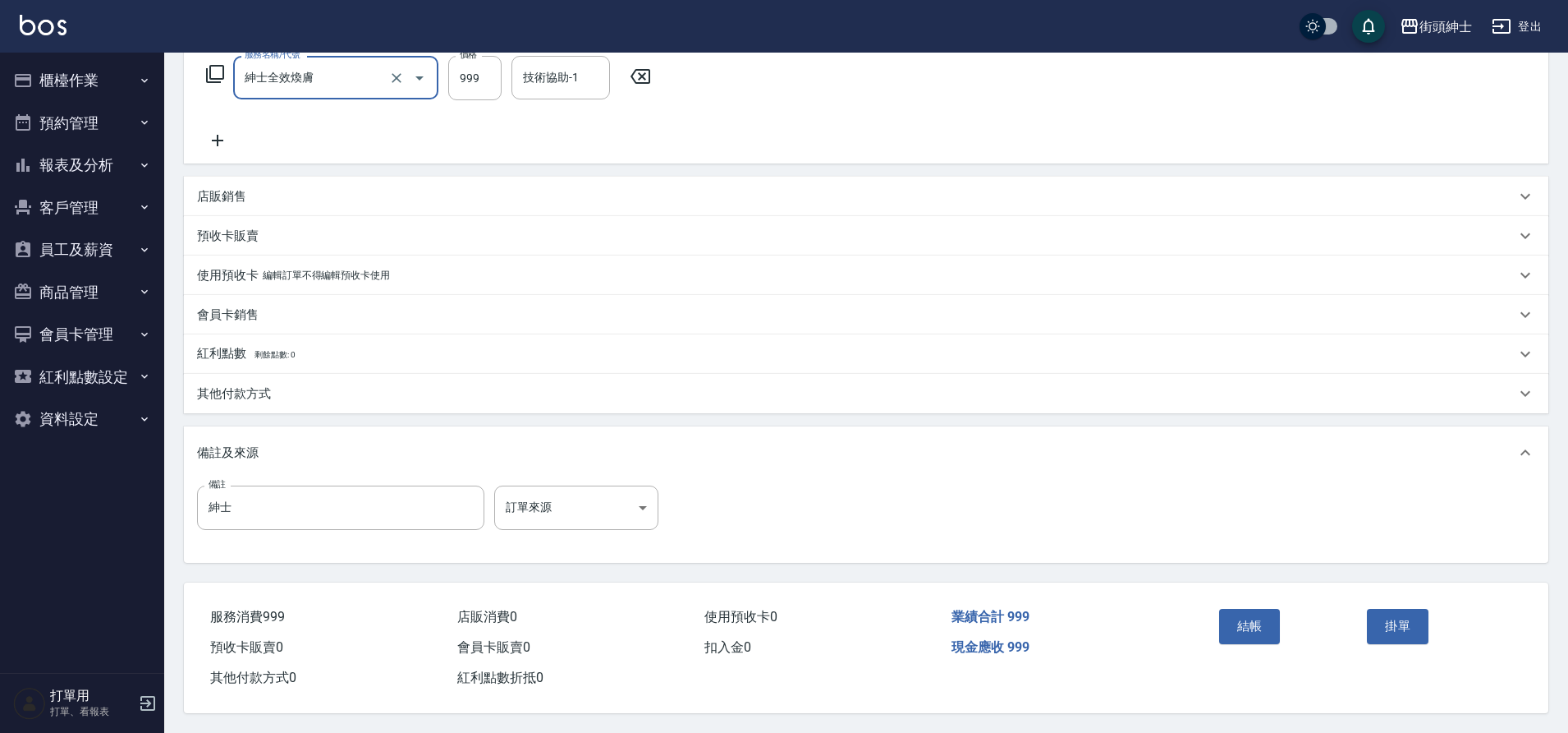
click at [1255, 623] on button "結帳" at bounding box center [1249, 625] width 61 height 34
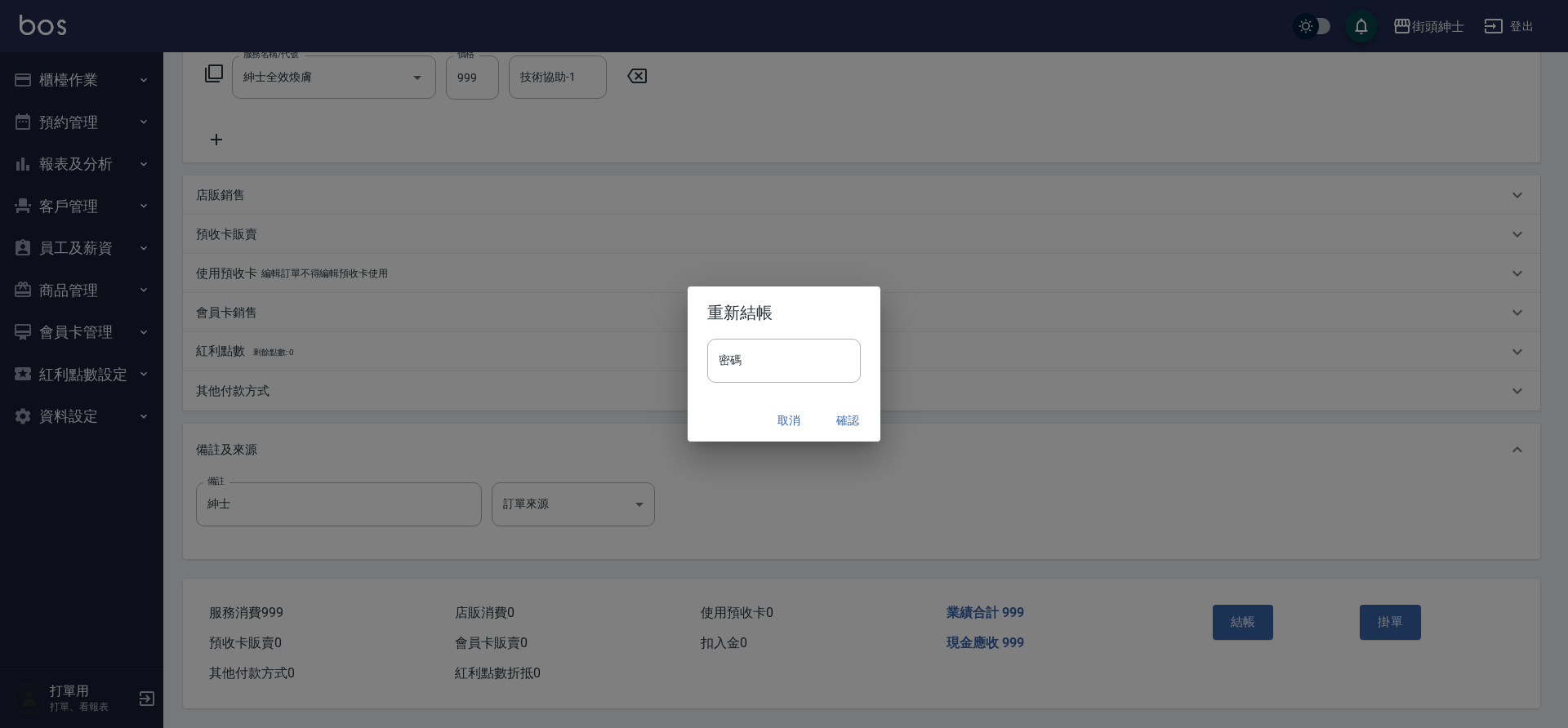
click at [826, 418] on button "確認" at bounding box center [847, 420] width 52 height 30
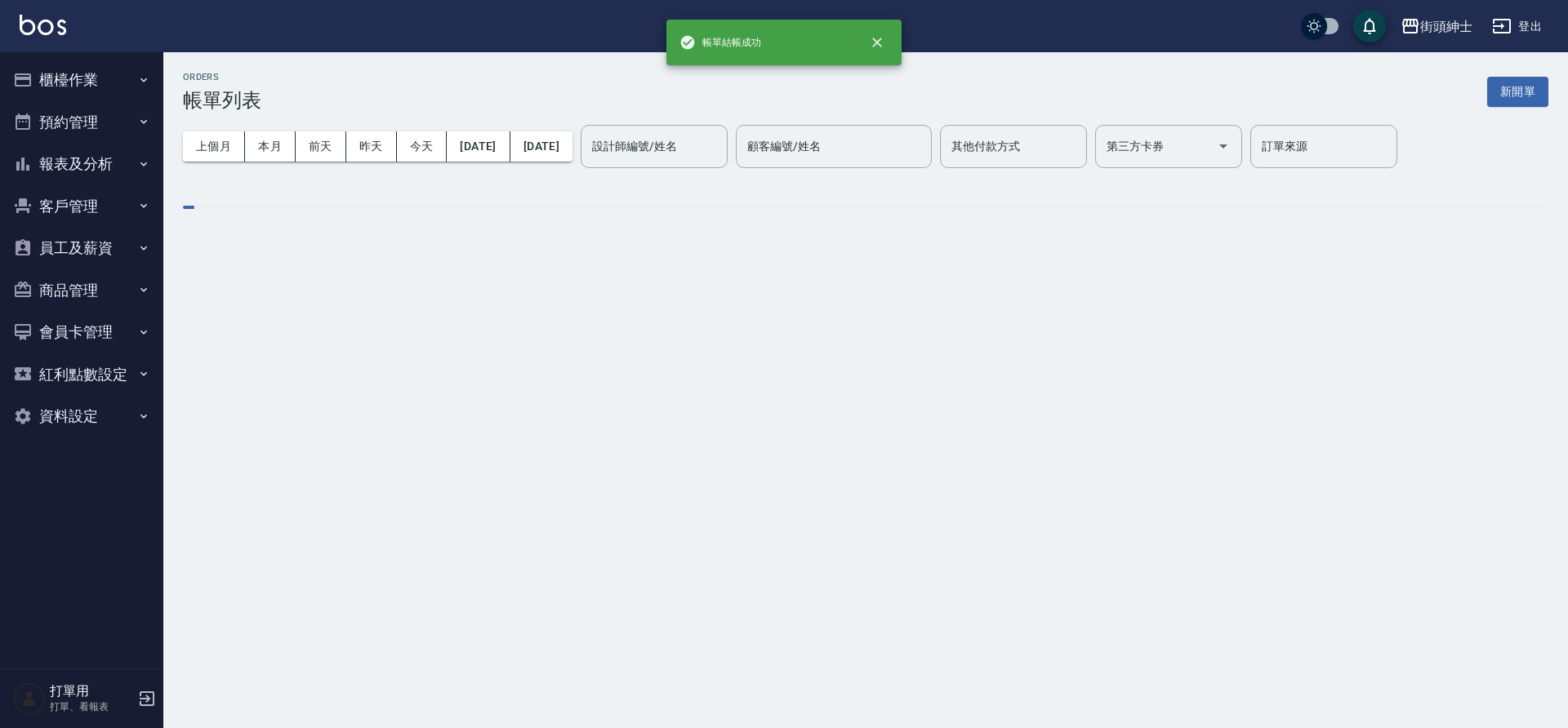
click at [75, 132] on button "預約管理" at bounding box center [82, 123] width 151 height 42
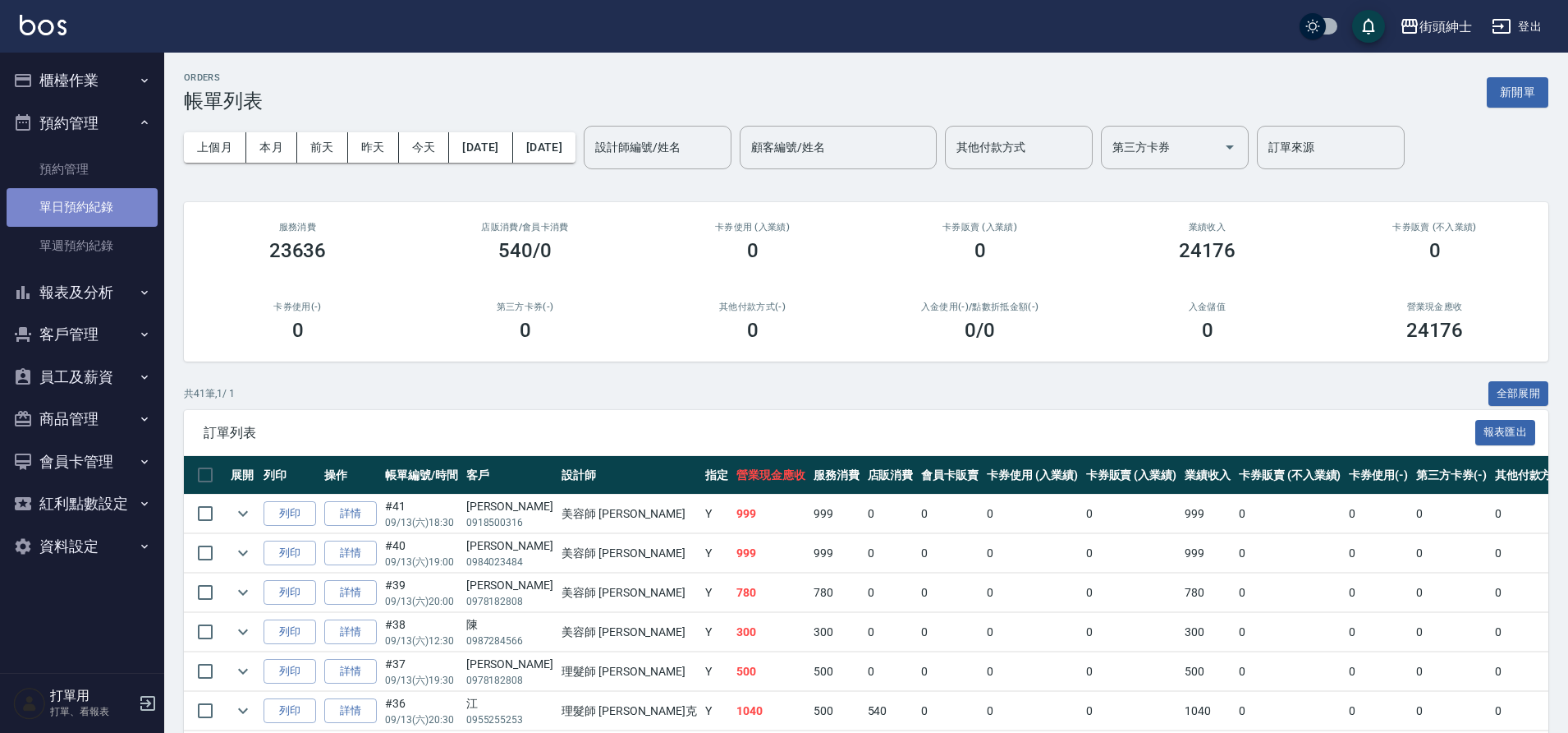
drag, startPoint x: 0, startPoint y: 0, endPoint x: 87, endPoint y: 192, distance: 210.8
click at [87, 192] on link "單日預約紀錄" at bounding box center [83, 207] width 152 height 38
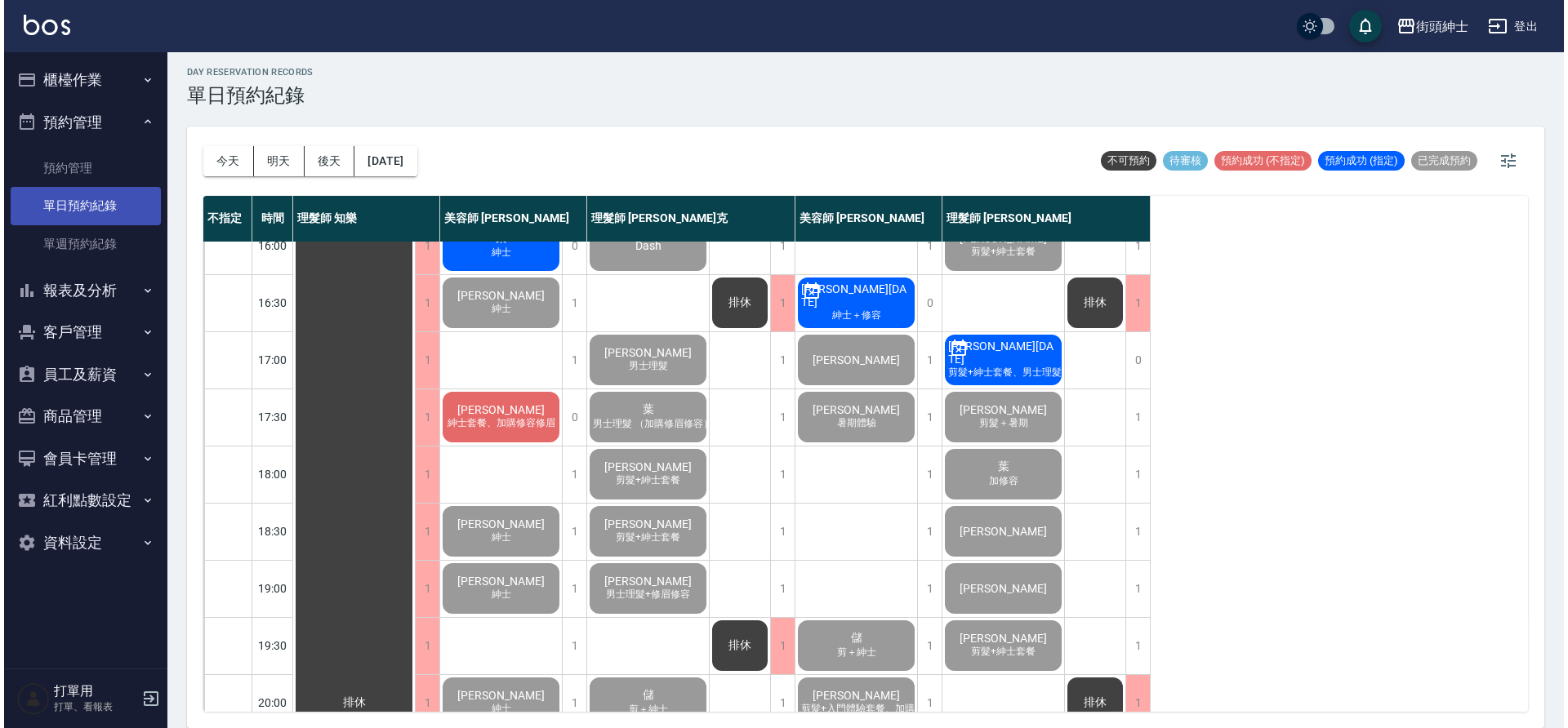
scroll to position [603, 0]
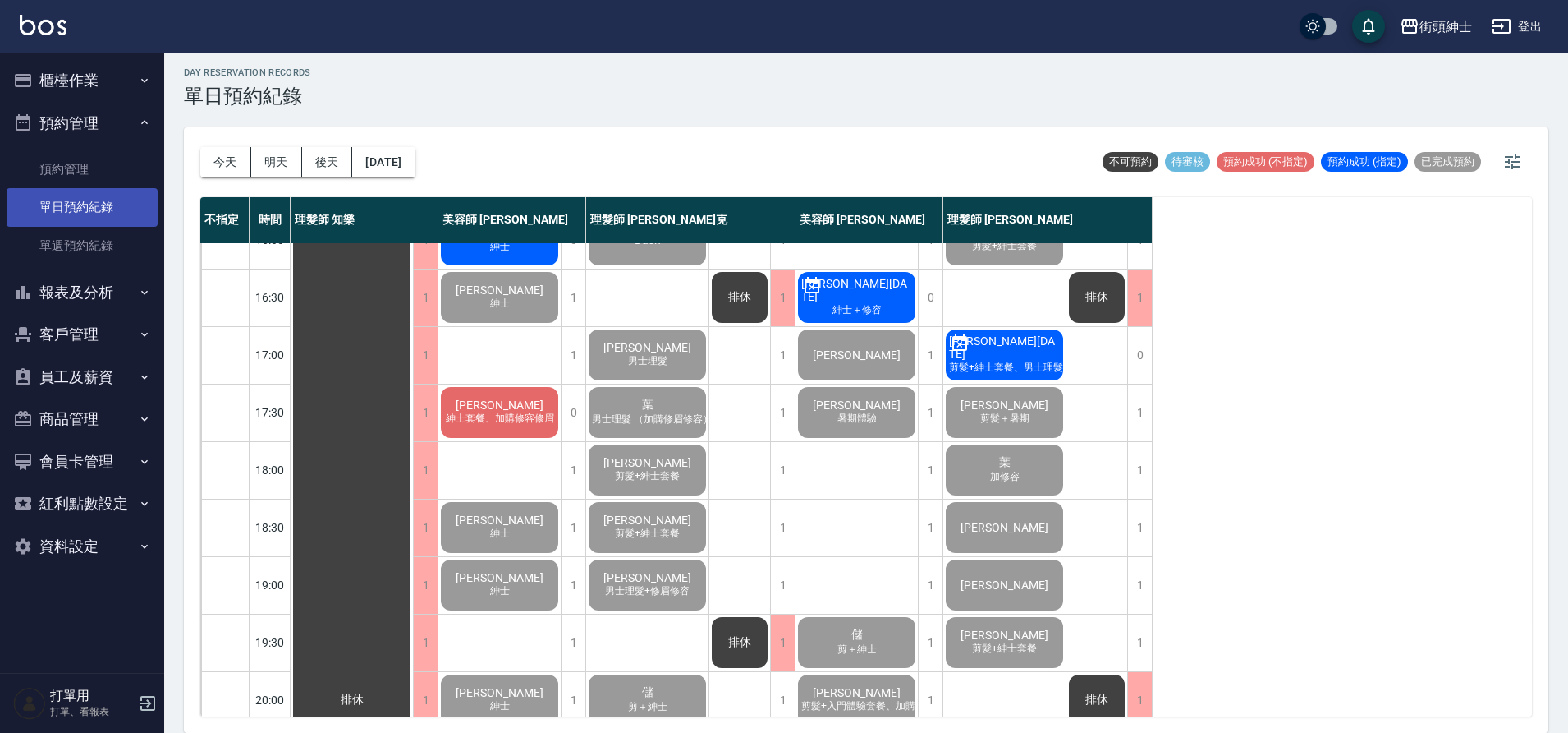
click at [486, 416] on span "紳士套餐、加購修容修眉" at bounding box center [500, 418] width 115 height 14
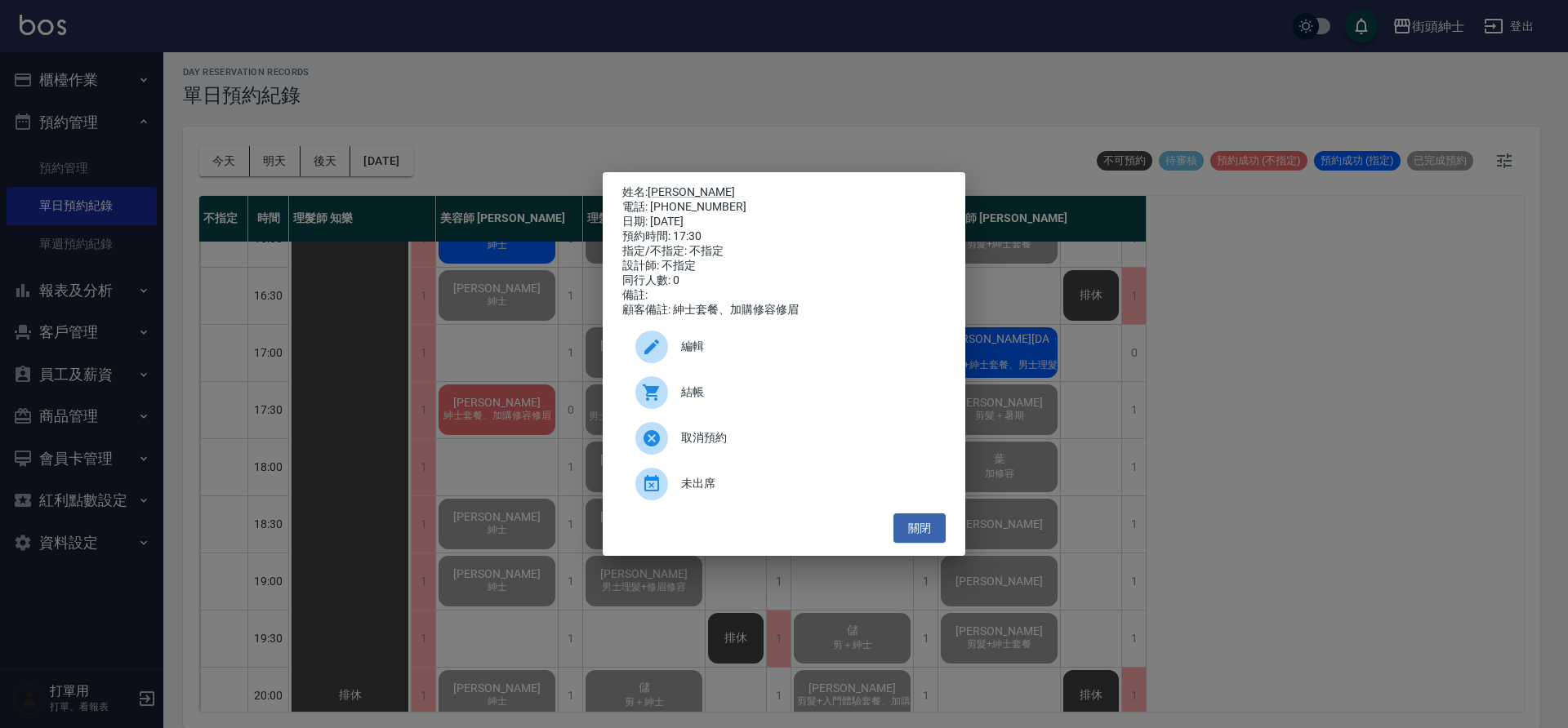
drag, startPoint x: 87, startPoint y: 191, endPoint x: 668, endPoint y: 402, distance: 618.1
click at [668, 402] on div at bounding box center [652, 393] width 33 height 33
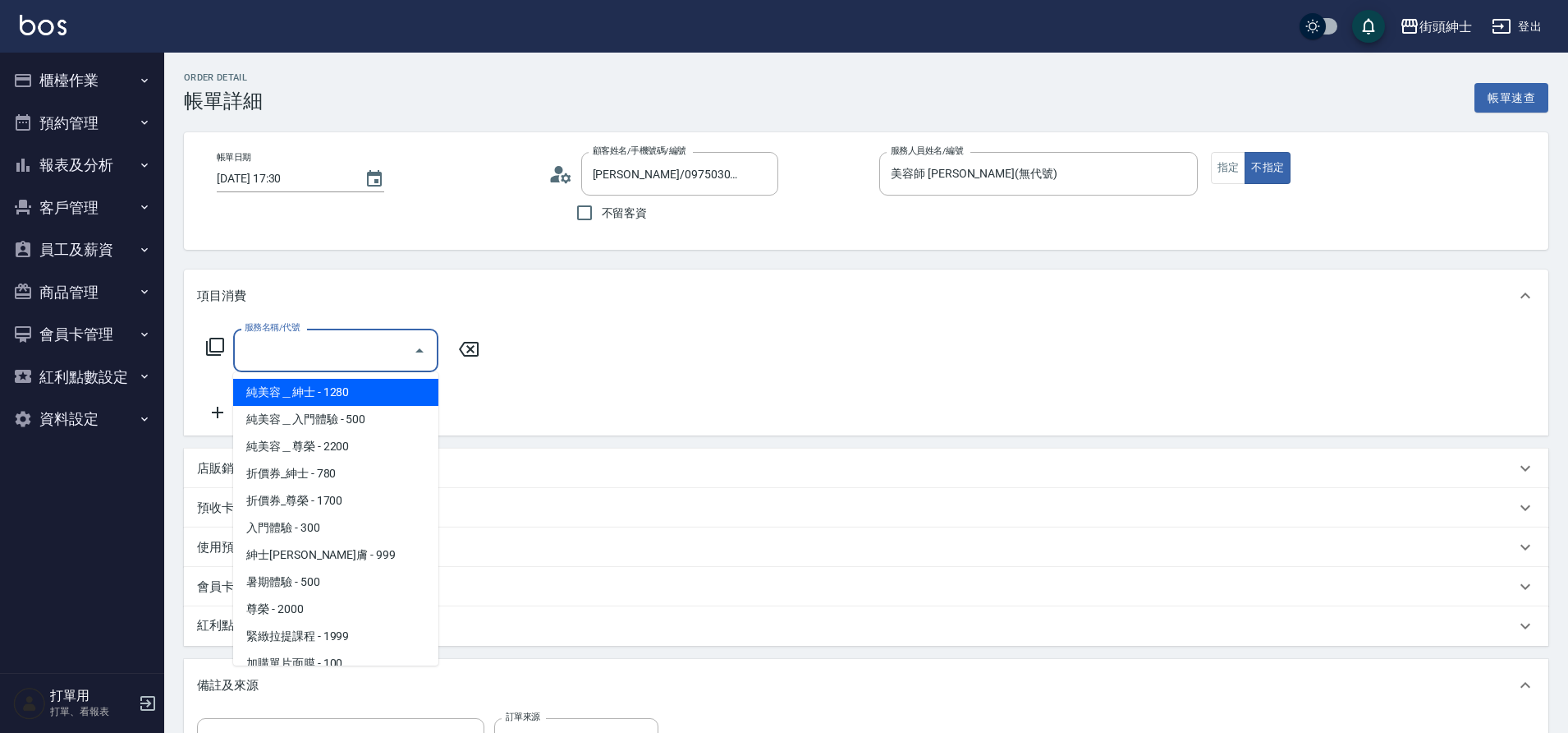
drag, startPoint x: 0, startPoint y: 0, endPoint x: 328, endPoint y: 393, distance: 511.9
click at [328, 393] on span "純美容＿紳士 - 1280" at bounding box center [335, 393] width 205 height 27
type input "純美容＿紳士"
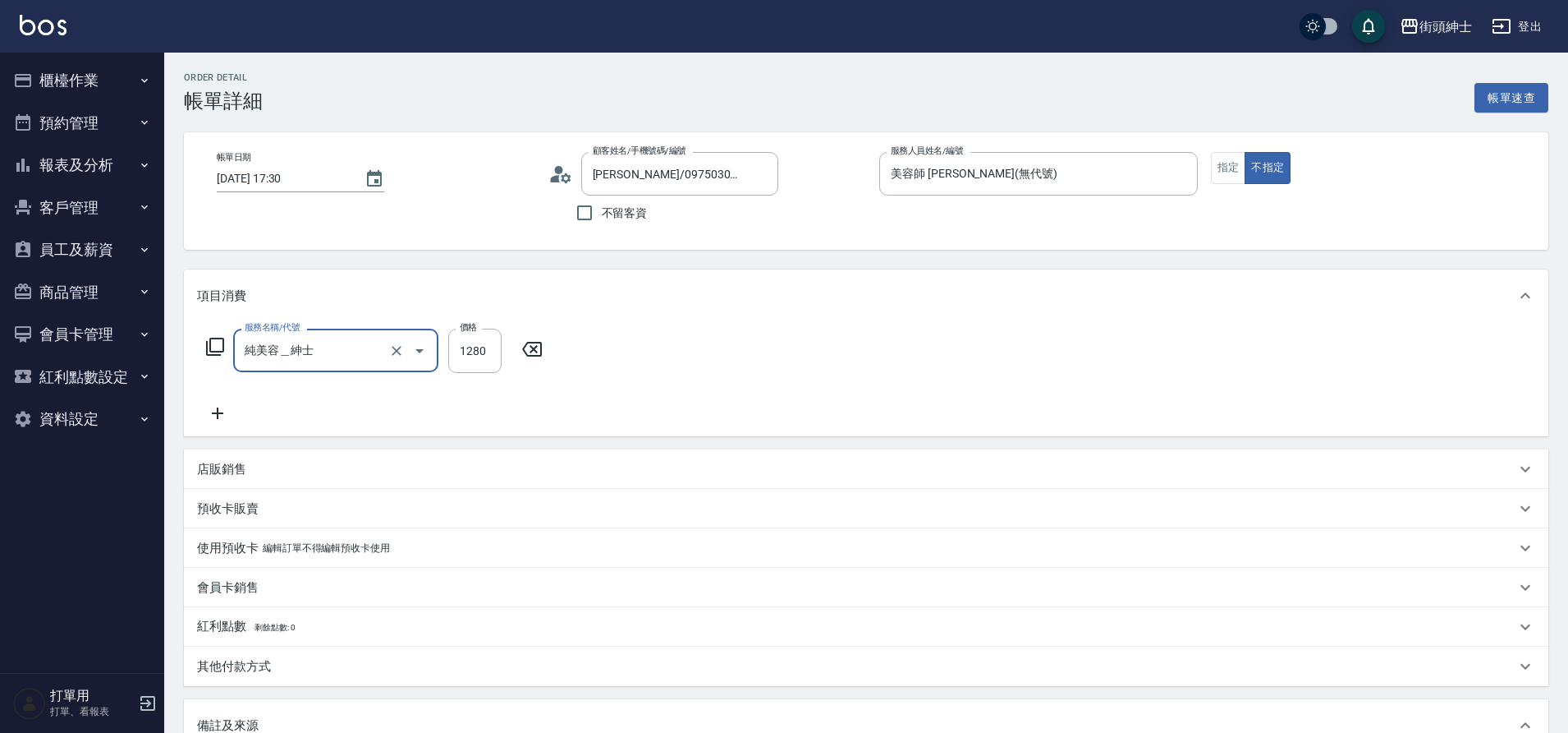
drag, startPoint x: 328, startPoint y: 393, endPoint x: 222, endPoint y: 414, distance: 108.1
click at [222, 414] on icon at bounding box center [218, 413] width 41 height 19
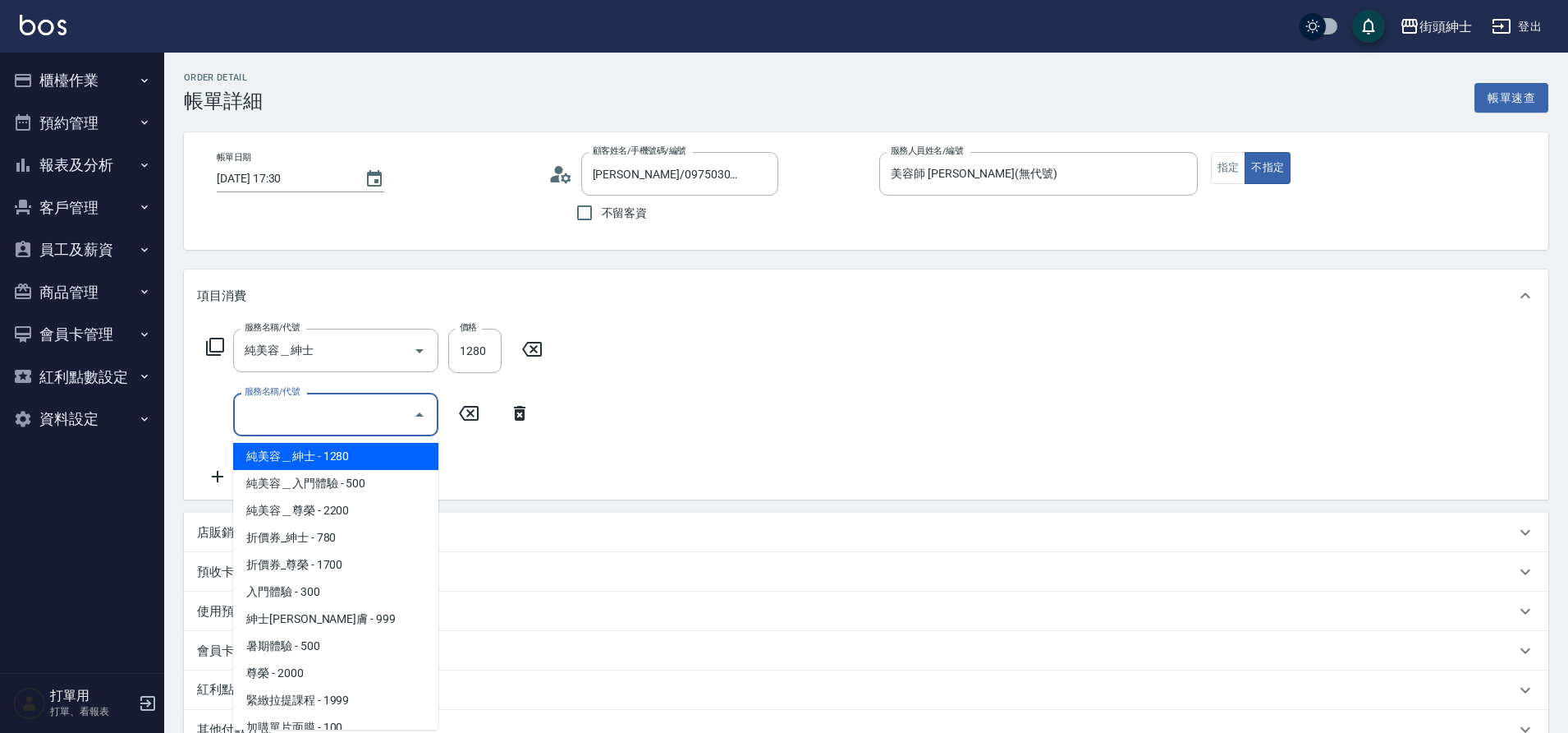
click at [331, 426] on input "服務名稱/代號" at bounding box center [324, 415] width 166 height 29
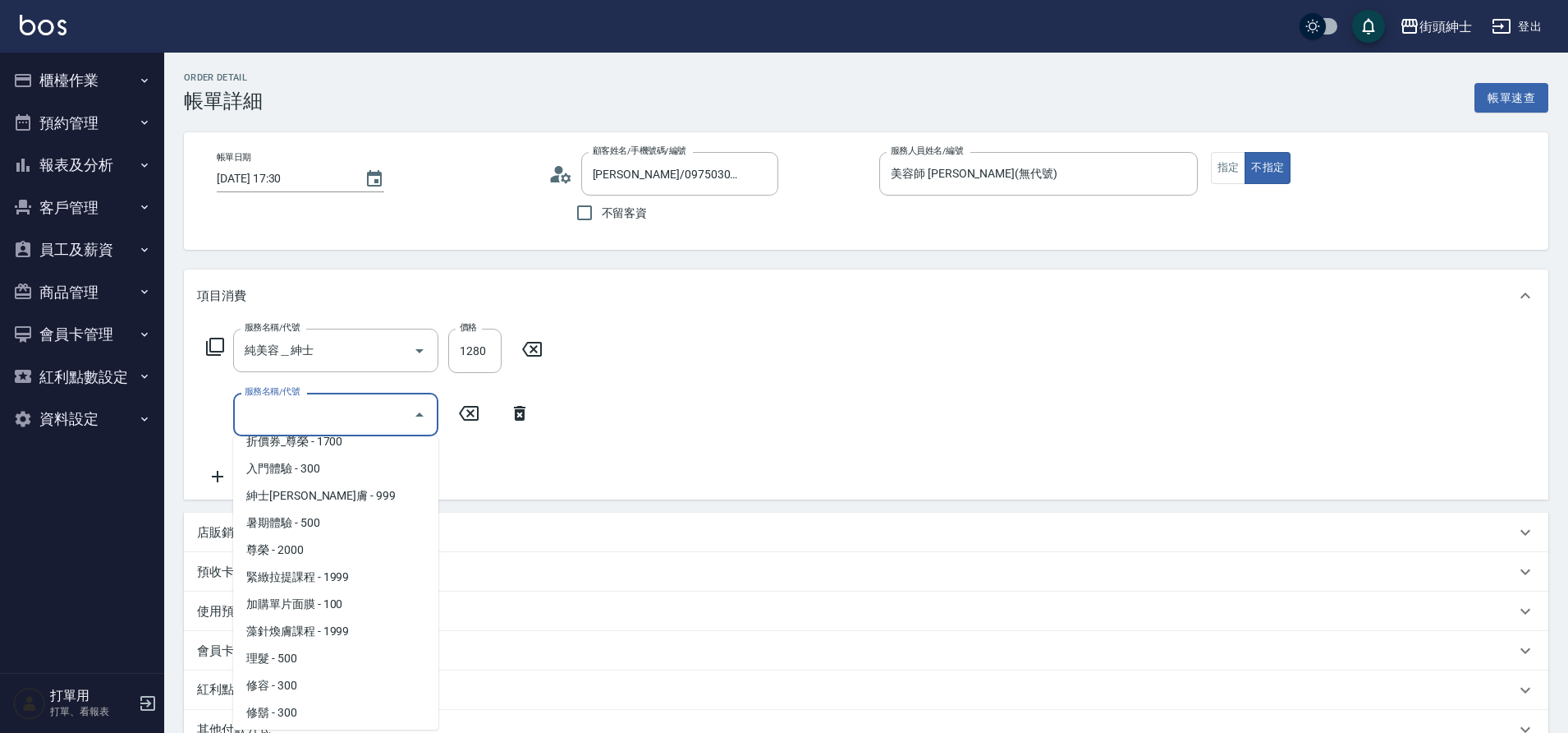
scroll to position [126, 0]
drag, startPoint x: 222, startPoint y: 414, endPoint x: 293, endPoint y: 685, distance: 280.1
click at [293, 685] on span "修容 - 300" at bounding box center [335, 682] width 205 height 27
type input "修容(A03)"
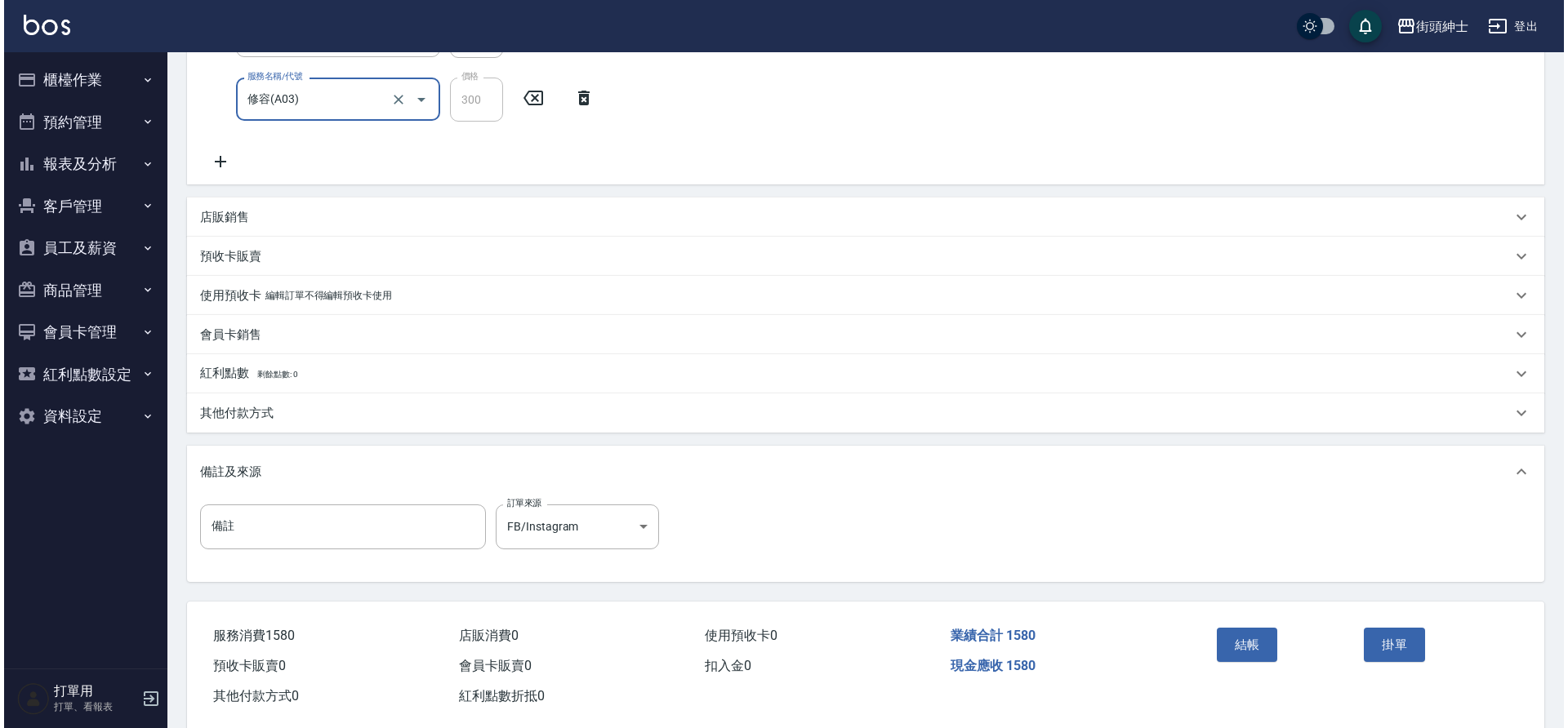
scroll to position [329, 0]
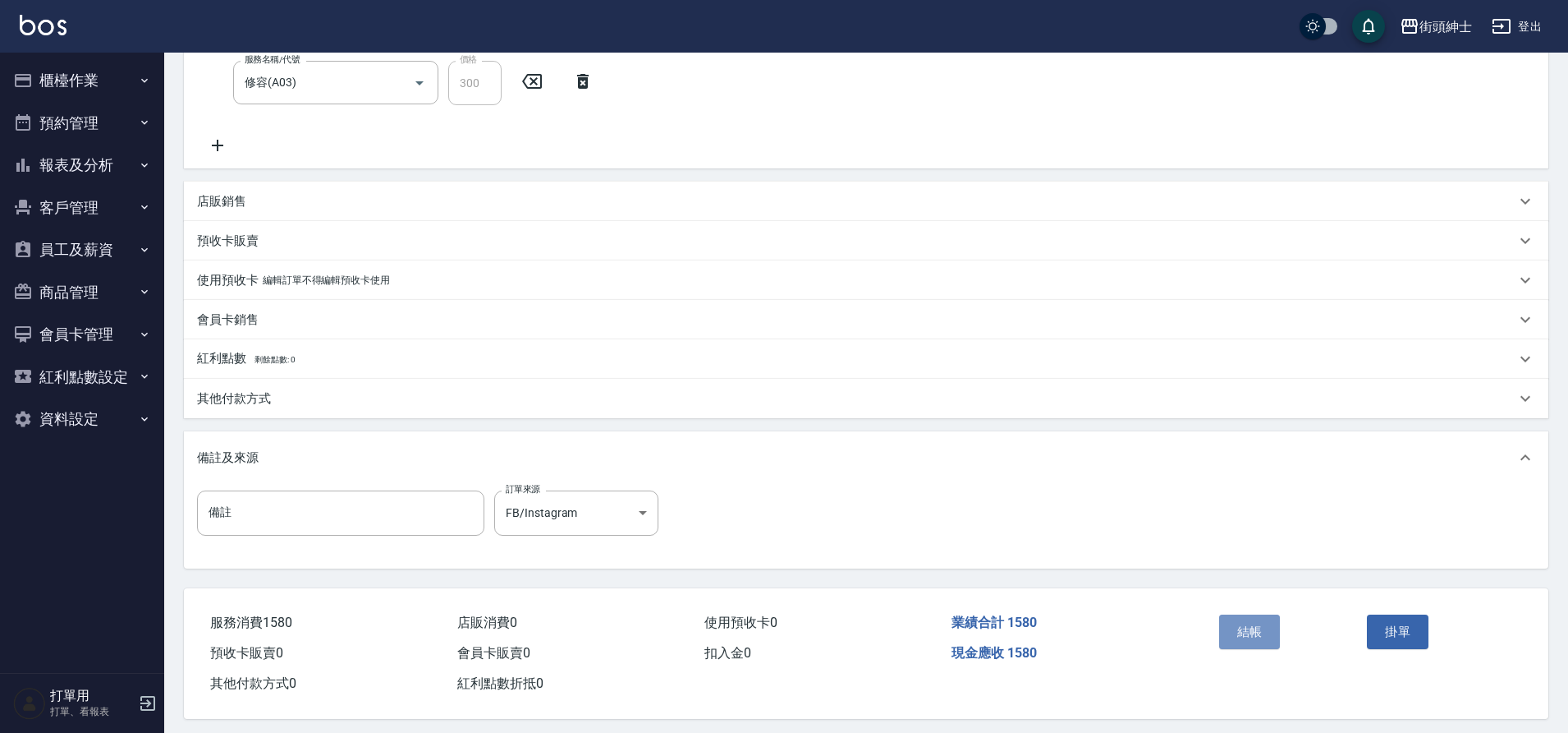
click at [1243, 635] on button "結帳" at bounding box center [1249, 631] width 61 height 34
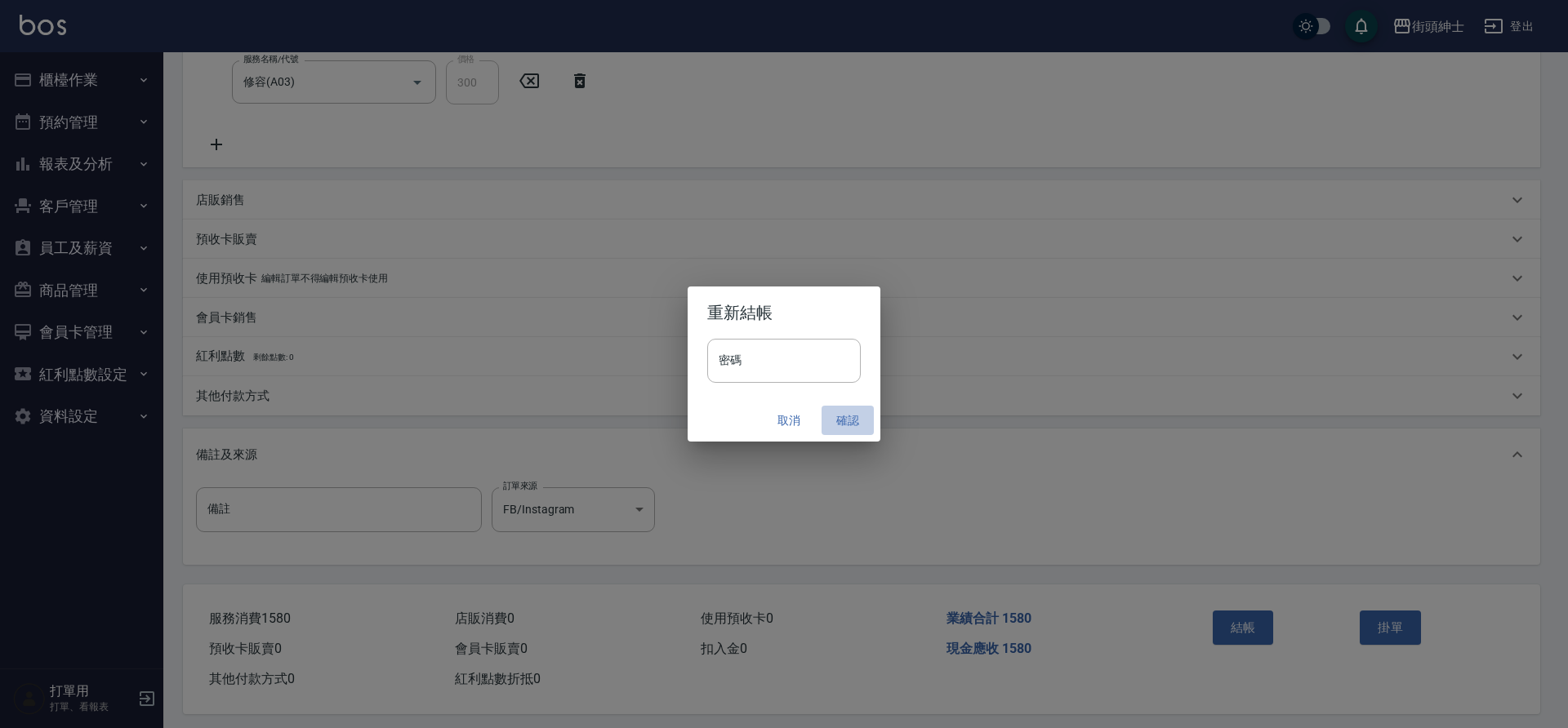
click at [850, 424] on button "確認" at bounding box center [847, 420] width 52 height 30
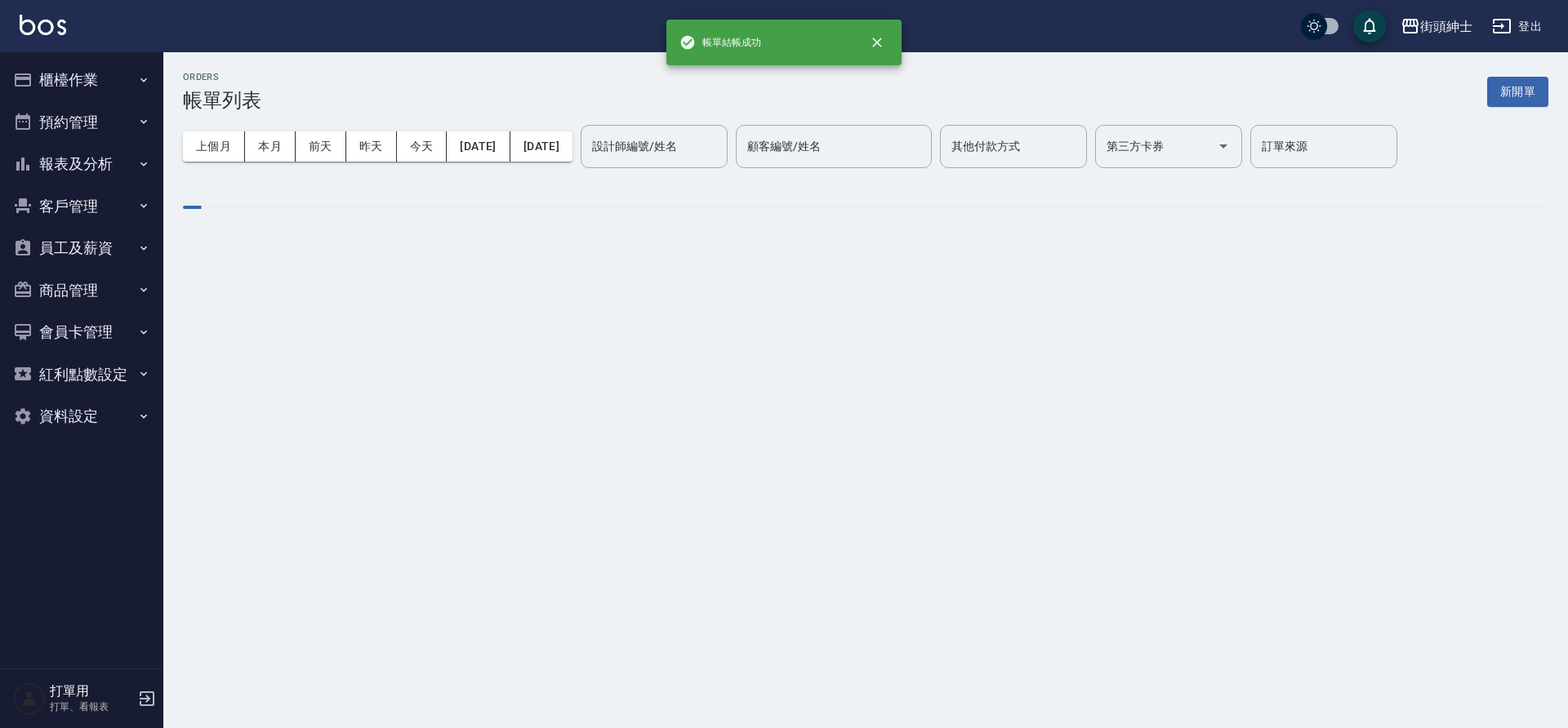
click at [61, 117] on button "預約管理" at bounding box center [82, 123] width 151 height 42
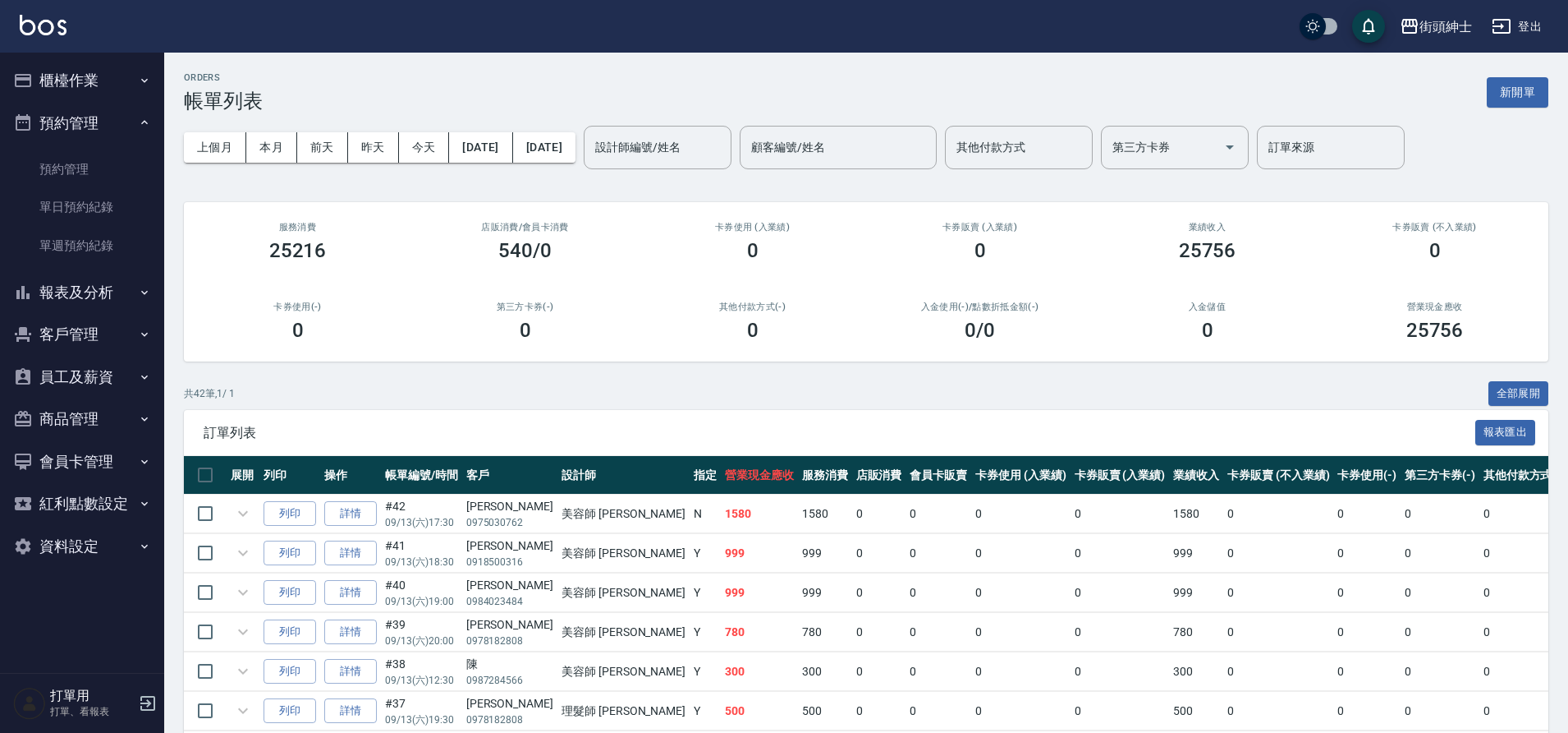
click at [92, 210] on link "單日預約紀錄" at bounding box center [83, 207] width 152 height 38
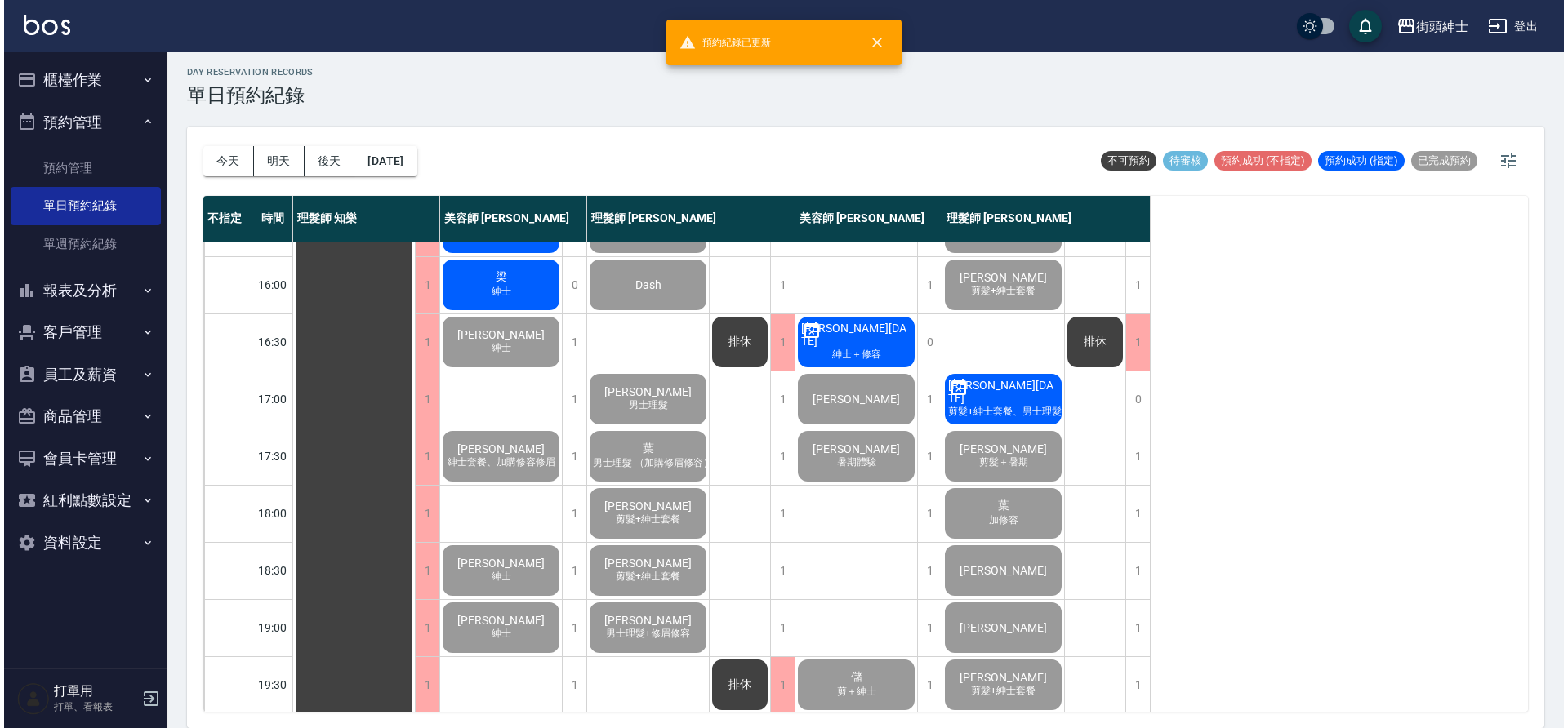
scroll to position [520, 0]
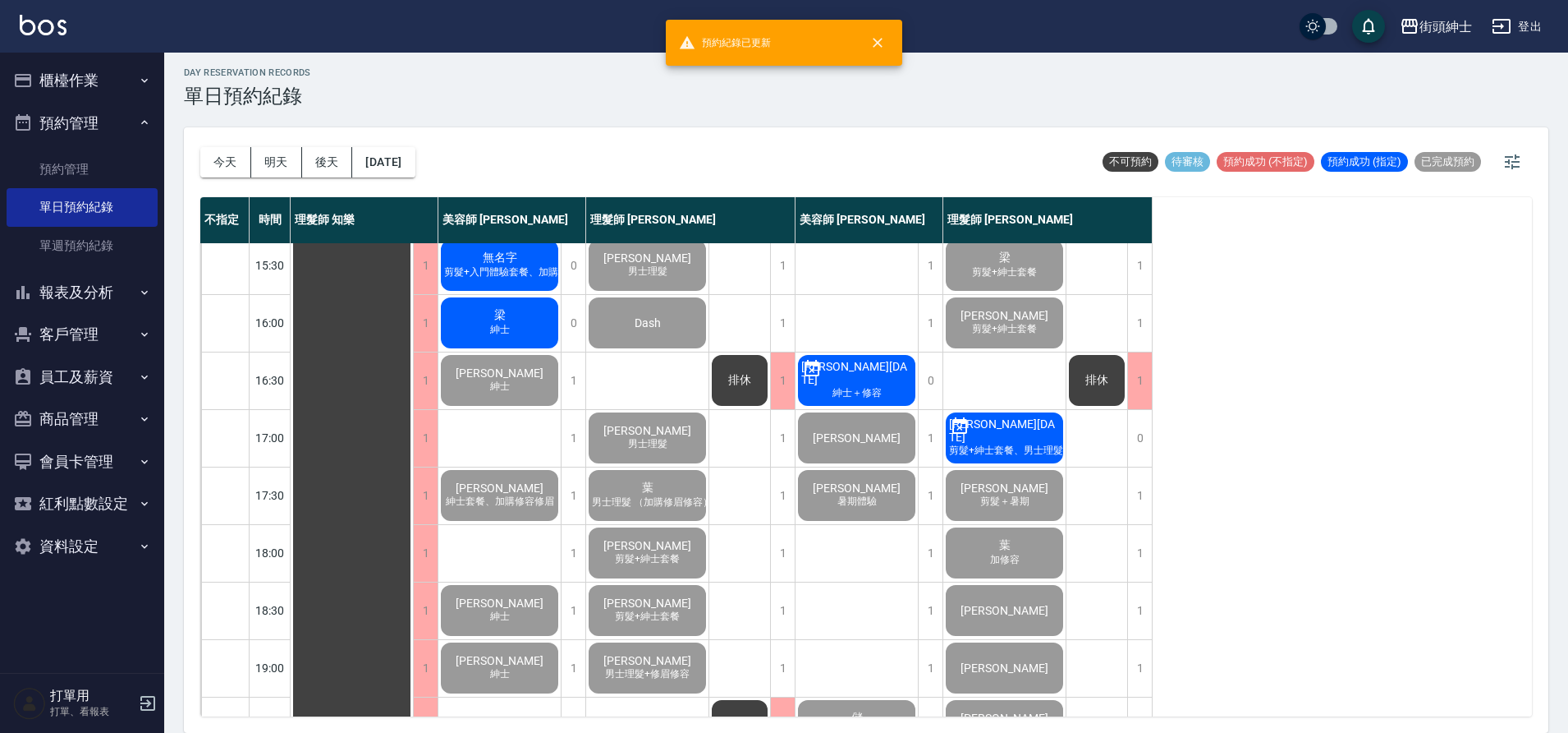
drag, startPoint x: 293, startPoint y: 685, endPoint x: 496, endPoint y: 331, distance: 408.1
click at [496, 331] on span "紳士" at bounding box center [499, 330] width 26 height 14
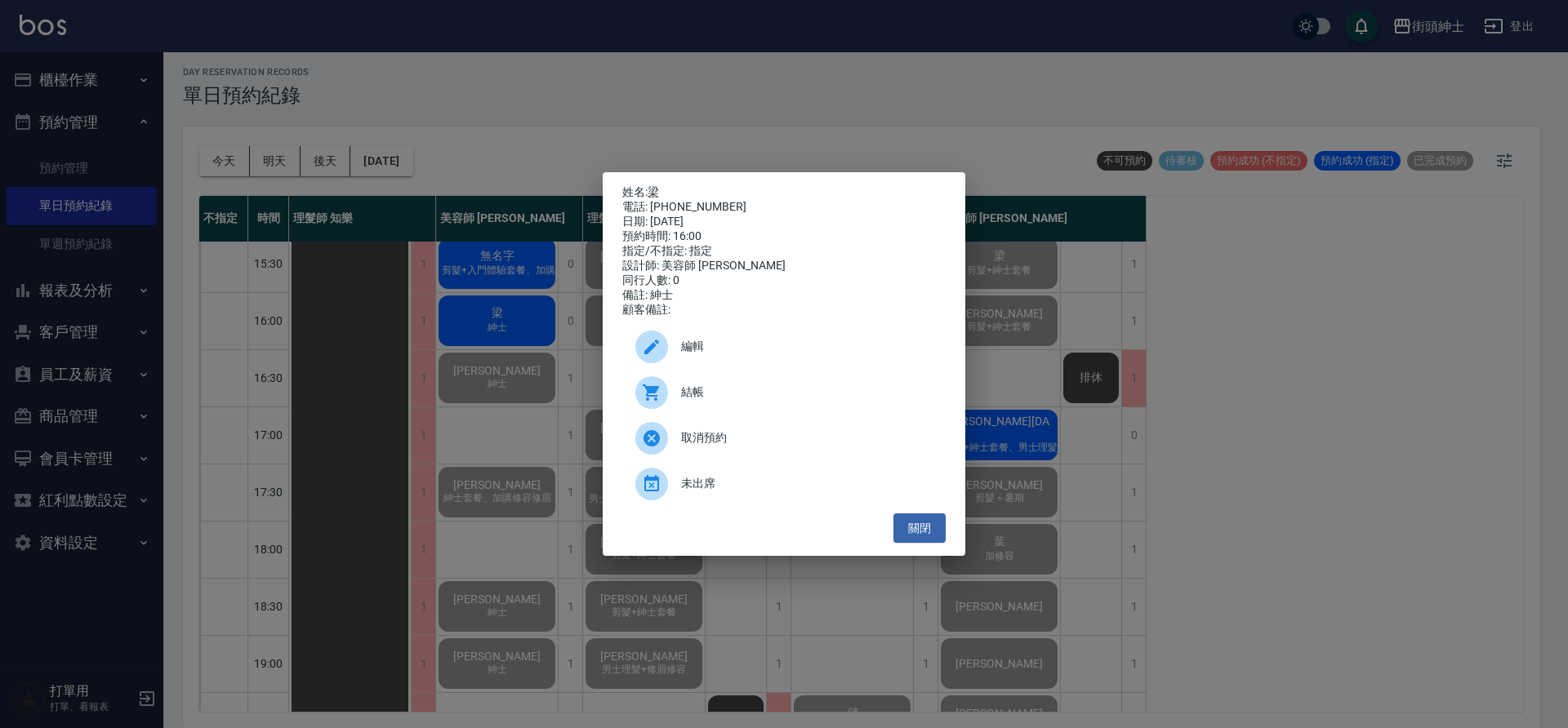
click at [643, 395] on icon at bounding box center [651, 392] width 19 height 19
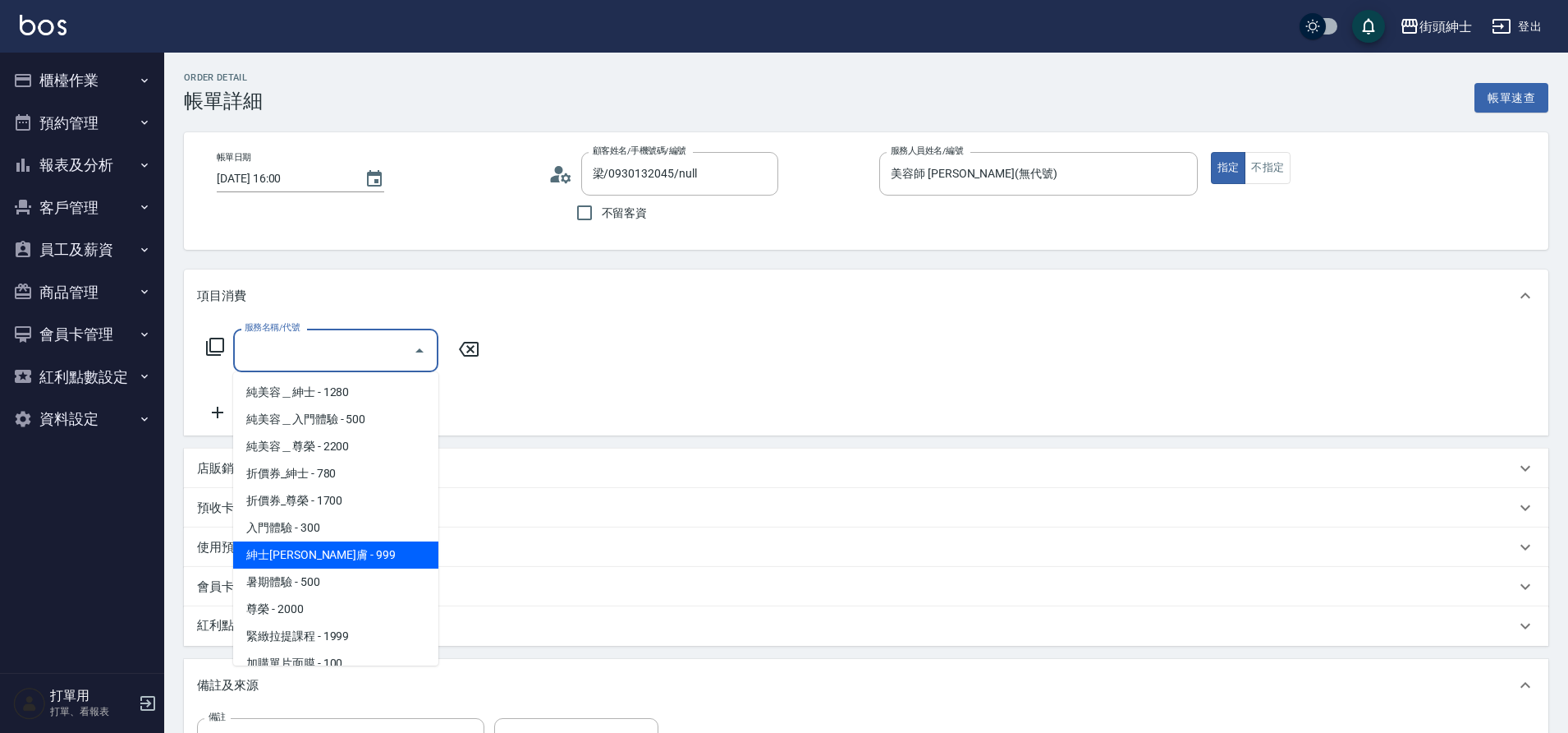
drag, startPoint x: 0, startPoint y: 0, endPoint x: 365, endPoint y: 555, distance: 664.3
click at [365, 555] on span "紳士[PERSON_NAME]膚 - 999" at bounding box center [335, 555] width 205 height 27
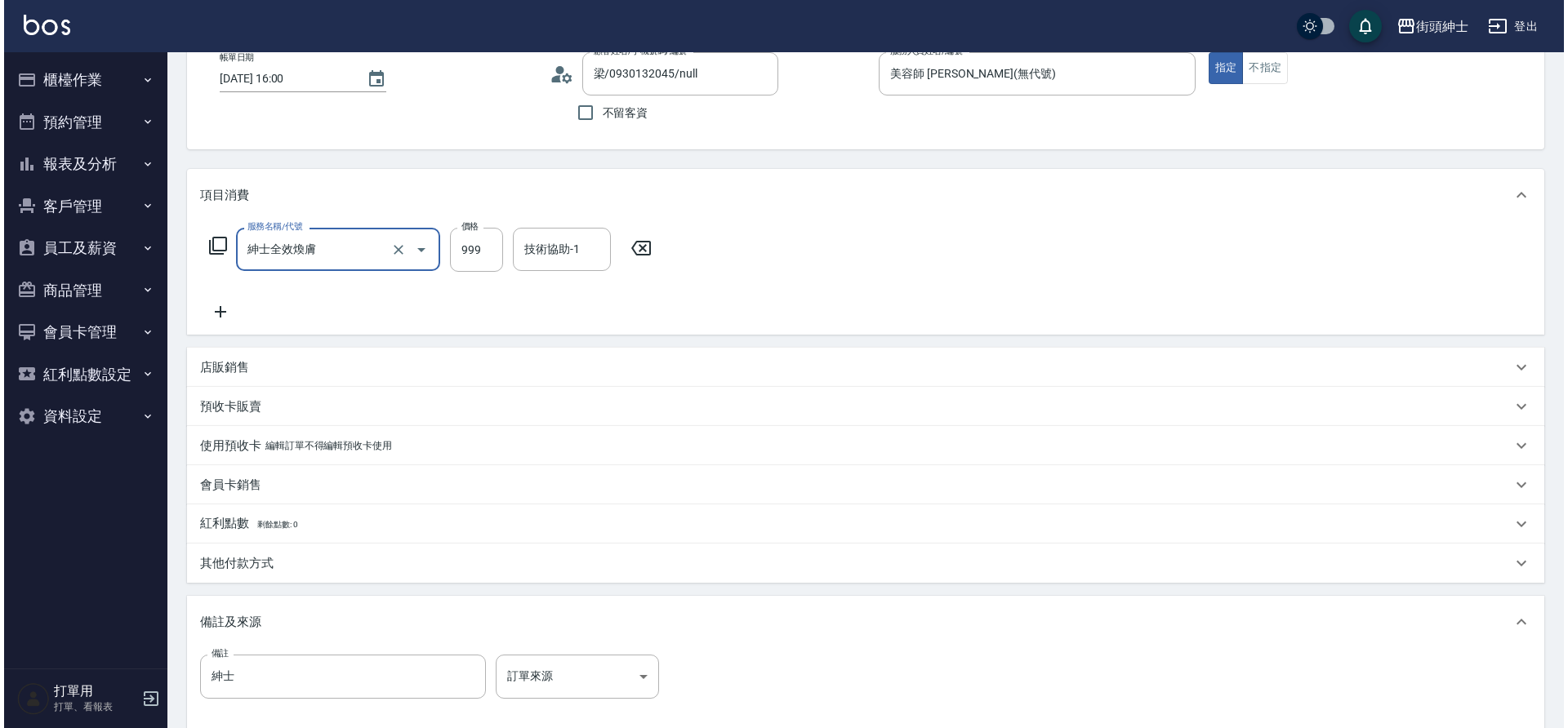
scroll to position [278, 0]
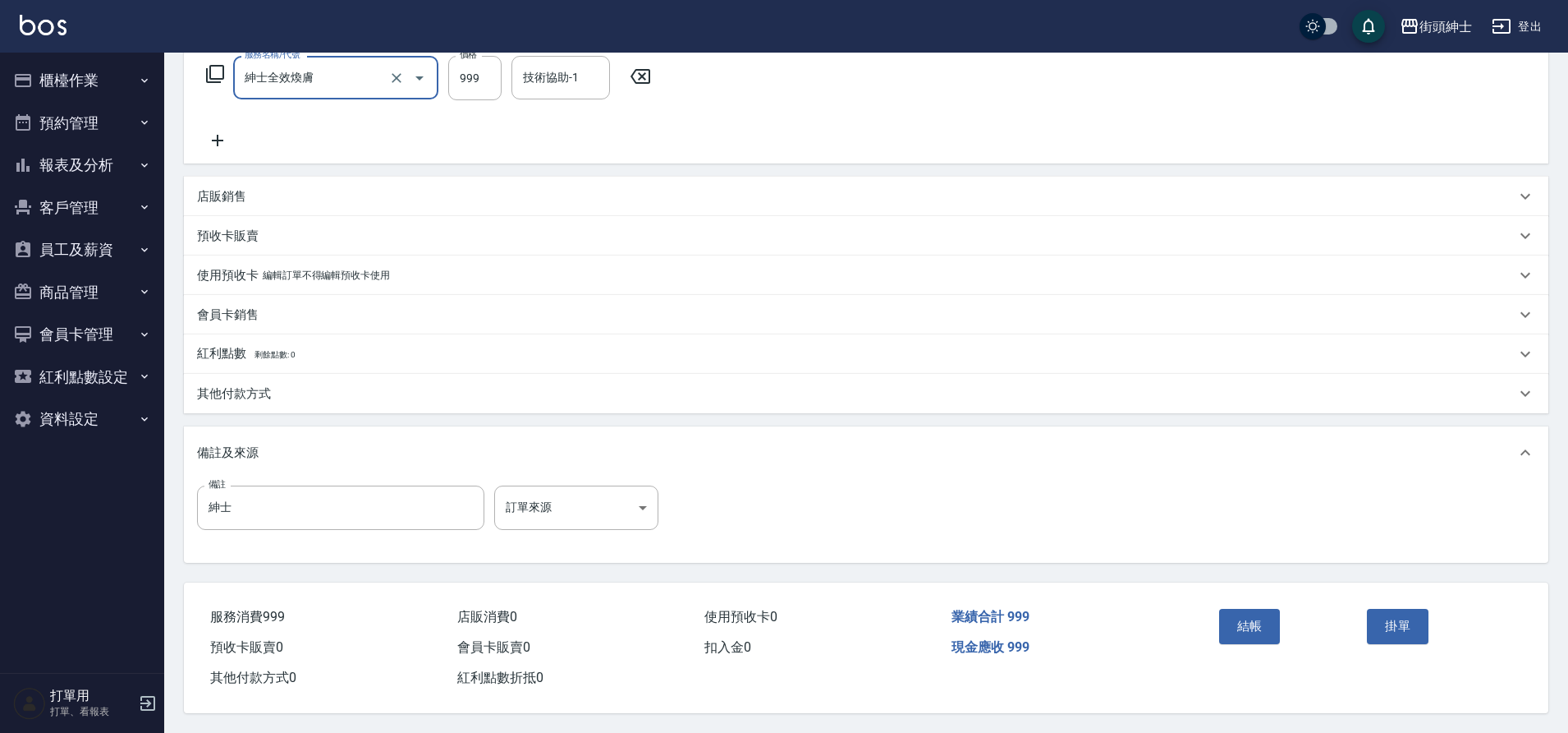
click at [1231, 617] on button "結帳" at bounding box center [1249, 625] width 61 height 34
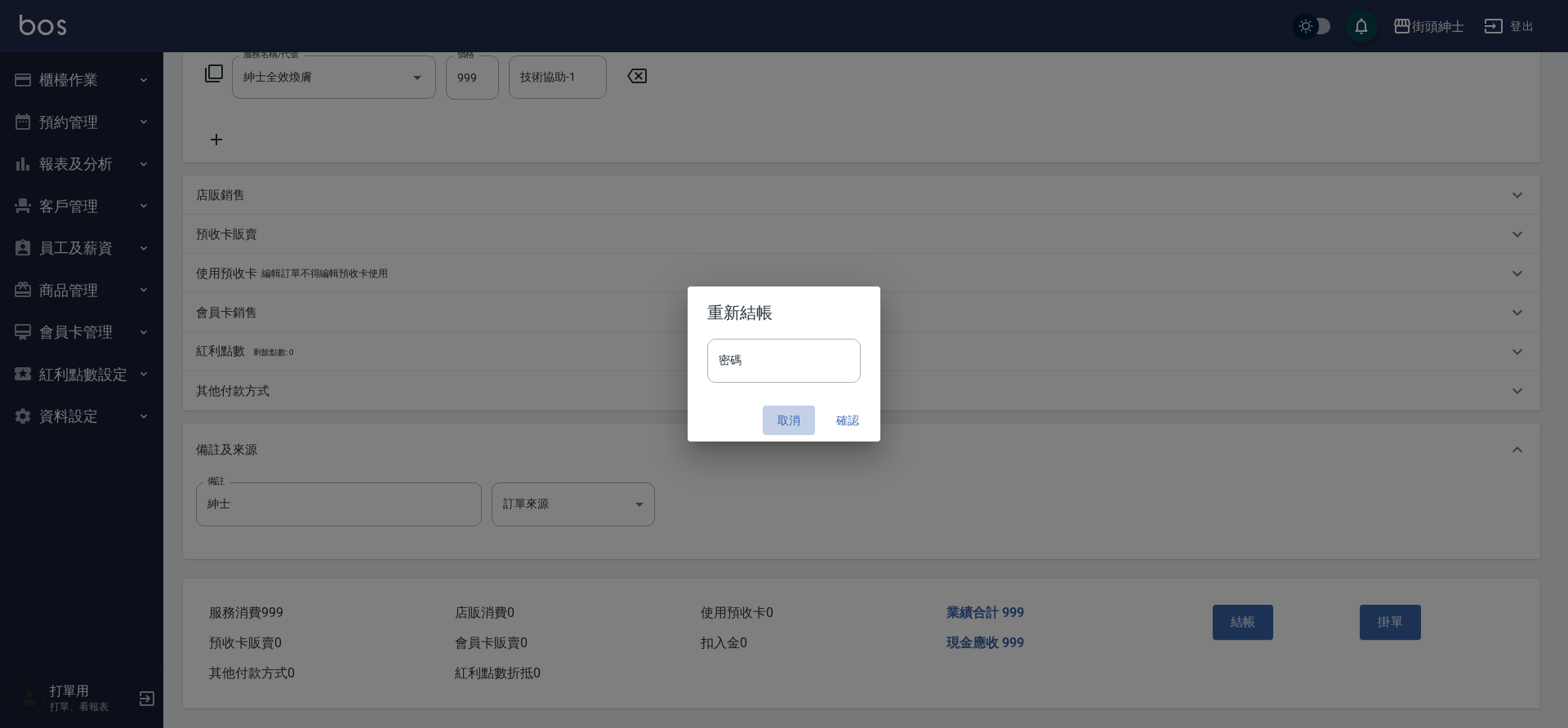
drag, startPoint x: 363, startPoint y: 551, endPoint x: 776, endPoint y: 409, distance: 436.7
click at [776, 409] on button "取消" at bounding box center [788, 420] width 52 height 30
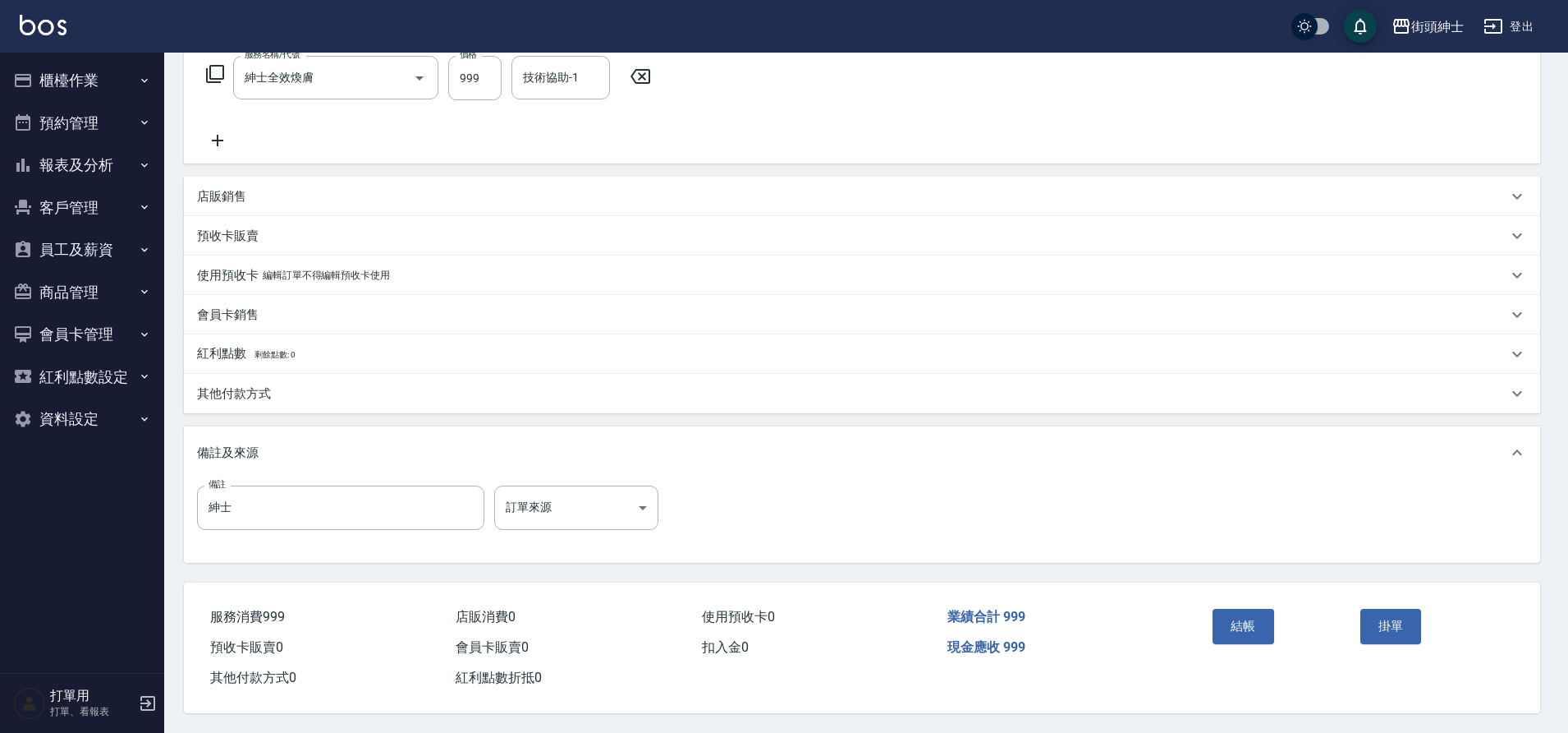
click at [782, 427] on div "備註及來源 備註 紳士 備註 訂單來源 ​ 訂單來源" at bounding box center [862, 495] width 1356 height 136
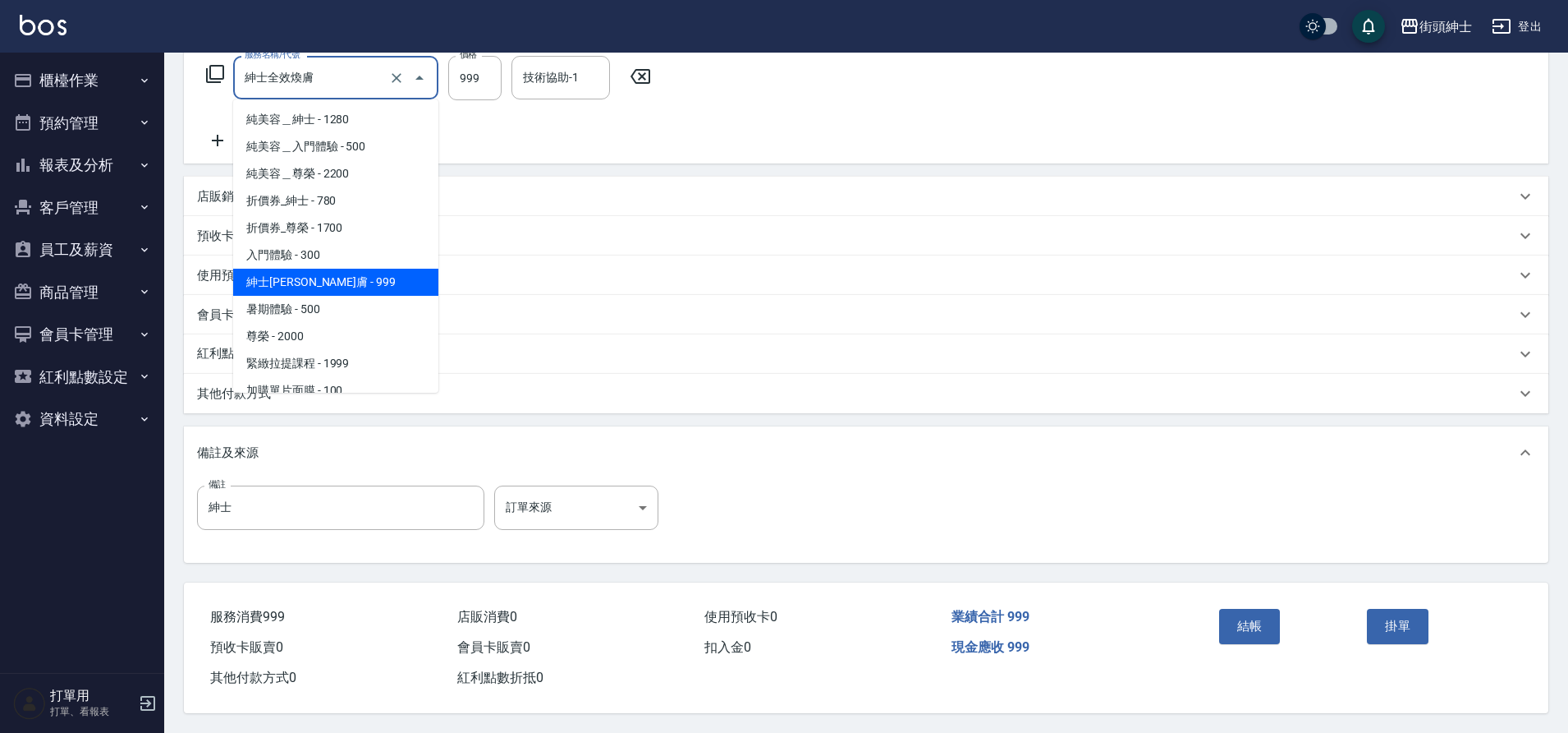
drag, startPoint x: 780, startPoint y: 412, endPoint x: 335, endPoint y: 69, distance: 561.8
click at [335, 69] on input "紳士全效煥膚" at bounding box center [313, 78] width 145 height 29
drag, startPoint x: 335, startPoint y: 69, endPoint x: 351, endPoint y: 203, distance: 135.0
click at [351, 203] on span "折價券_紳士 - 780" at bounding box center [335, 201] width 205 height 27
type input "折價券_紳士"
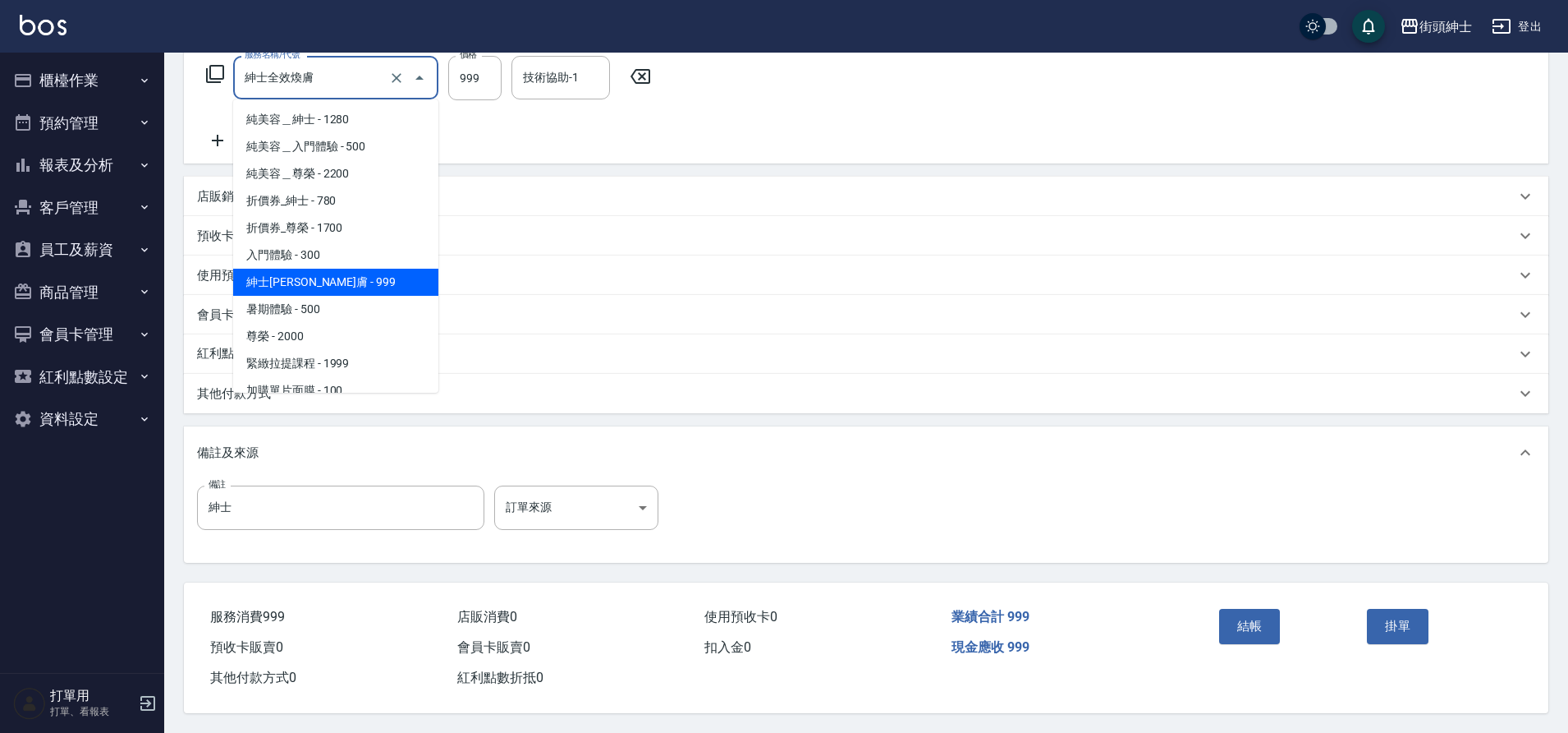
type input "780"
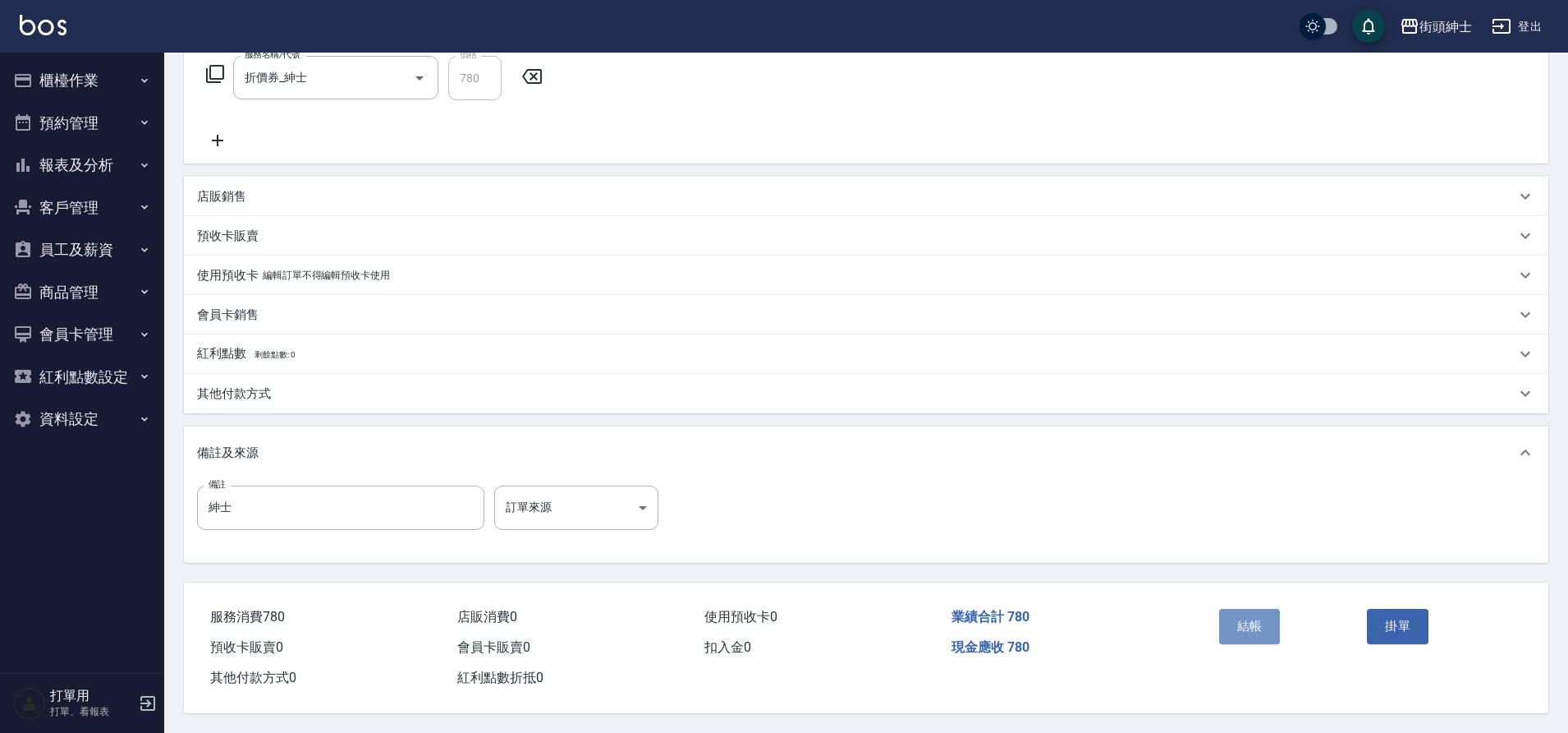
click at [1239, 621] on button "結帳" at bounding box center [1249, 625] width 61 height 34
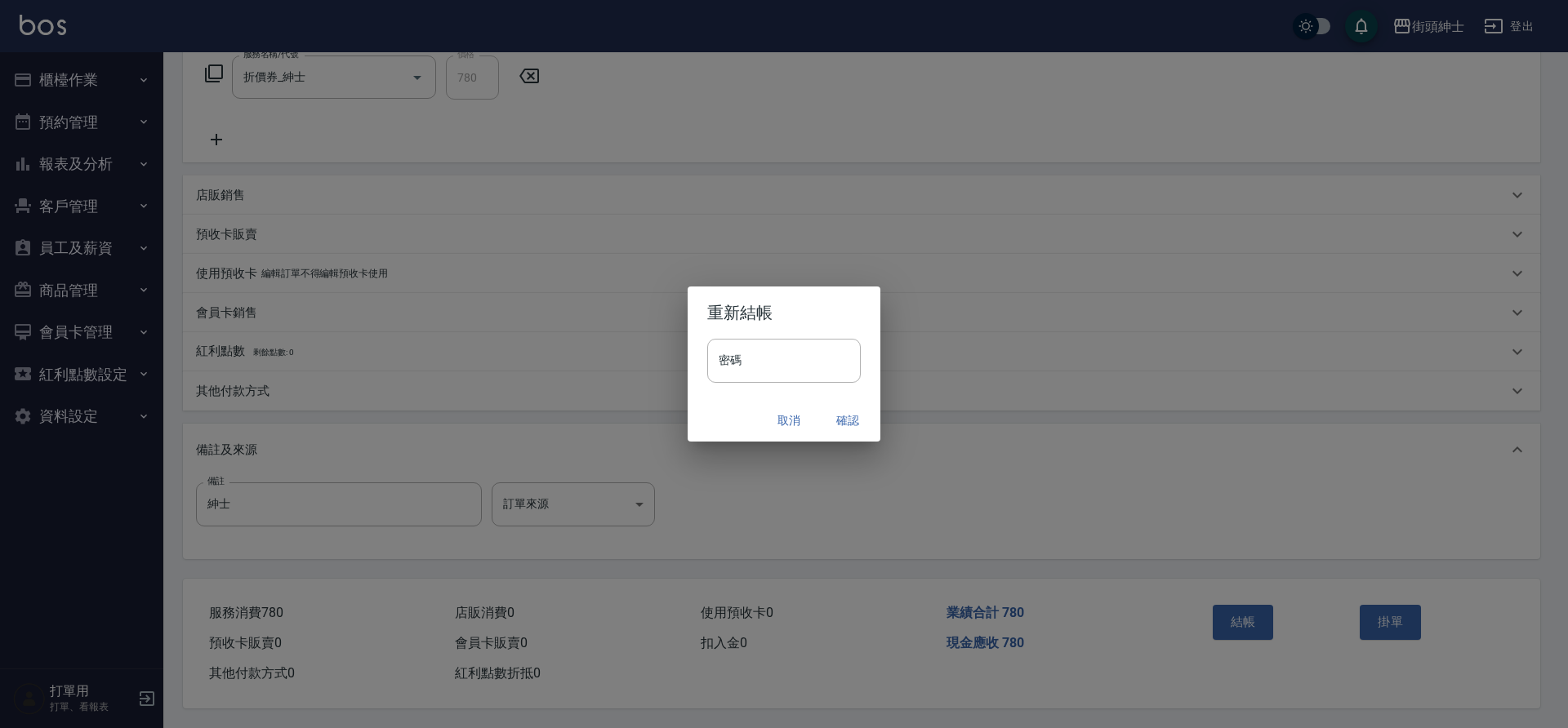
click at [831, 410] on button "確認" at bounding box center [847, 420] width 52 height 30
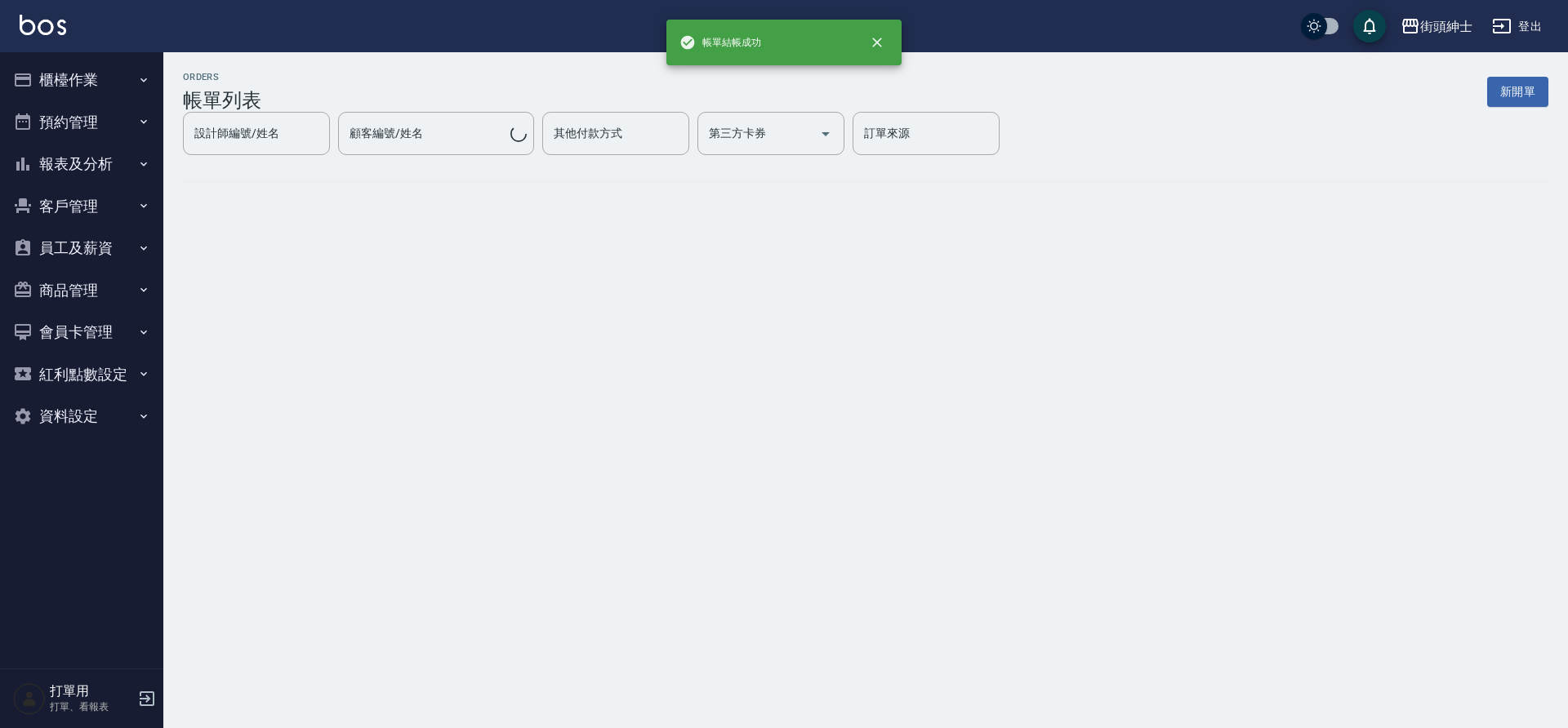
click at [88, 126] on button "預約管理" at bounding box center [82, 123] width 151 height 42
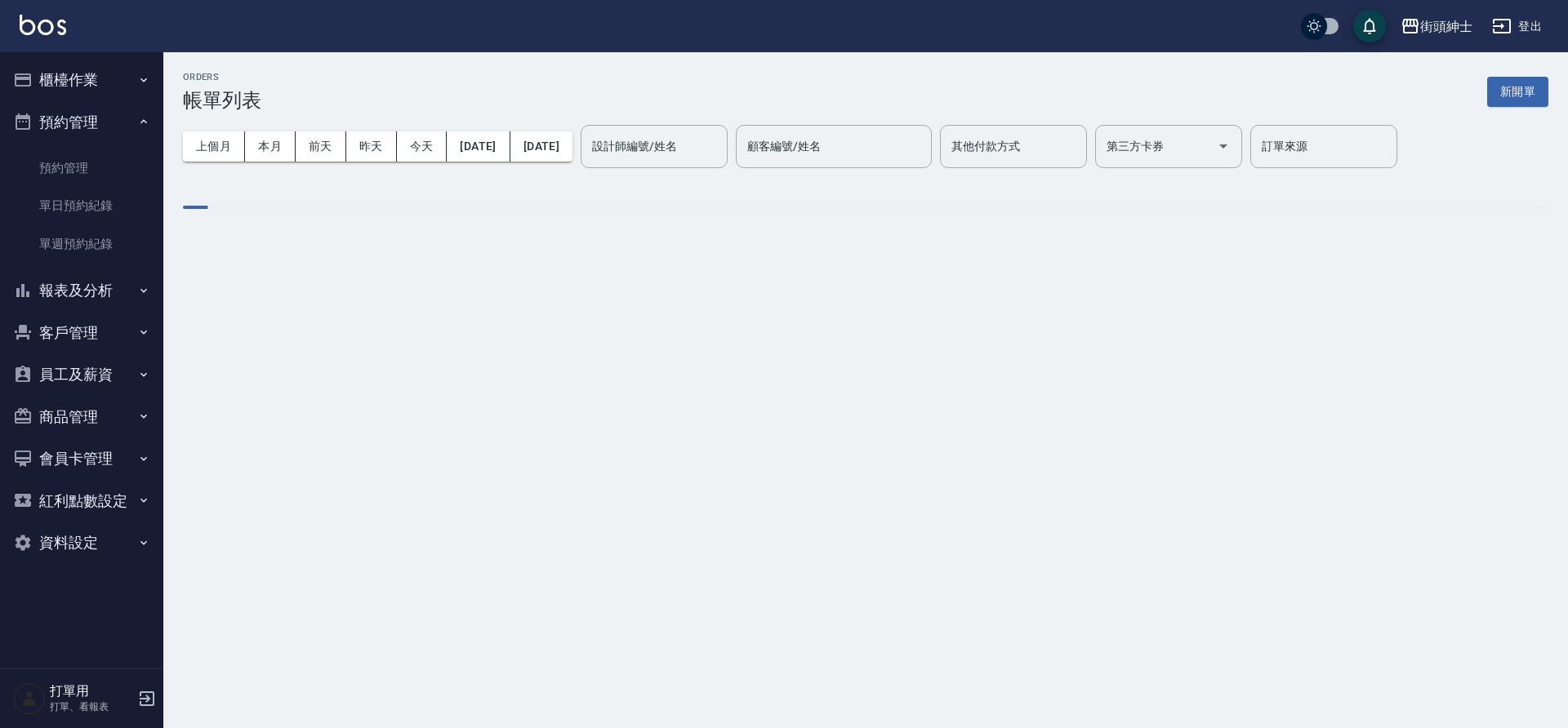
click at [103, 206] on link "單日預約紀錄" at bounding box center [82, 206] width 151 height 38
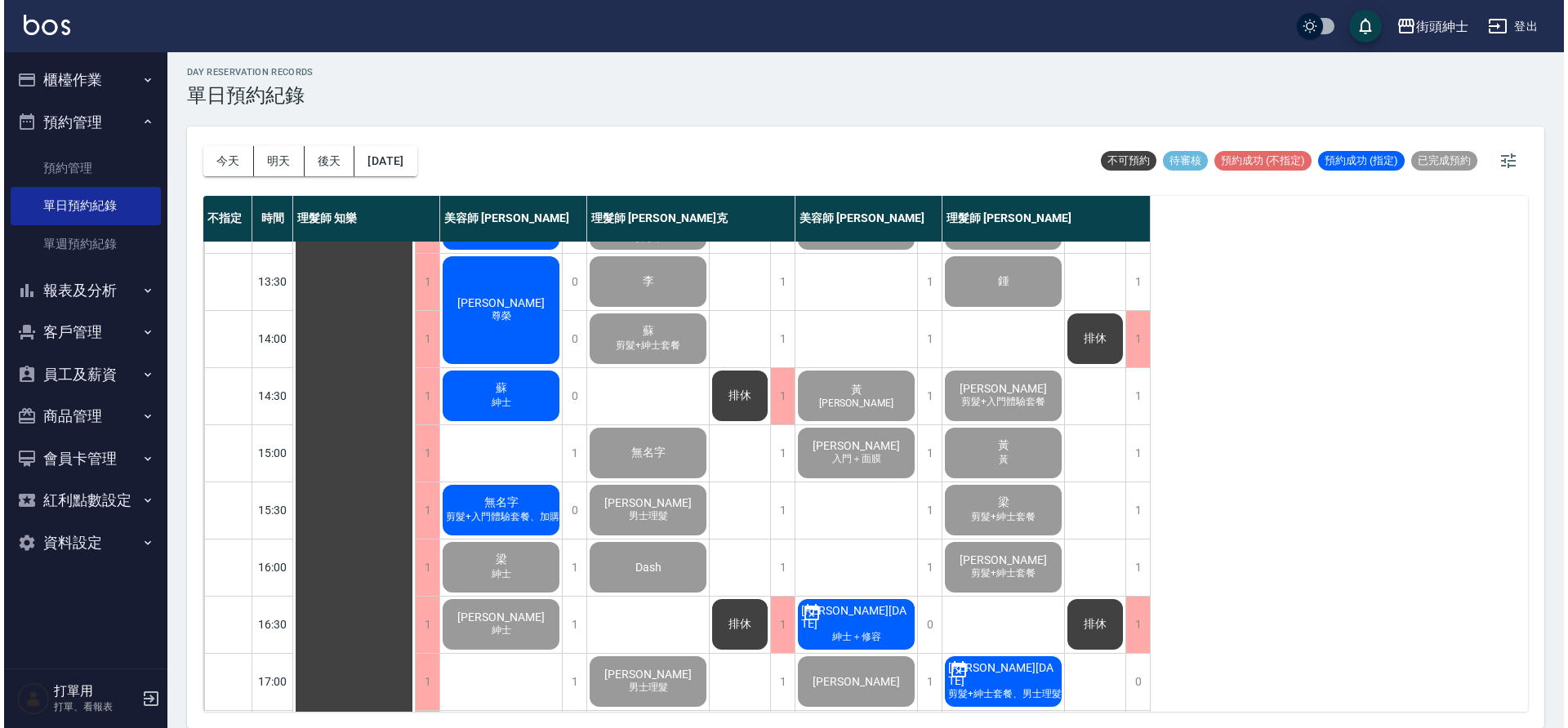
scroll to position [275, 0]
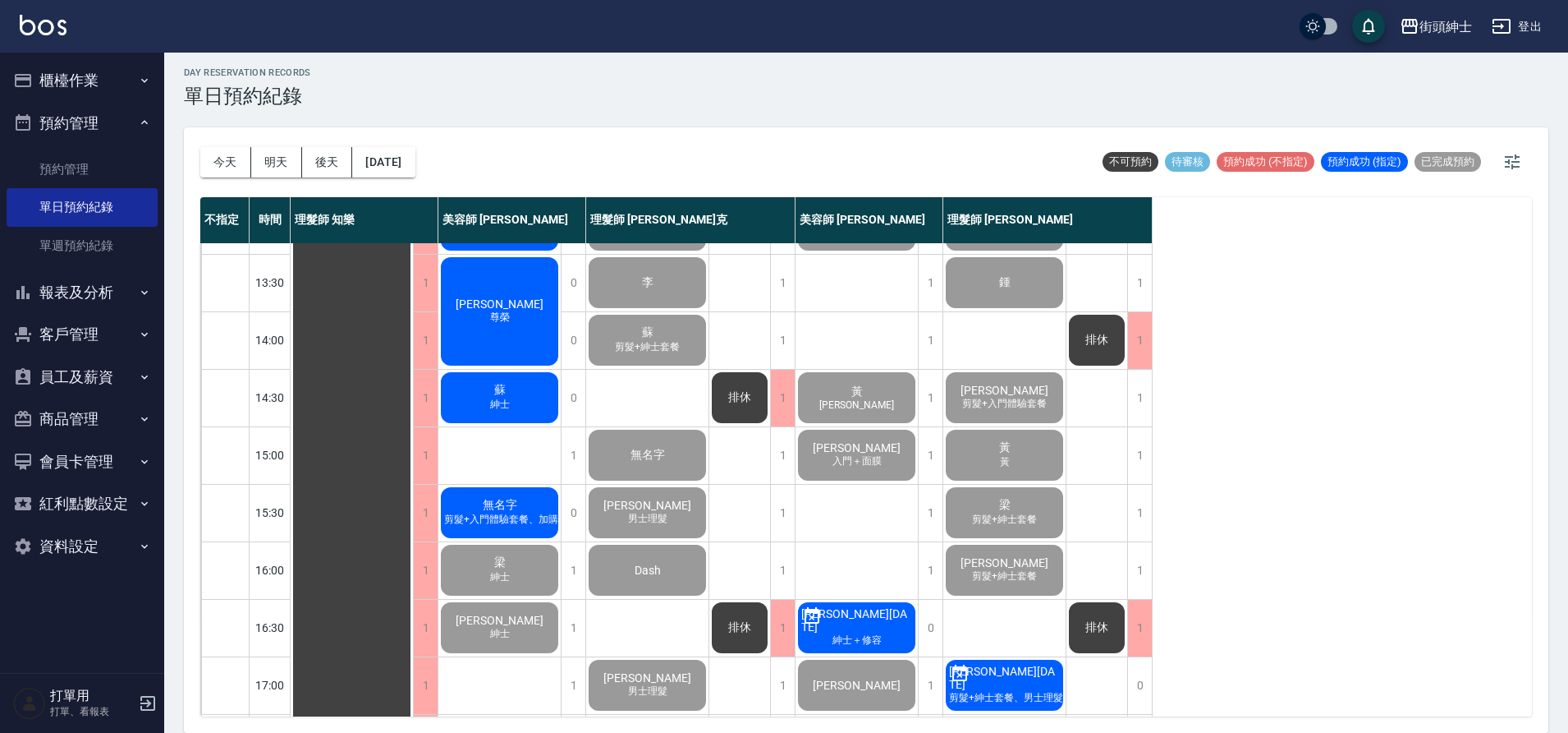
click at [507, 508] on span "無名字" at bounding box center [500, 505] width 41 height 15
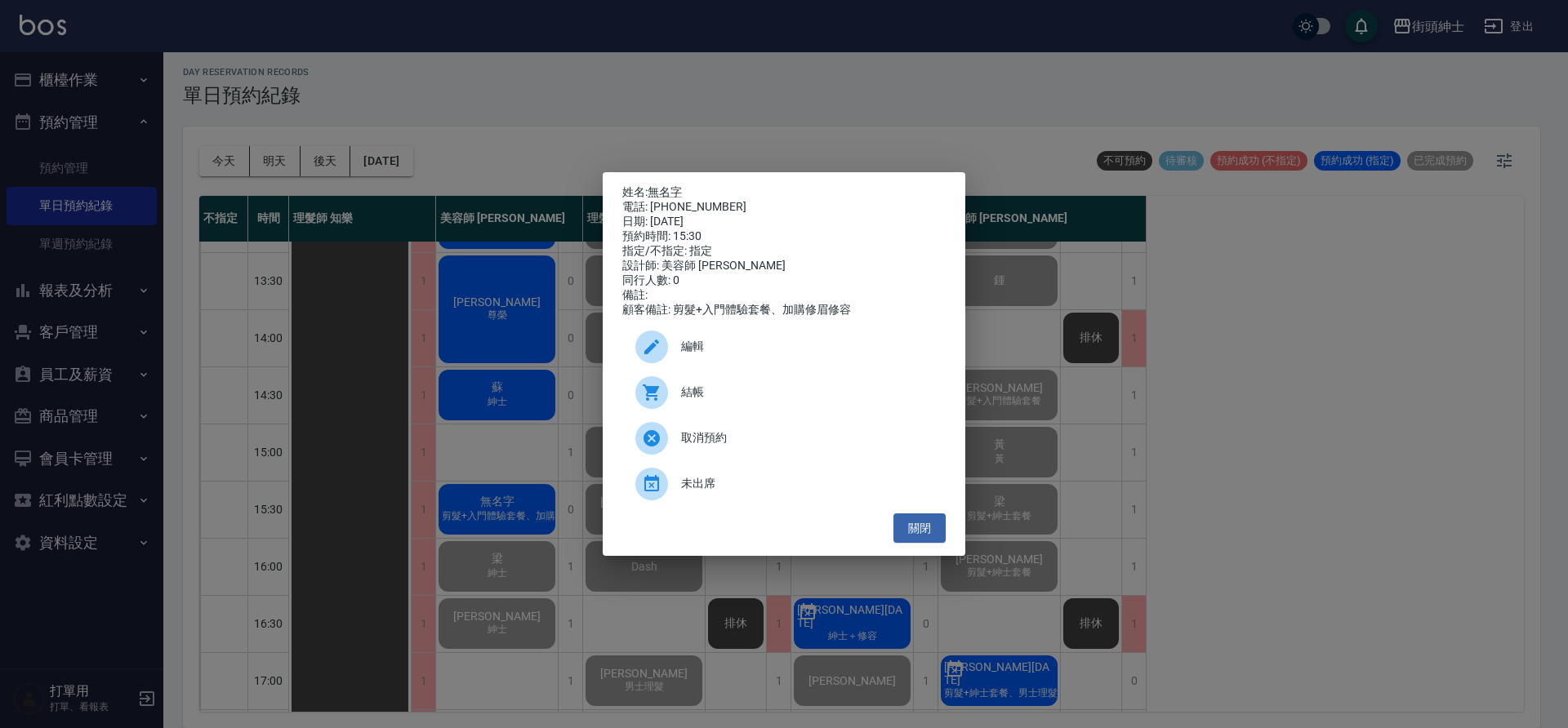
click at [762, 400] on span "結帳" at bounding box center [807, 392] width 251 height 17
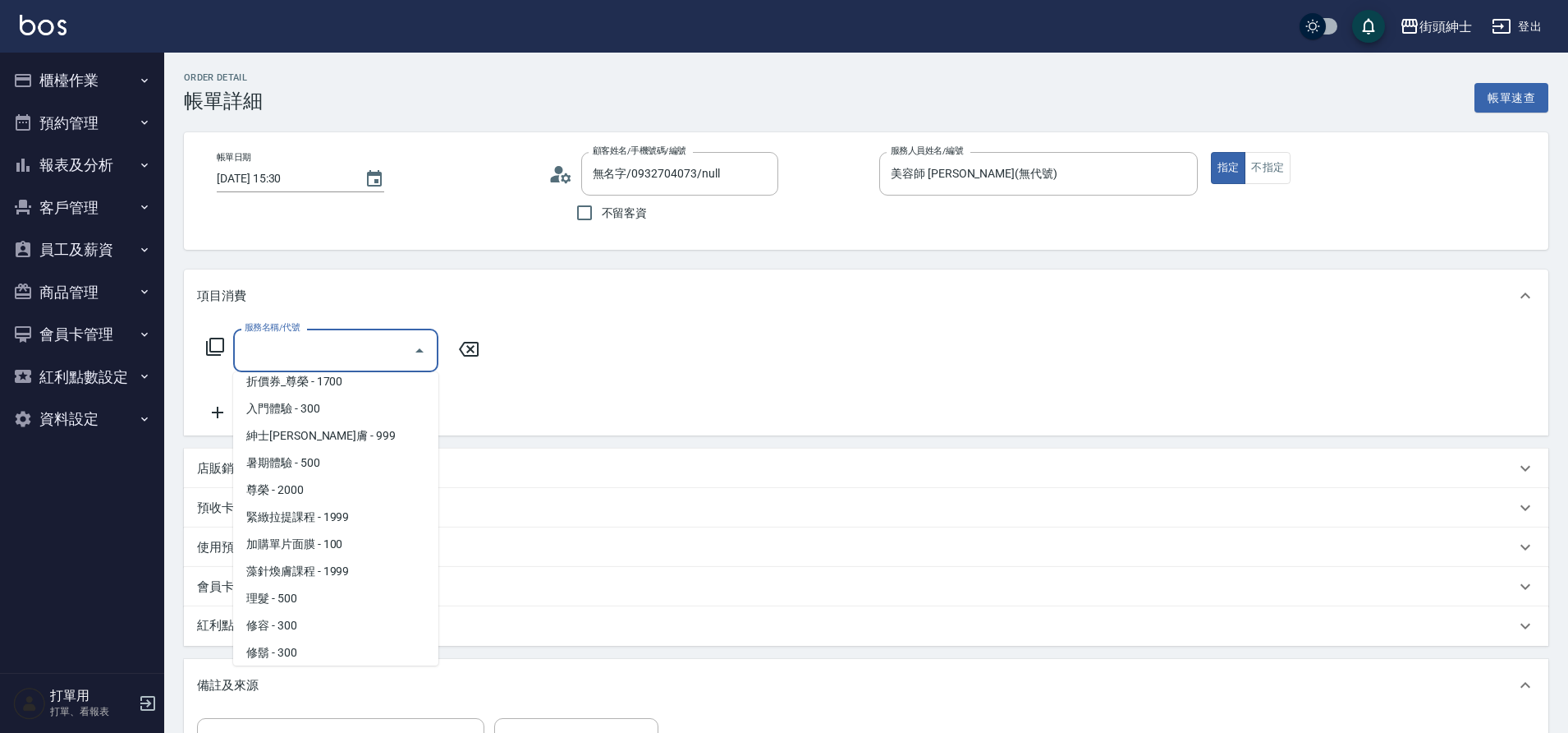
scroll to position [126, 0]
click at [299, 617] on span "修容 - 300" at bounding box center [335, 618] width 205 height 27
type input "修容(A03)"
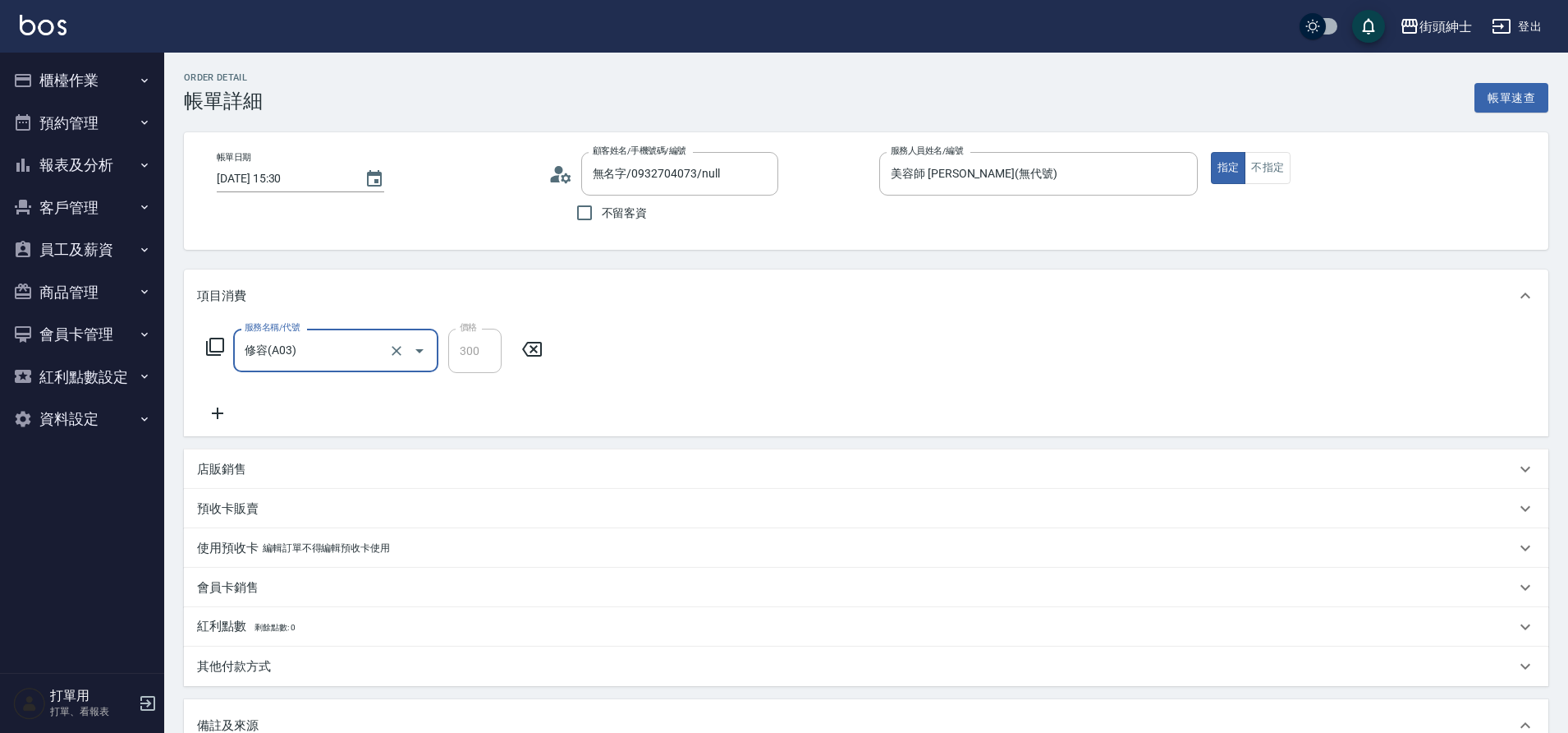
click at [220, 407] on icon at bounding box center [218, 413] width 41 height 19
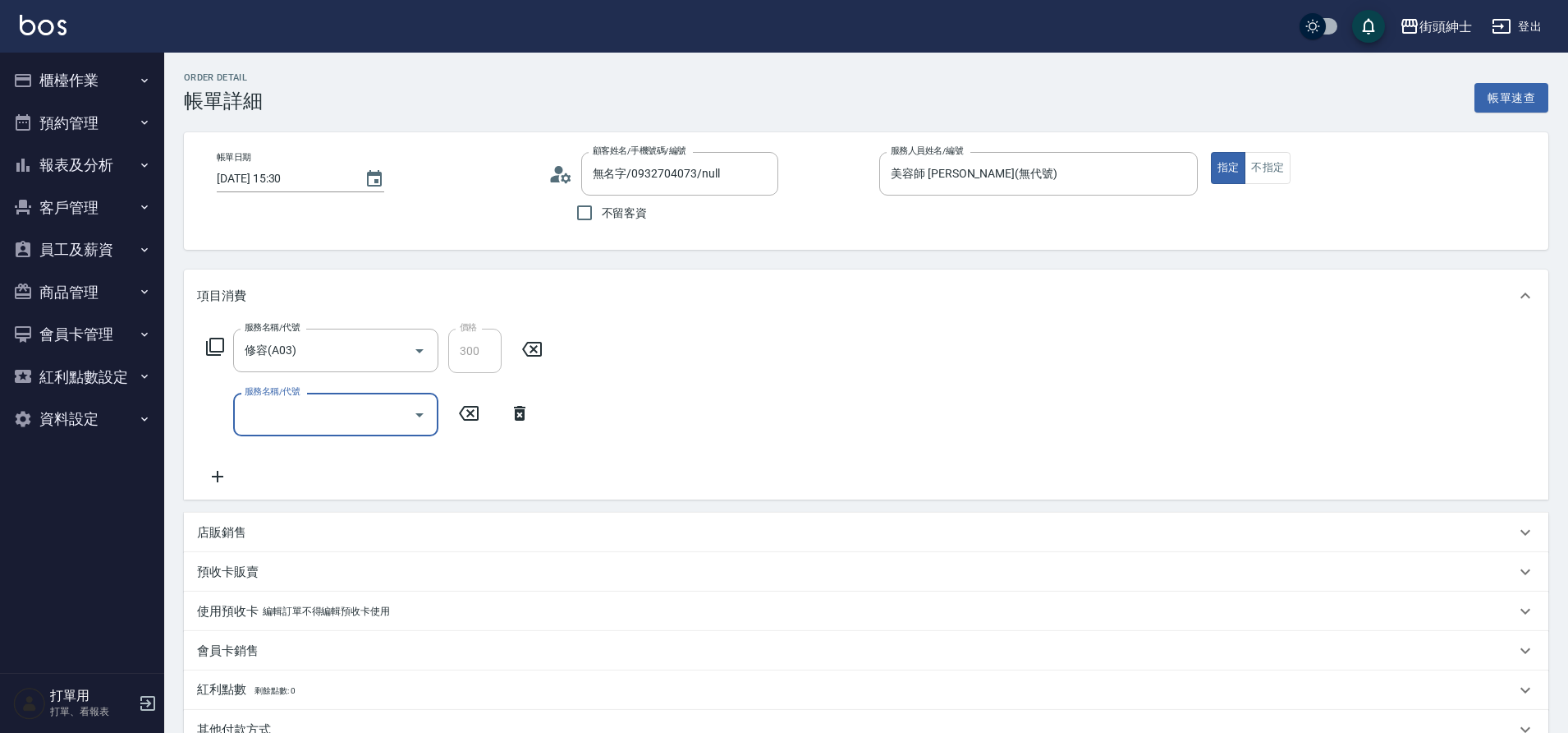
drag, startPoint x: 0, startPoint y: 0, endPoint x: 316, endPoint y: 433, distance: 536.0
click at [316, 433] on div "服務名稱/代號" at bounding box center [335, 414] width 205 height 44
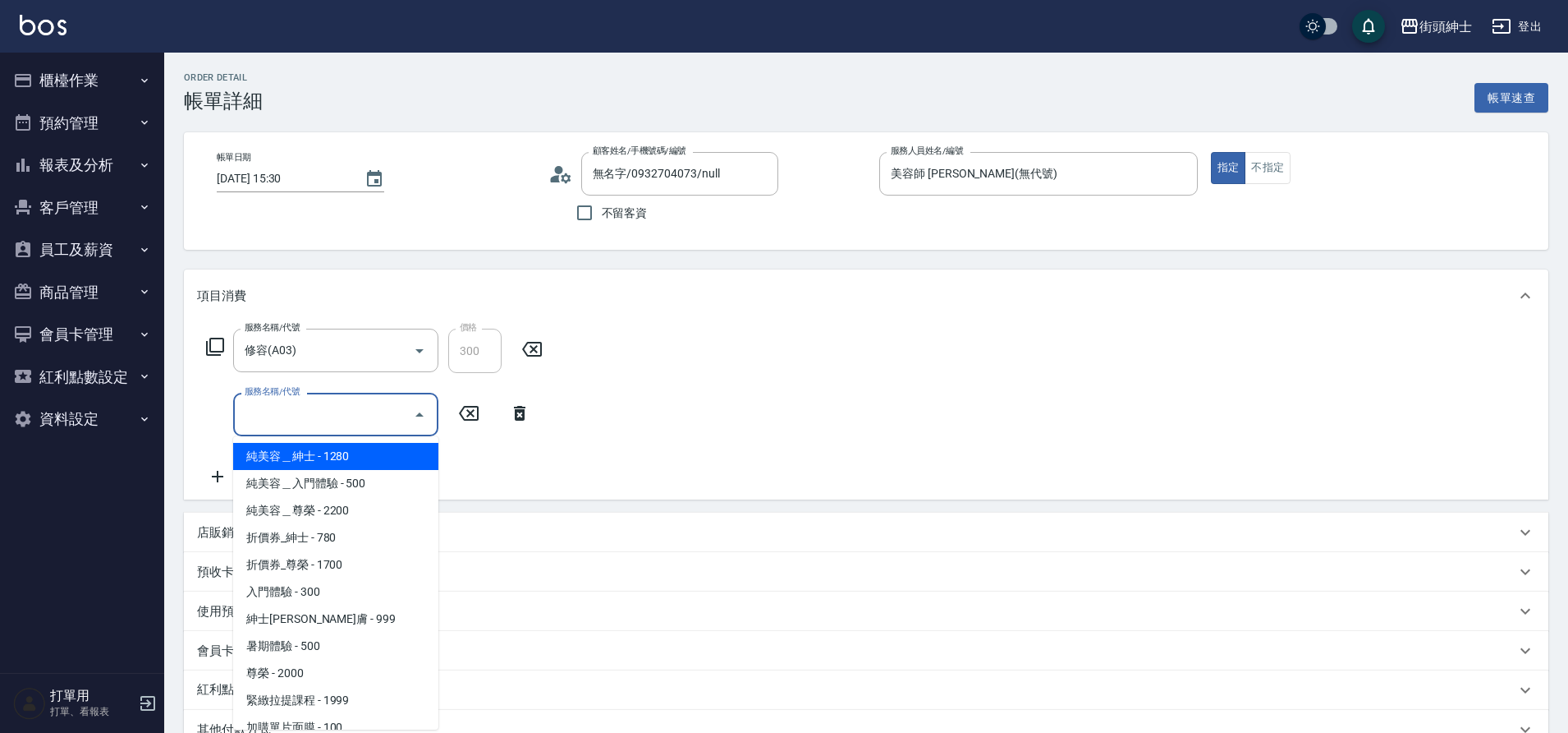
click at [363, 488] on span "純美容＿入門體驗 - 500" at bounding box center [335, 483] width 205 height 27
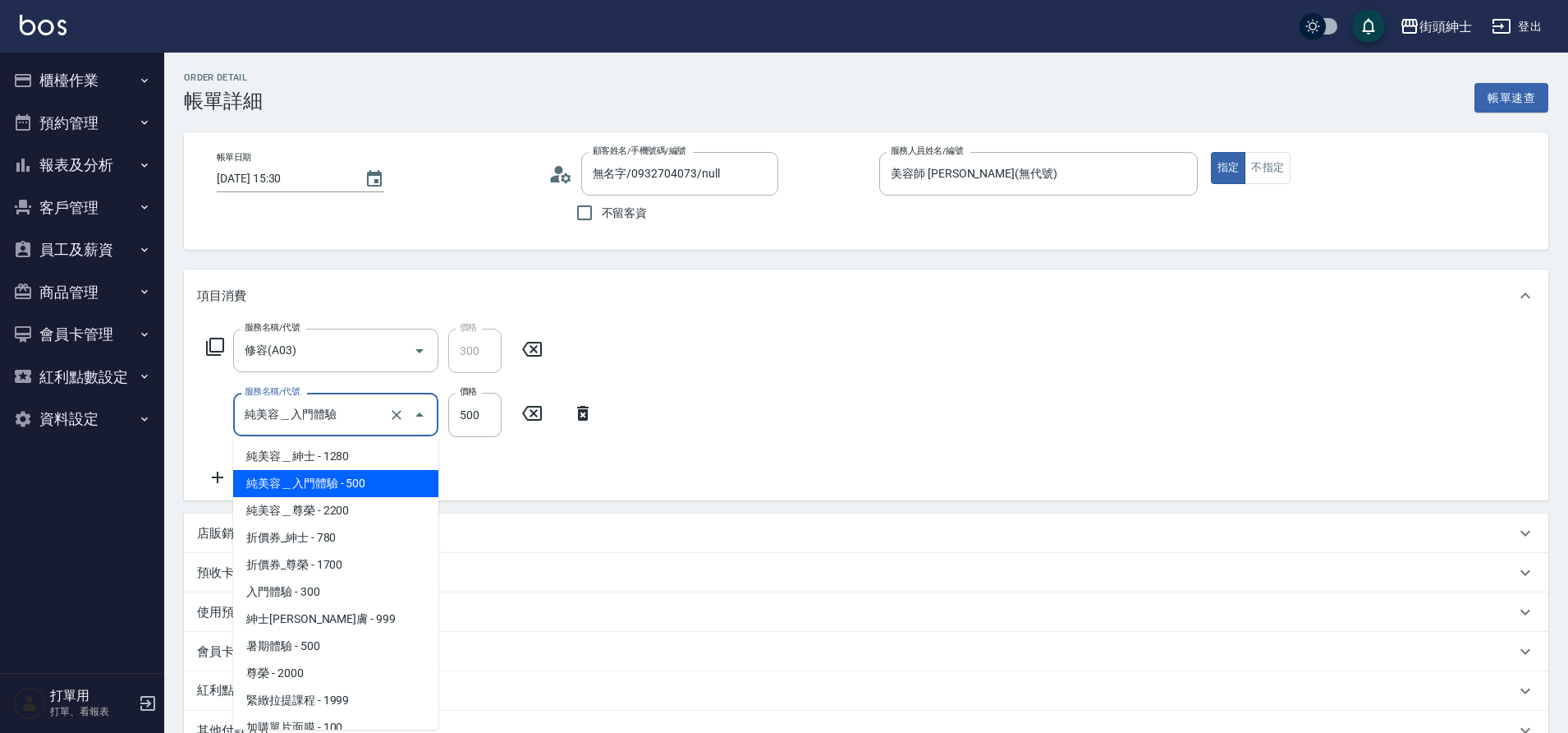
click at [336, 427] on input "純美容＿入門體驗" at bounding box center [313, 415] width 145 height 29
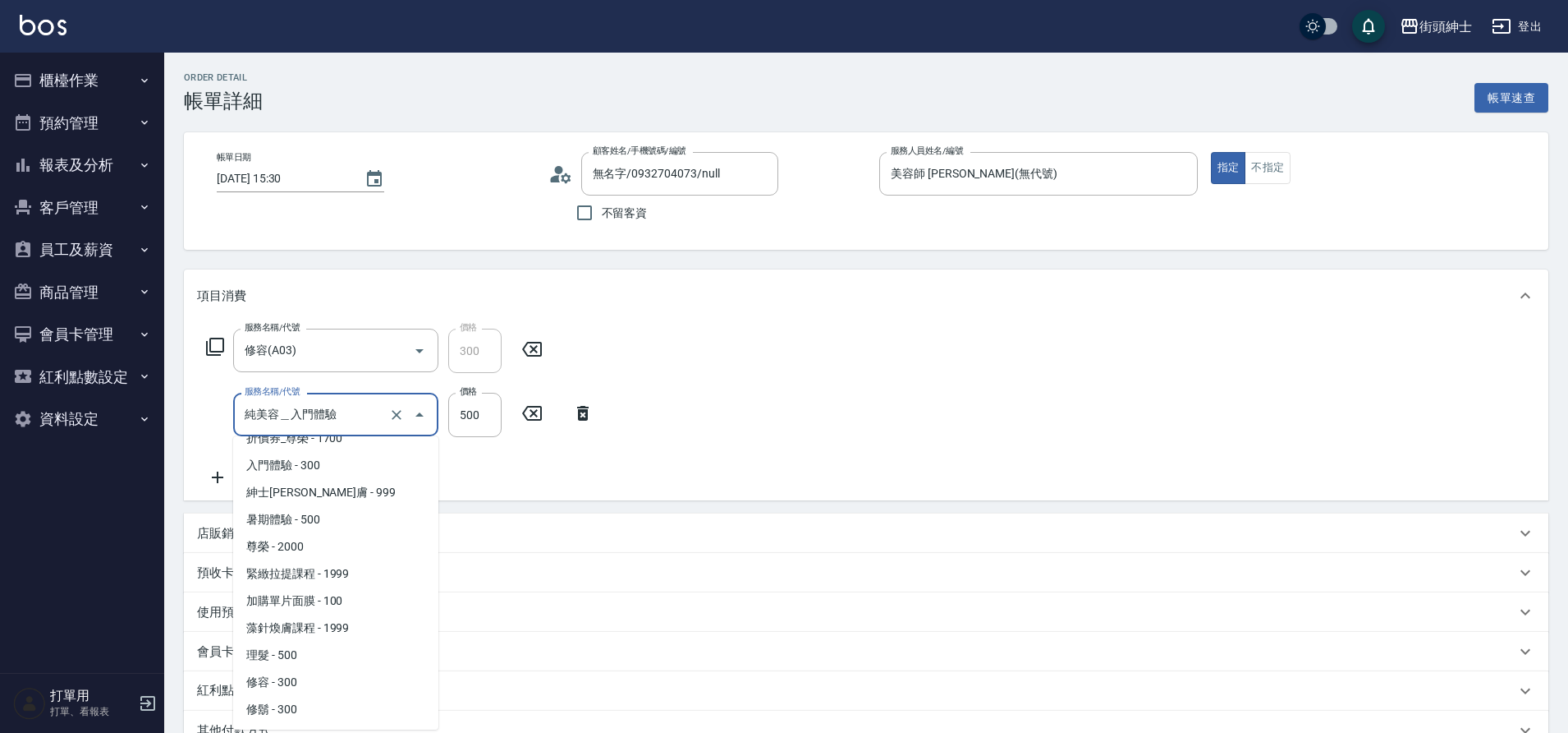
click at [307, 465] on span "入門體驗 - 300" at bounding box center [335, 466] width 205 height 27
type input "入門體驗"
type input "300"
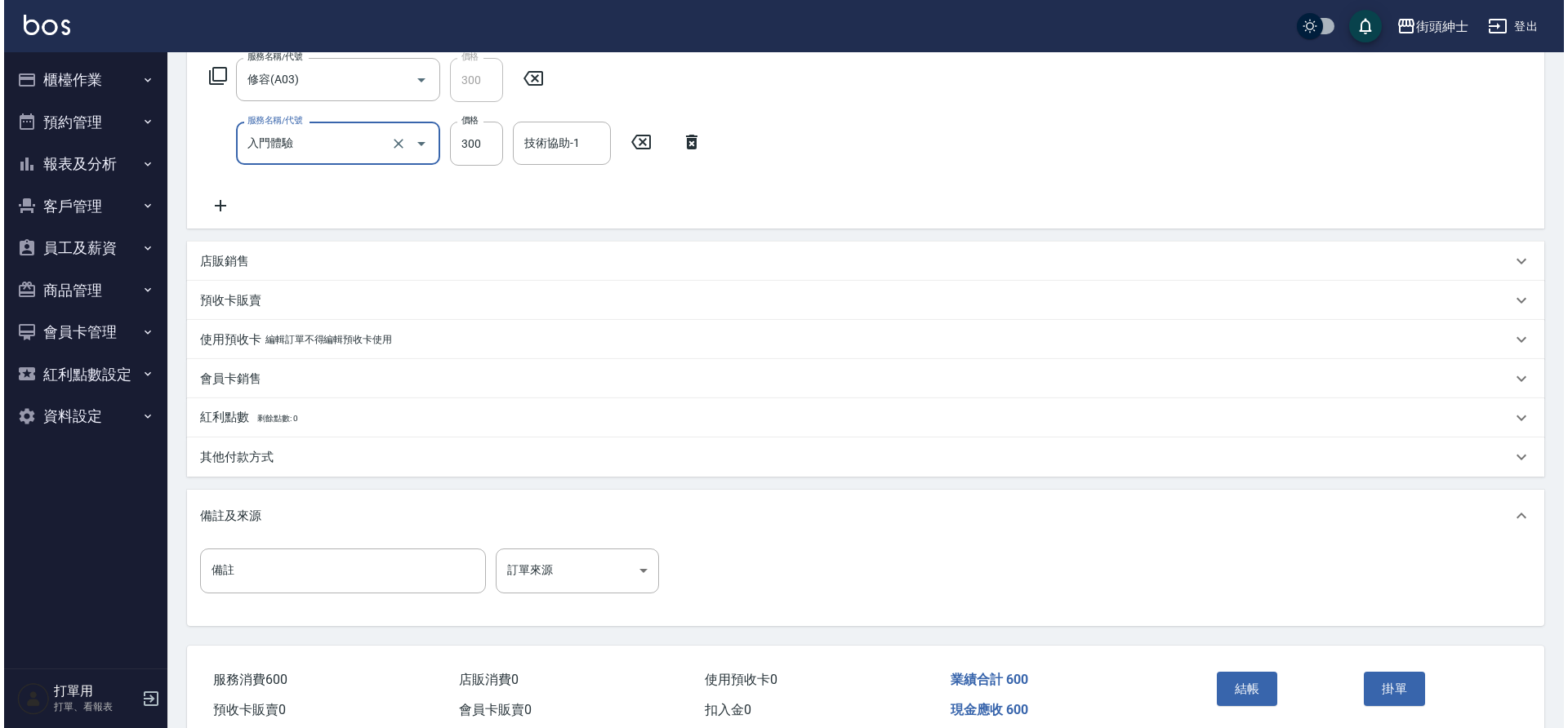
scroll to position [270, 0]
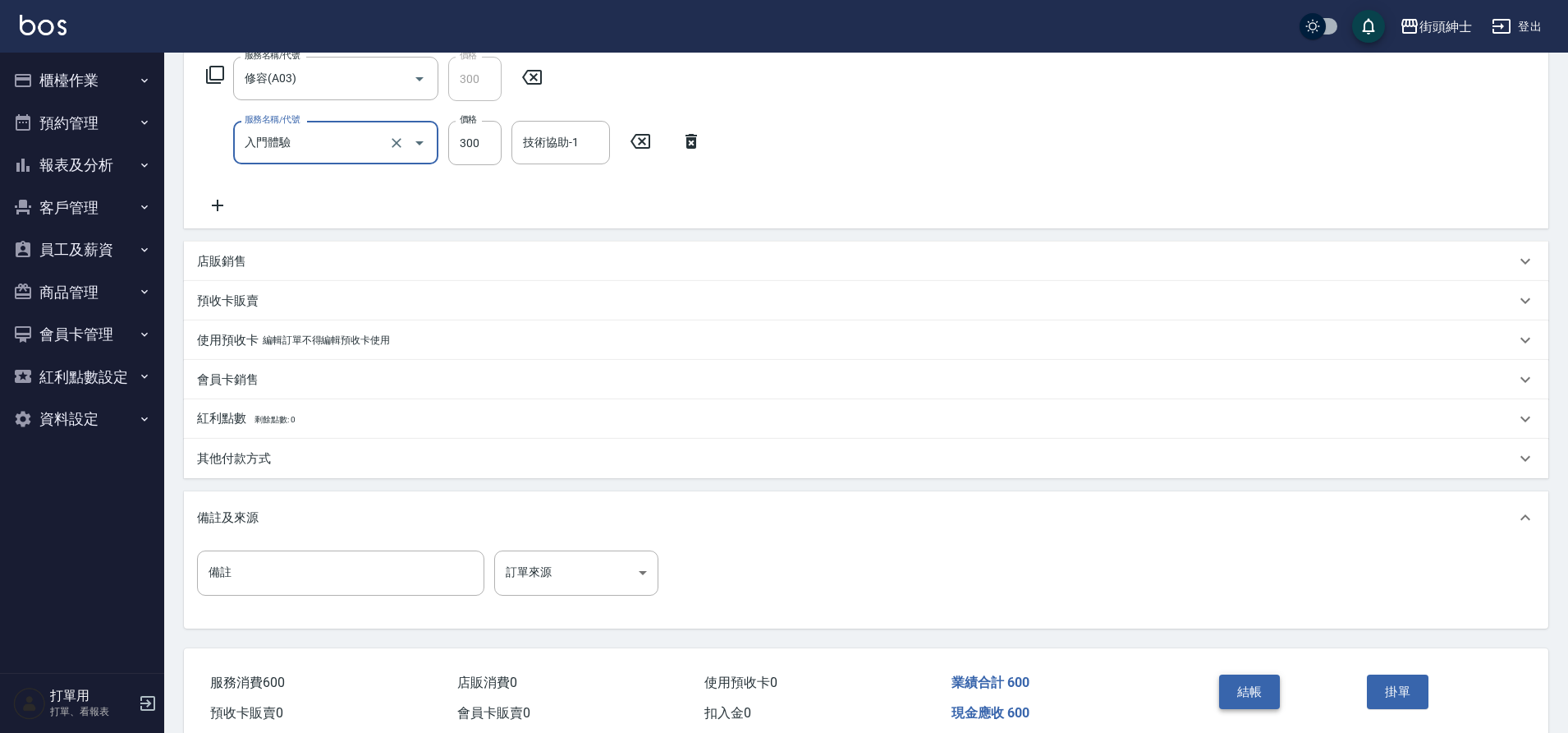
drag, startPoint x: 316, startPoint y: 433, endPoint x: 1265, endPoint y: 693, distance: 984.0
click at [1265, 693] on button "結帳" at bounding box center [1249, 691] width 61 height 34
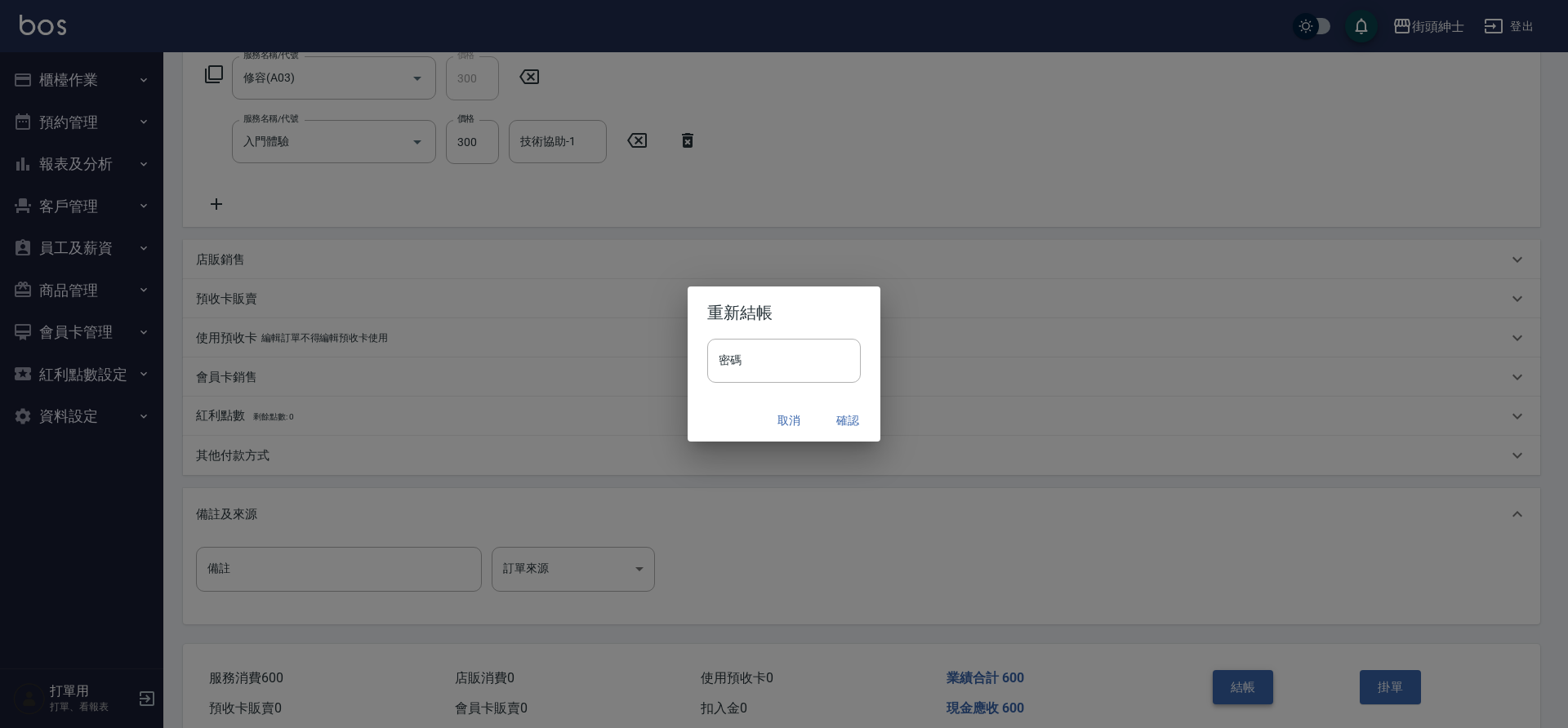
click at [837, 422] on button "確認" at bounding box center [847, 420] width 52 height 30
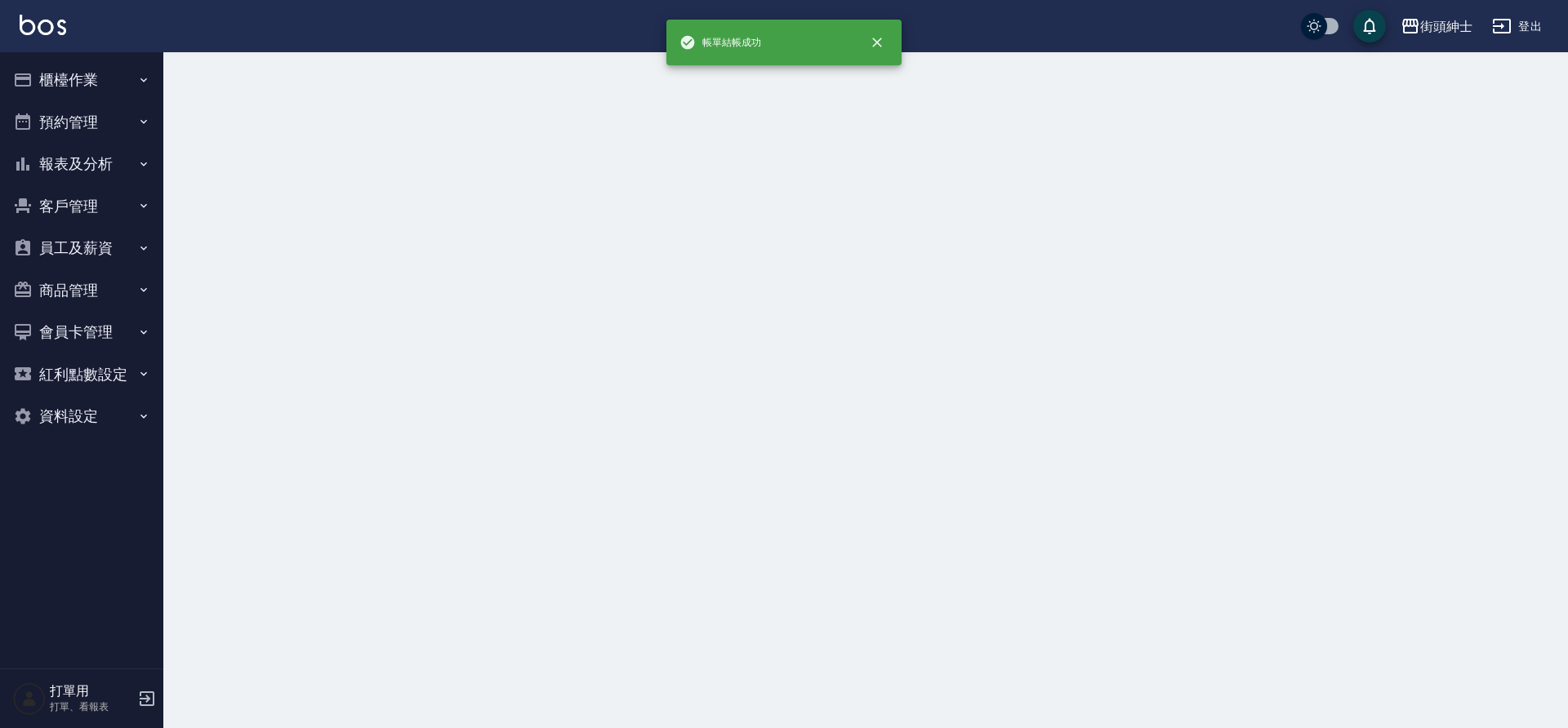
drag, startPoint x: 1258, startPoint y: 688, endPoint x: 87, endPoint y: 119, distance: 1301.9
click at [87, 119] on button "預約管理" at bounding box center [82, 123] width 151 height 42
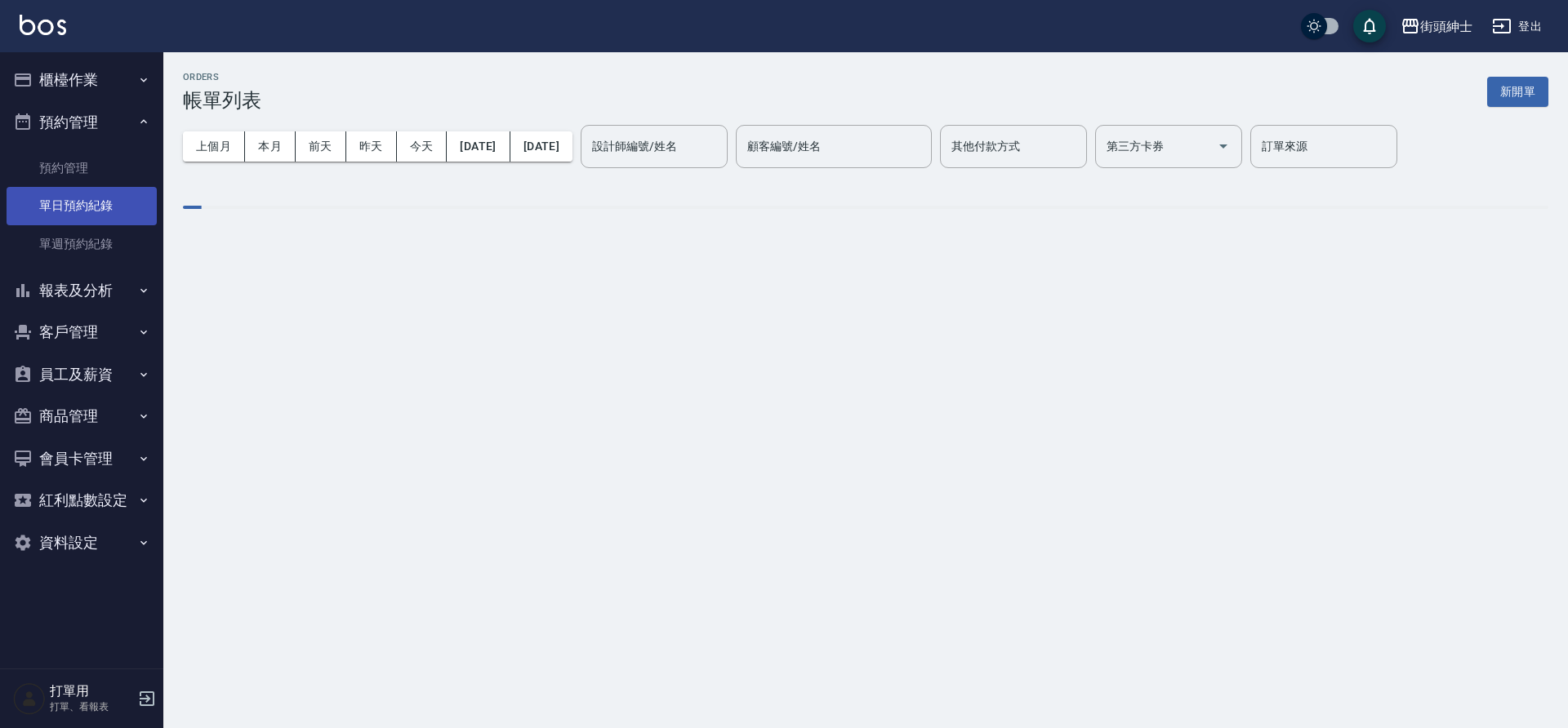
drag, startPoint x: 87, startPoint y: 119, endPoint x: 93, endPoint y: 208, distance: 89.2
click at [93, 208] on link "單日預約紀錄" at bounding box center [82, 206] width 151 height 38
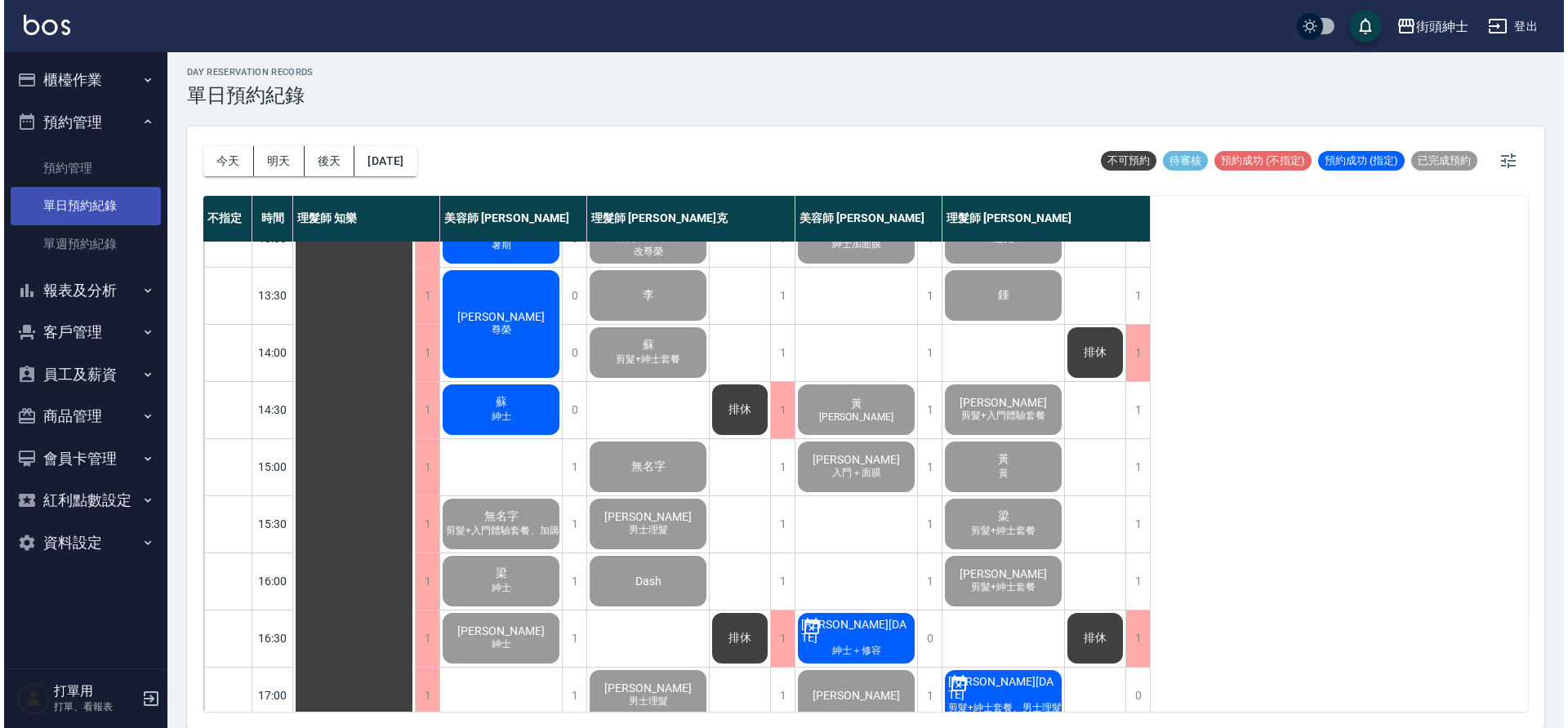
scroll to position [256, 0]
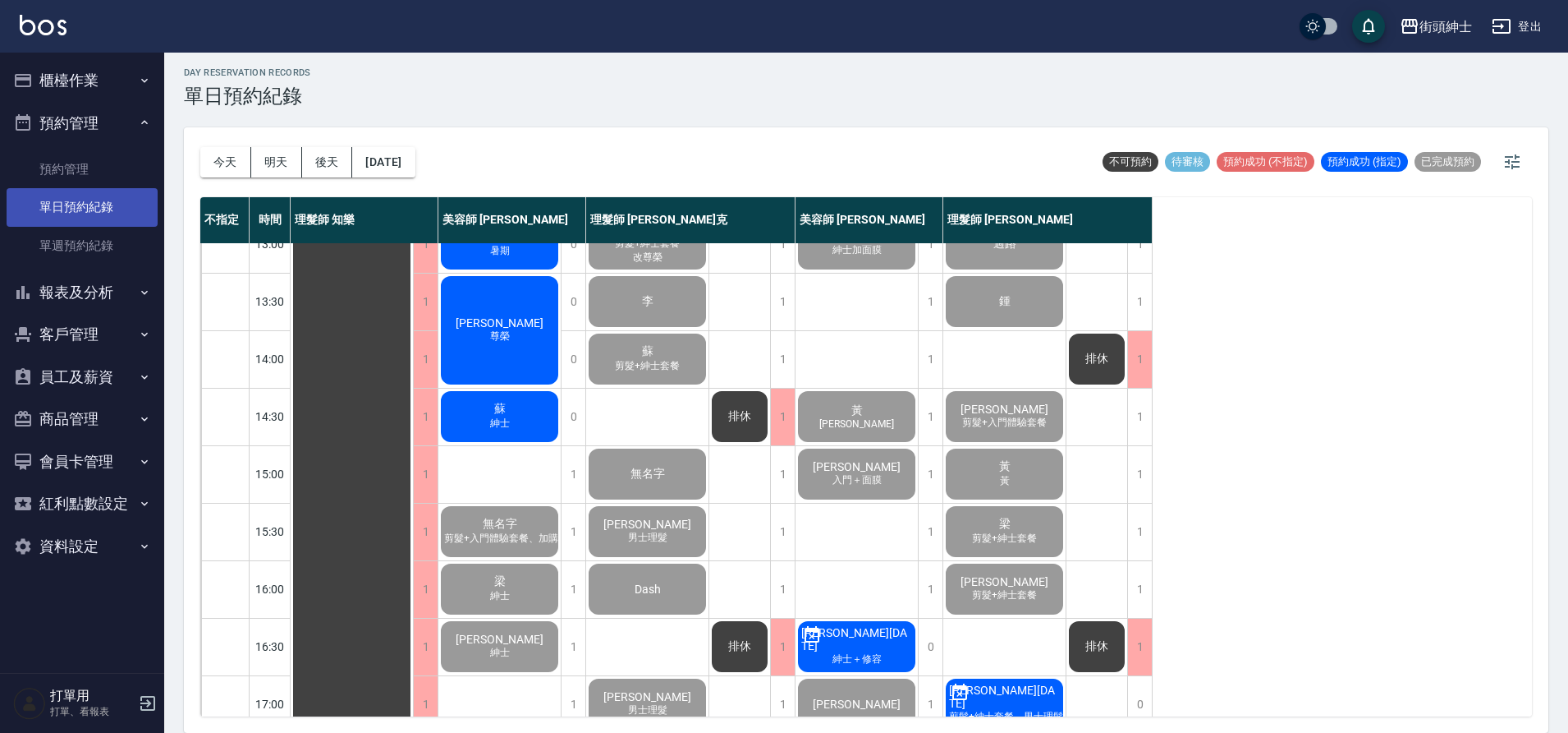
click at [470, 413] on div "蘇 紳士" at bounding box center [499, 416] width 122 height 55
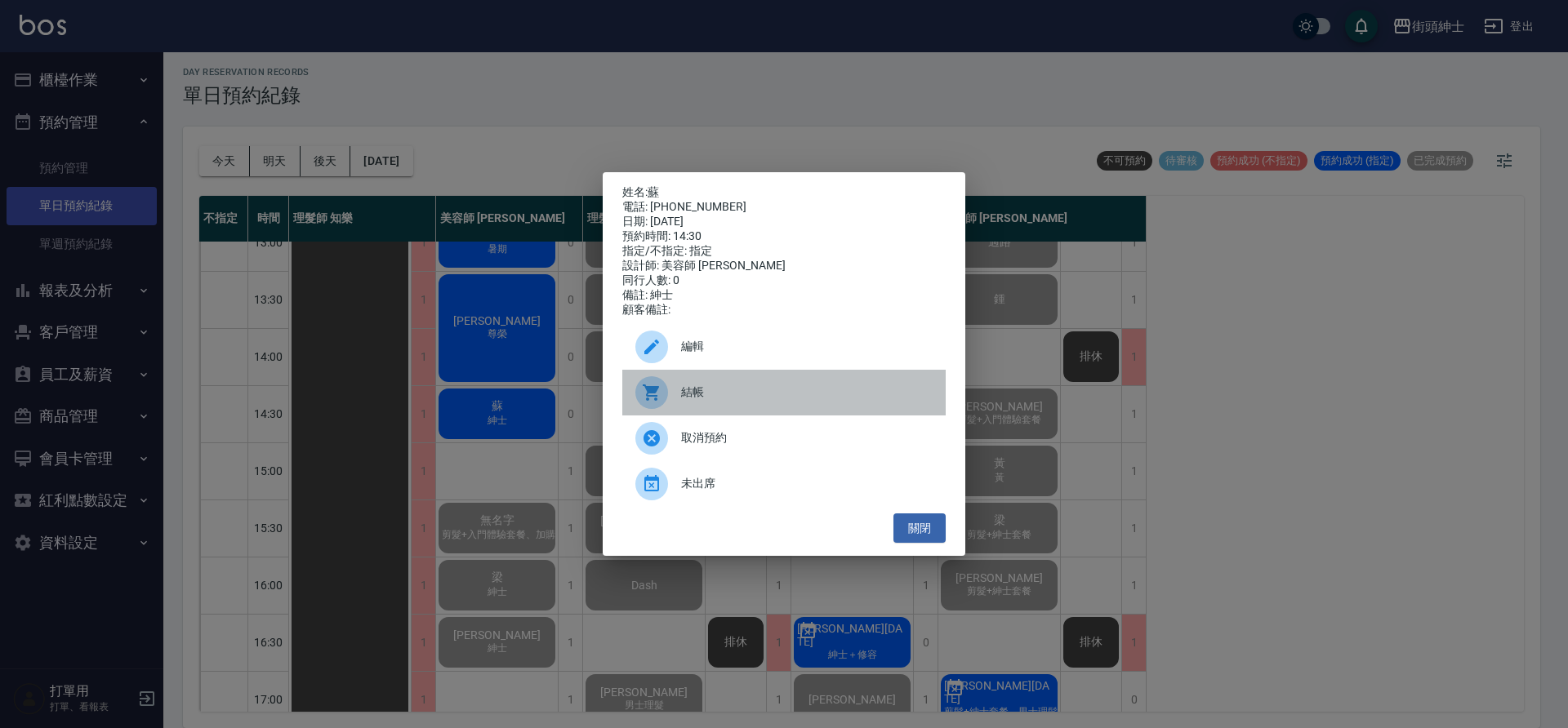
click at [658, 398] on icon at bounding box center [651, 392] width 19 height 19
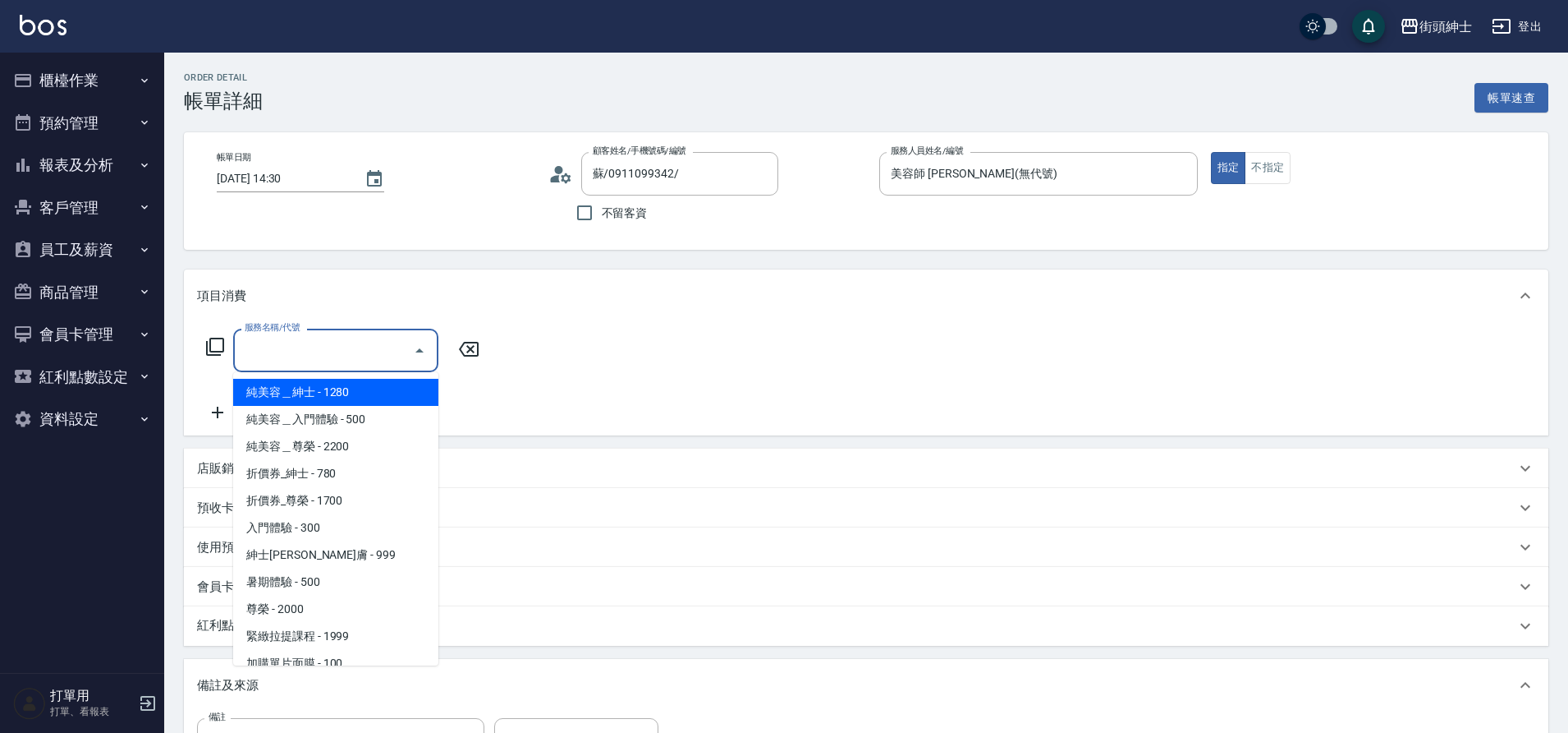
drag, startPoint x: 0, startPoint y: 0, endPoint x: 338, endPoint y: 561, distance: 655.0
click at [338, 561] on span "紳士[PERSON_NAME]膚 - 999" at bounding box center [335, 555] width 205 height 27
type input "紳士全效煥膚"
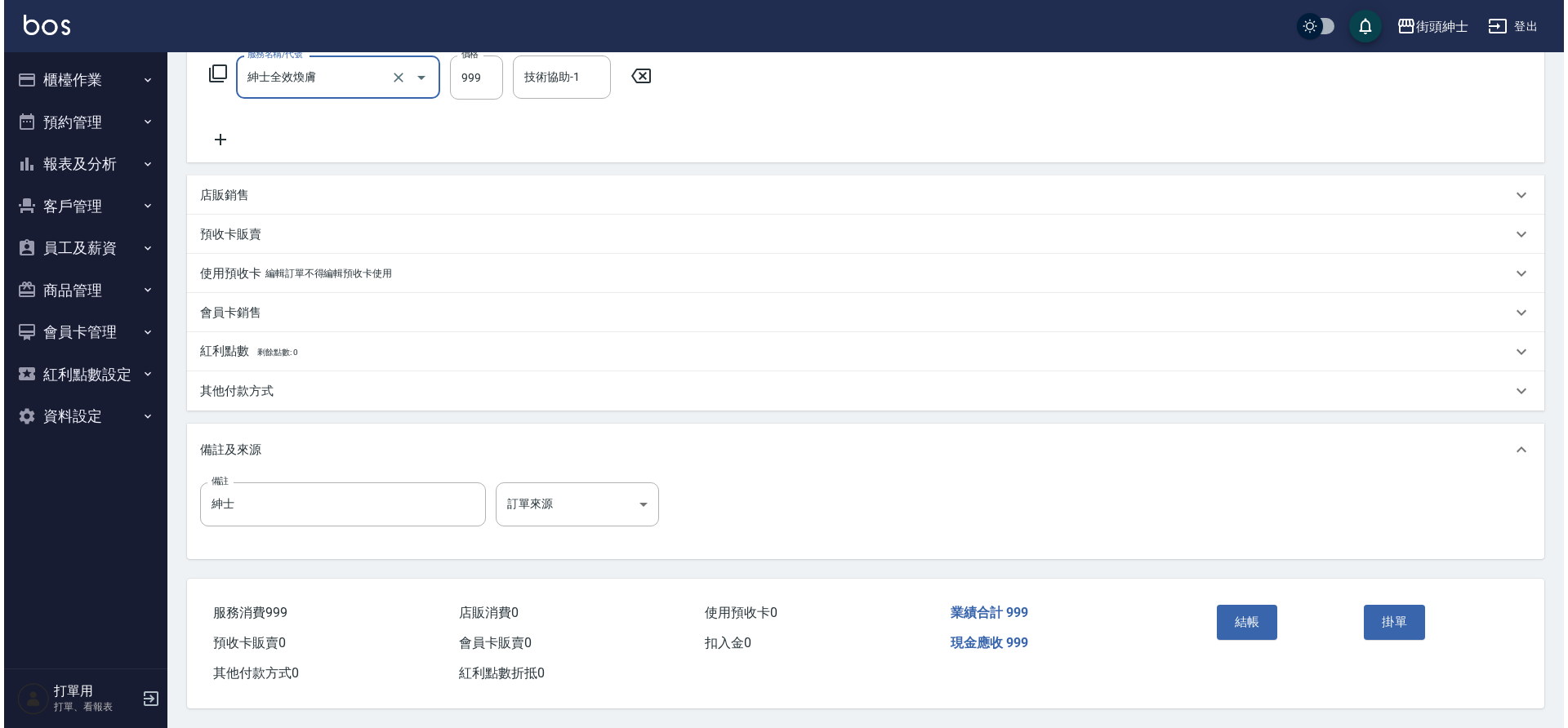
scroll to position [278, 0]
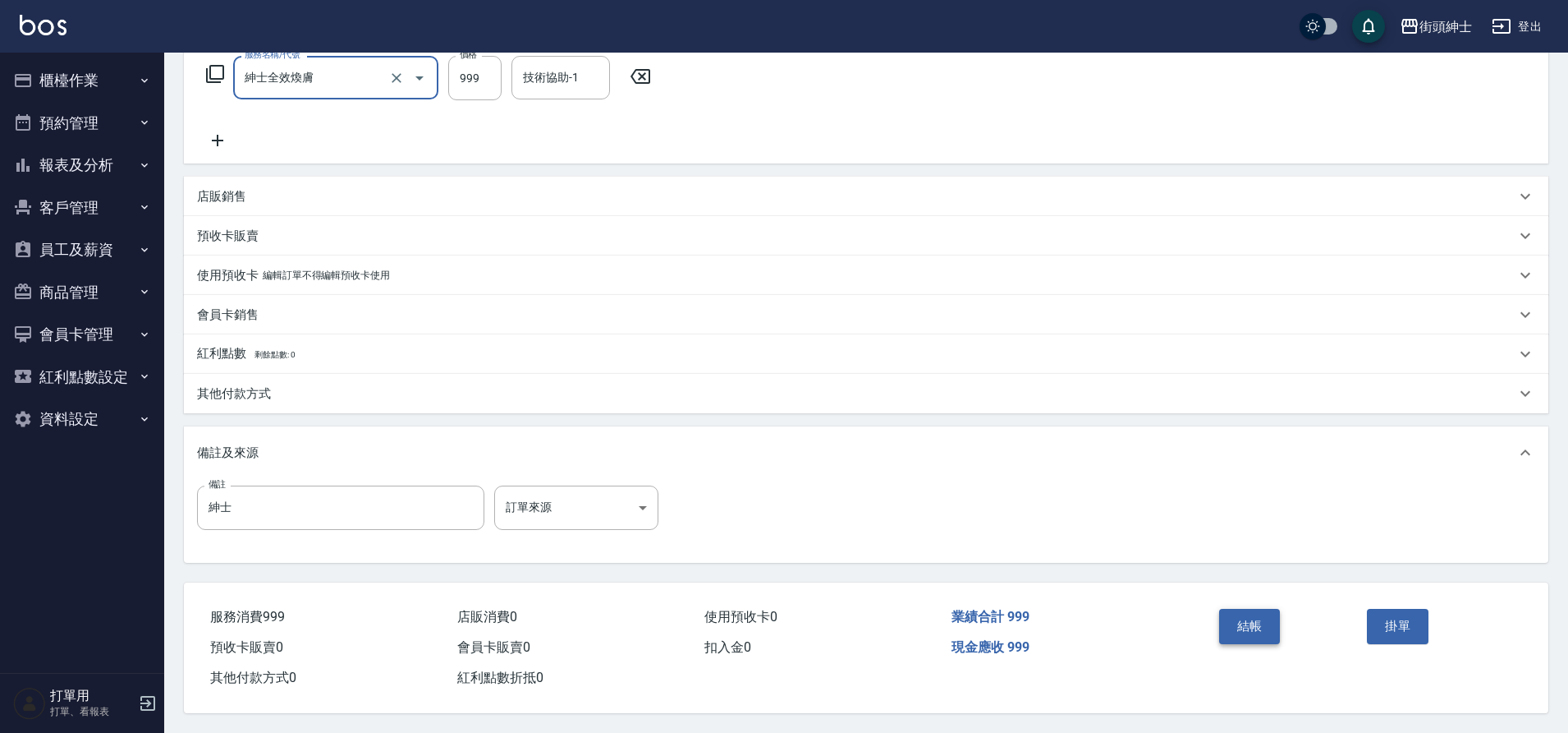
drag, startPoint x: 338, startPoint y: 561, endPoint x: 1235, endPoint y: 608, distance: 898.2
click at [1235, 609] on button "結帳" at bounding box center [1249, 625] width 61 height 34
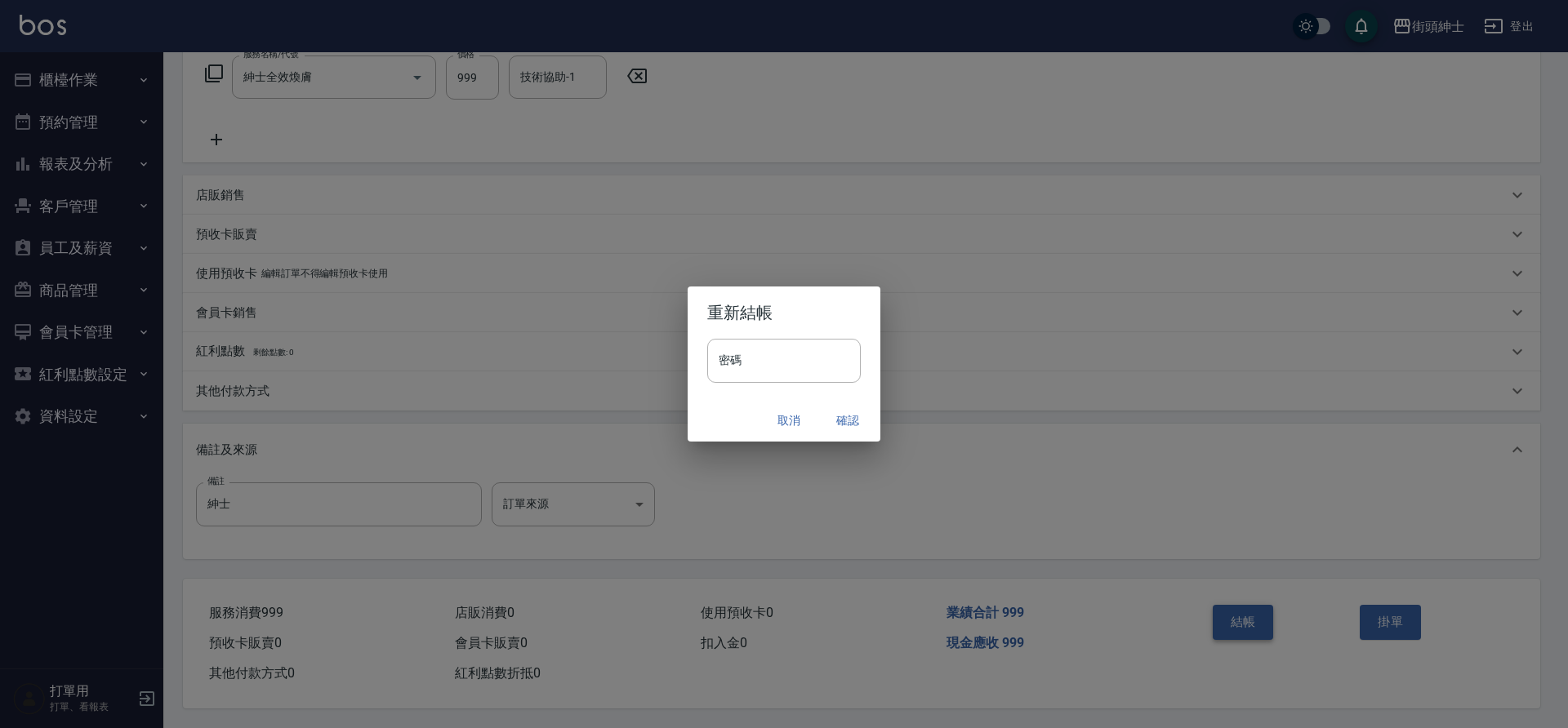
click at [854, 418] on button "確認" at bounding box center [847, 420] width 52 height 30
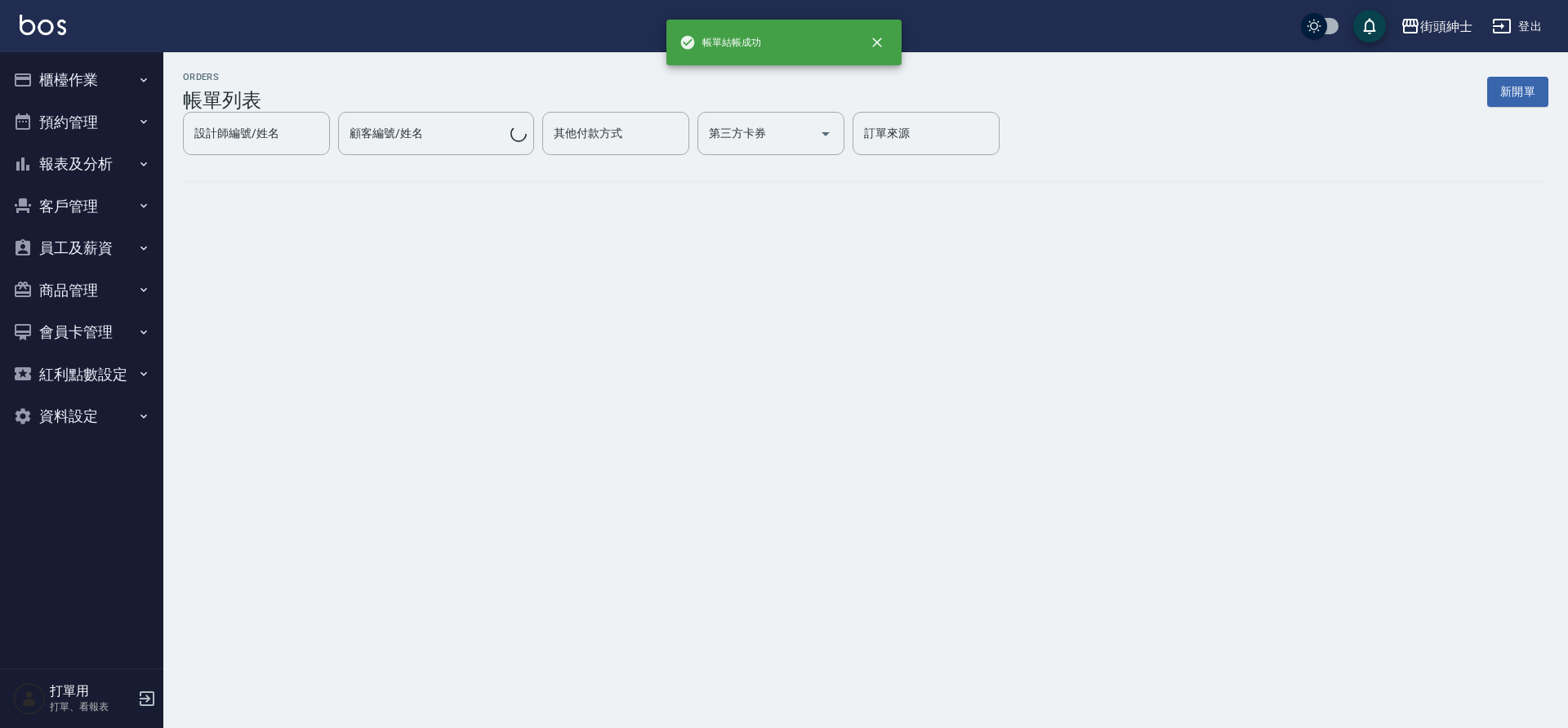
click at [77, 122] on button "預約管理" at bounding box center [82, 123] width 151 height 42
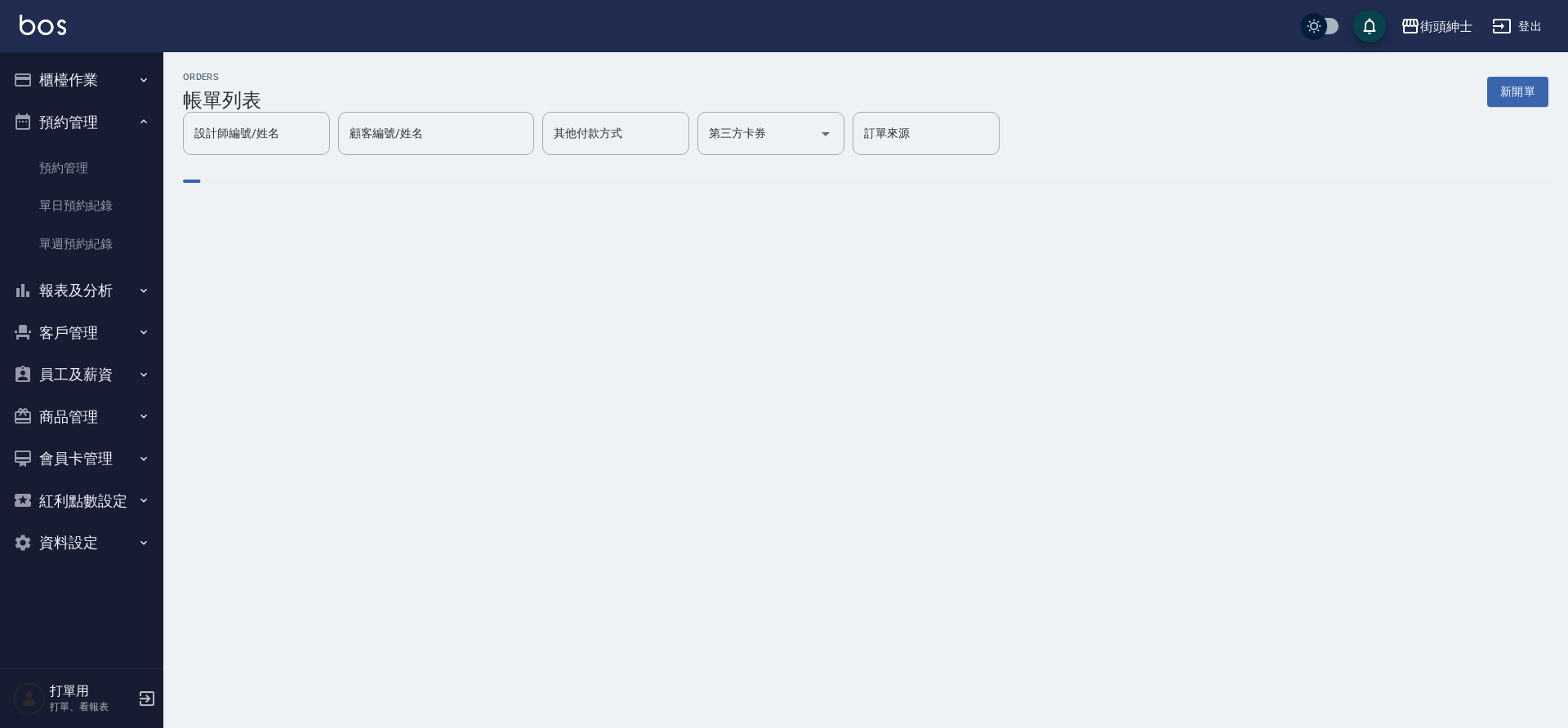
click at [117, 197] on link "單日預約紀錄" at bounding box center [82, 206] width 151 height 38
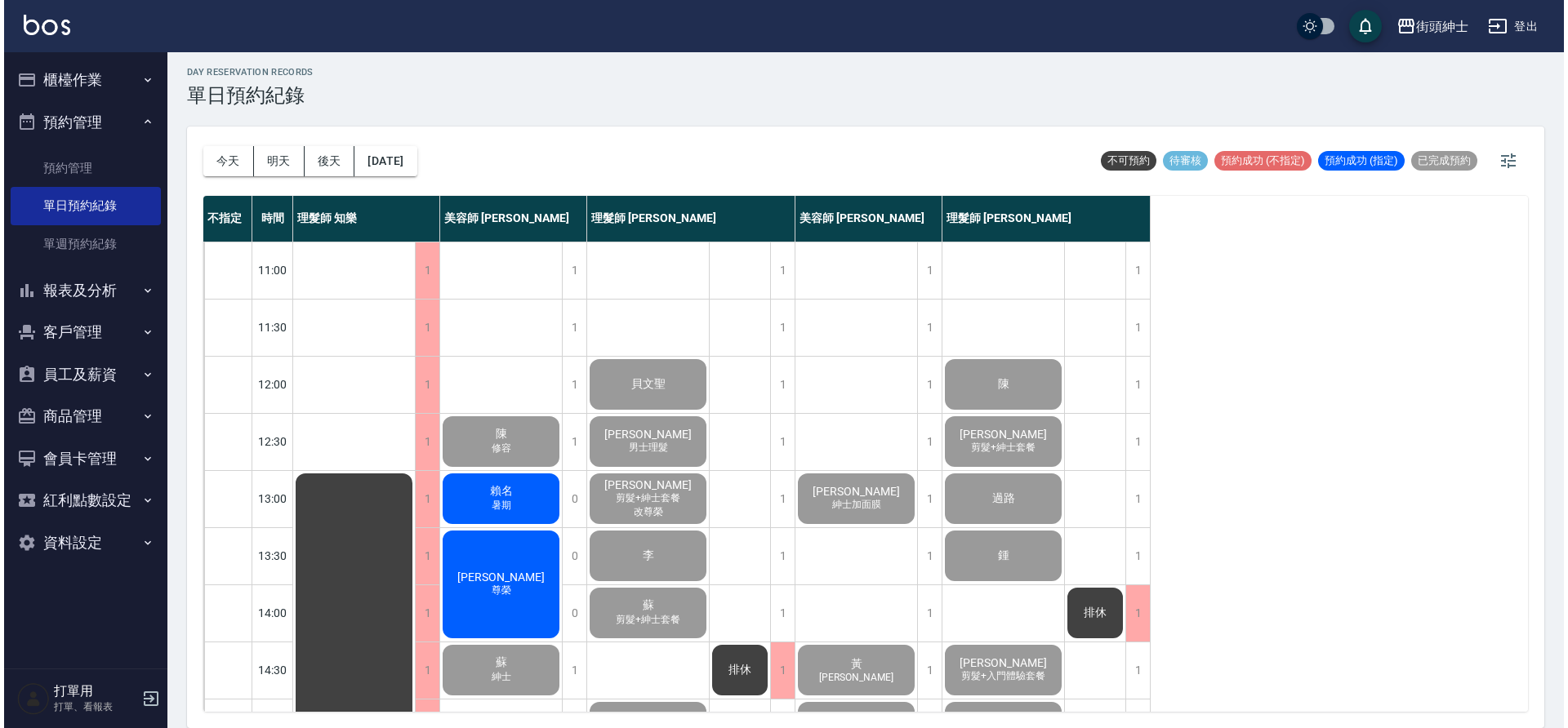
scroll to position [26, 0]
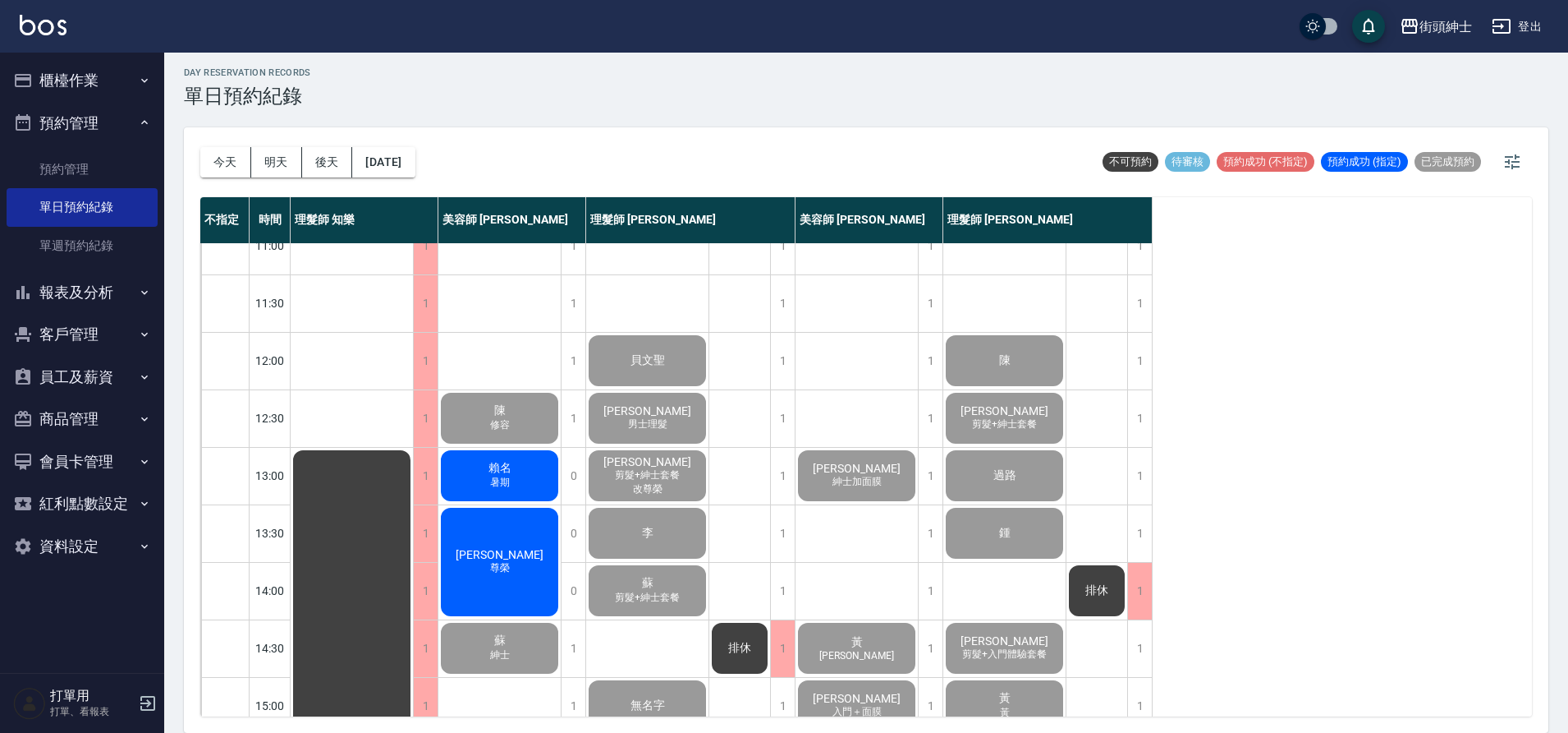
drag, startPoint x: 1235, startPoint y: 608, endPoint x: 541, endPoint y: 538, distance: 697.5
click at [541, 538] on div "Hank 尊榮" at bounding box center [499, 562] width 122 height 114
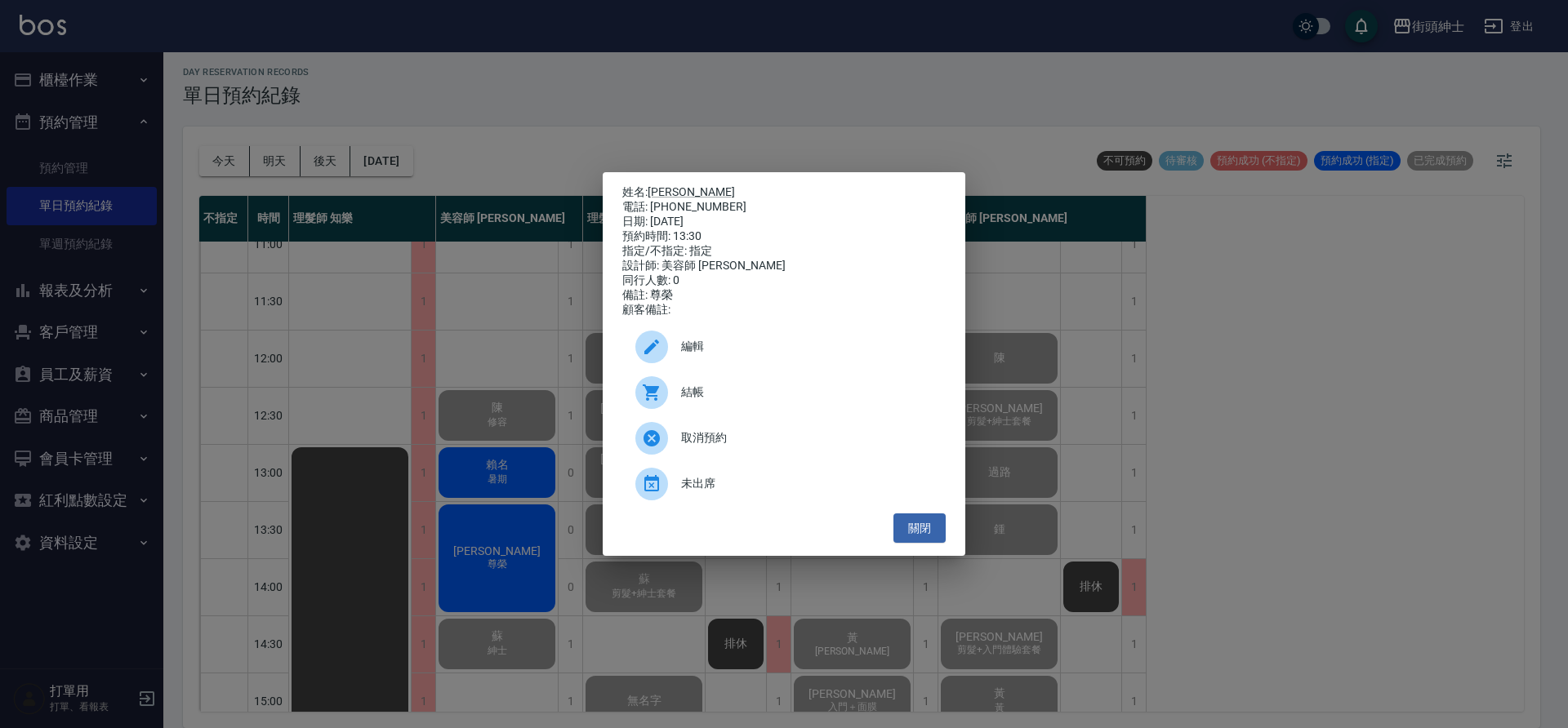
click at [669, 404] on div at bounding box center [658, 393] width 45 height 33
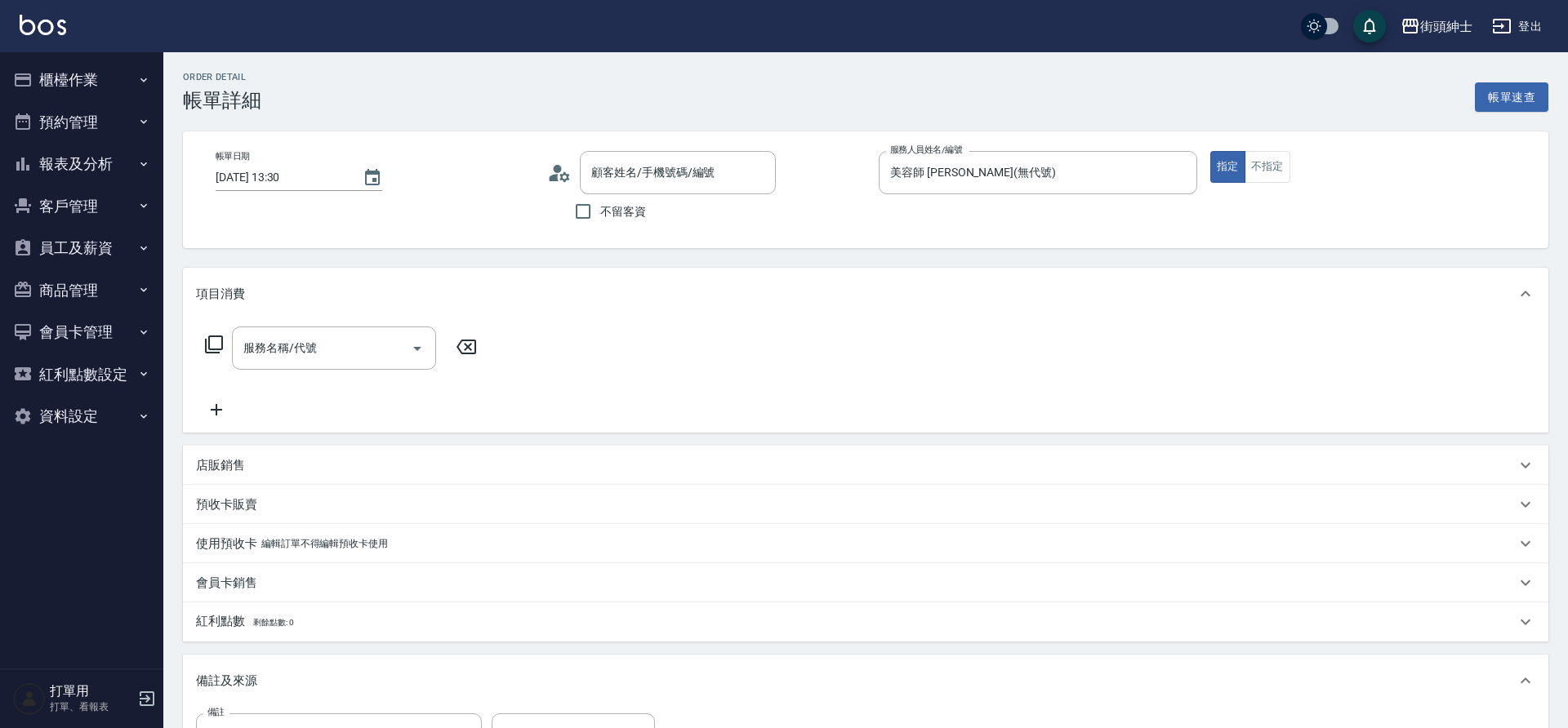
click at [314, 350] on div "服務名稱/代號 服務名稱/代號" at bounding box center [333, 348] width 204 height 43
type input "[PERSON_NAME]/0938793719/null"
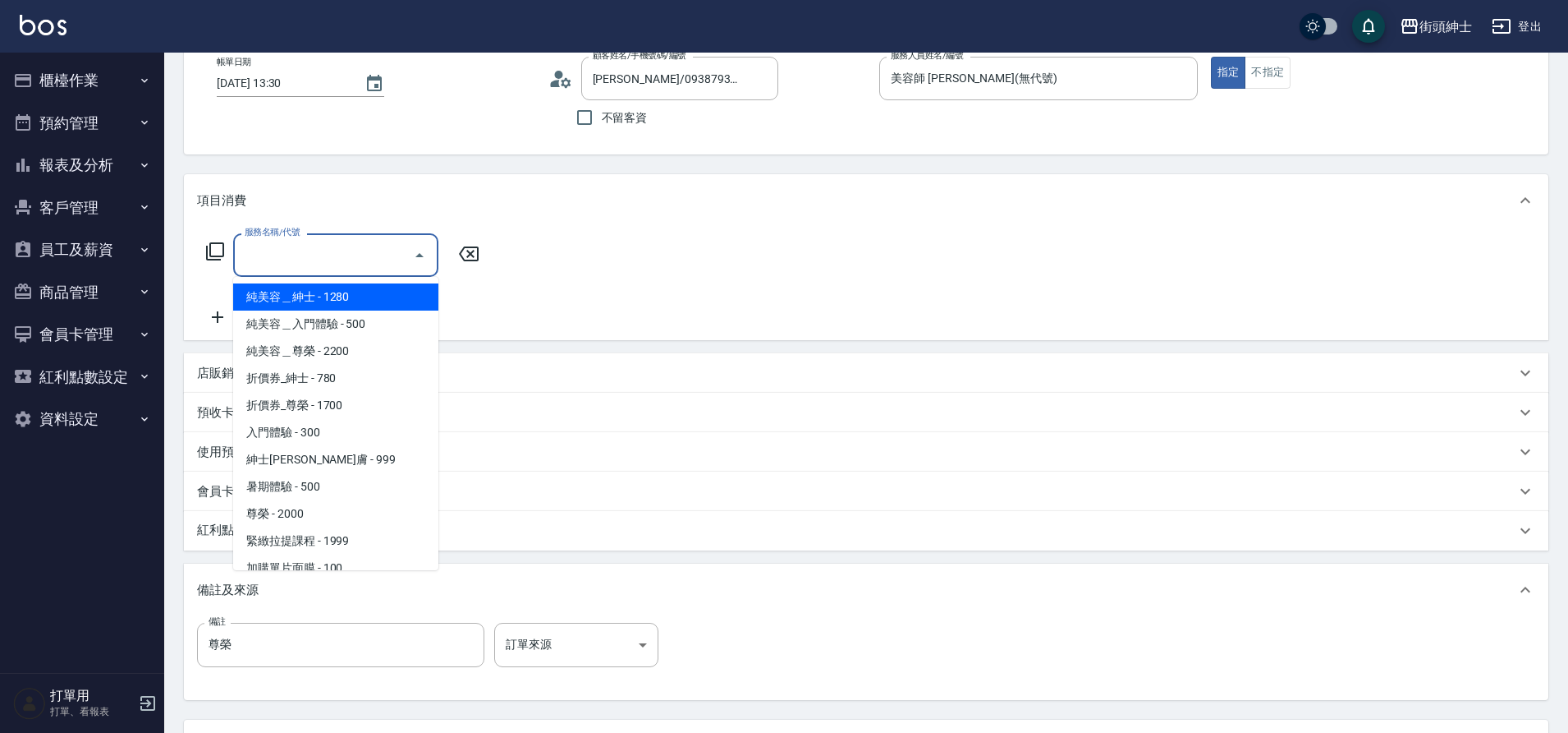
click at [298, 518] on span "尊榮 - 2000" at bounding box center [335, 514] width 205 height 27
type input "尊榮"
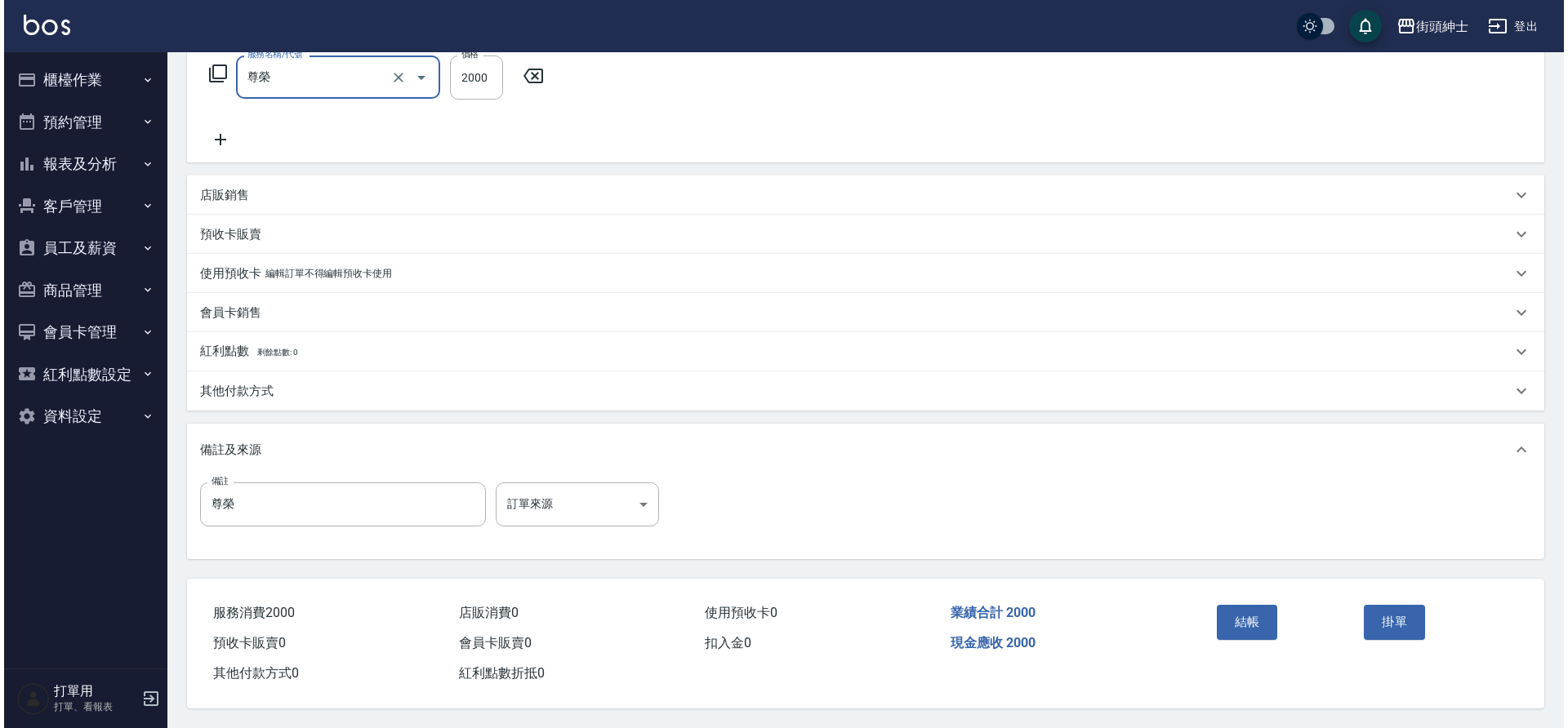
scroll to position [278, 0]
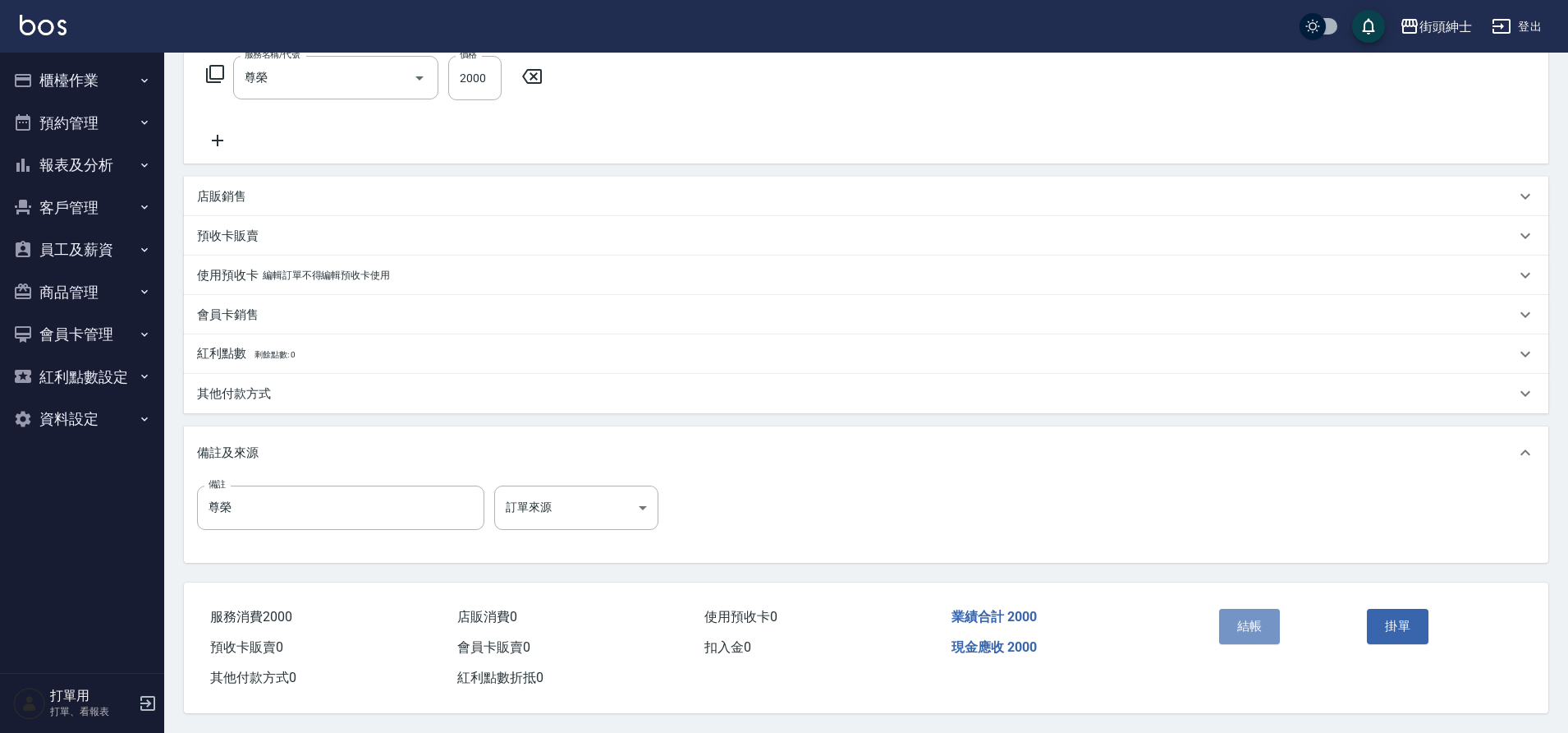
click at [1261, 624] on button "結帳" at bounding box center [1249, 625] width 61 height 34
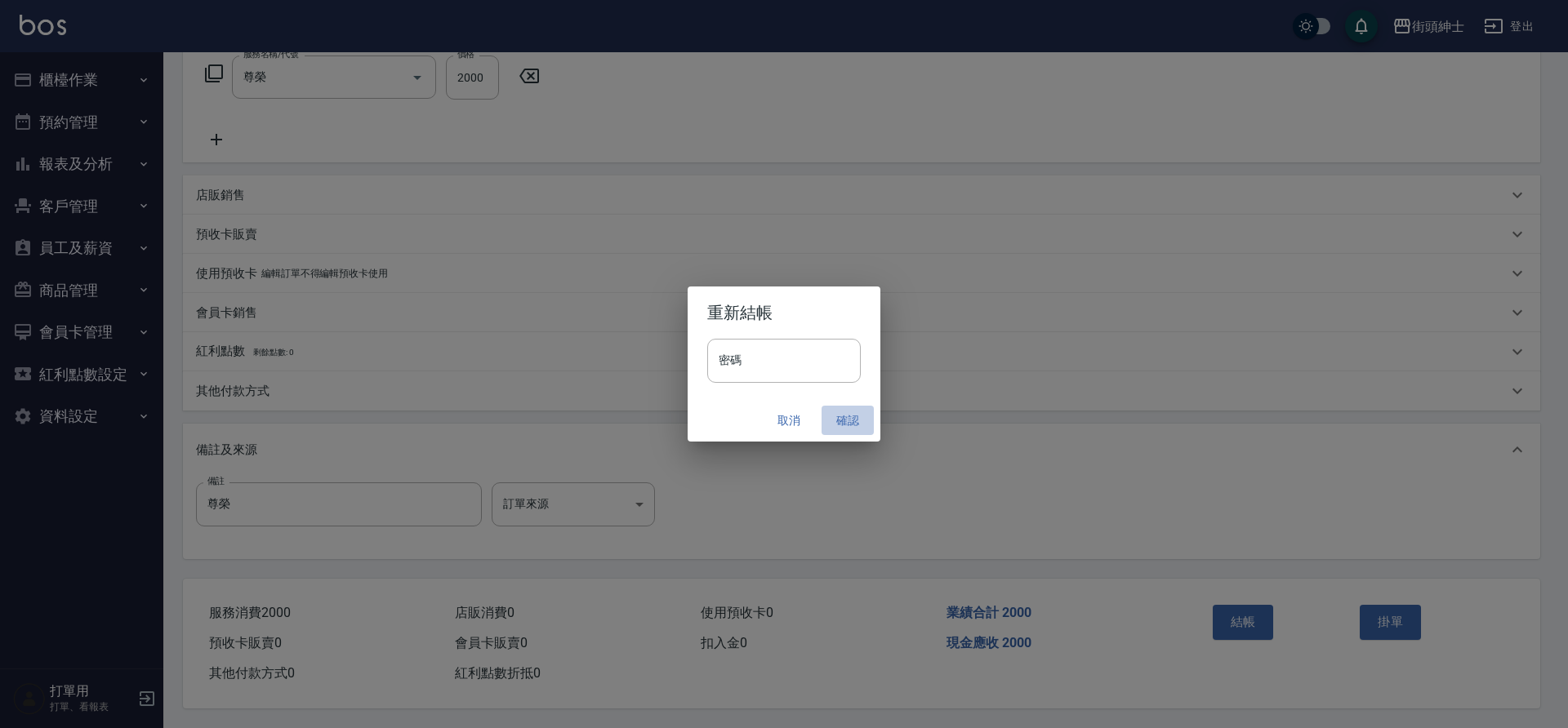
click at [842, 419] on button "確認" at bounding box center [847, 420] width 52 height 30
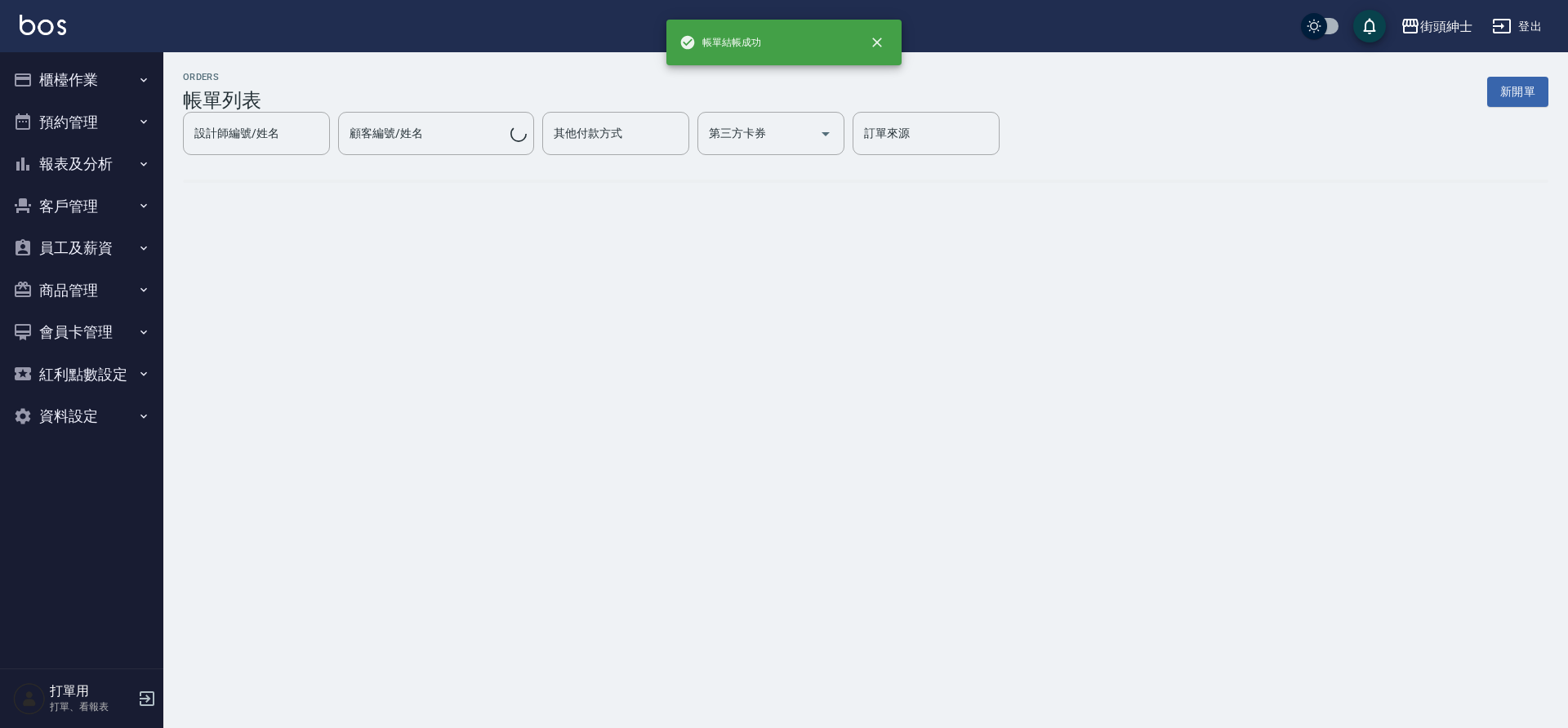
click at [72, 114] on button "預約管理" at bounding box center [82, 123] width 151 height 42
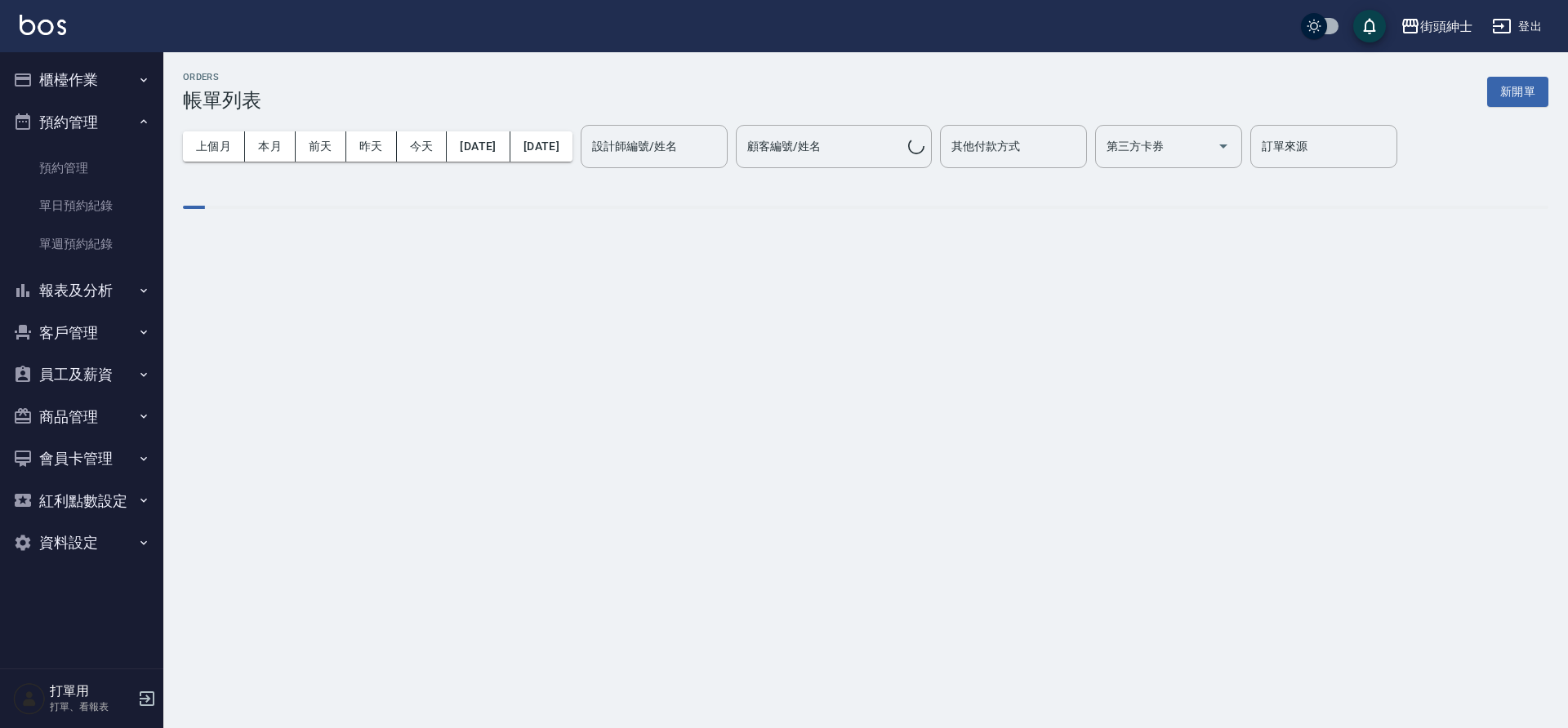
click at [80, 211] on link "單日預約紀錄" at bounding box center [82, 206] width 151 height 38
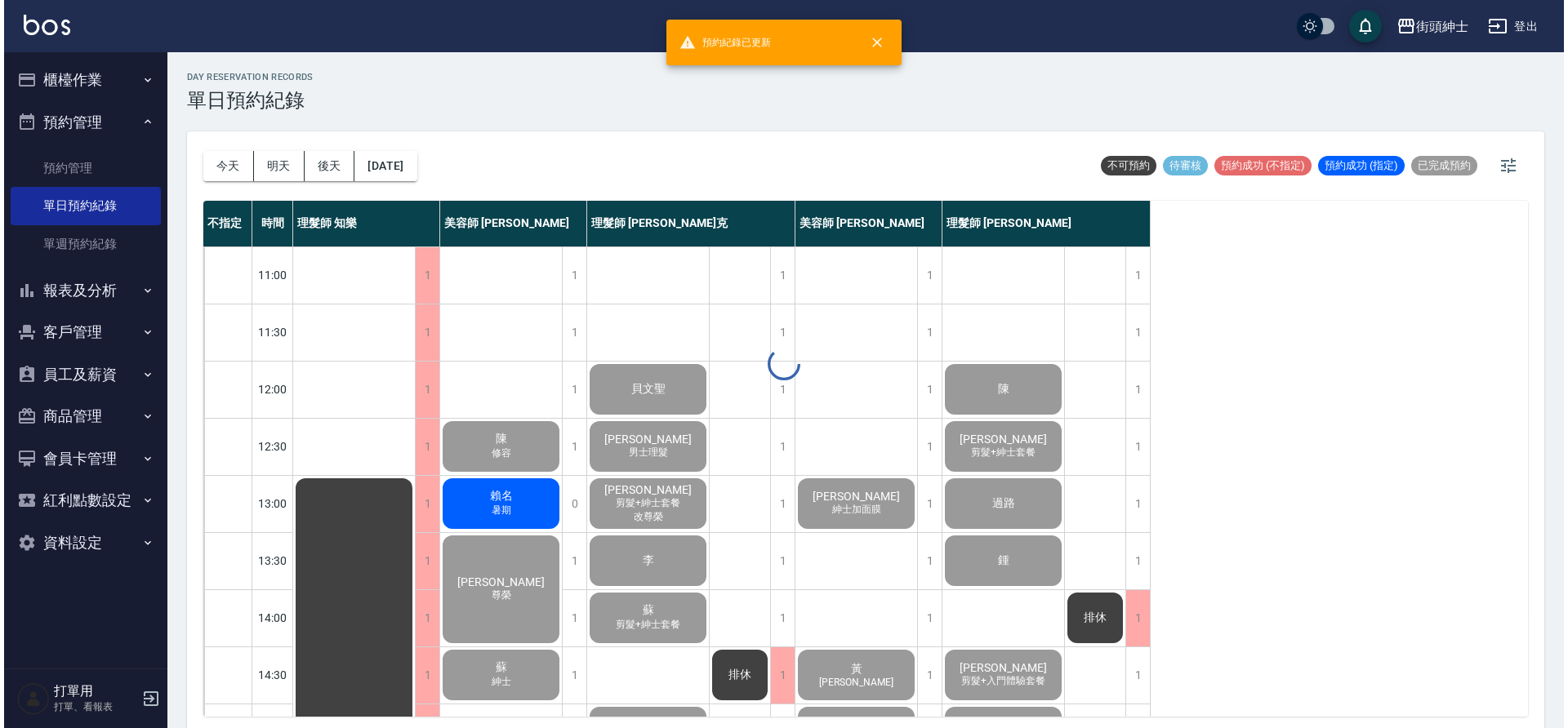
scroll to position [5, 0]
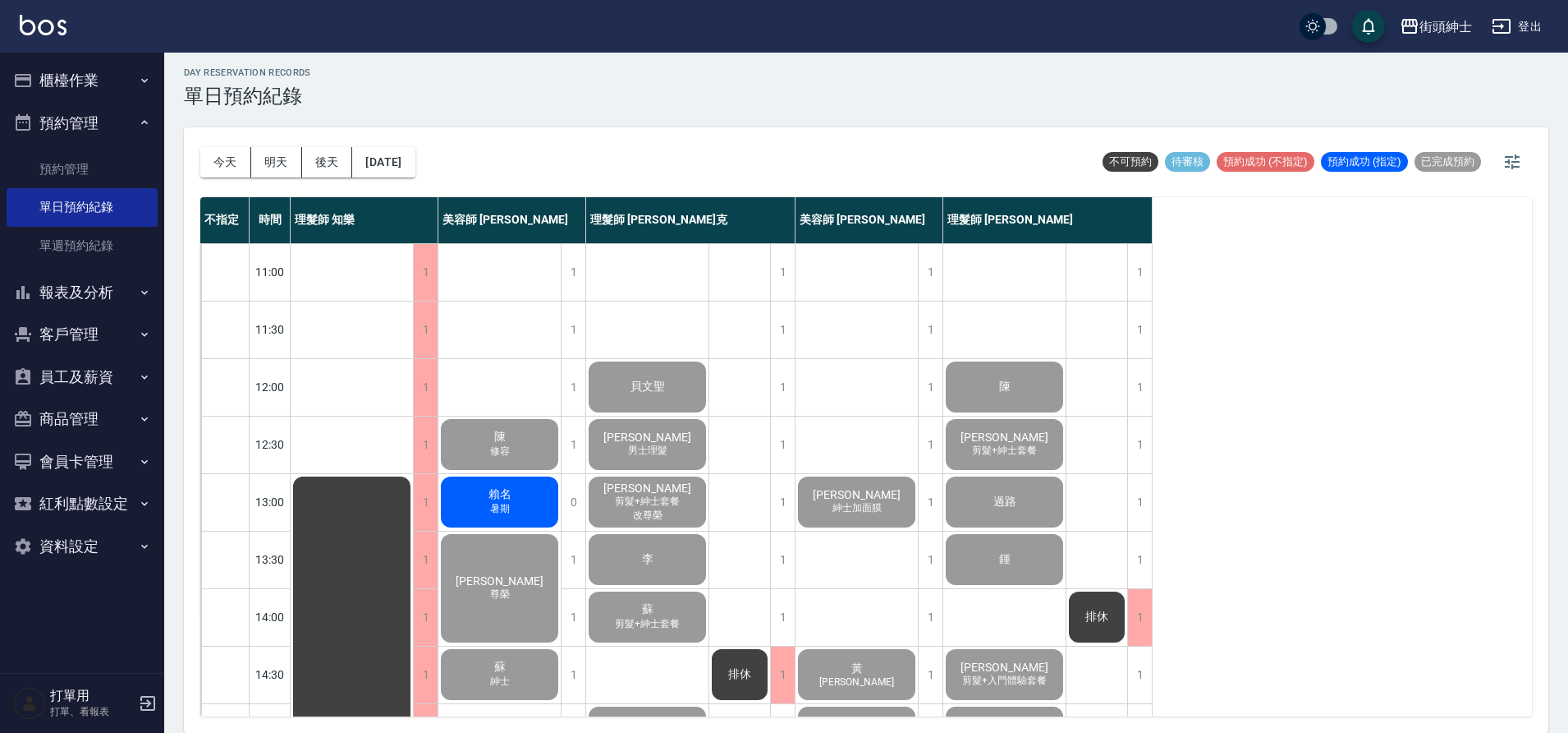
click at [508, 501] on span "賴名" at bounding box center [500, 494] width 29 height 15
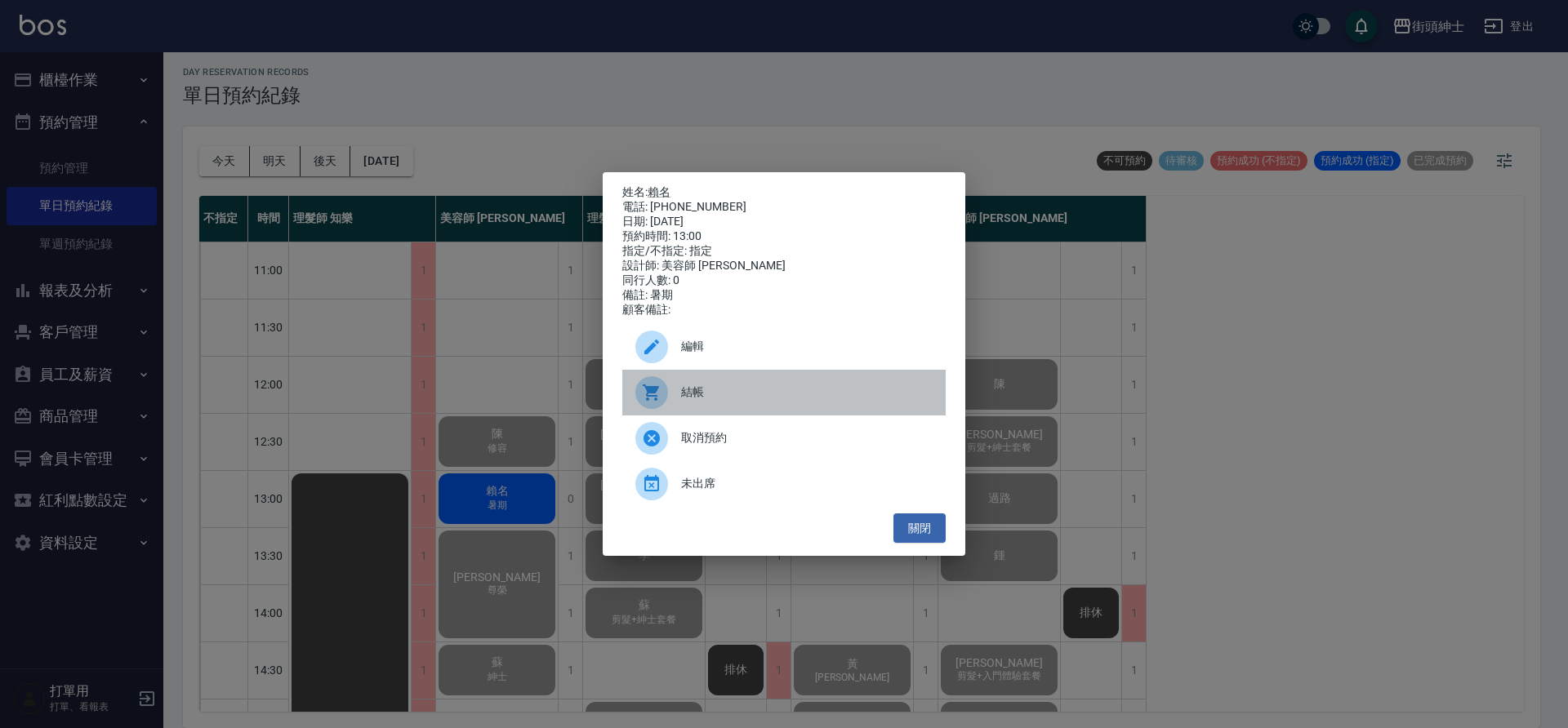
click at [659, 402] on icon at bounding box center [651, 392] width 19 height 19
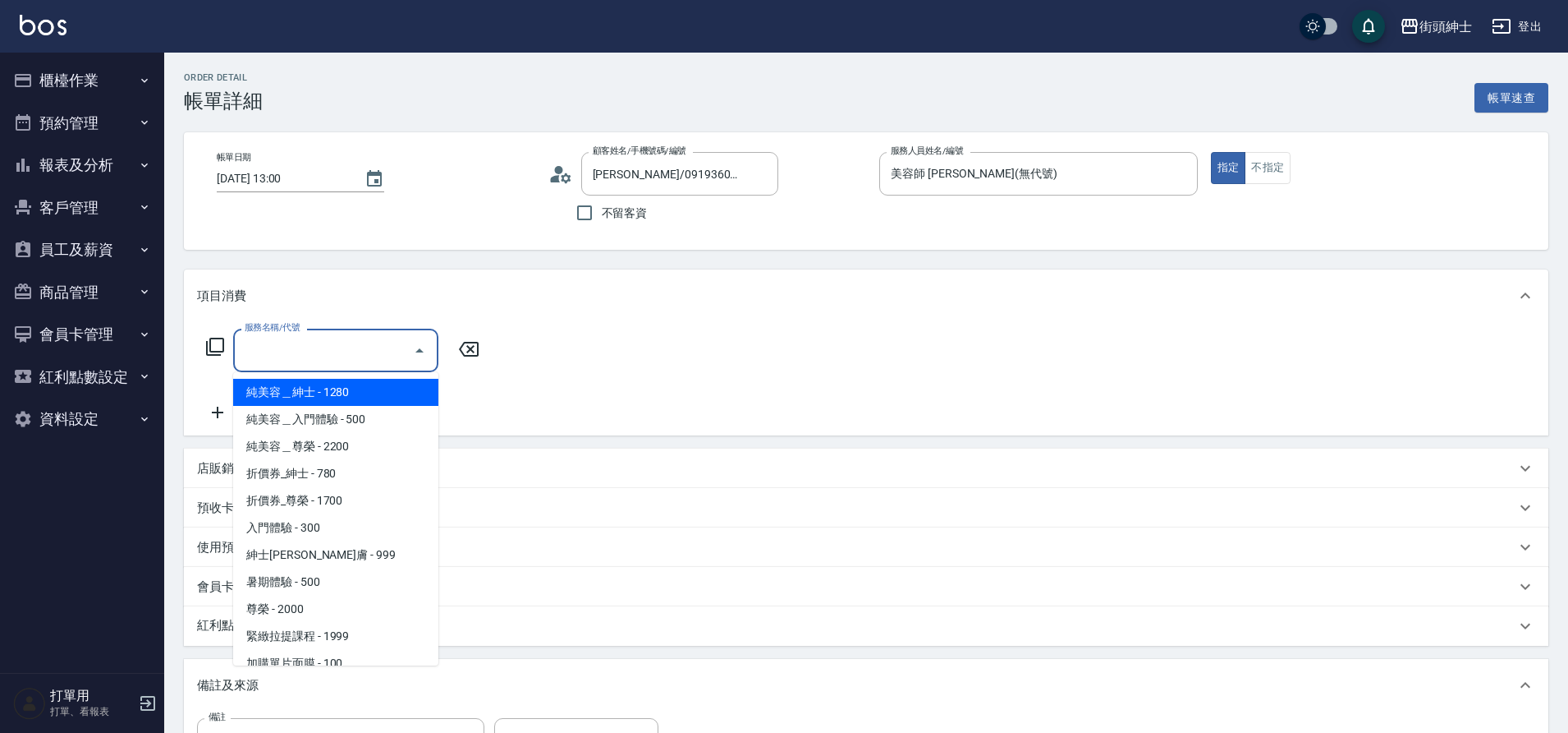
drag, startPoint x: 0, startPoint y: 0, endPoint x: 326, endPoint y: 528, distance: 620.5
click at [326, 528] on span "入門體驗 - 300" at bounding box center [335, 528] width 205 height 27
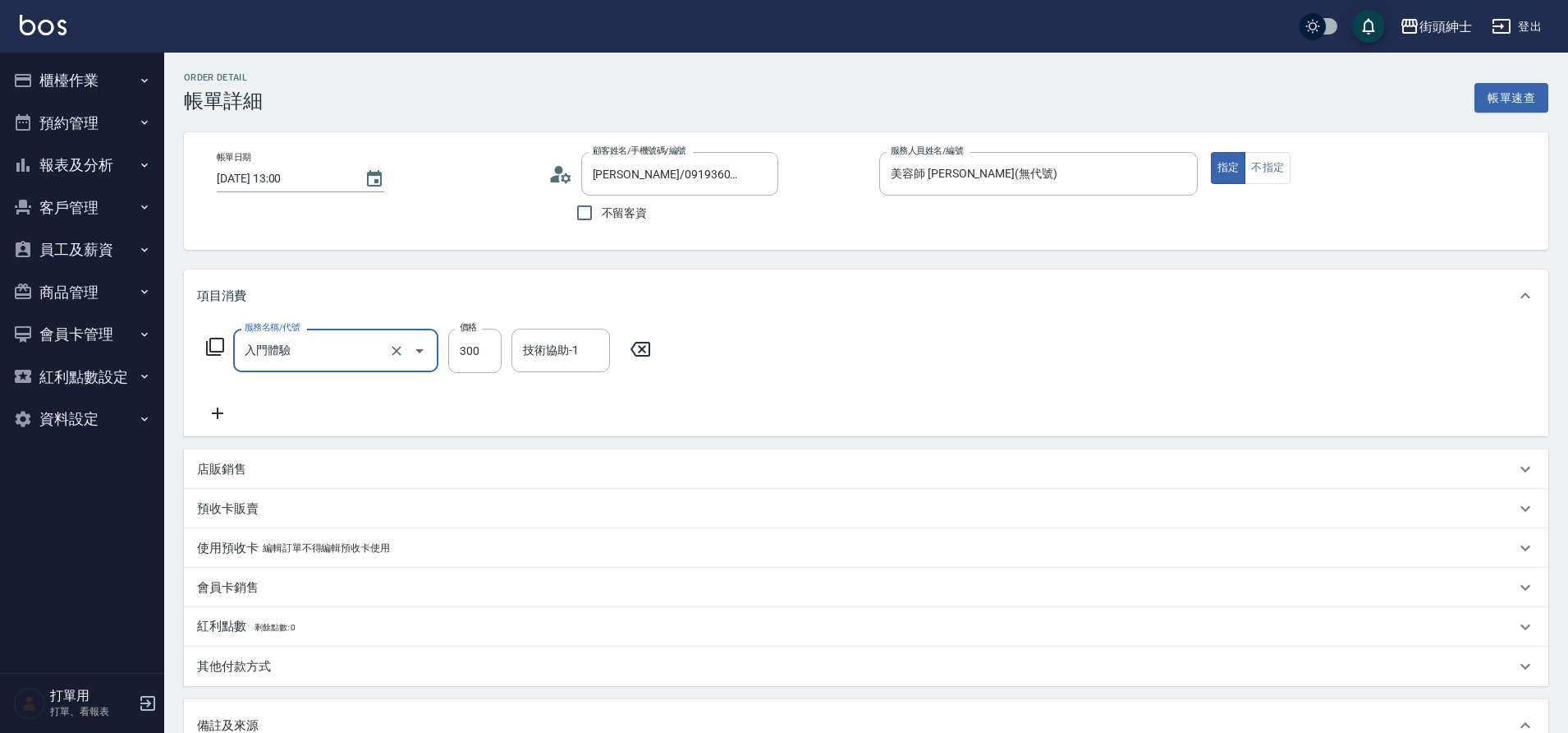
click at [342, 353] on input "入門體驗" at bounding box center [313, 351] width 145 height 29
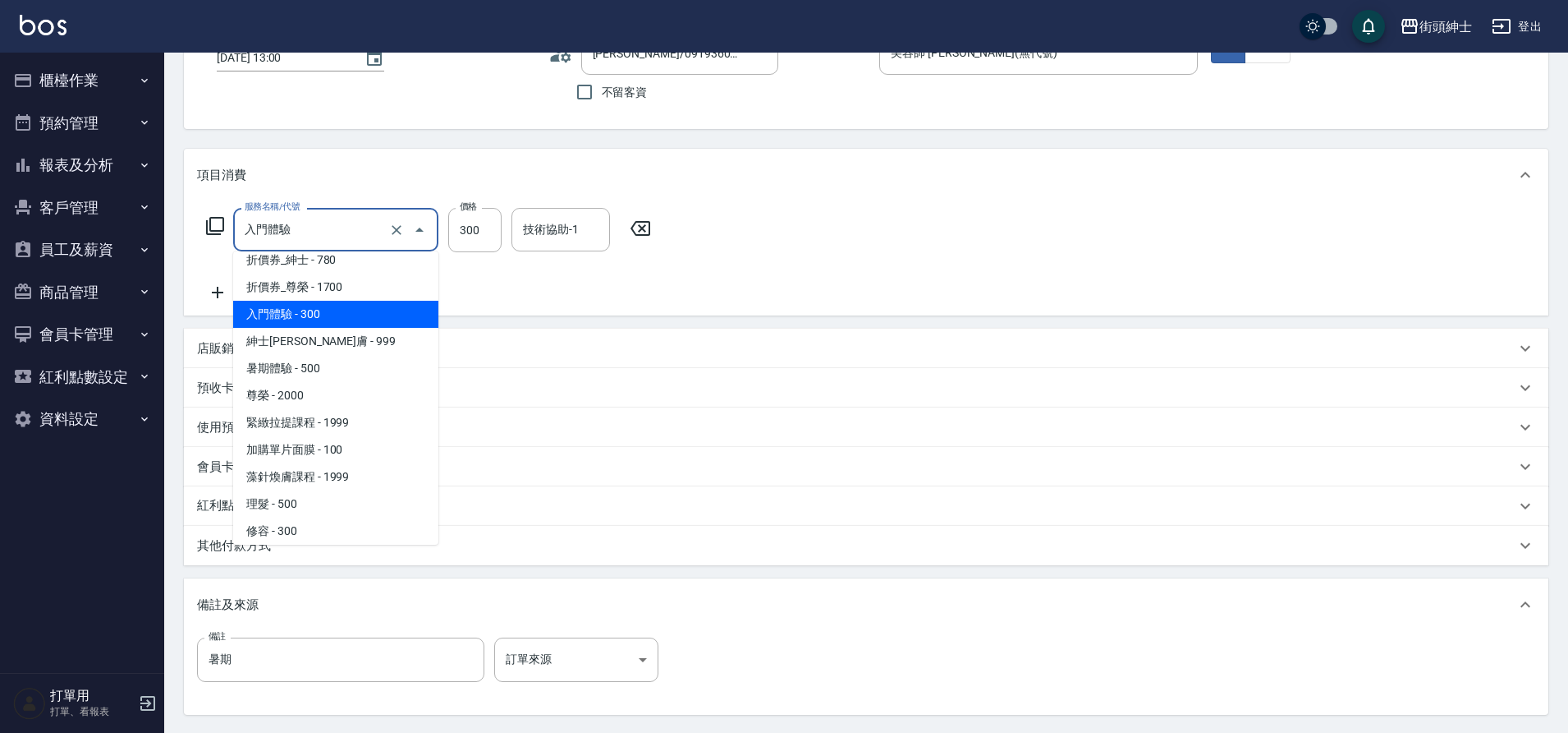
scroll to position [89, 0]
drag, startPoint x: 326, startPoint y: 528, endPoint x: 309, endPoint y: 367, distance: 161.9
click at [309, 367] on span "暑期體驗 - 500" at bounding box center [335, 372] width 205 height 27
type input "暑期體驗"
type input "500"
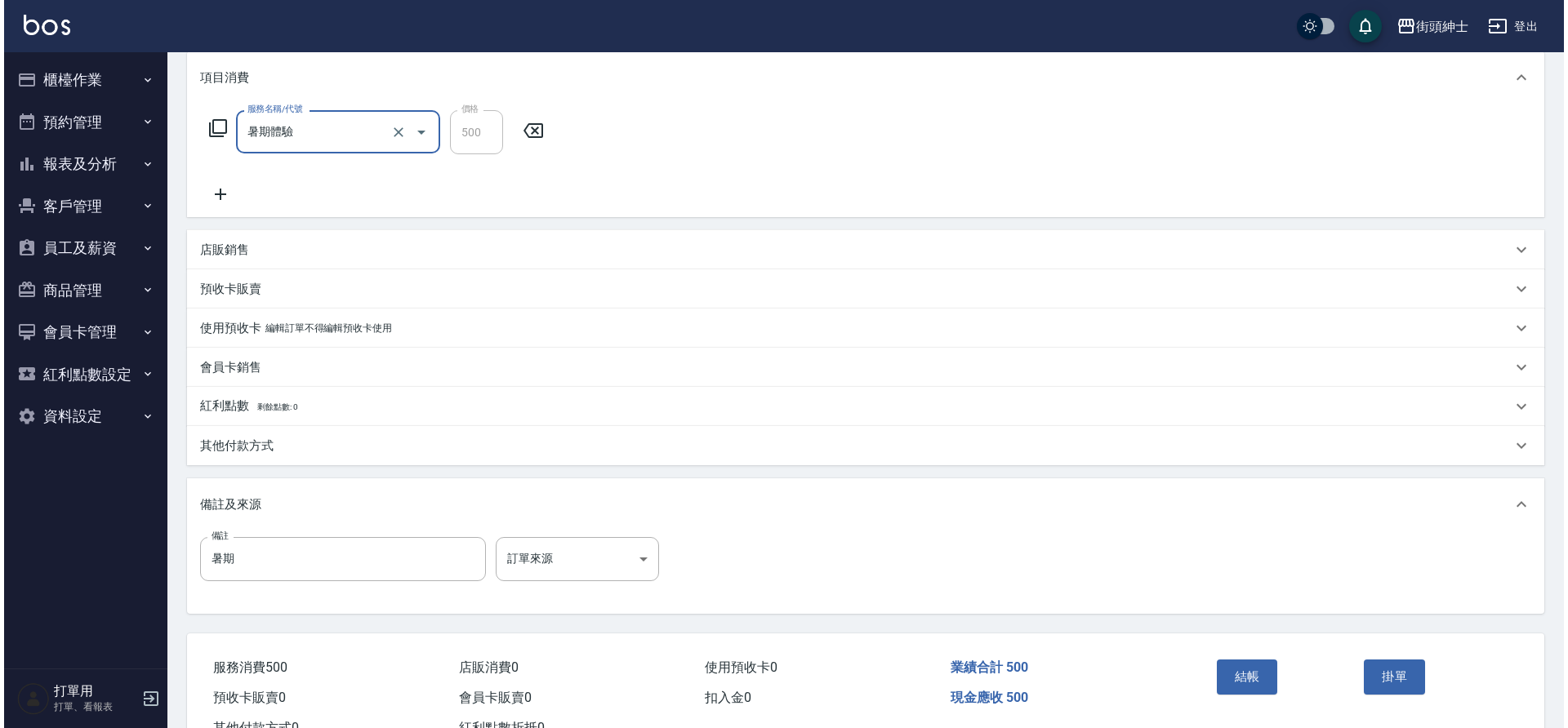
scroll to position [278, 0]
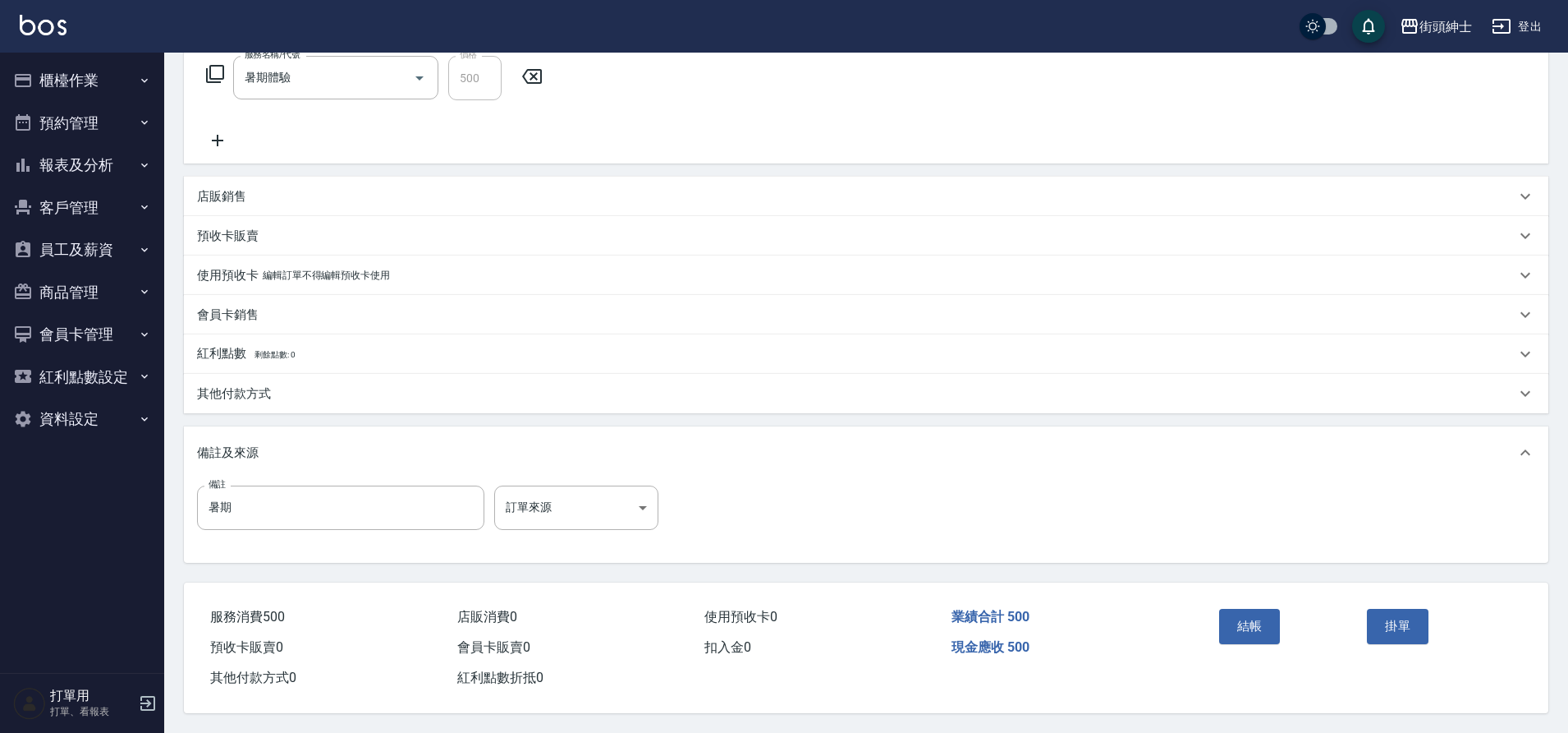
click at [1265, 638] on div "結帳" at bounding box center [1286, 639] width 149 height 72
click at [1257, 616] on button "結帳" at bounding box center [1249, 625] width 61 height 34
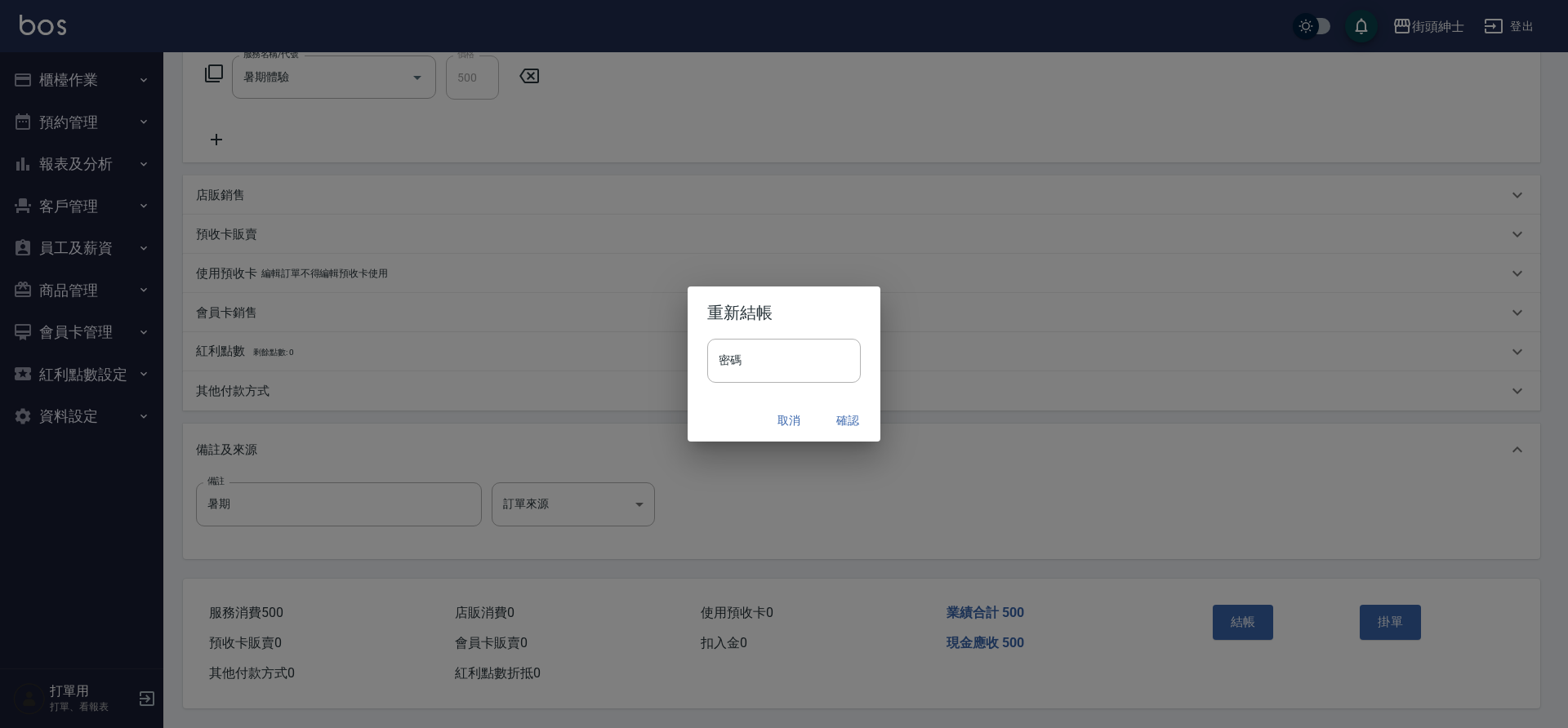
click at [845, 414] on button "確認" at bounding box center [847, 420] width 52 height 30
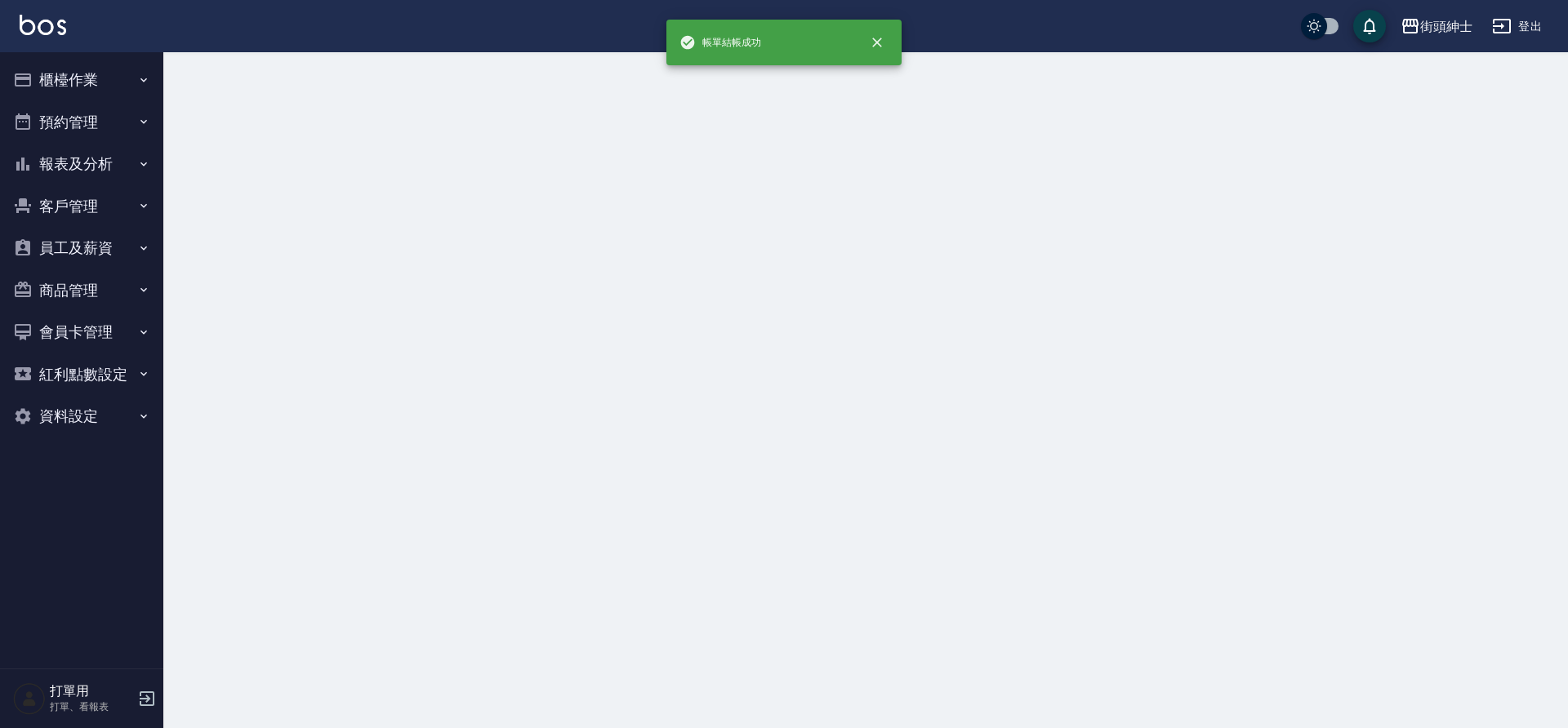
click at [72, 124] on button "預約管理" at bounding box center [82, 123] width 151 height 42
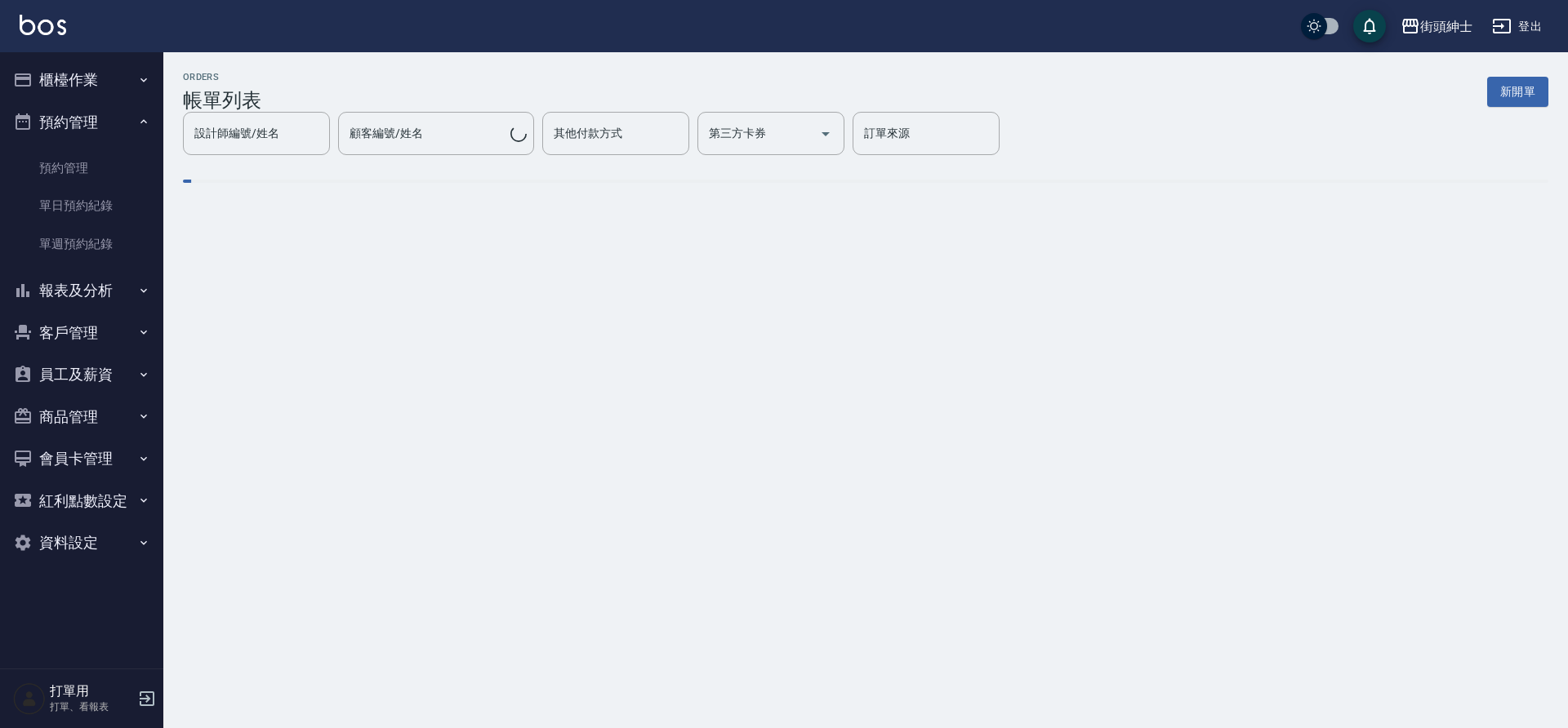
click at [69, 208] on link "單日預約紀錄" at bounding box center [82, 206] width 151 height 38
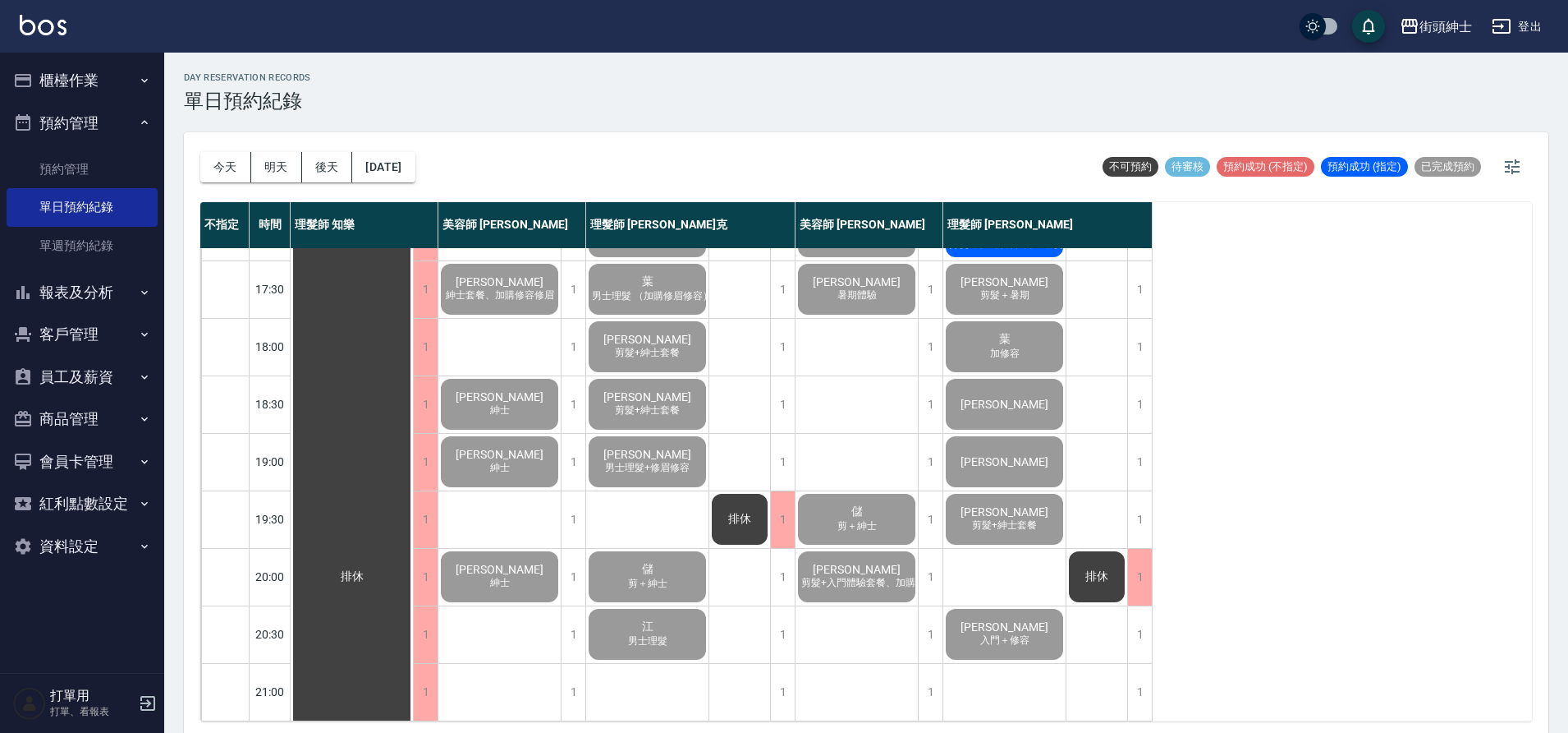
scroll to position [748, 0]
